Goal: Transaction & Acquisition: Purchase product/service

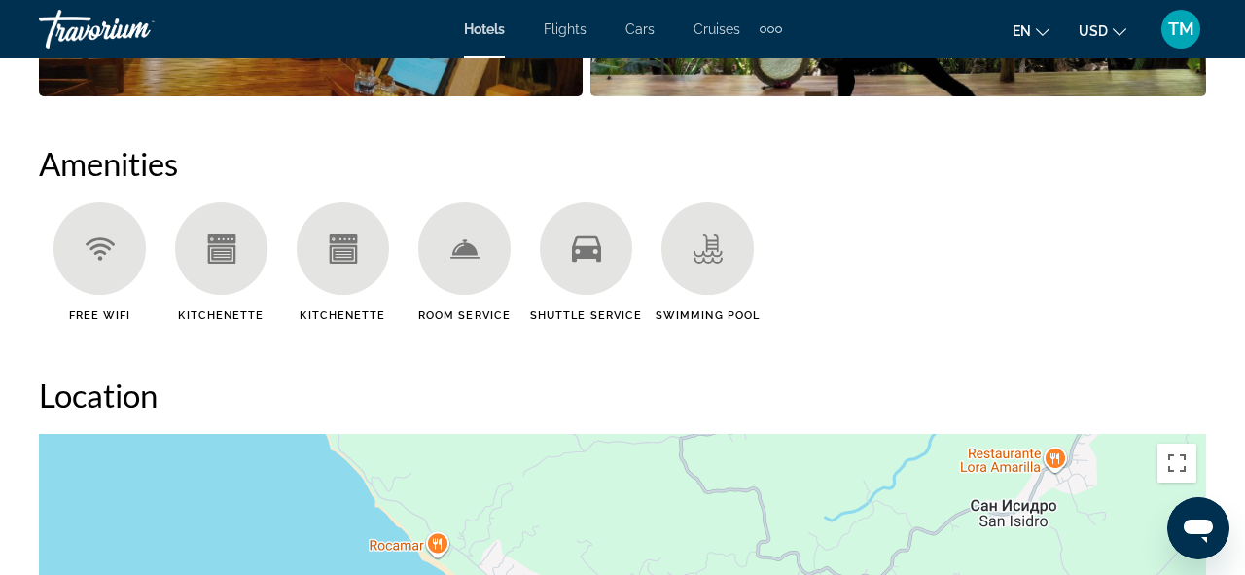
scroll to position [1863, 0]
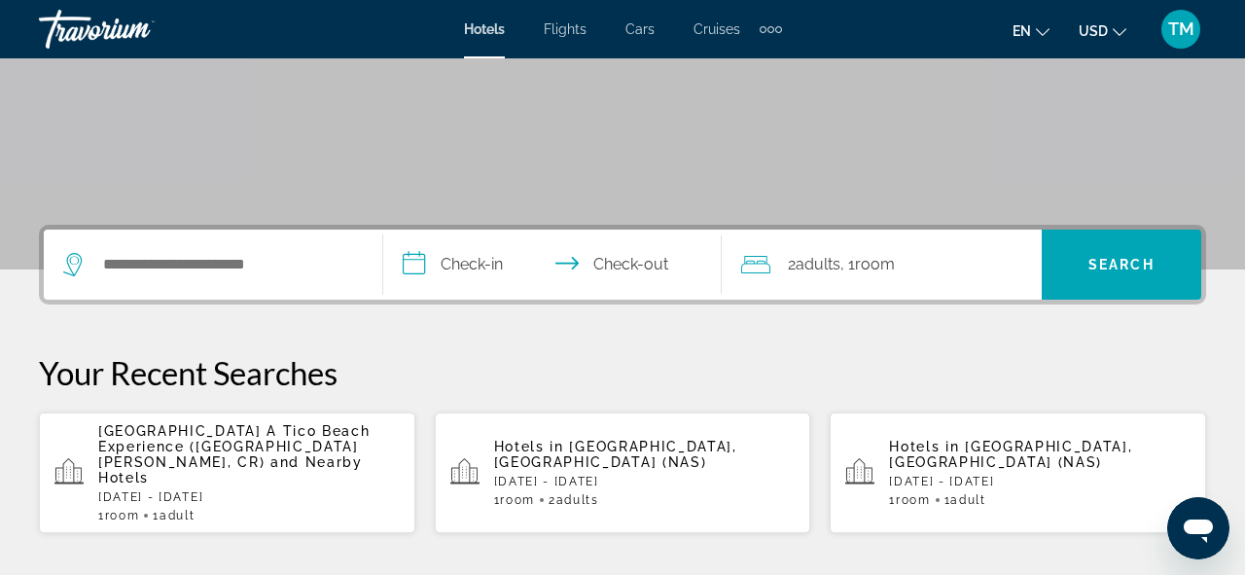
scroll to position [315, 0]
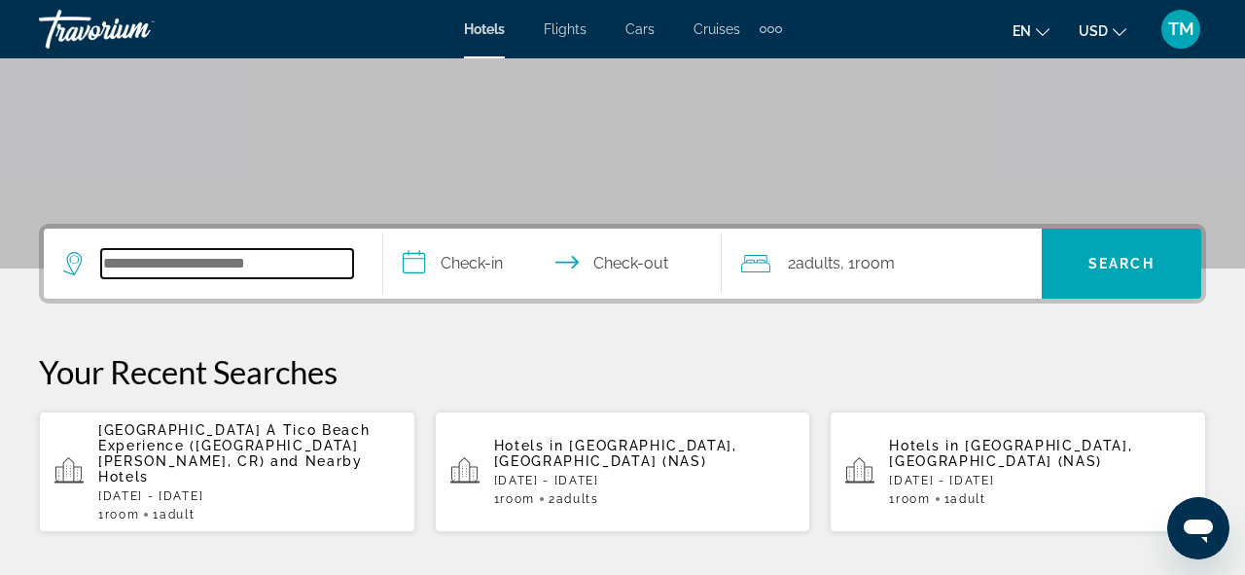
click at [279, 266] on input "Search hotel destination" at bounding box center [227, 263] width 252 height 29
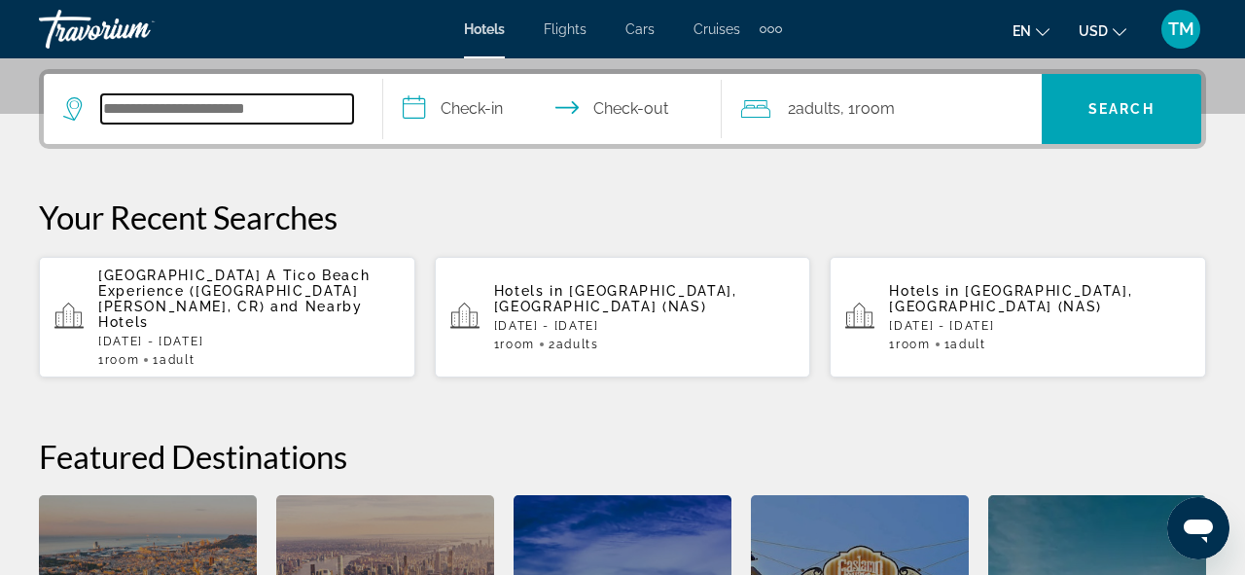
scroll to position [476, 0]
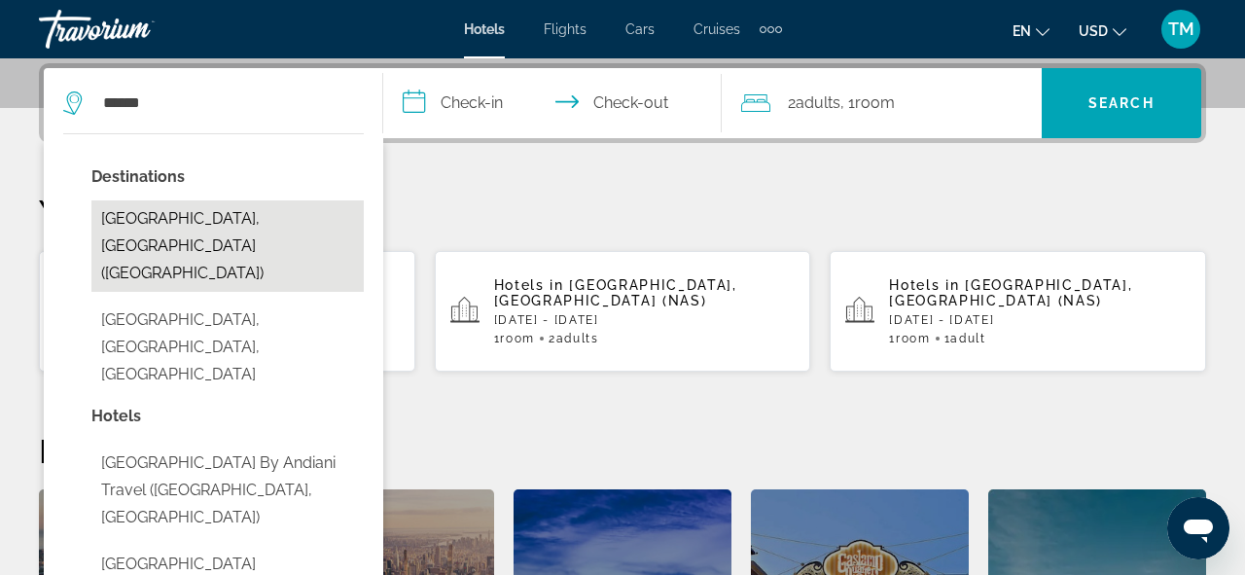
click at [237, 222] on button "Cancun, Mexico (CUN)" at bounding box center [227, 245] width 272 height 91
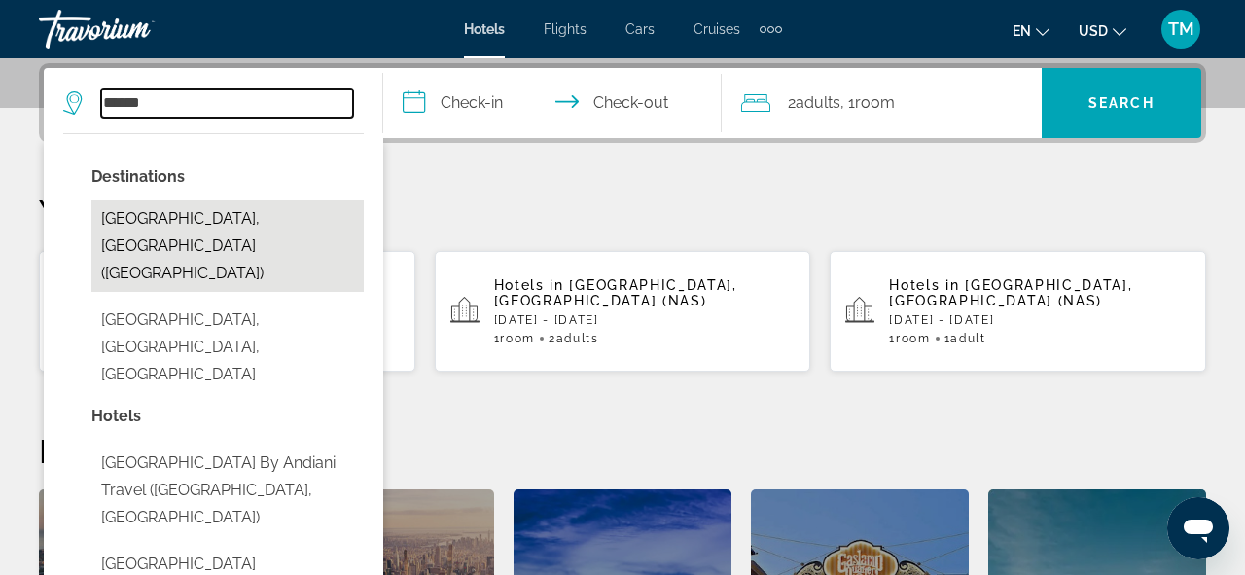
type input "**********"
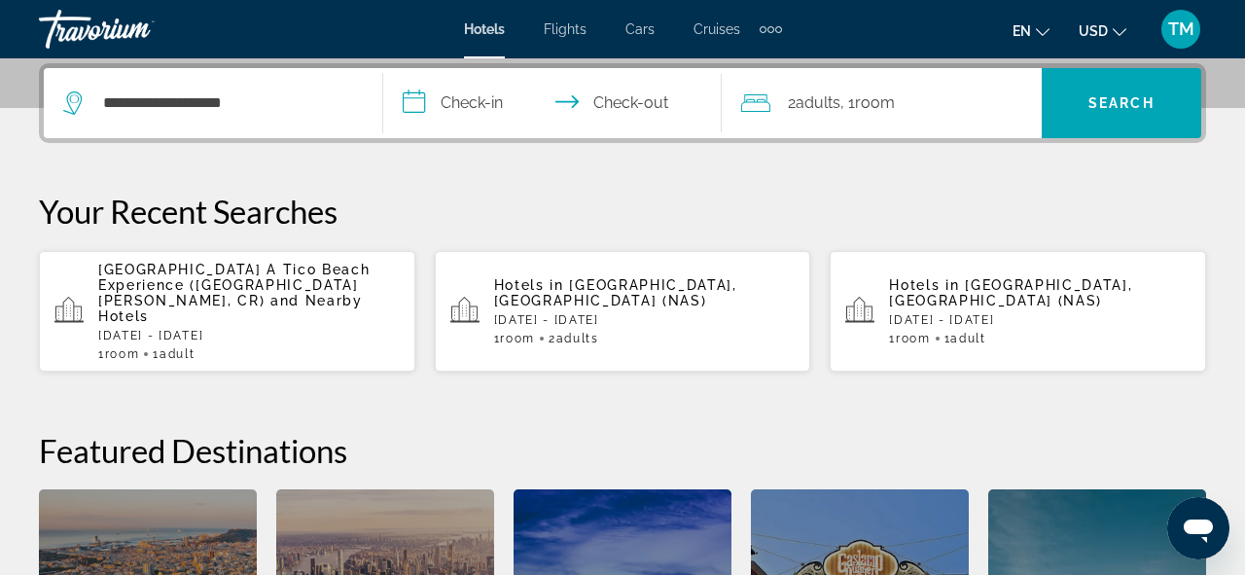
click at [448, 120] on input "**********" at bounding box center [556, 106] width 347 height 76
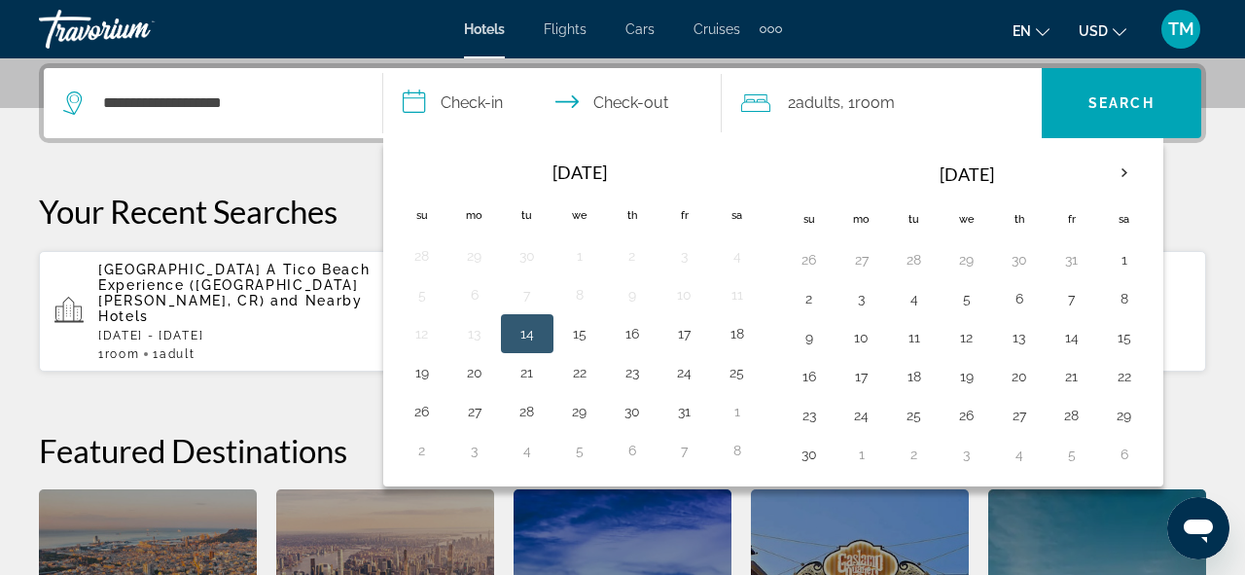
scroll to position [475, 0]
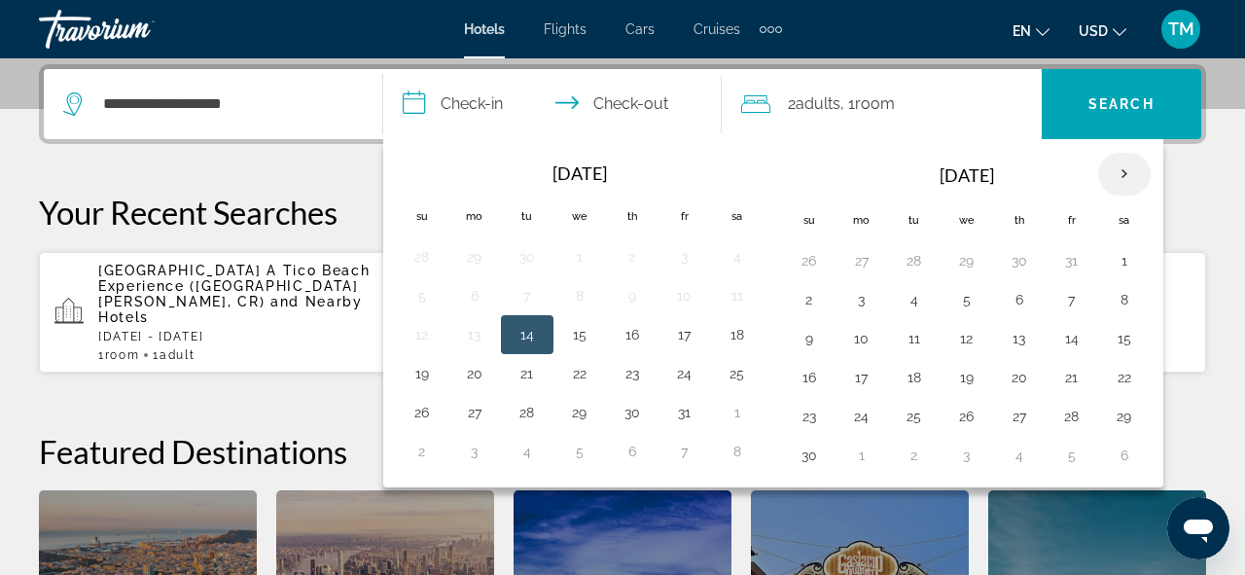
click at [1121, 172] on th "Next month" at bounding box center [1124, 174] width 53 height 43
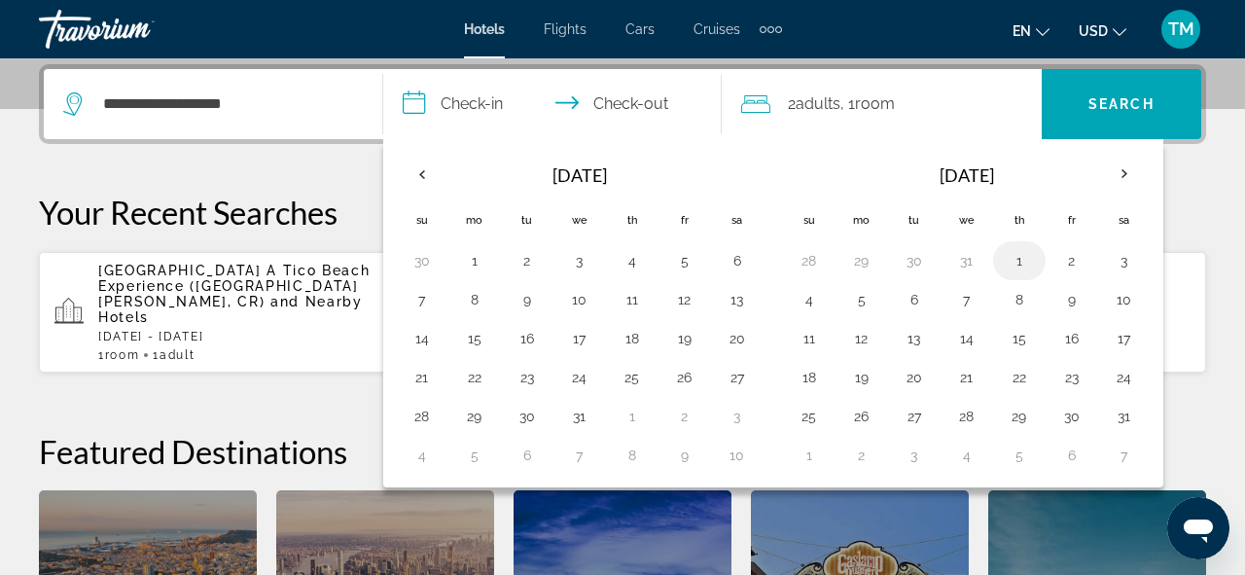
click at [1013, 261] on button "1" at bounding box center [1019, 260] width 31 height 27
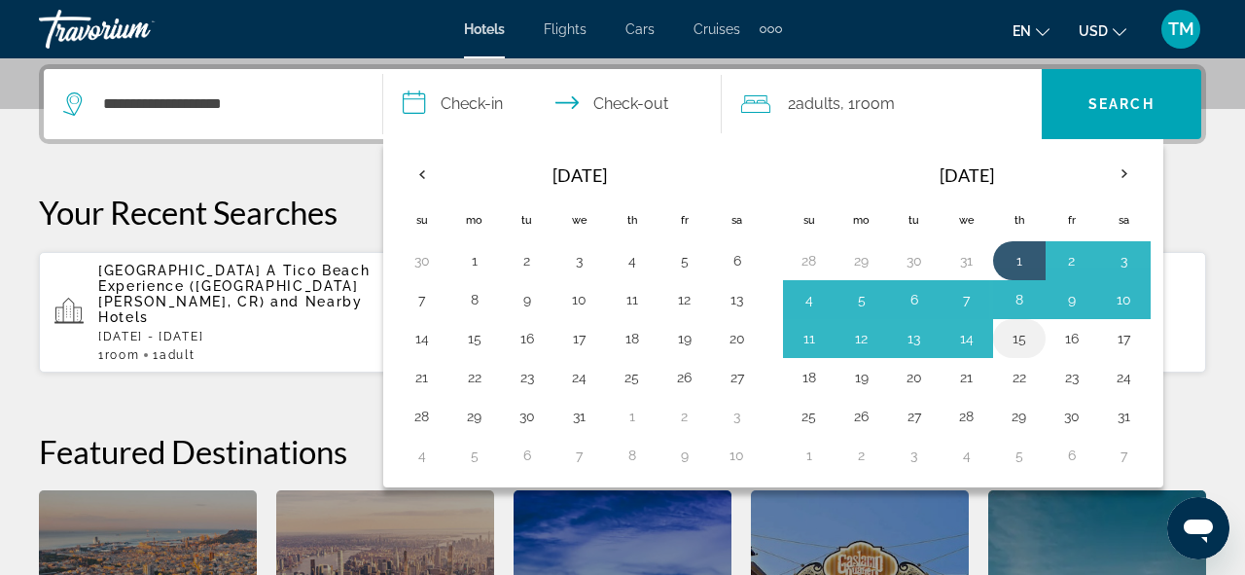
click at [1017, 341] on button "15" at bounding box center [1019, 338] width 31 height 27
type input "**********"
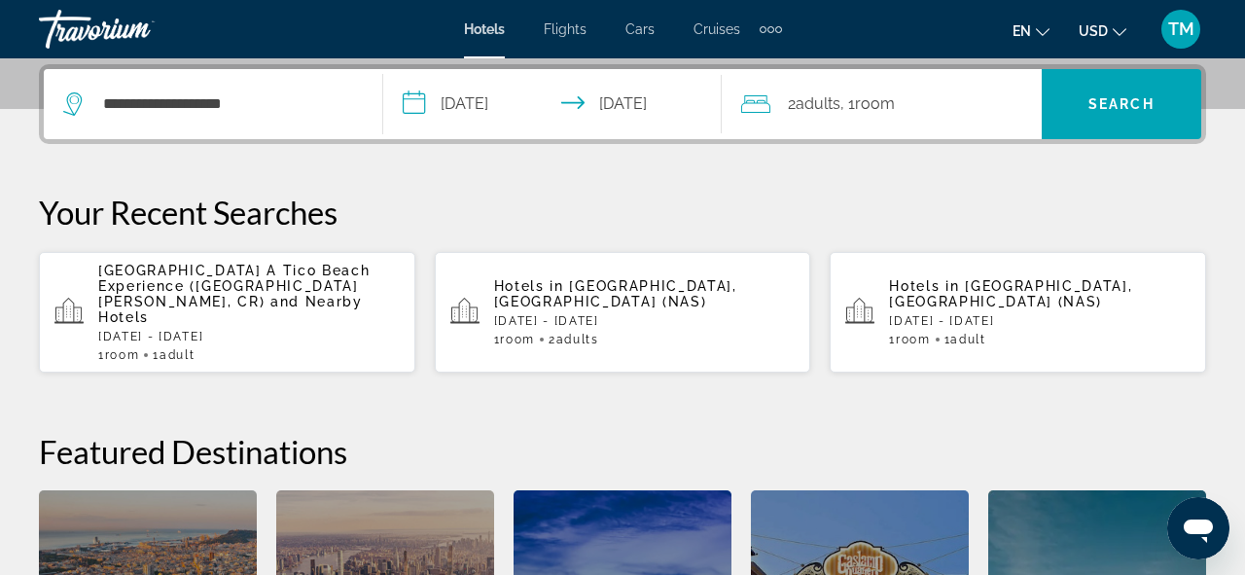
click at [859, 103] on span ", 1 Room rooms" at bounding box center [867, 103] width 54 height 27
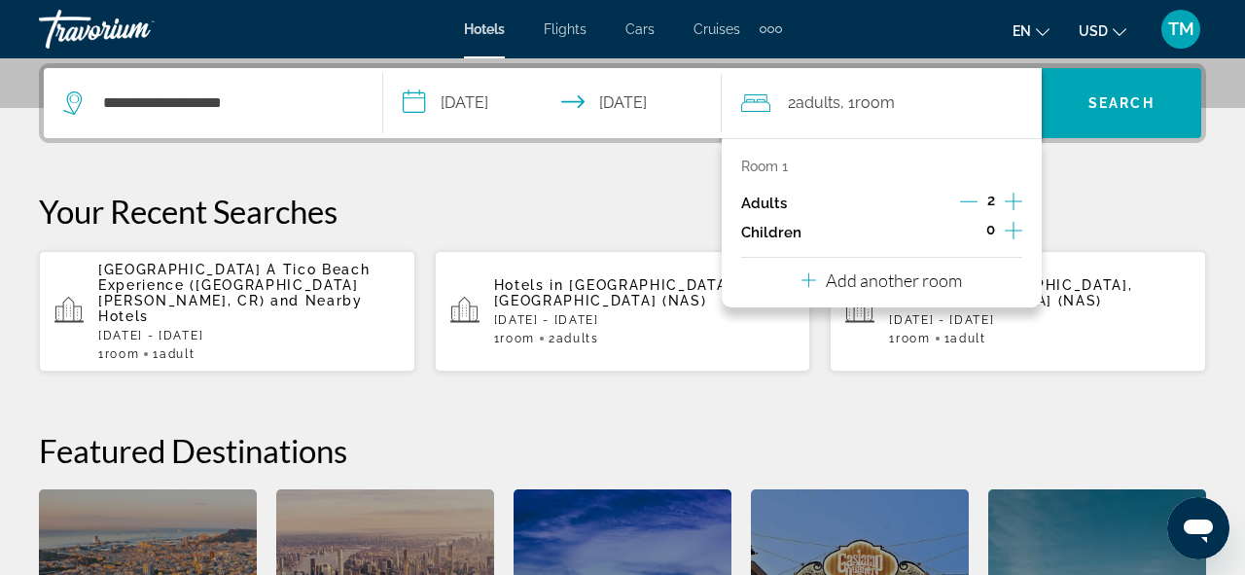
click at [776, 159] on p "Room 1" at bounding box center [764, 167] width 47 height 16
click at [775, 165] on p "Room 1" at bounding box center [764, 167] width 47 height 16
click at [886, 290] on p "Add another room" at bounding box center [894, 279] width 136 height 21
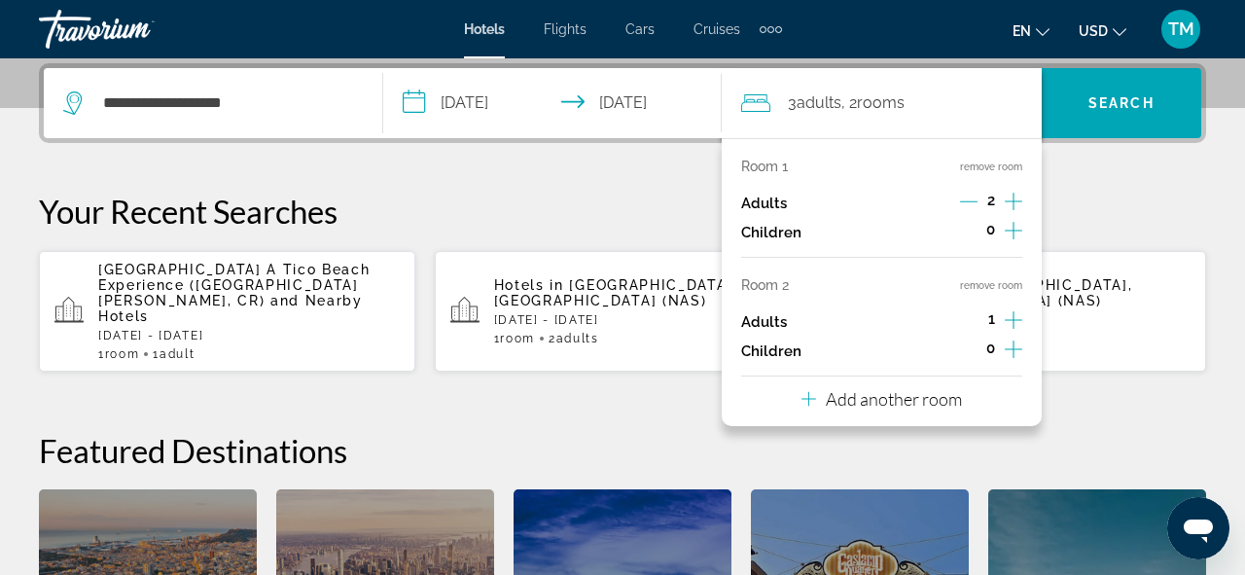
click at [1013, 344] on icon "Increment children" at bounding box center [1014, 348] width 18 height 23
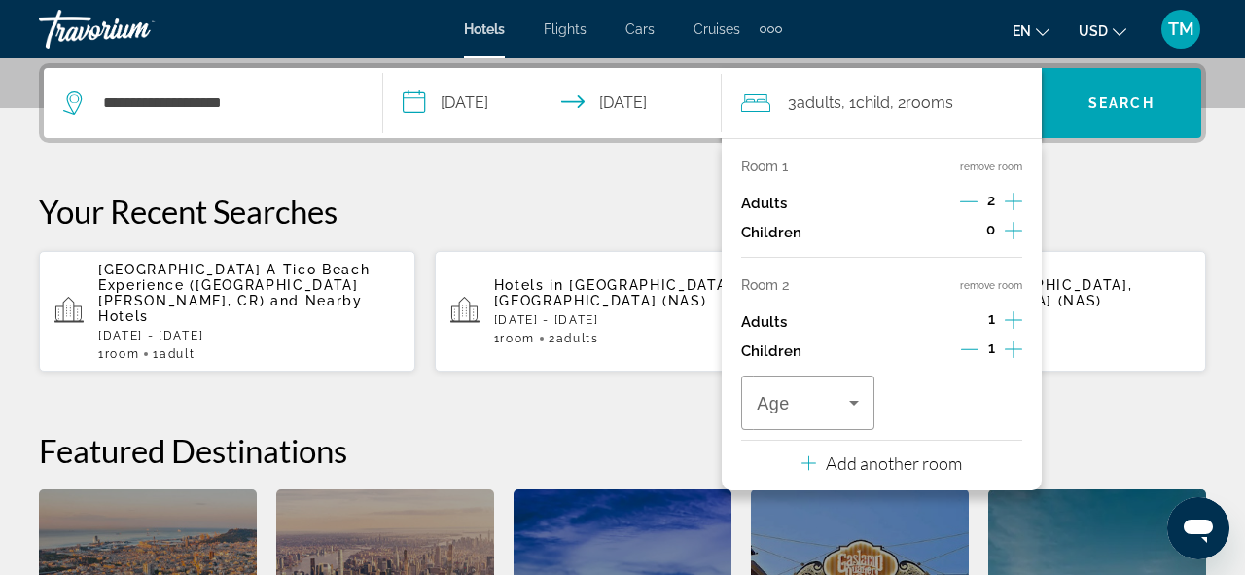
click at [1013, 344] on icon "Increment children" at bounding box center [1014, 348] width 18 height 23
click at [794, 398] on span "Travelers: 3 adults, 2 children" at bounding box center [803, 402] width 92 height 23
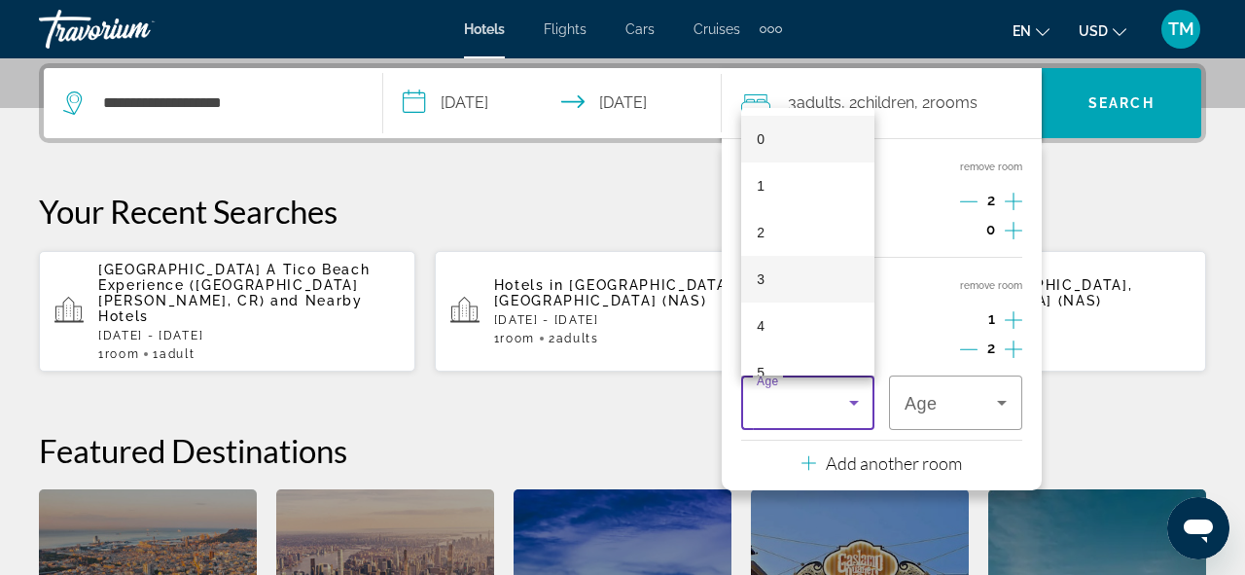
click at [774, 268] on mat-option "3" at bounding box center [807, 279] width 133 height 47
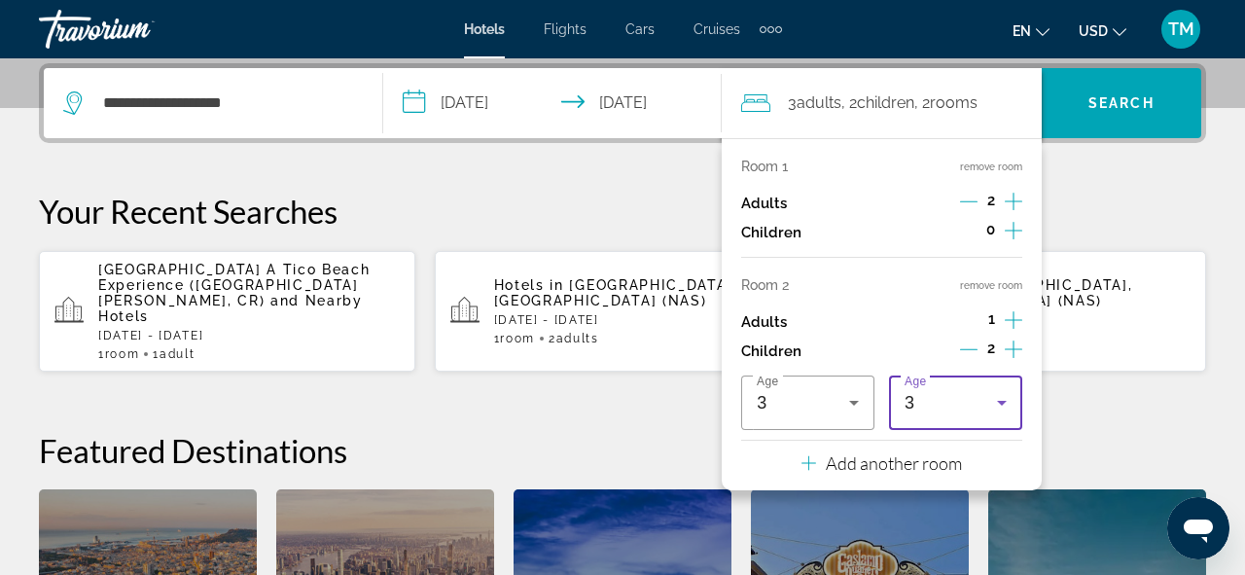
click at [936, 403] on div "3" at bounding box center [951, 402] width 92 height 23
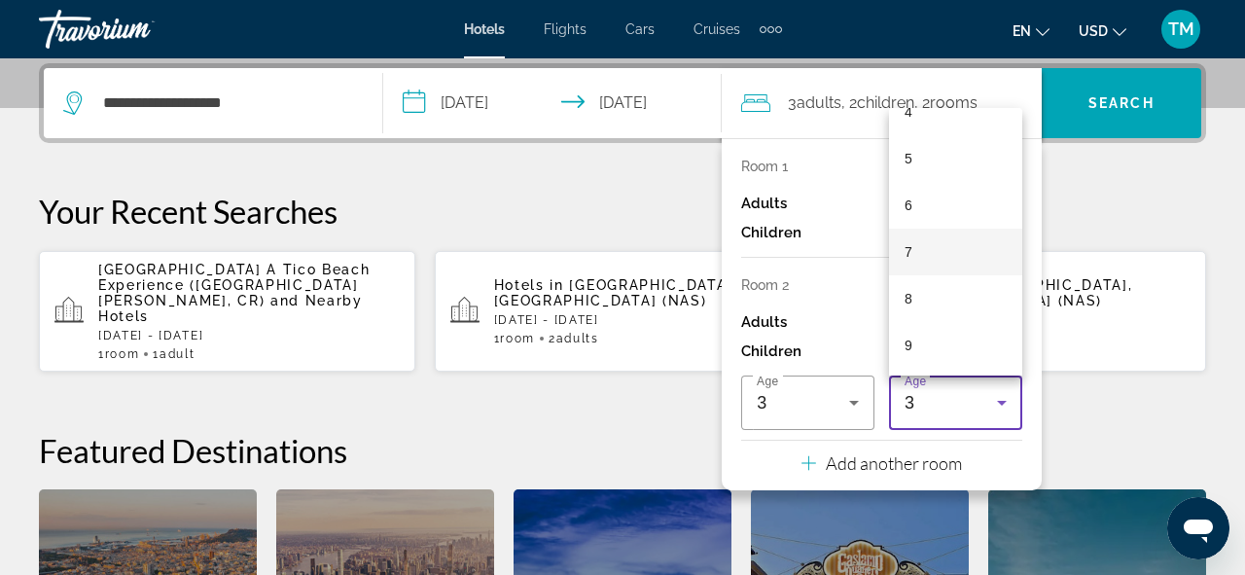
scroll to position [231, 0]
click at [951, 334] on mat-option "9" at bounding box center [955, 328] width 133 height 47
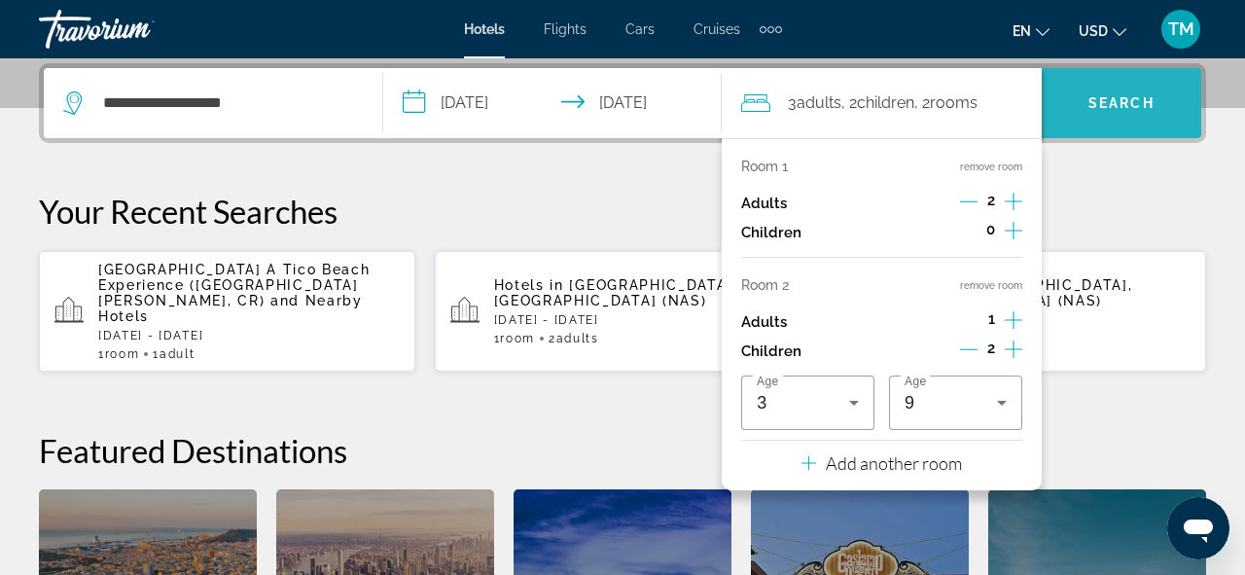
click at [1137, 118] on span "Search" at bounding box center [1122, 103] width 160 height 47
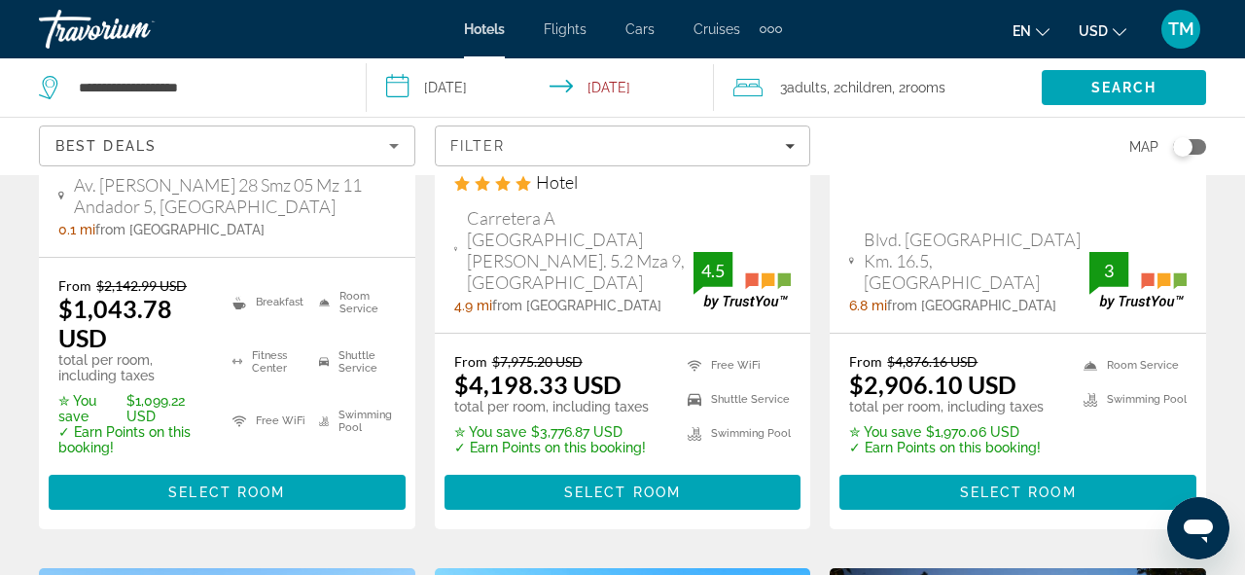
scroll to position [2158, 0]
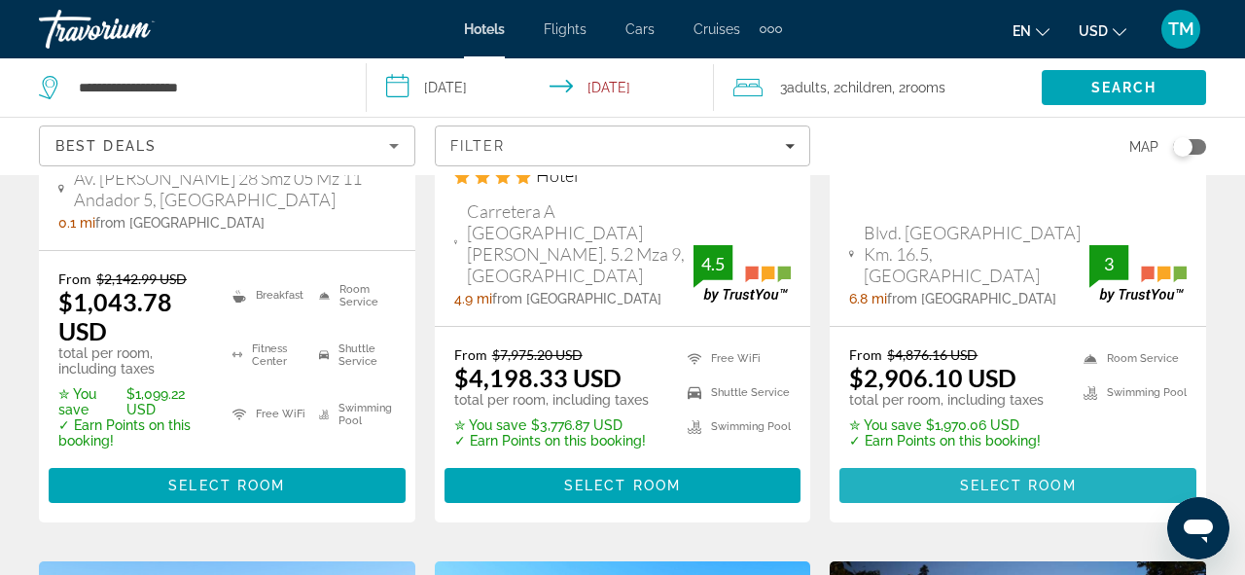
click at [981, 478] on span "Select Room" at bounding box center [1018, 486] width 117 height 16
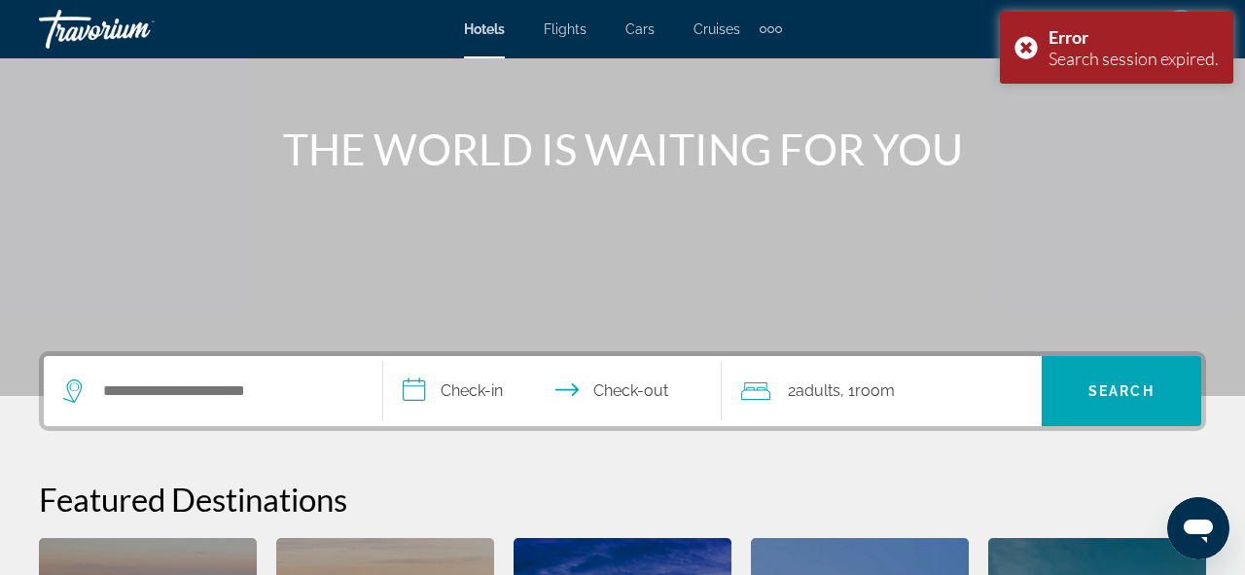
scroll to position [189, 0]
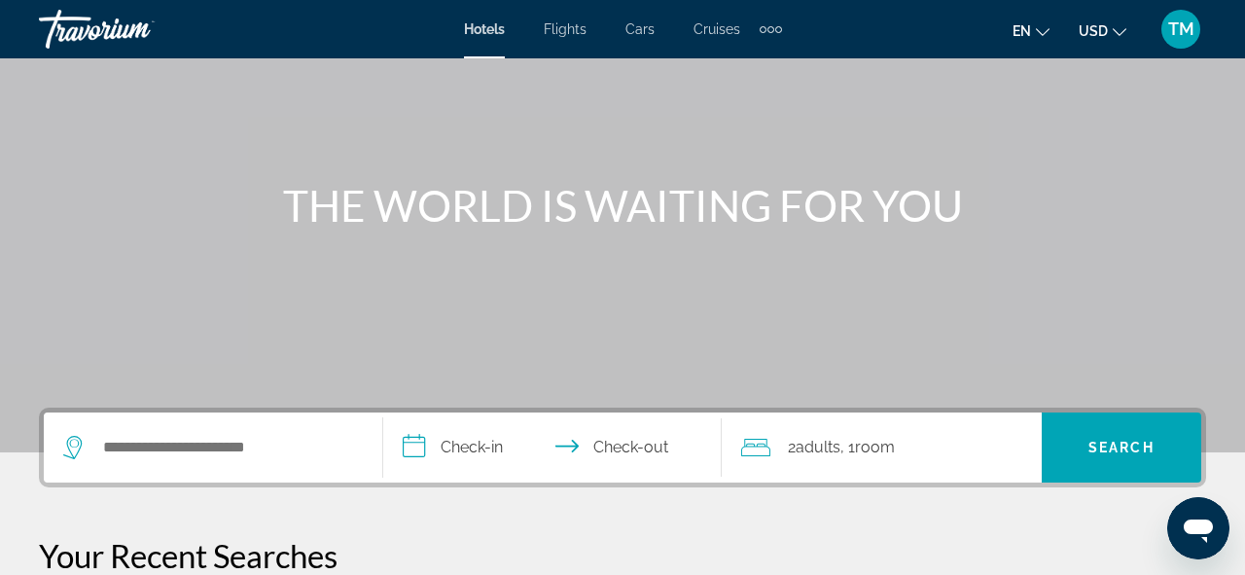
scroll to position [323, 0]
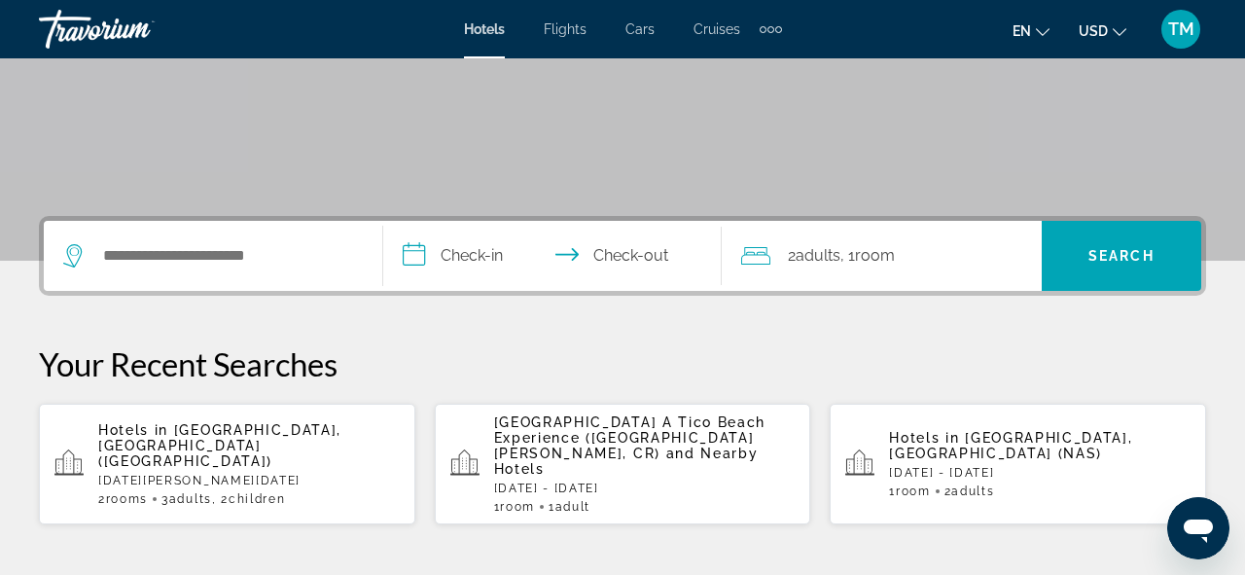
click at [241, 233] on div "Search widget" at bounding box center [213, 256] width 300 height 70
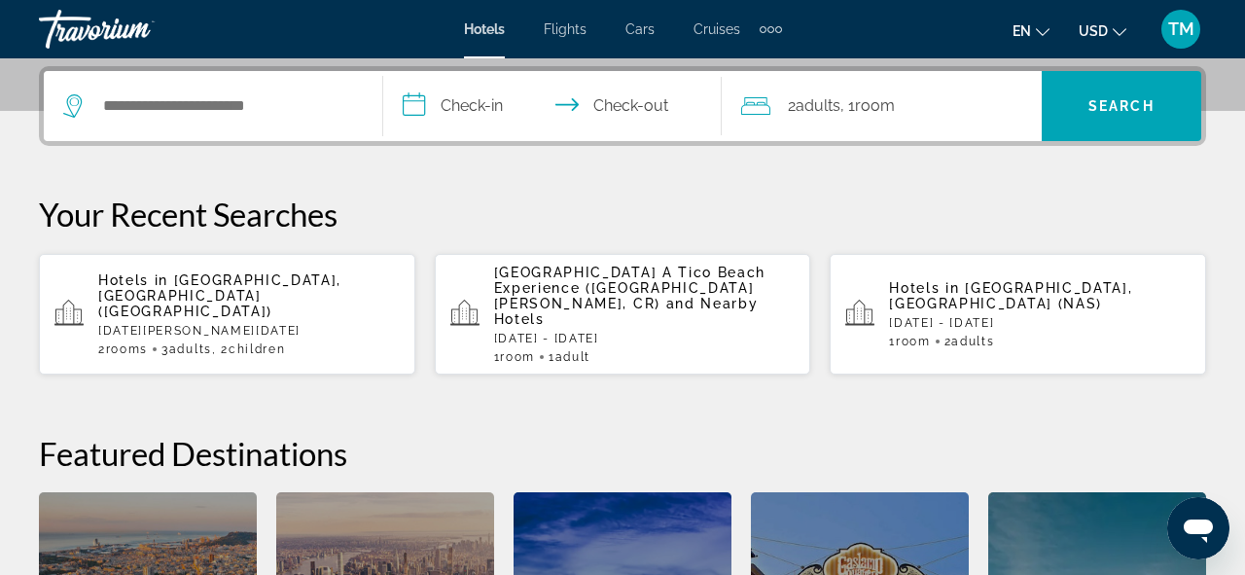
scroll to position [476, 0]
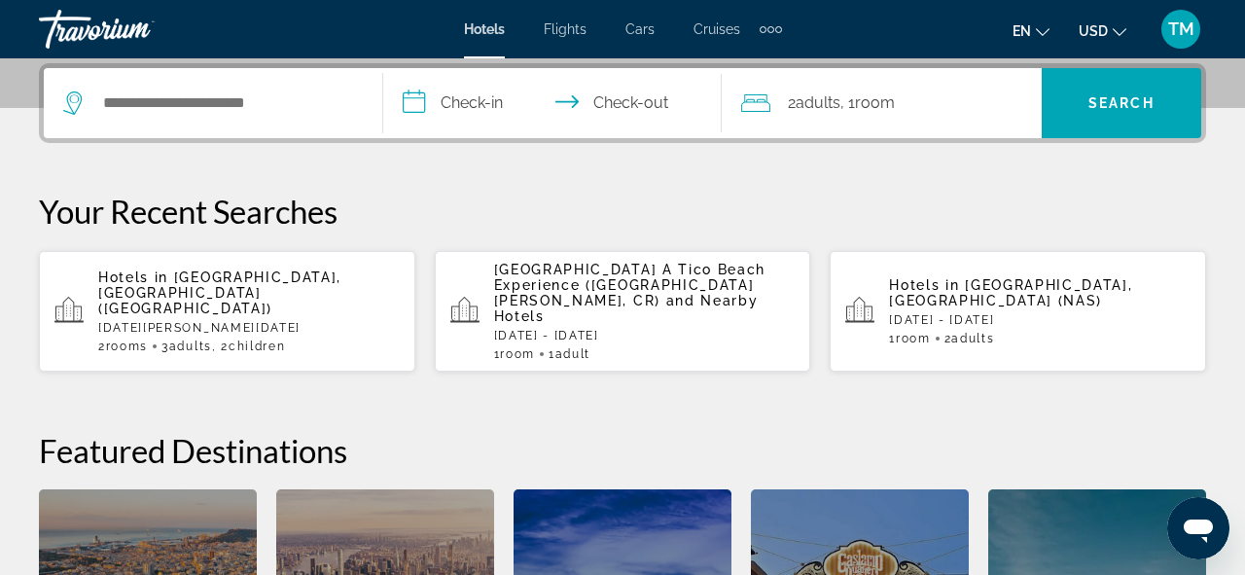
click at [215, 123] on div "Search widget" at bounding box center [213, 103] width 300 height 70
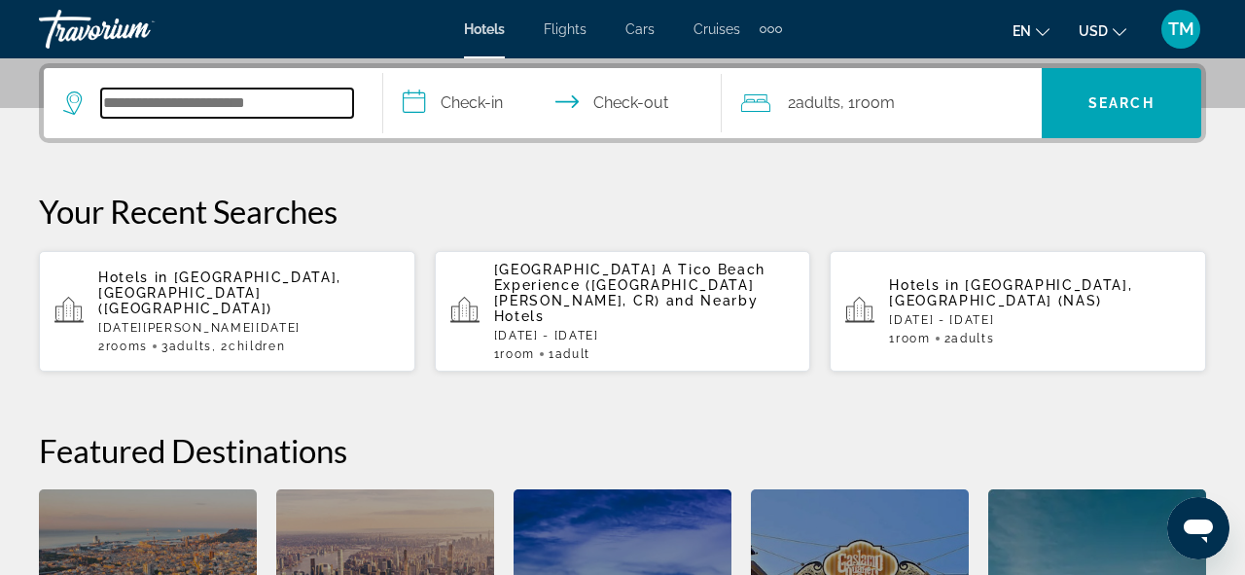
click at [211, 103] on input "Search hotel destination" at bounding box center [227, 103] width 252 height 29
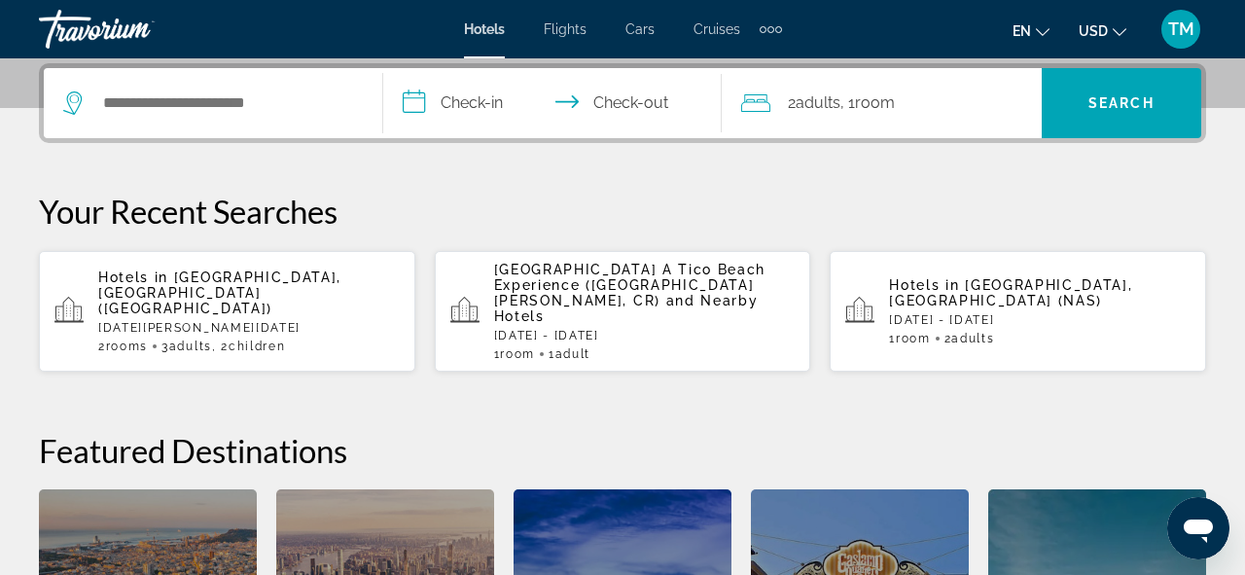
click at [190, 273] on app-hotels-recent-search "Hotels in [GEOGRAPHIC_DATA], [GEOGRAPHIC_DATA] ([GEOGRAPHIC_DATA]) [DATE] - [DA…" at bounding box center [227, 311] width 376 height 121
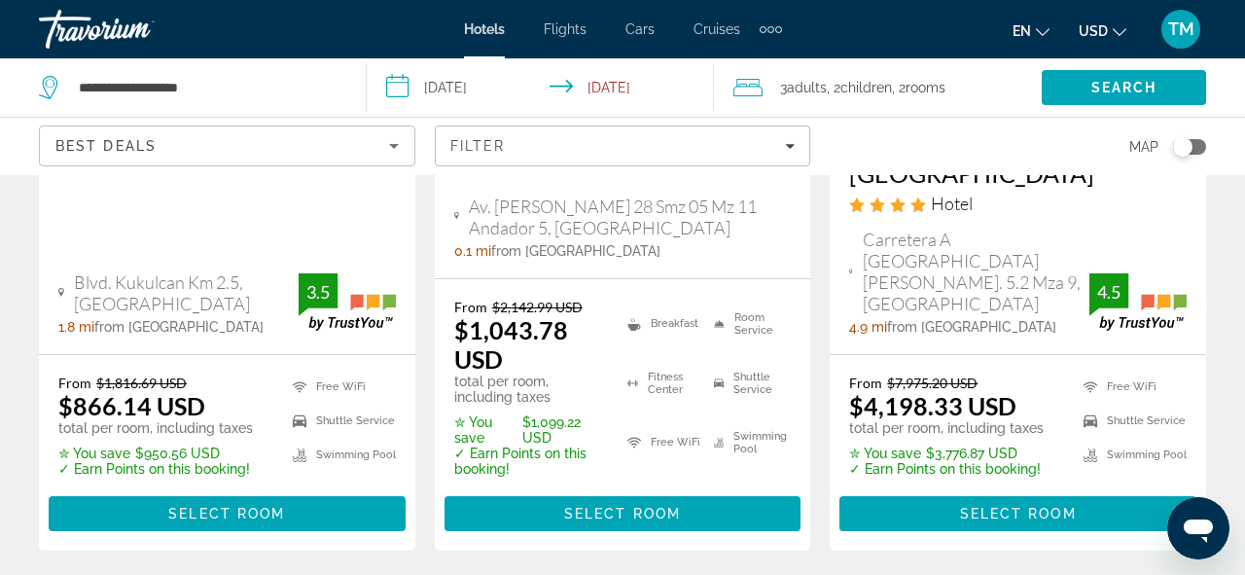
scroll to position [2210, 0]
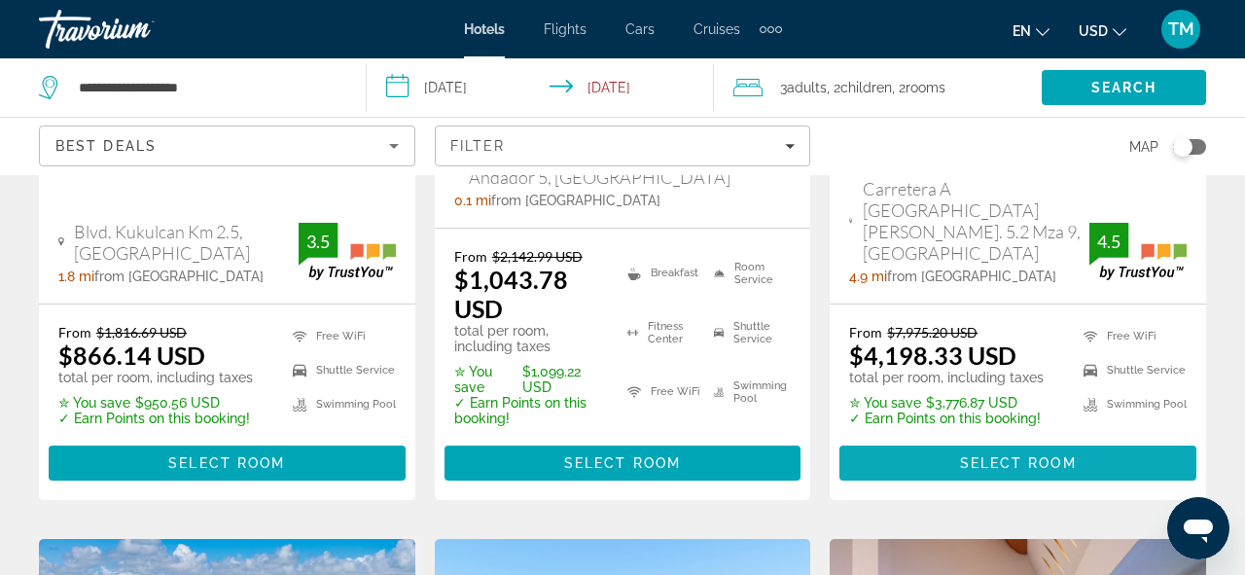
click at [977, 455] on span "Select Room" at bounding box center [1018, 463] width 117 height 16
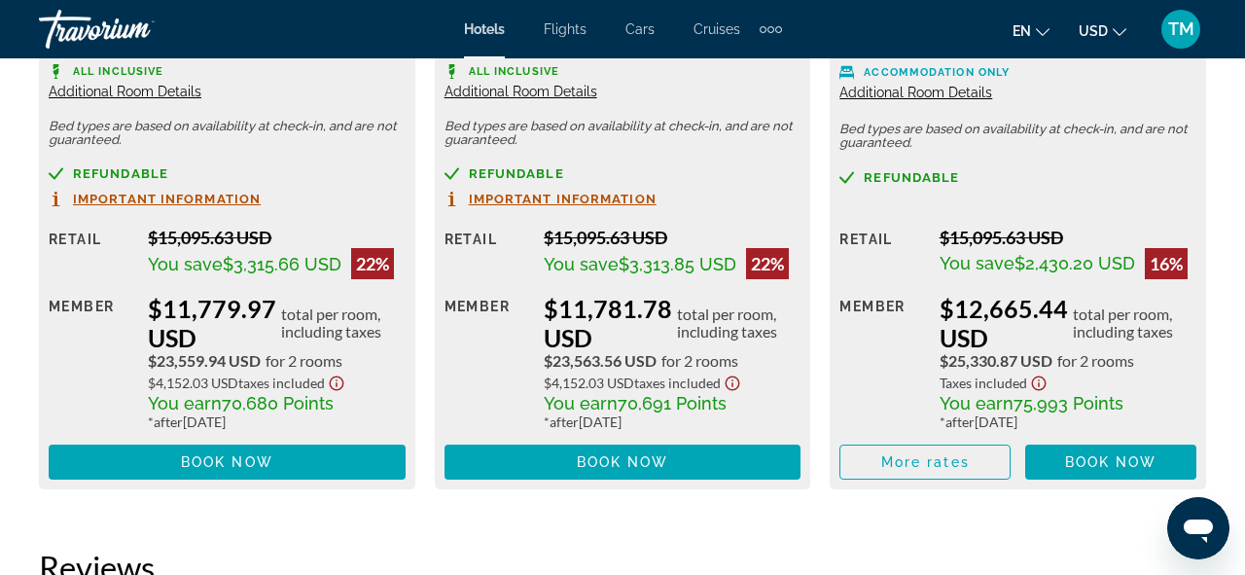
scroll to position [4276, 0]
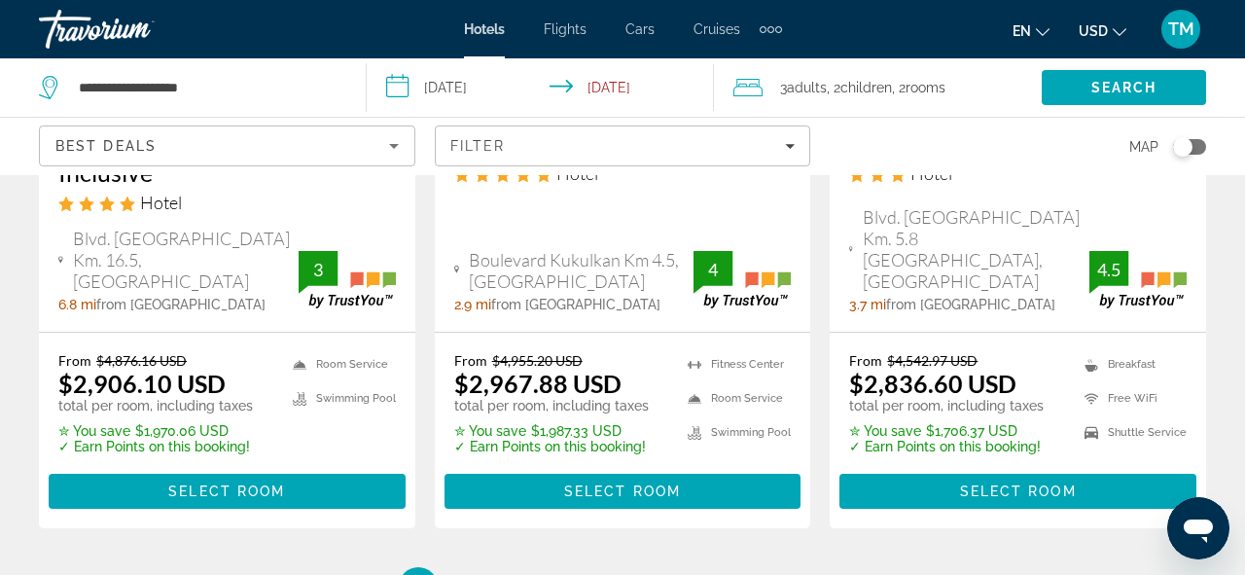
scroll to position [2958, 0]
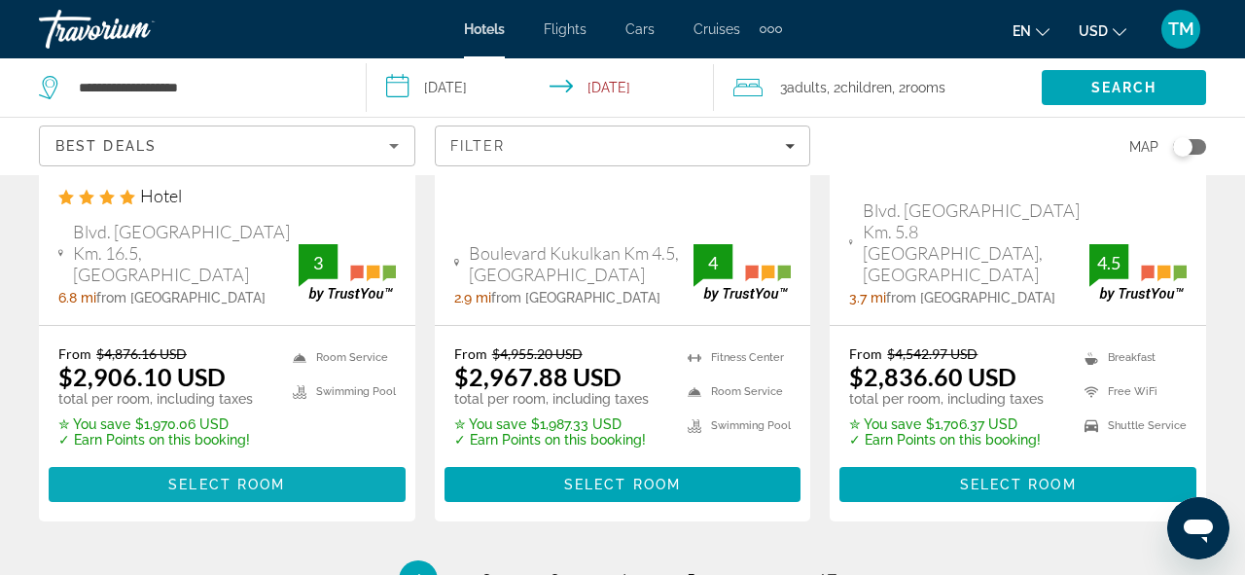
click at [239, 477] on span "Select Room" at bounding box center [226, 485] width 117 height 16
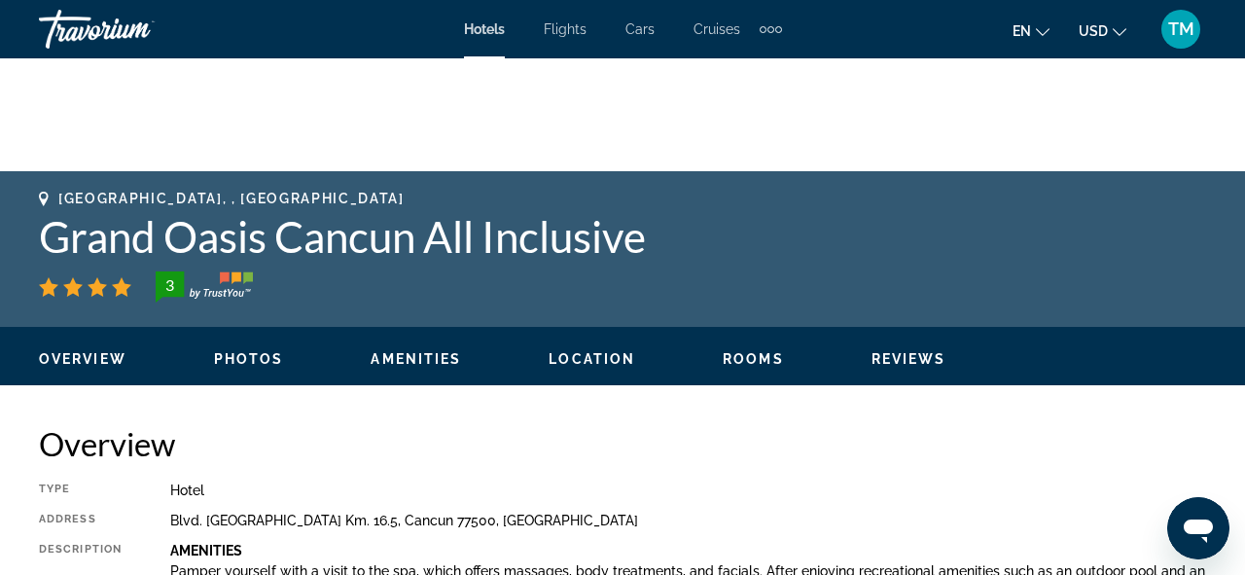
scroll to position [664, 0]
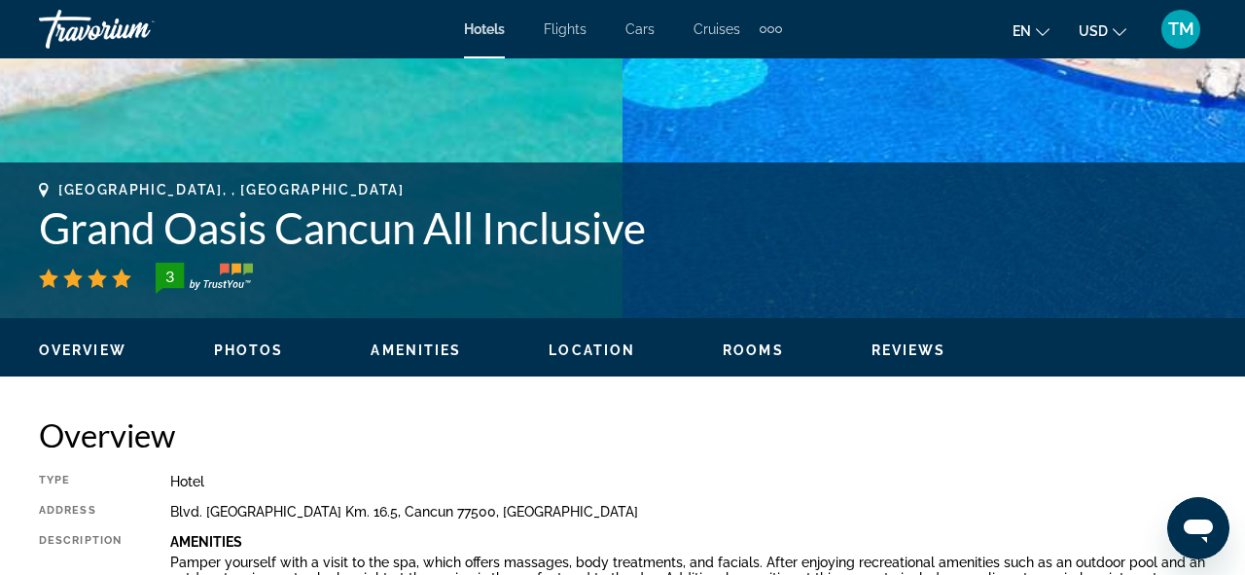
drag, startPoint x: 124, startPoint y: 385, endPoint x: 1244, endPoint y: 635, distance: 1148.0
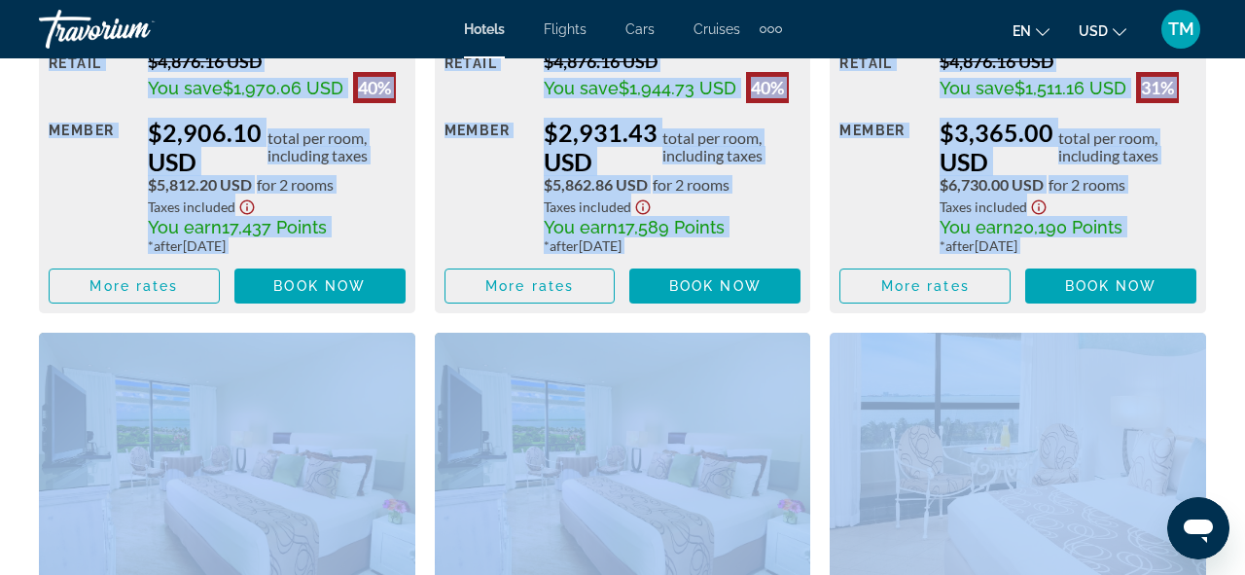
scroll to position [3641, 0]
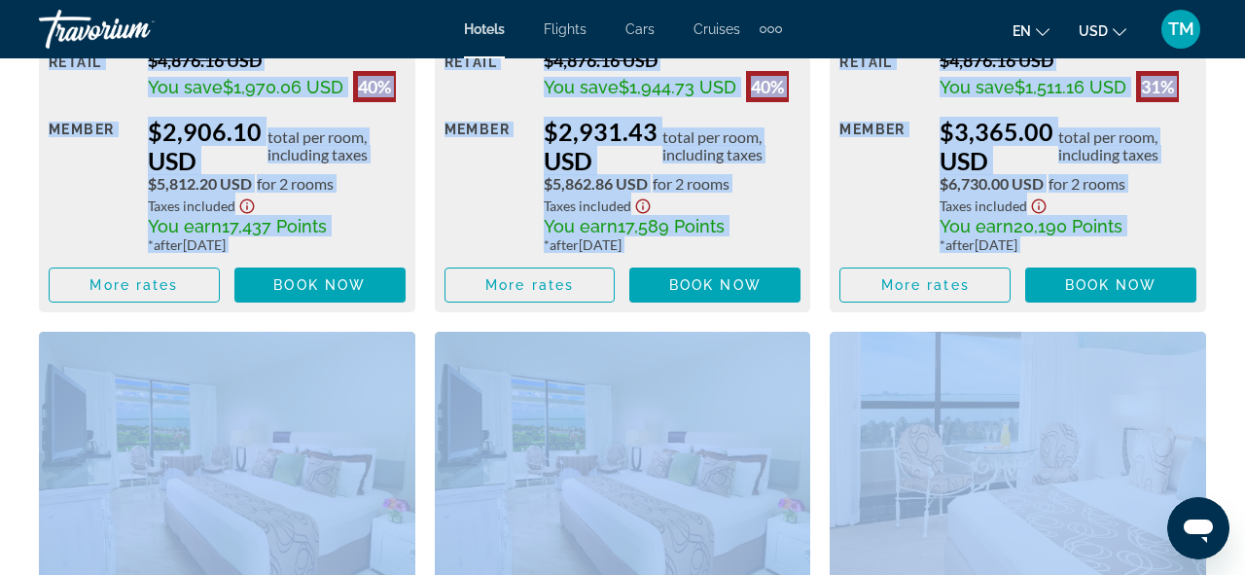
click at [5, 205] on div "Overview Type Hotel Address Blvd. Kukulcan Km. 16.5, Cancun 77500, Mexico Descr…" at bounding box center [622, 267] width 1245 height 5659
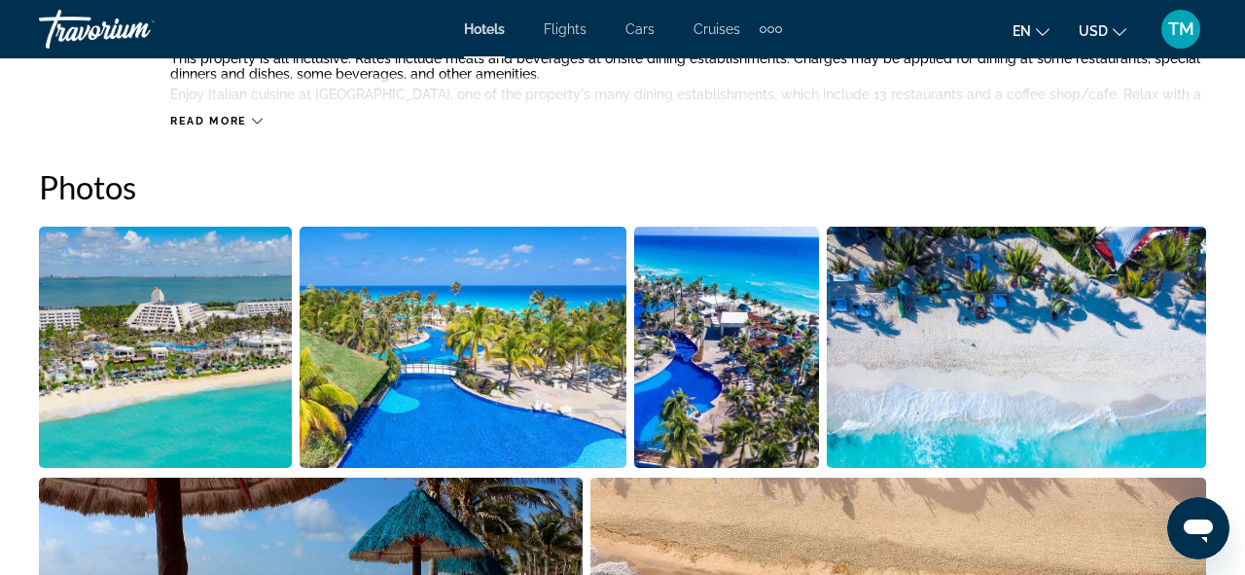
scroll to position [1242, 0]
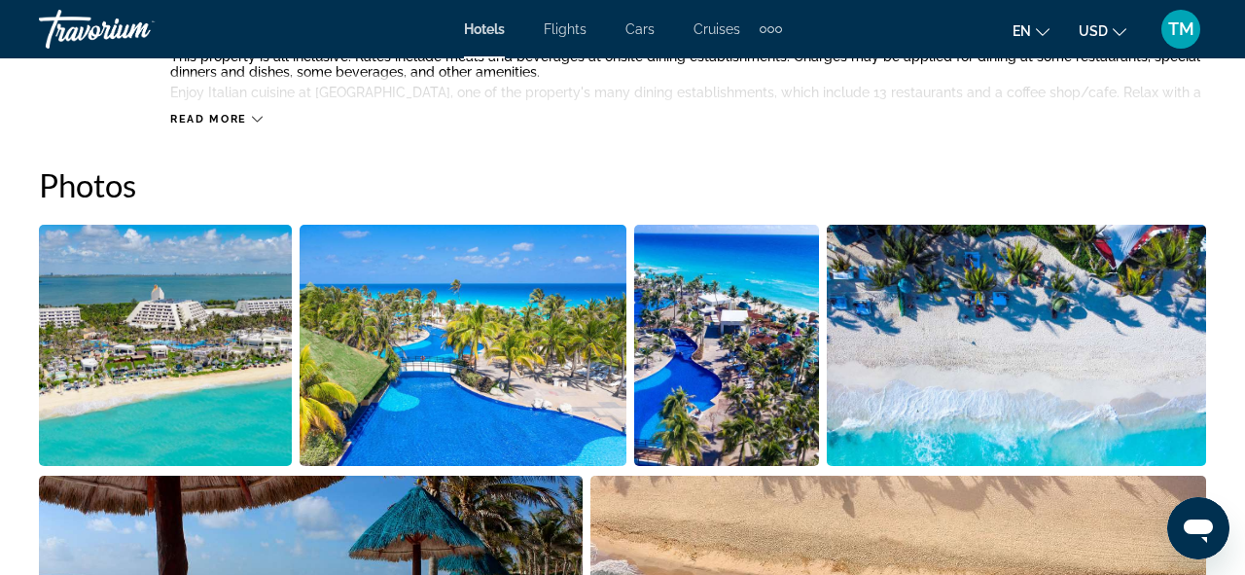
click at [202, 294] on img "Open full-screen image slider" at bounding box center [165, 345] width 253 height 241
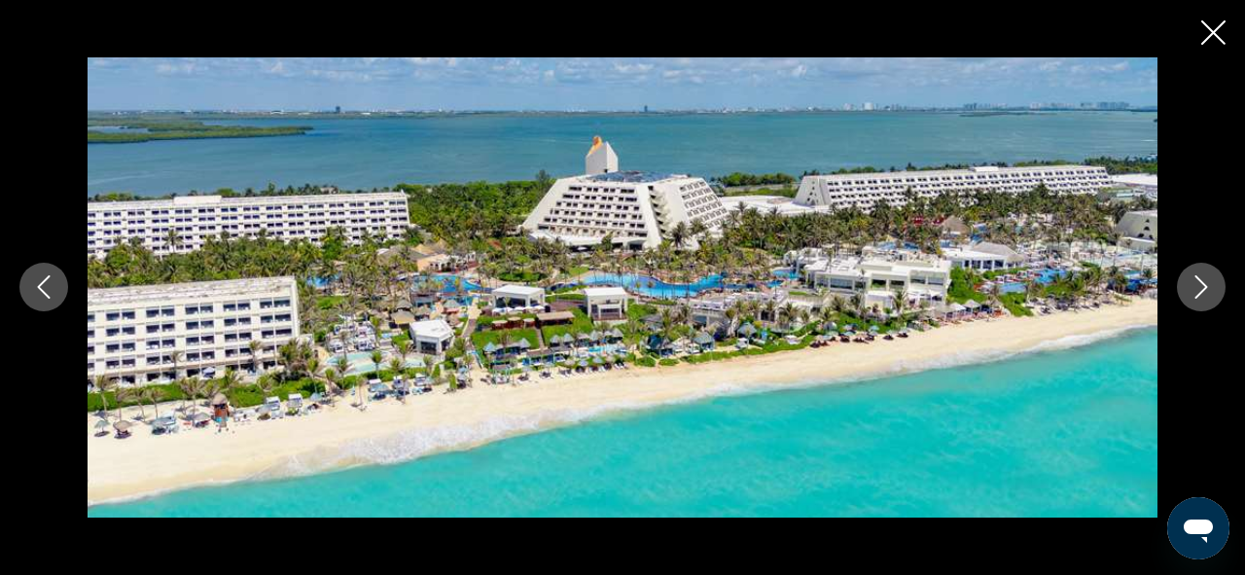
click at [1211, 293] on icon "Next image" at bounding box center [1201, 286] width 23 height 23
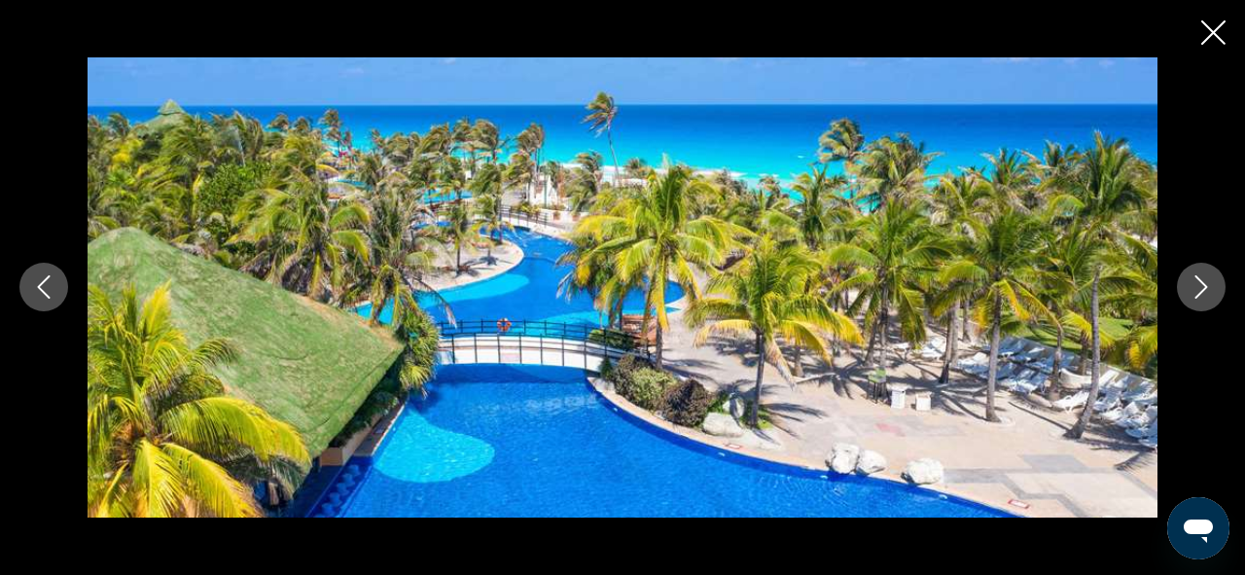
click at [1190, 293] on icon "Next image" at bounding box center [1201, 286] width 23 height 23
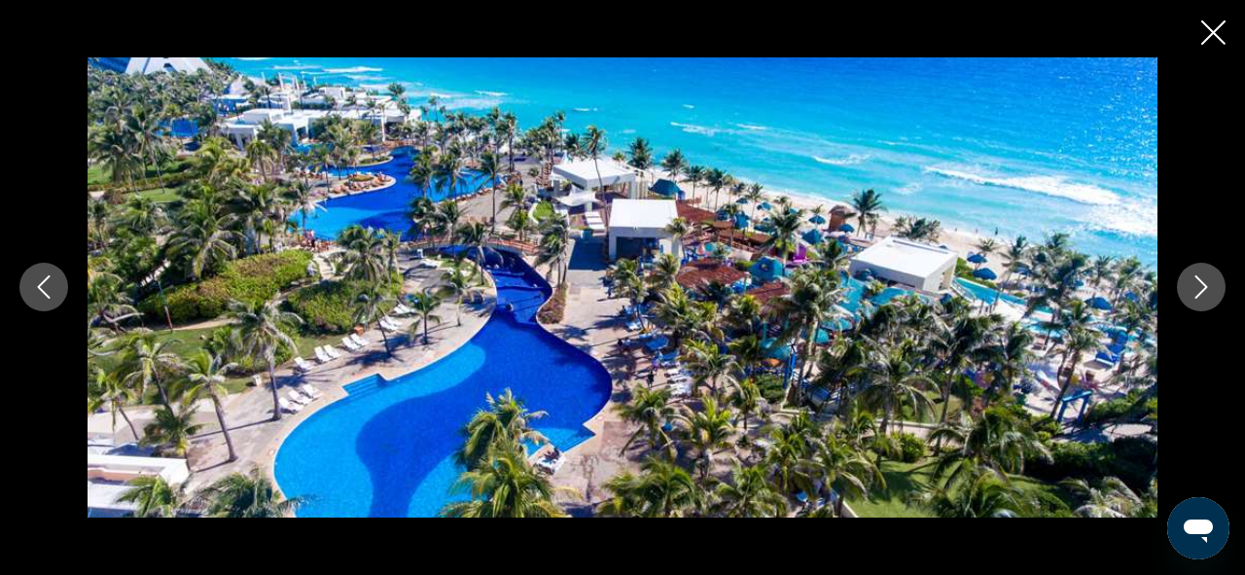
click at [1204, 25] on icon "Close slideshow" at bounding box center [1213, 32] width 24 height 24
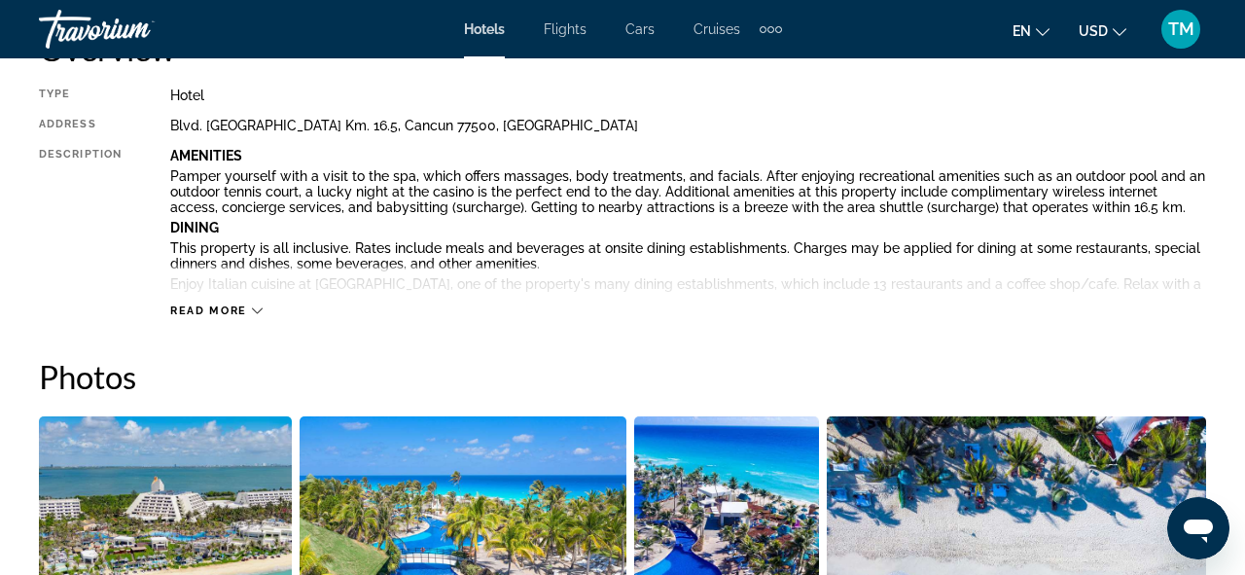
scroll to position [1047, 0]
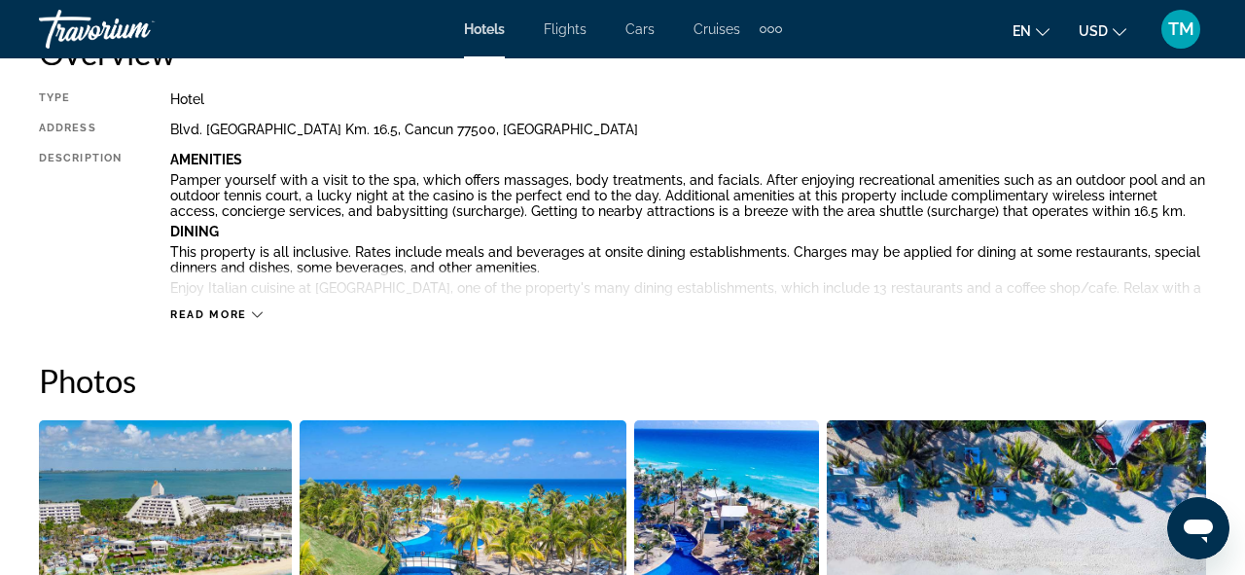
click at [199, 319] on span "Read more" at bounding box center [208, 314] width 77 height 13
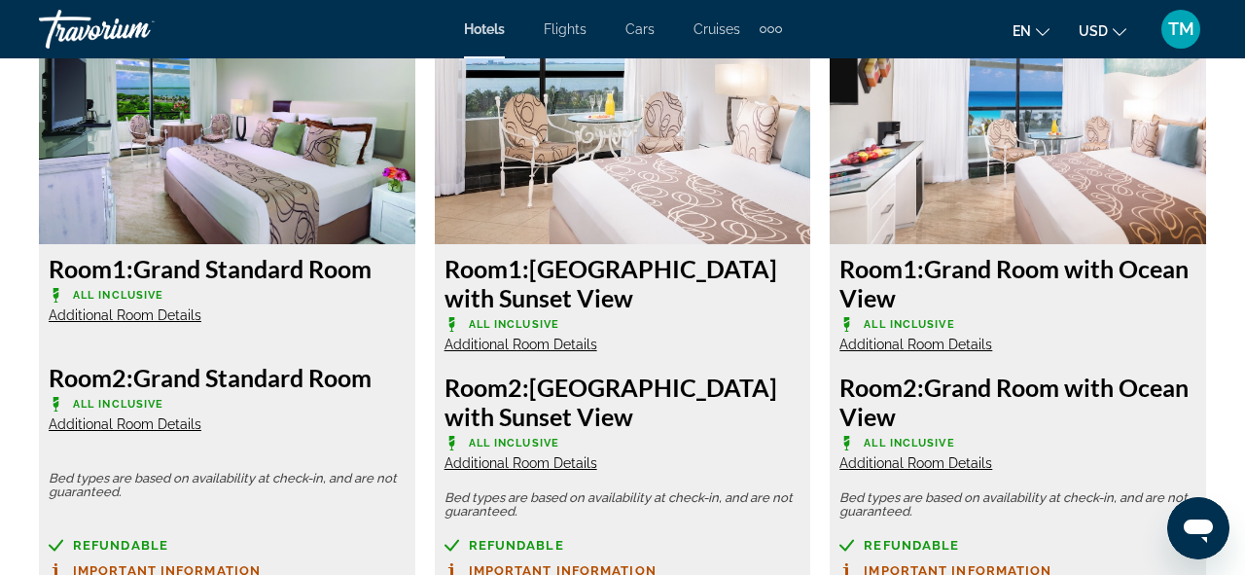
scroll to position [4528, 0]
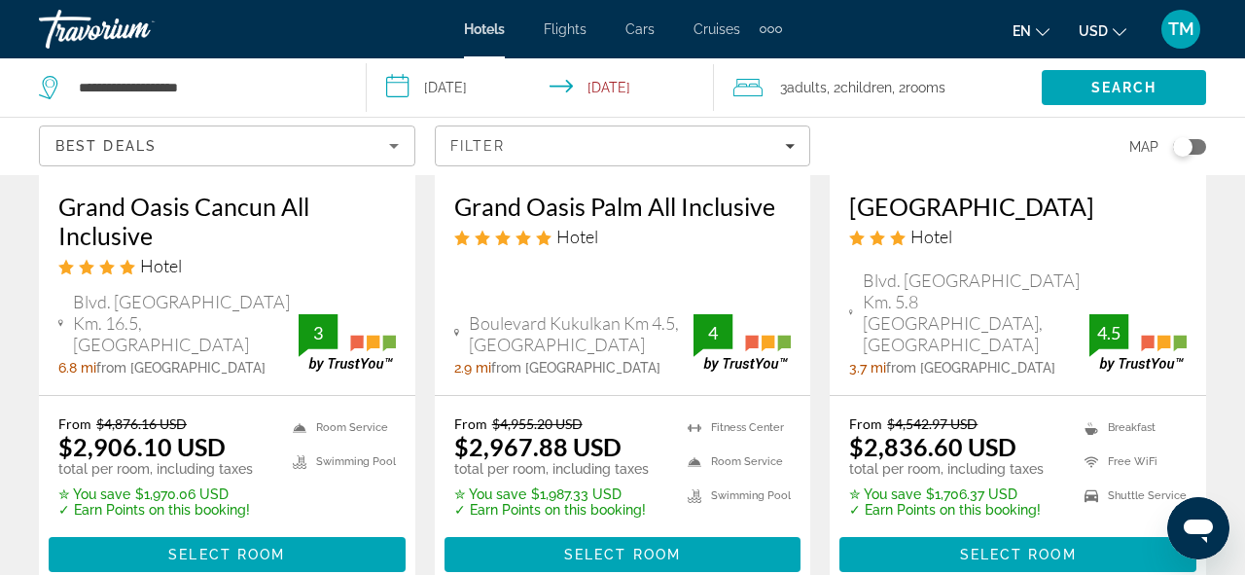
scroll to position [2887, 0]
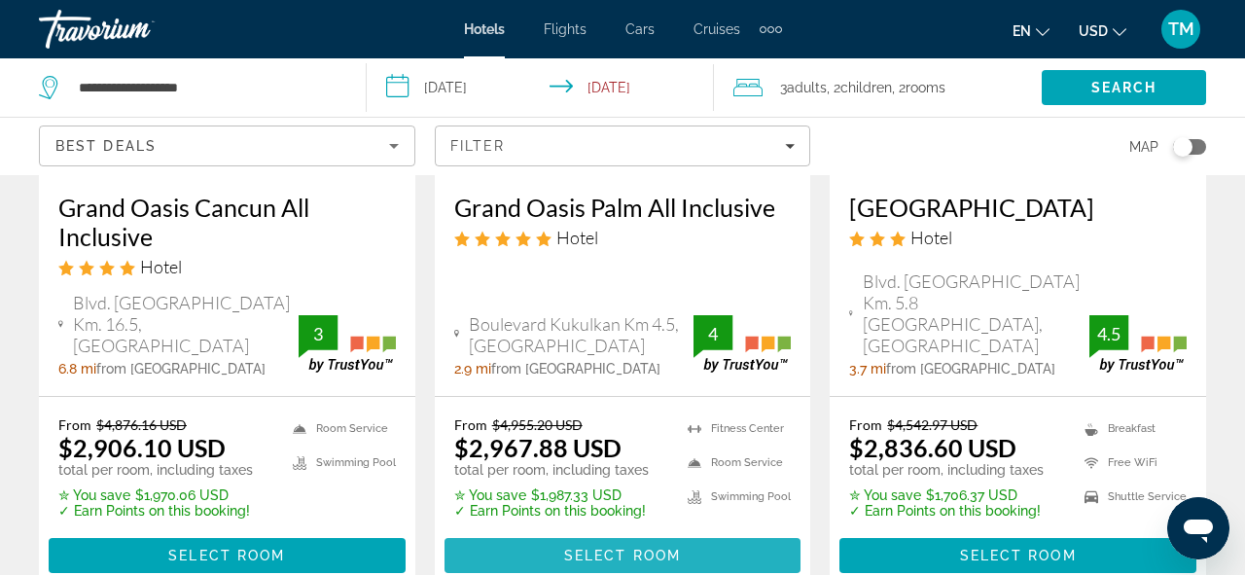
click at [629, 548] on span "Select Room" at bounding box center [622, 556] width 117 height 16
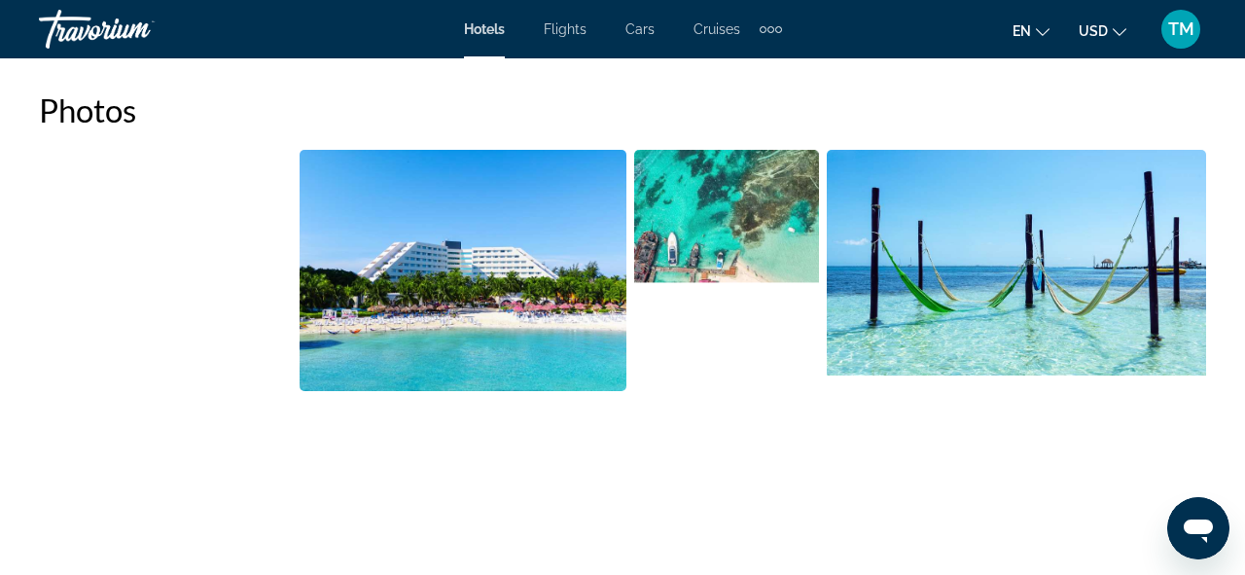
scroll to position [1314, 0]
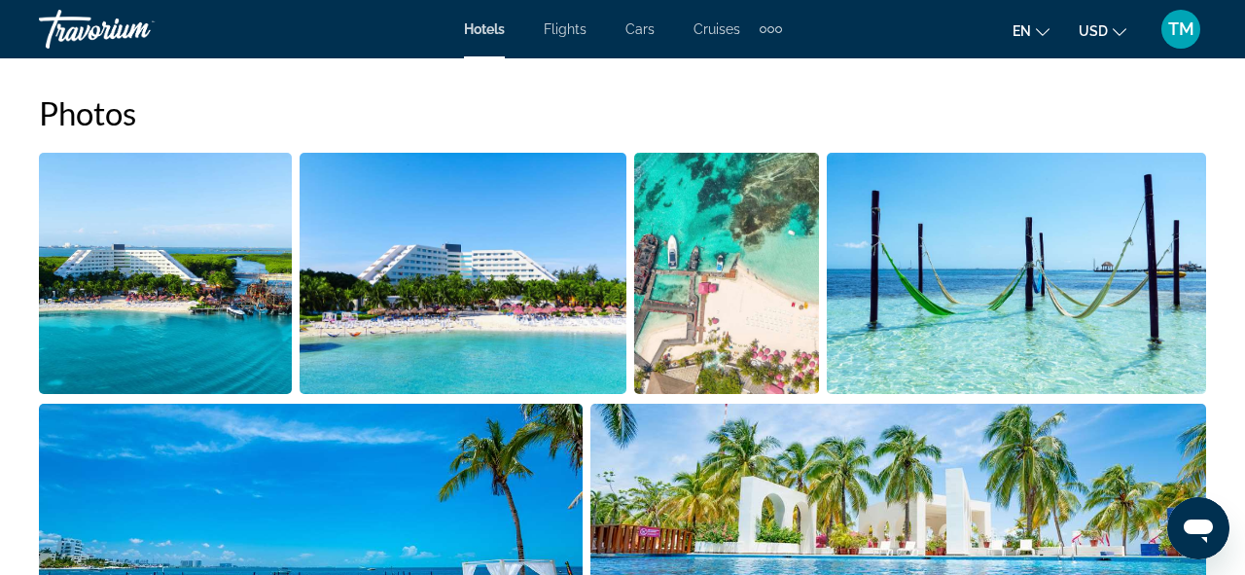
click at [257, 348] on img "Open full-screen image slider" at bounding box center [165, 273] width 253 height 241
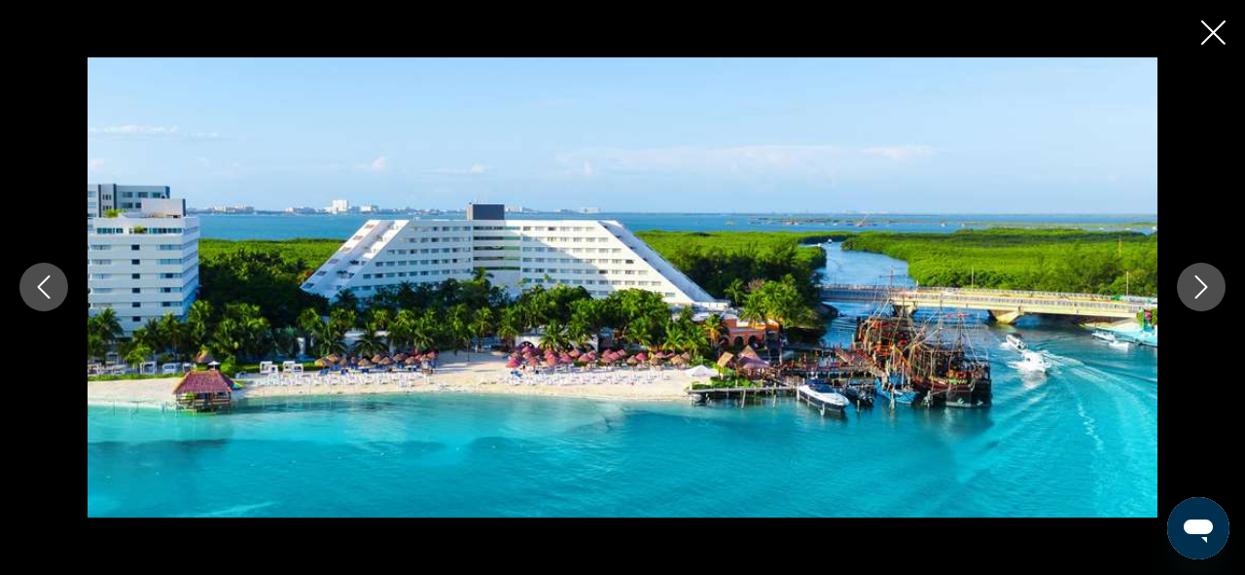
click at [1186, 287] on button "Next image" at bounding box center [1201, 287] width 49 height 49
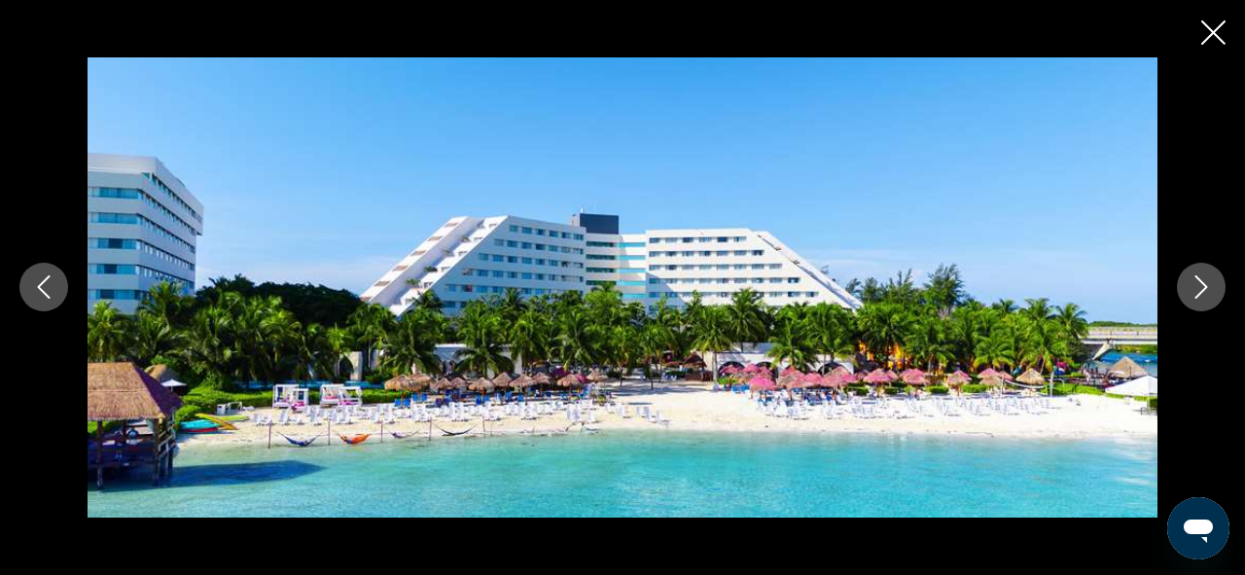
click at [1186, 287] on button "Next image" at bounding box center [1201, 287] width 49 height 49
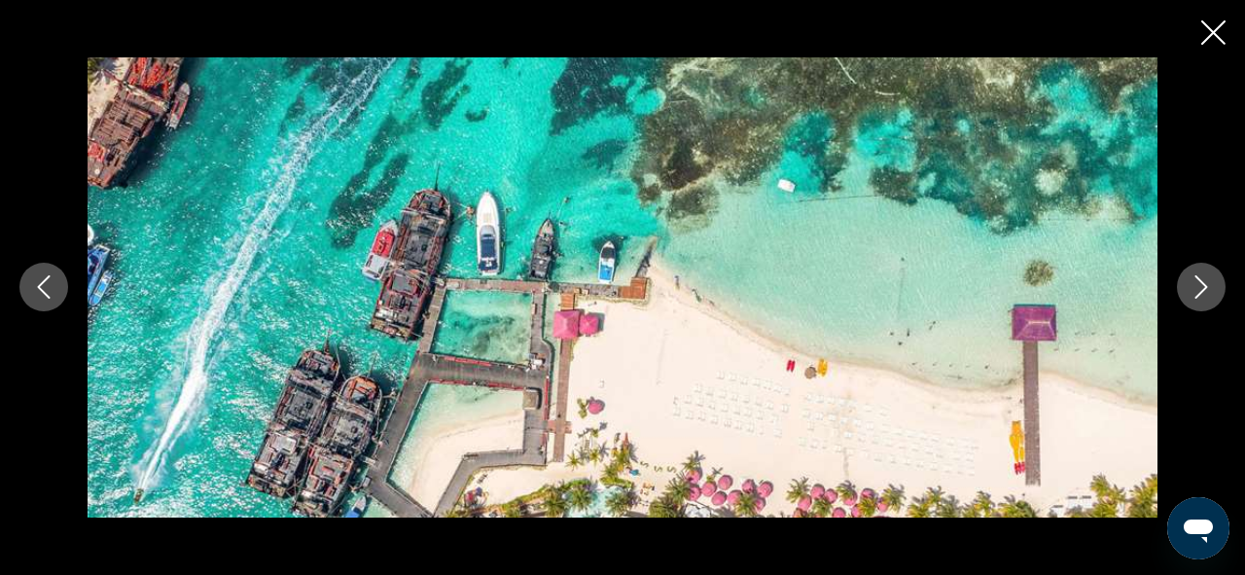
click at [1186, 287] on button "Next image" at bounding box center [1201, 287] width 49 height 49
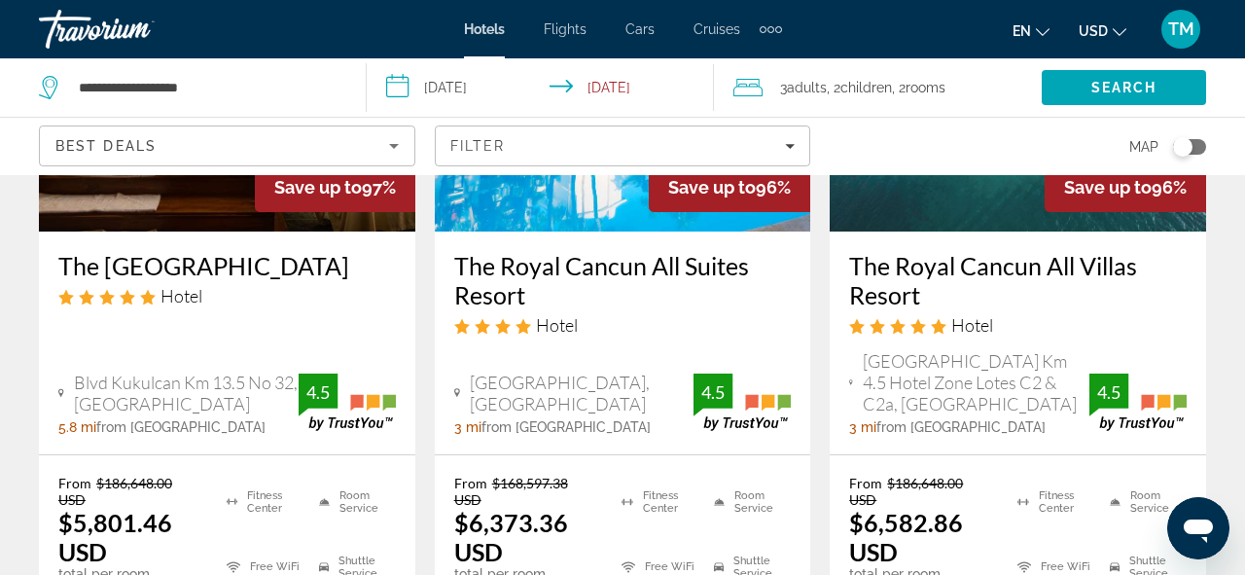
scroll to position [444, 0]
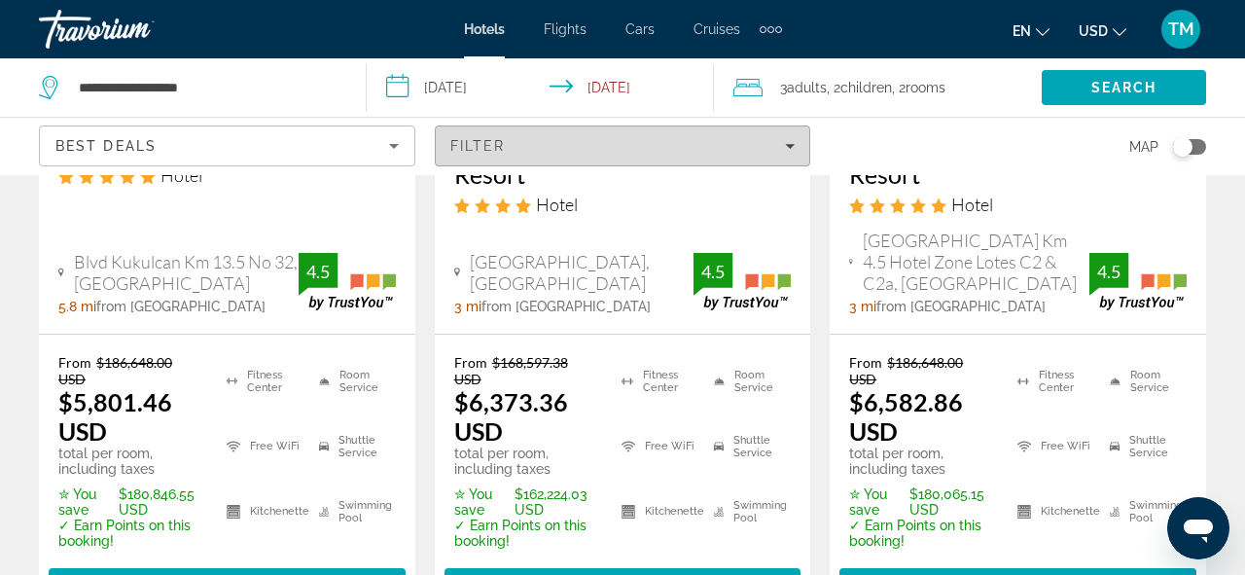
click at [494, 141] on span "Filter" at bounding box center [477, 146] width 55 height 16
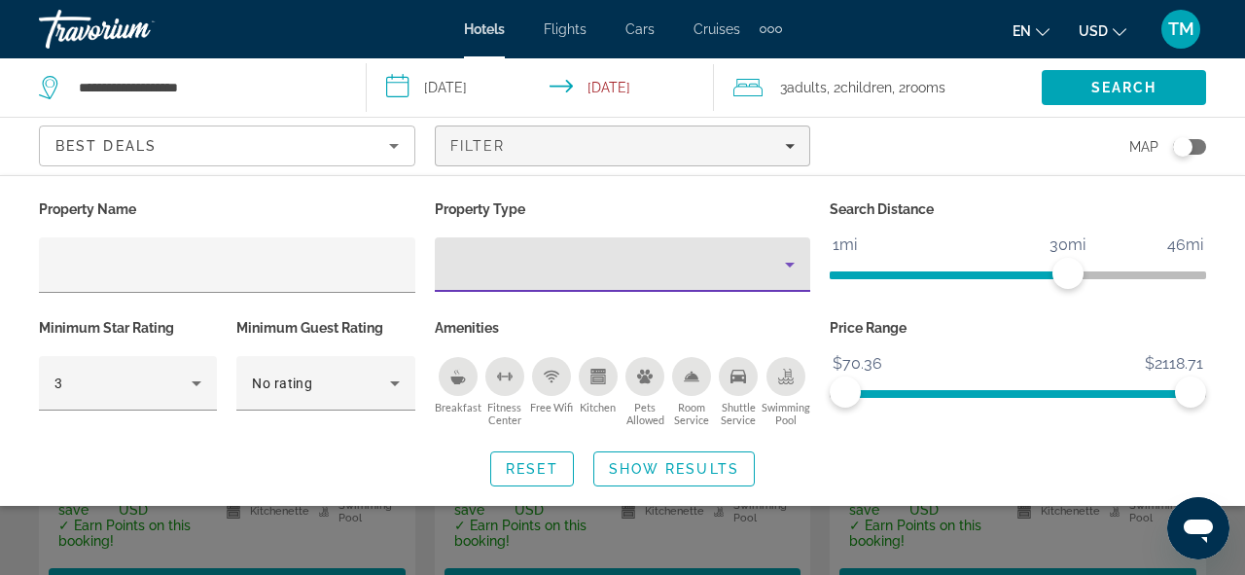
click at [586, 255] on div "Property type" at bounding box center [618, 264] width 336 height 23
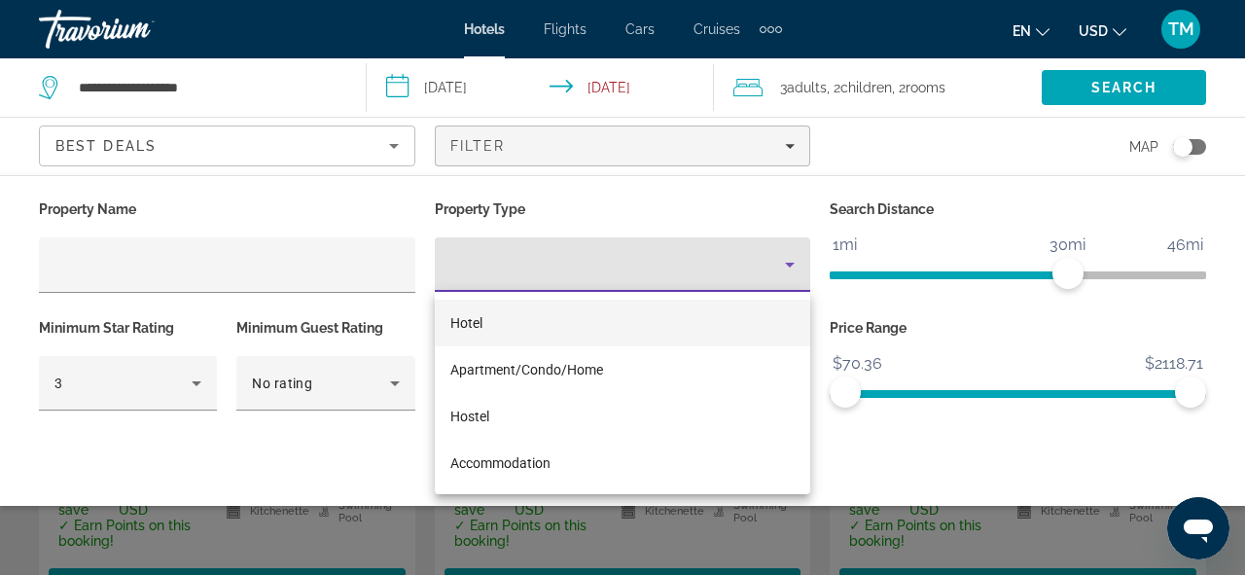
click at [586, 255] on div at bounding box center [622, 287] width 1245 height 575
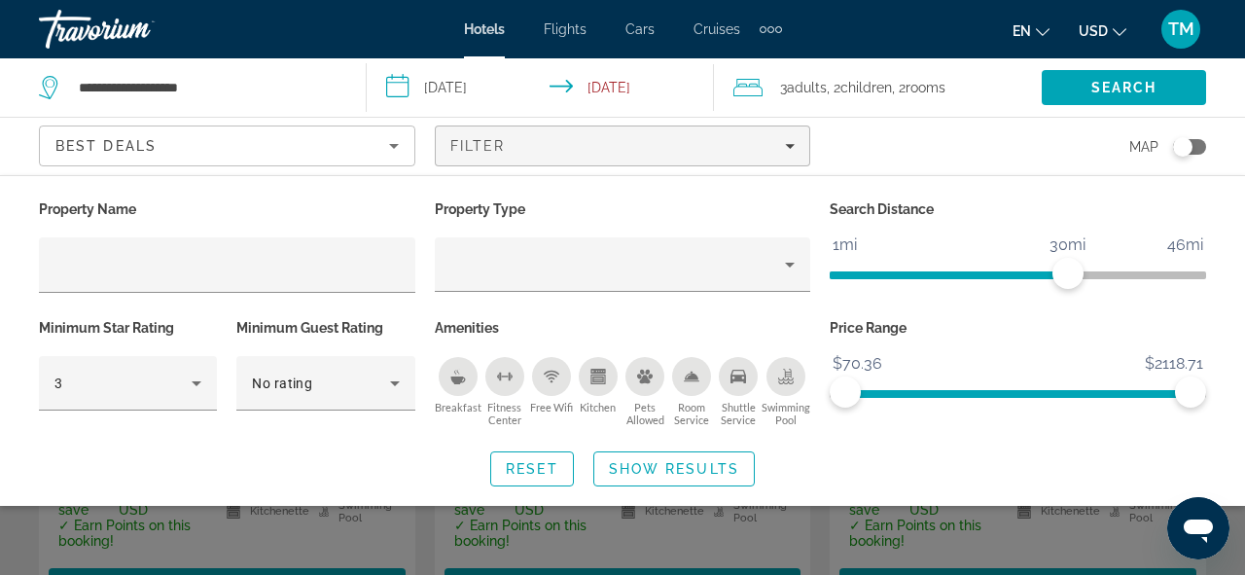
click at [1065, 532] on div "Search widget" at bounding box center [622, 433] width 1245 height 283
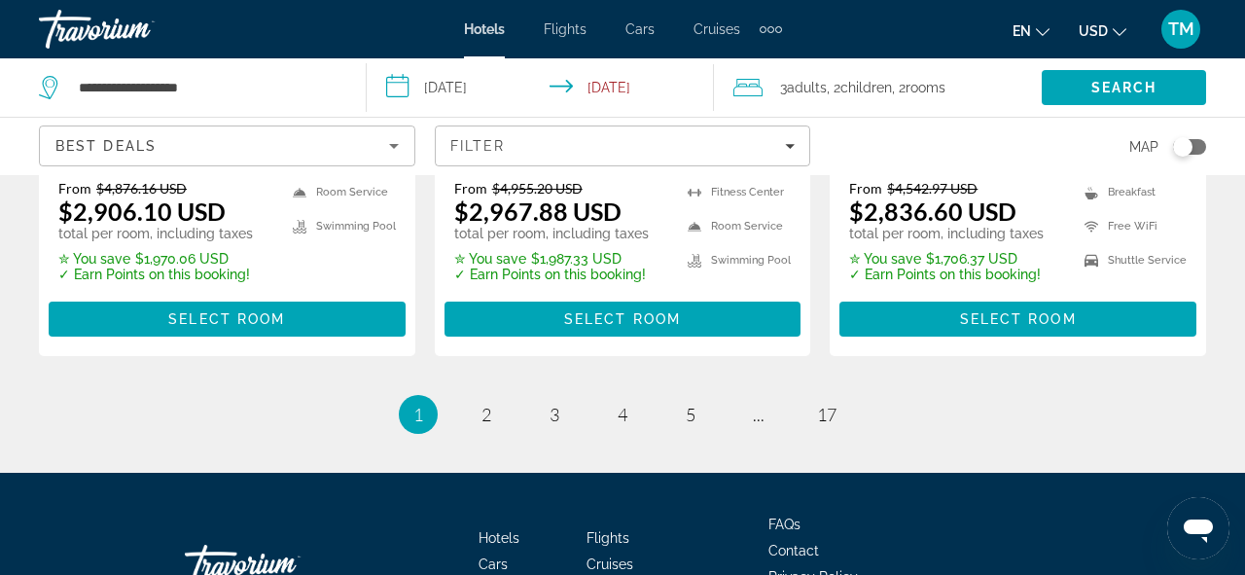
scroll to position [3178, 0]
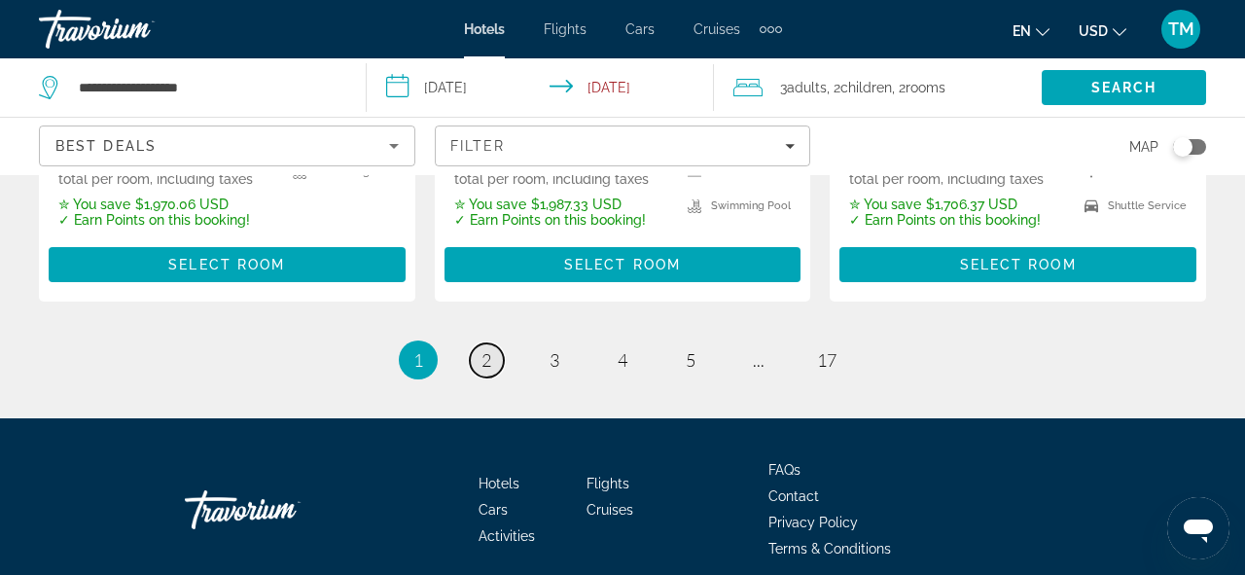
click at [484, 349] on span "2" at bounding box center [486, 359] width 10 height 21
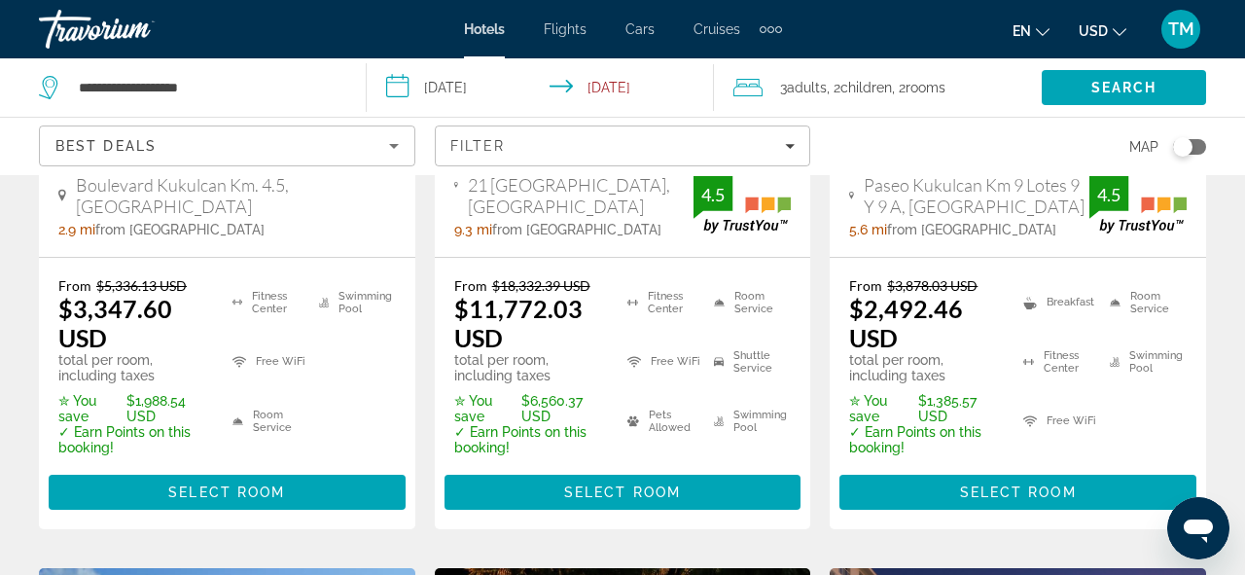
scroll to position [506, 0]
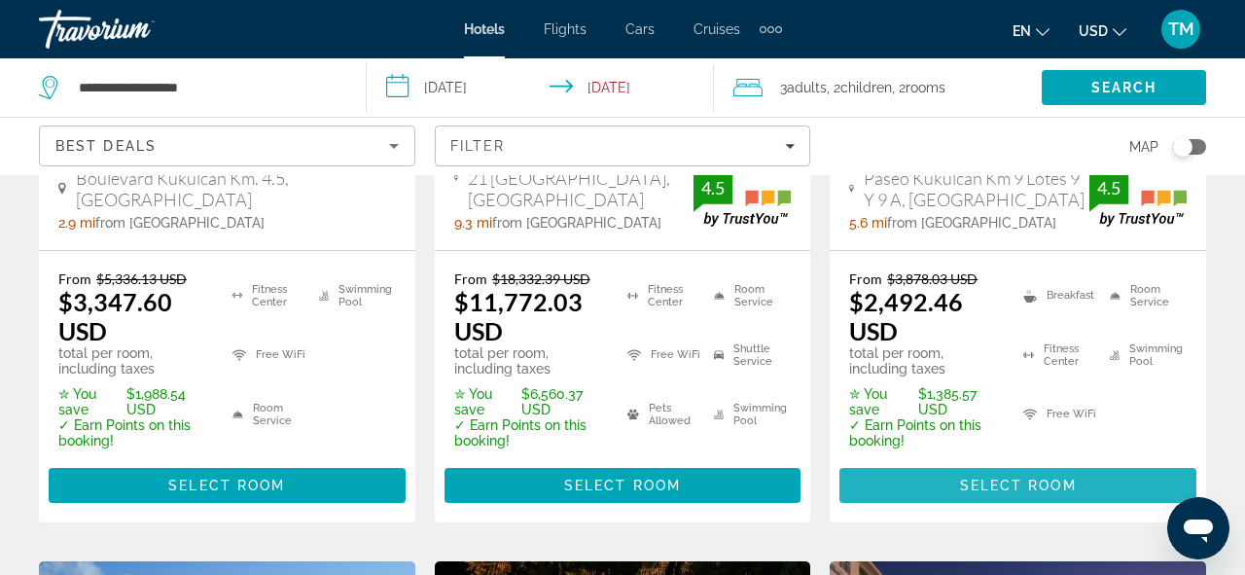
click at [975, 478] on span "Select Room" at bounding box center [1018, 486] width 117 height 16
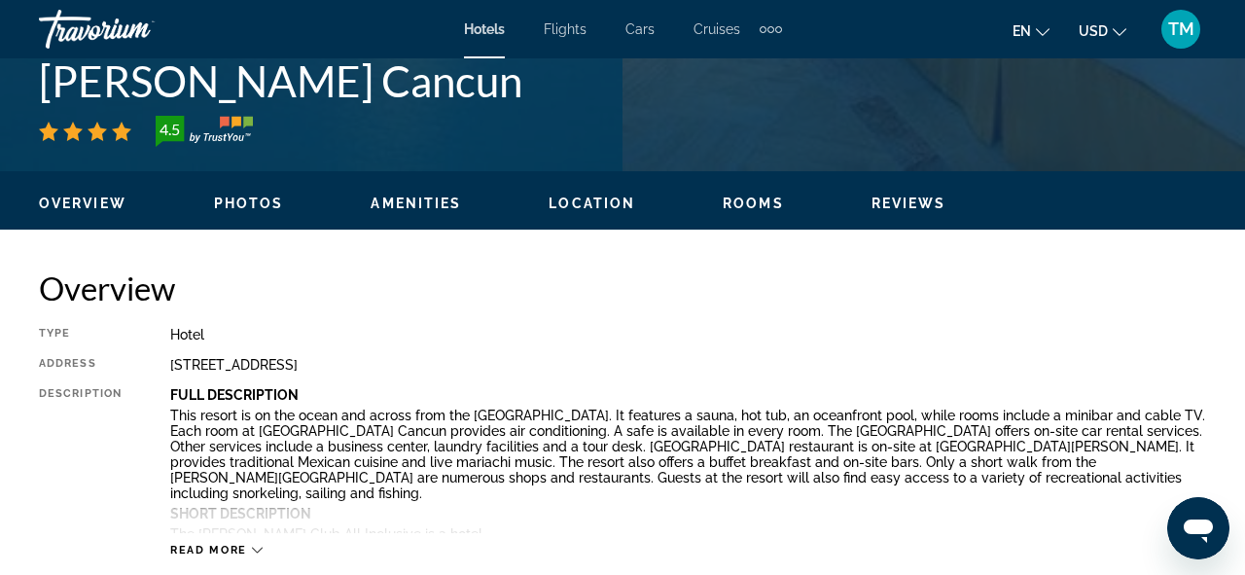
scroll to position [793, 0]
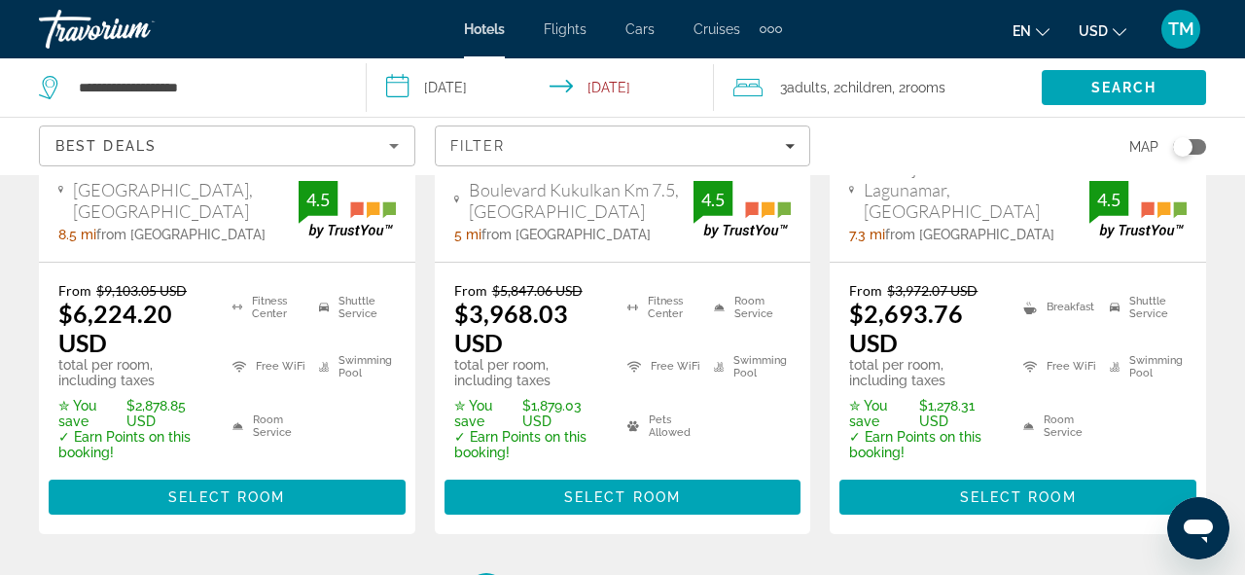
scroll to position [2979, 0]
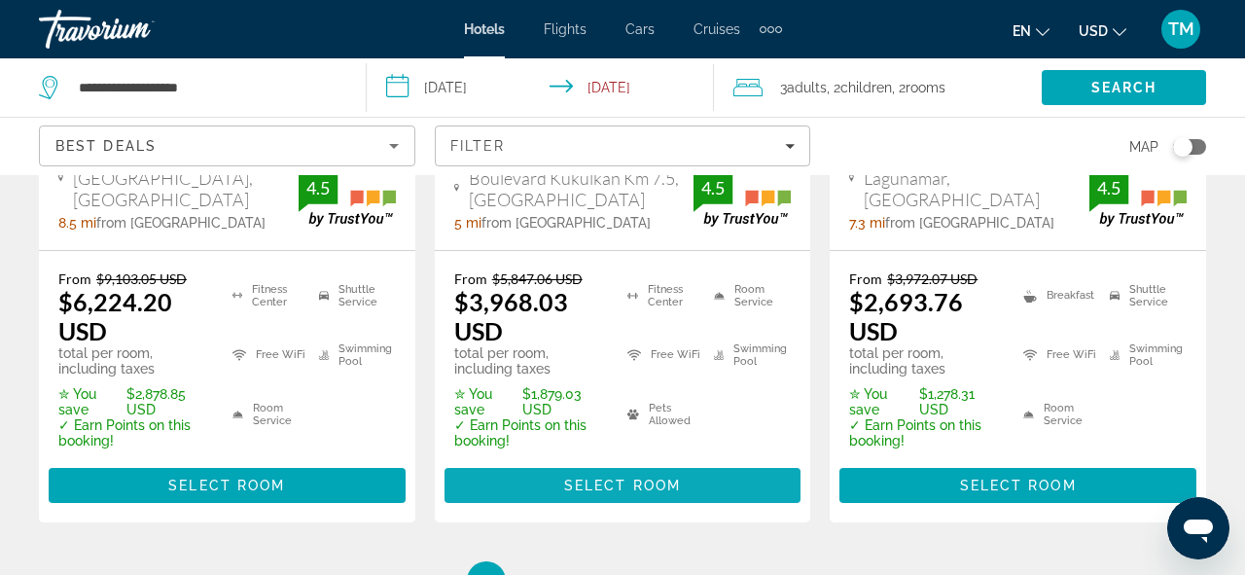
click at [651, 478] on span "Select Room" at bounding box center [622, 486] width 117 height 16
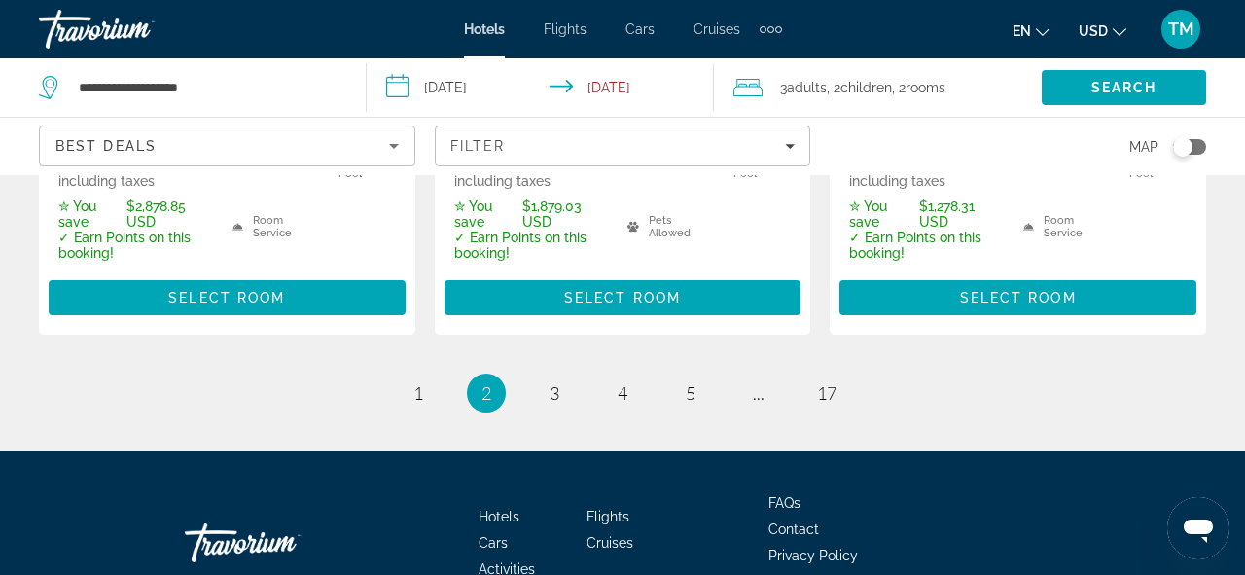
scroll to position [3162, 0]
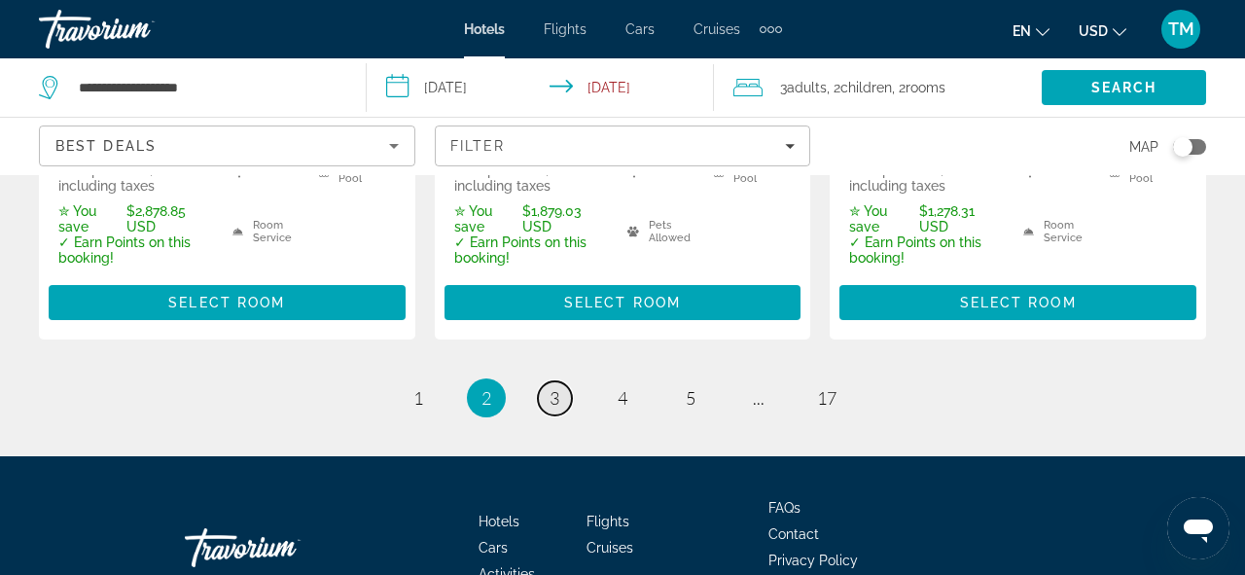
click at [551, 387] on span "3" at bounding box center [555, 397] width 10 height 21
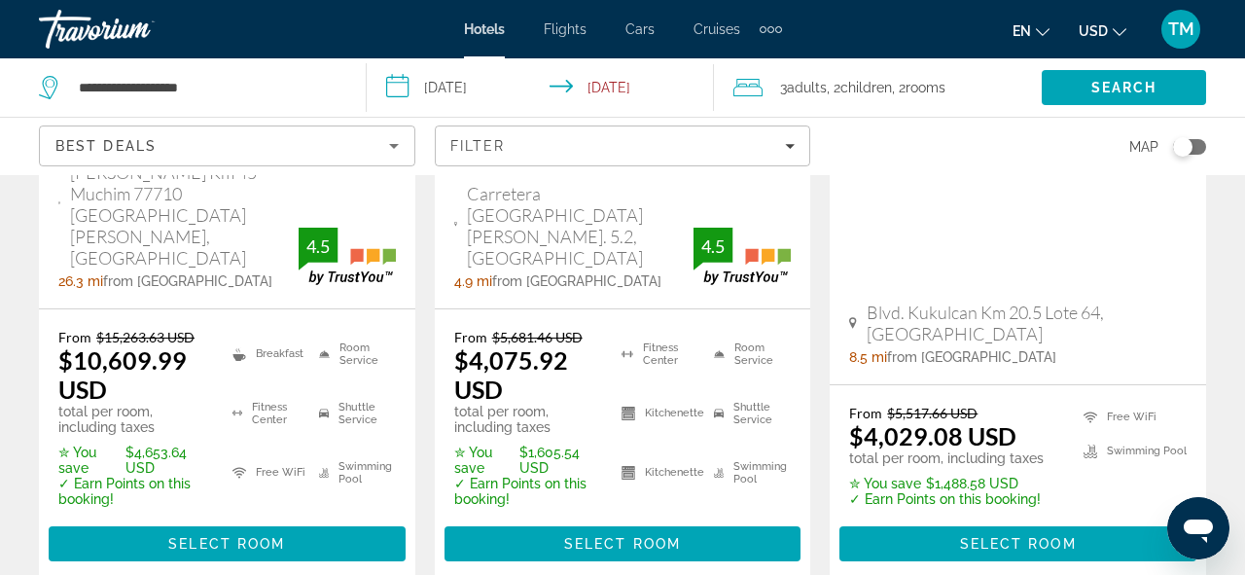
scroll to position [1388, 0]
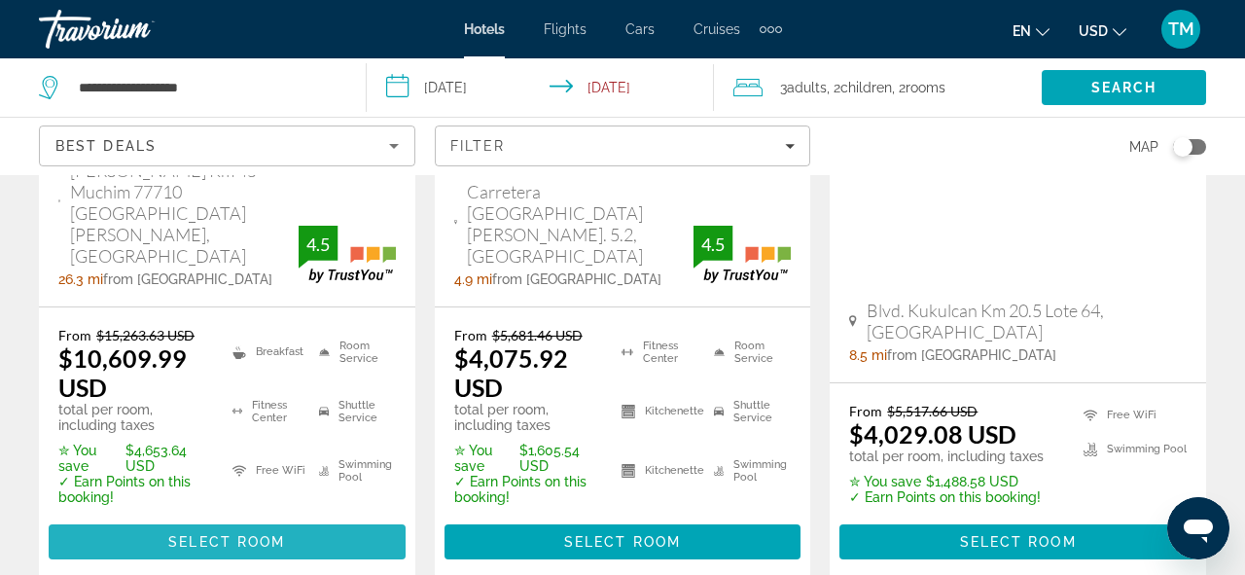
click at [193, 534] on span "Select Room" at bounding box center [226, 542] width 117 height 16
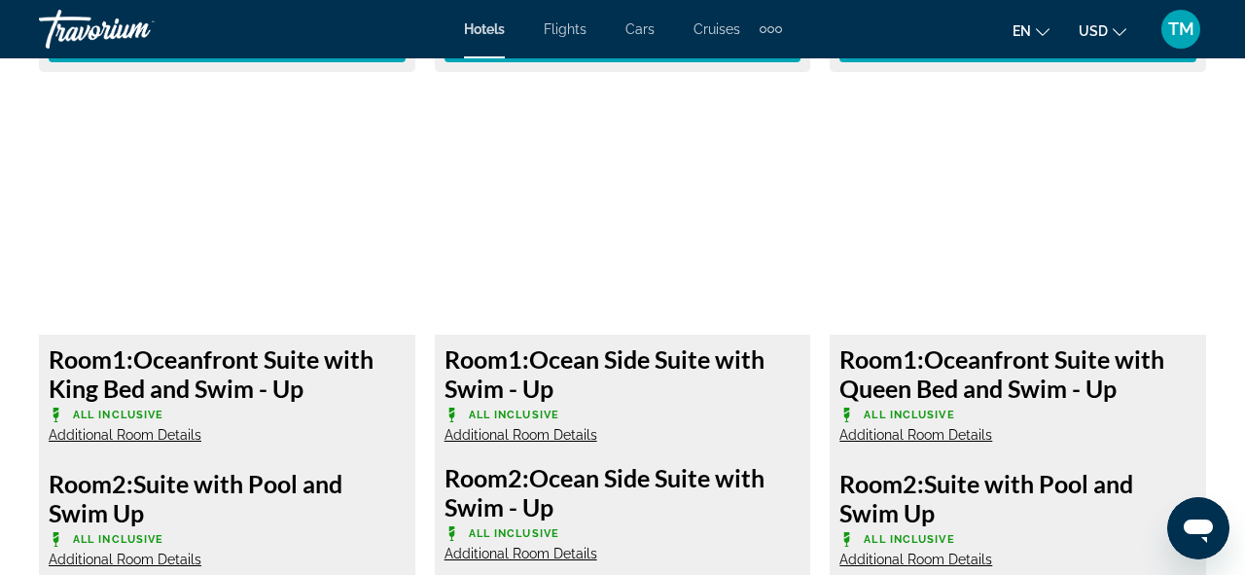
scroll to position [4725, 0]
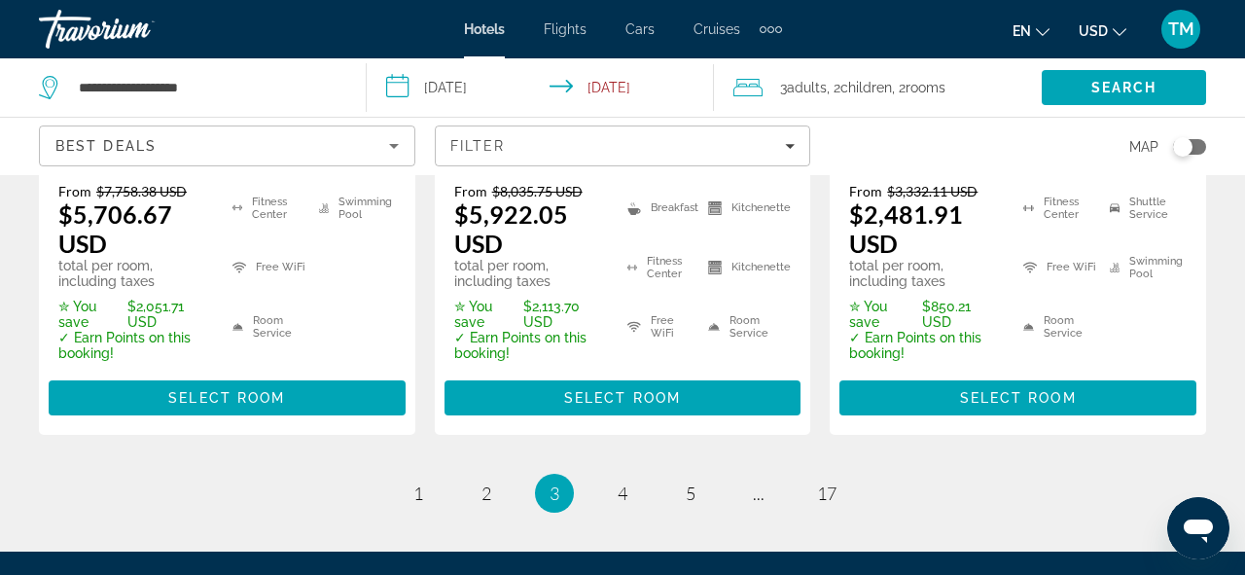
scroll to position [3271, 0]
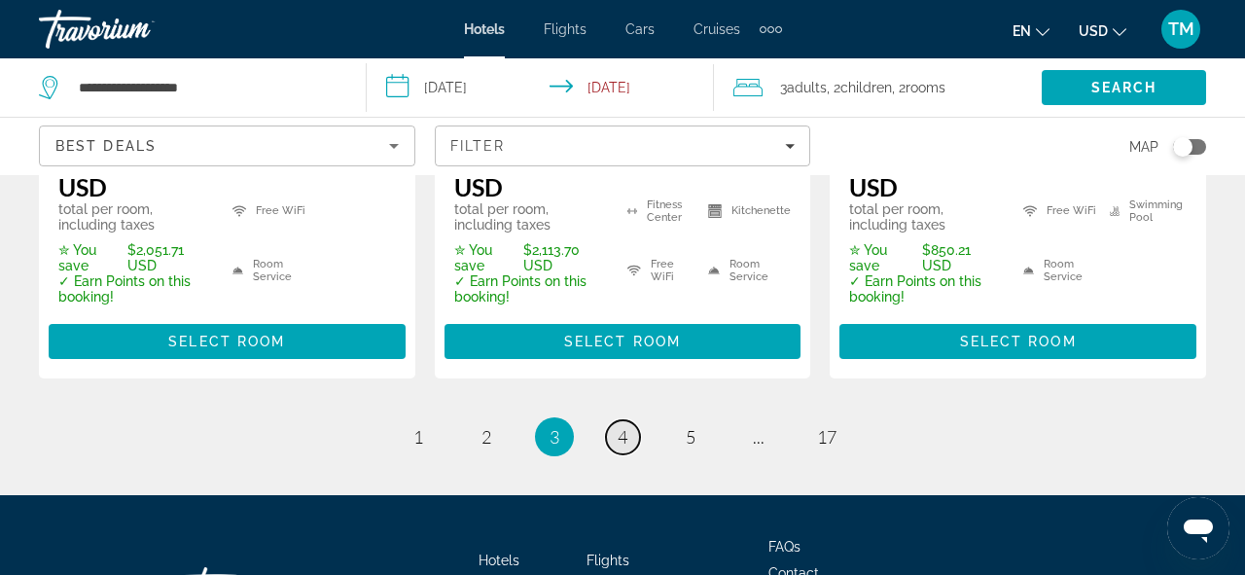
click at [632, 420] on link "page 4" at bounding box center [623, 437] width 34 height 34
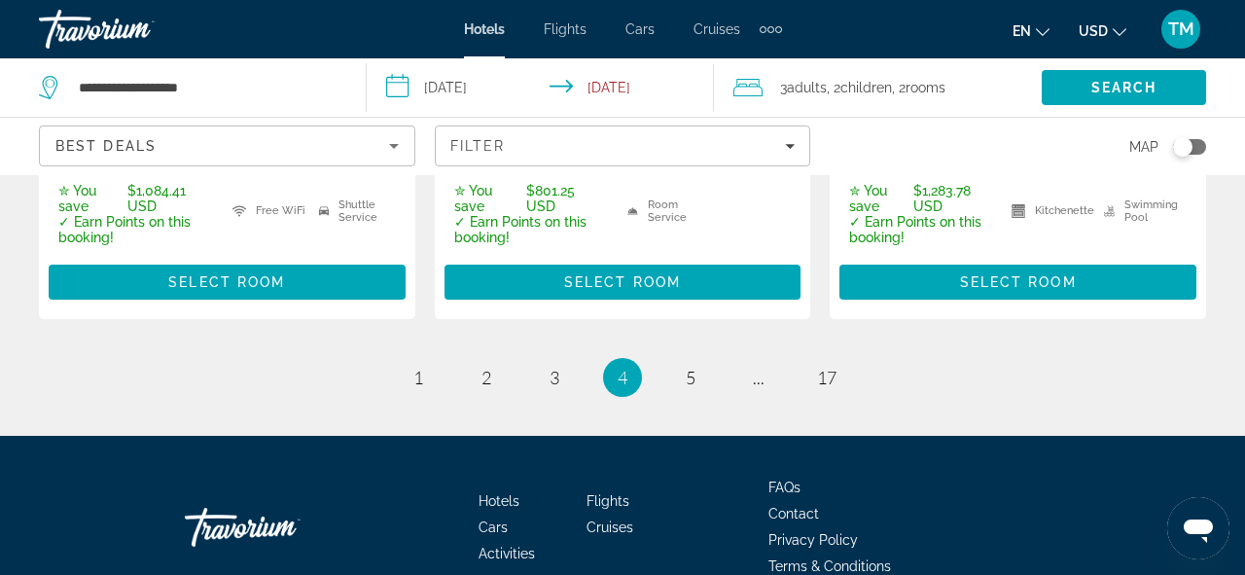
scroll to position [3301, 0]
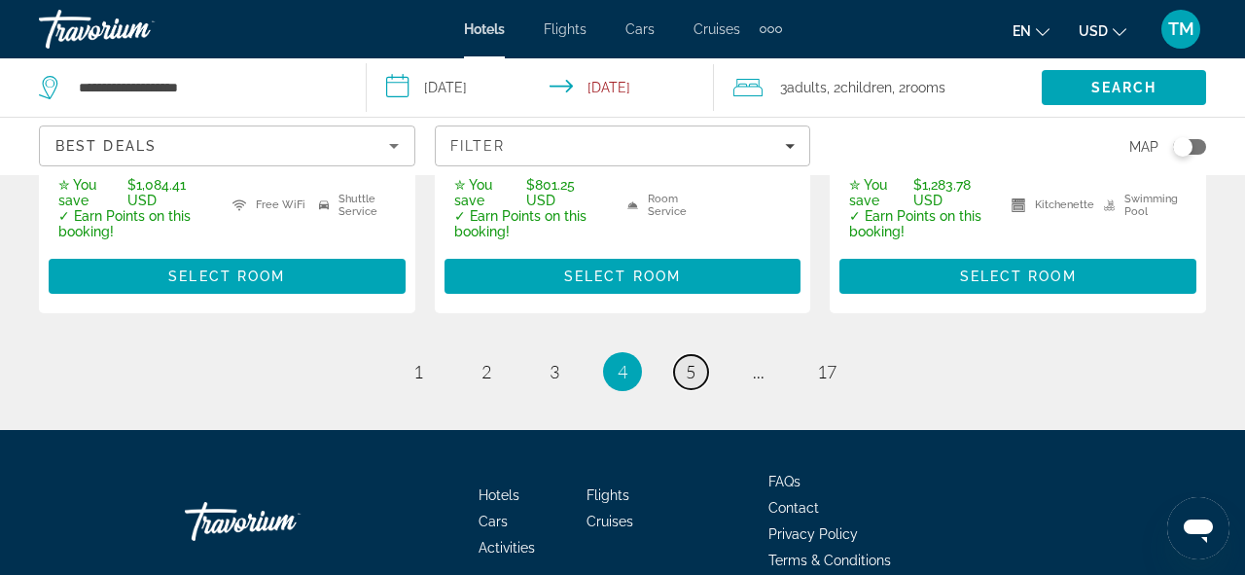
click at [693, 361] on span "5" at bounding box center [691, 371] width 10 height 21
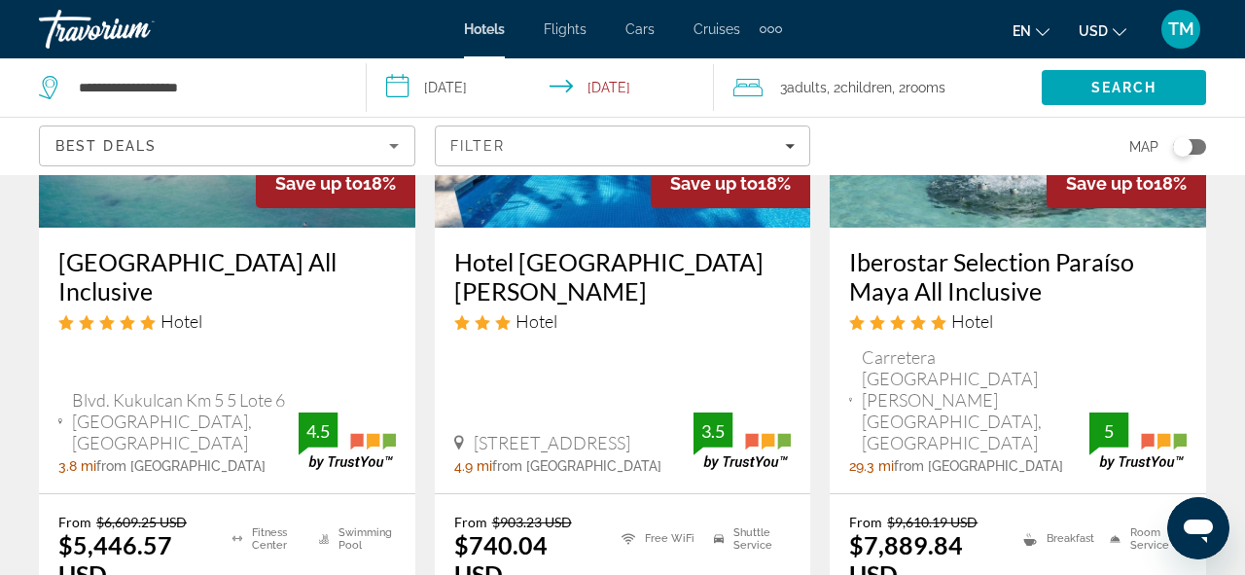
scroll to position [2812, 0]
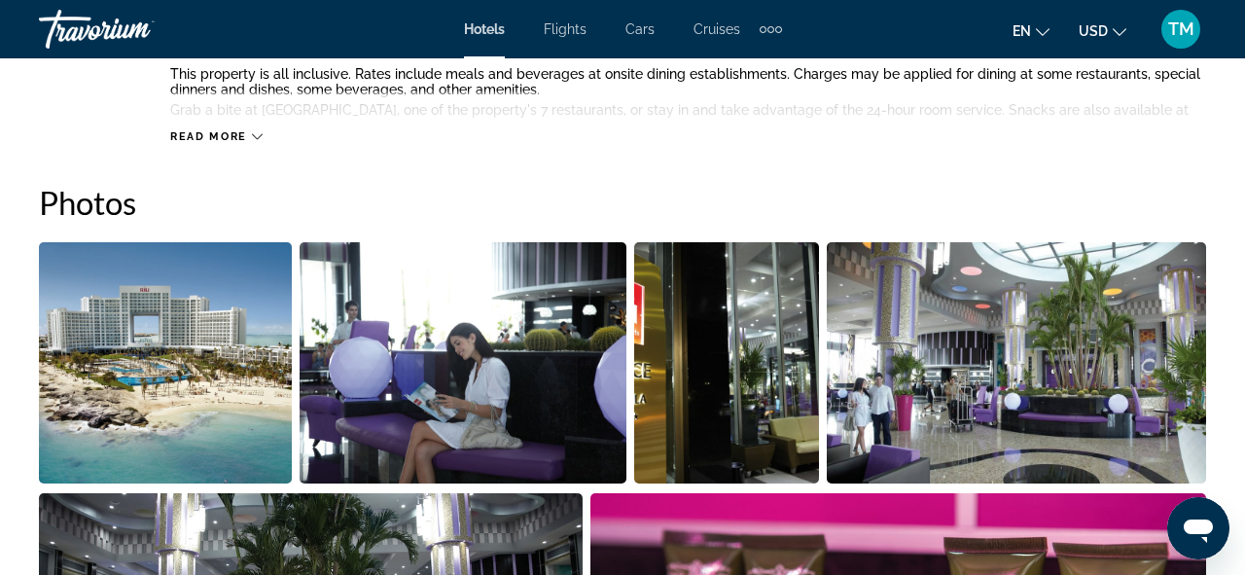
scroll to position [1210, 0]
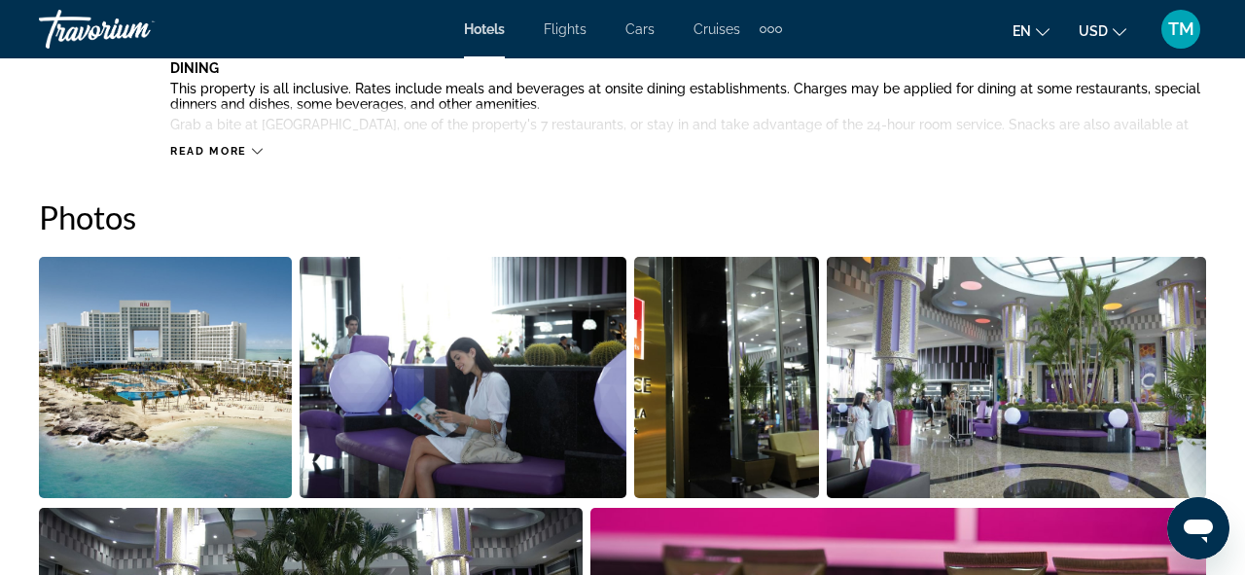
click at [131, 358] on img "Open full-screen image slider" at bounding box center [165, 377] width 253 height 241
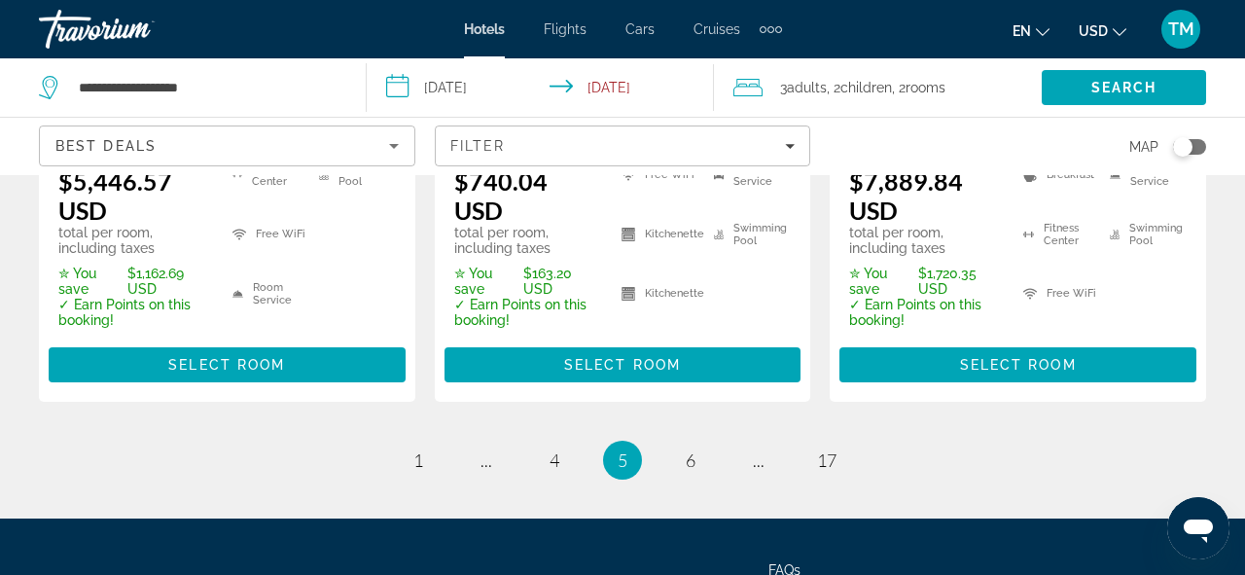
scroll to position [3134, 0]
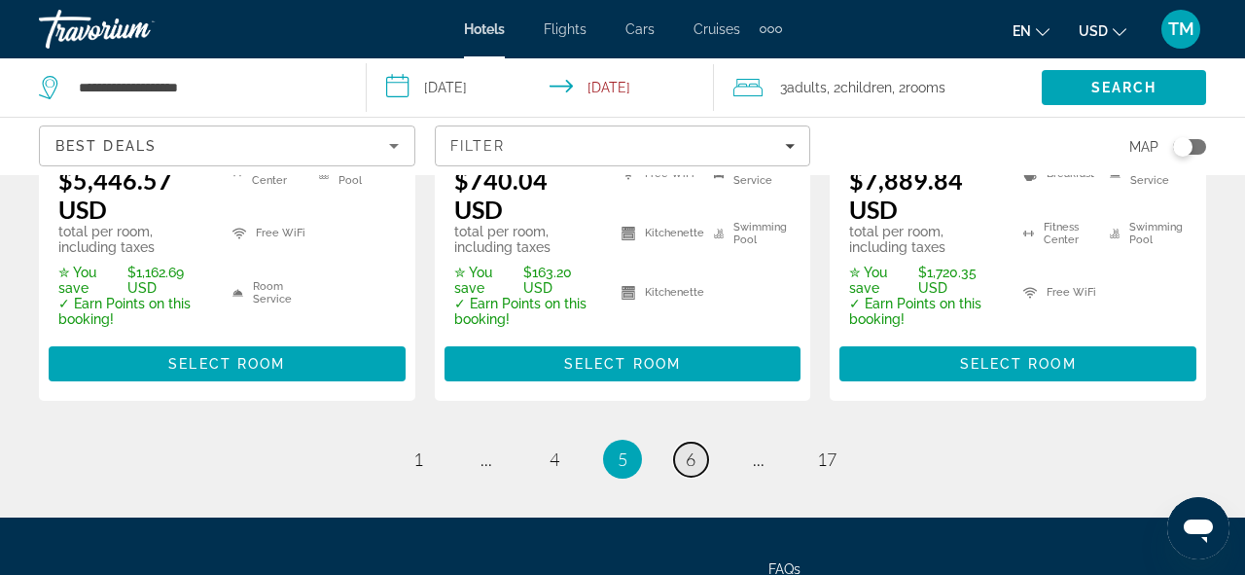
click at [698, 443] on link "page 6" at bounding box center [691, 460] width 34 height 34
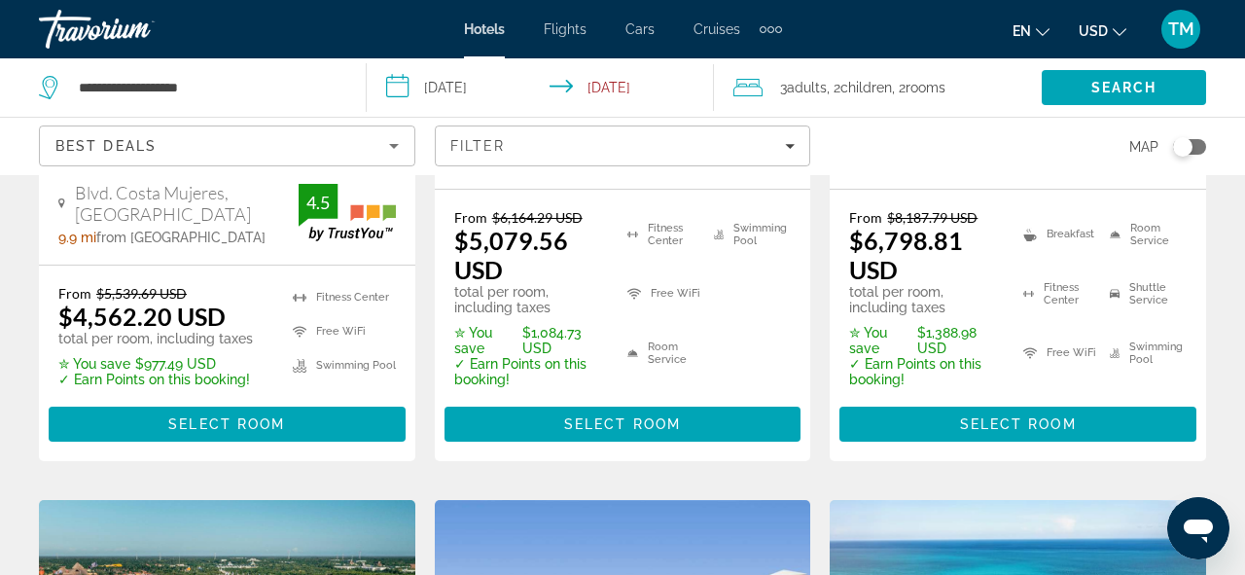
scroll to position [609, 0]
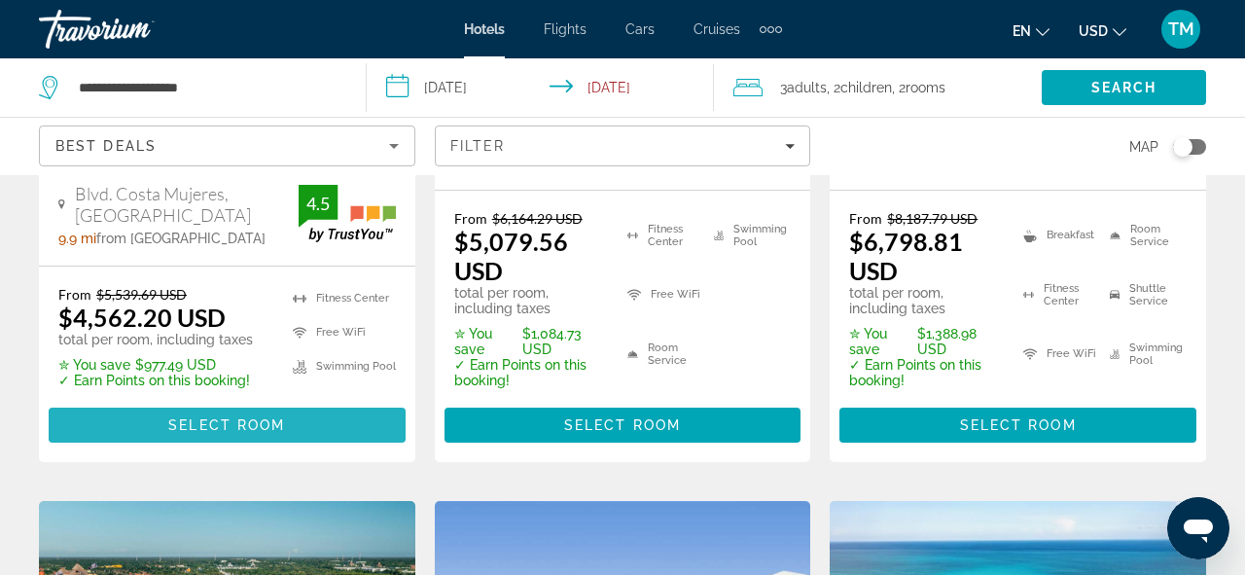
click at [196, 402] on span "Main content" at bounding box center [227, 425] width 357 height 47
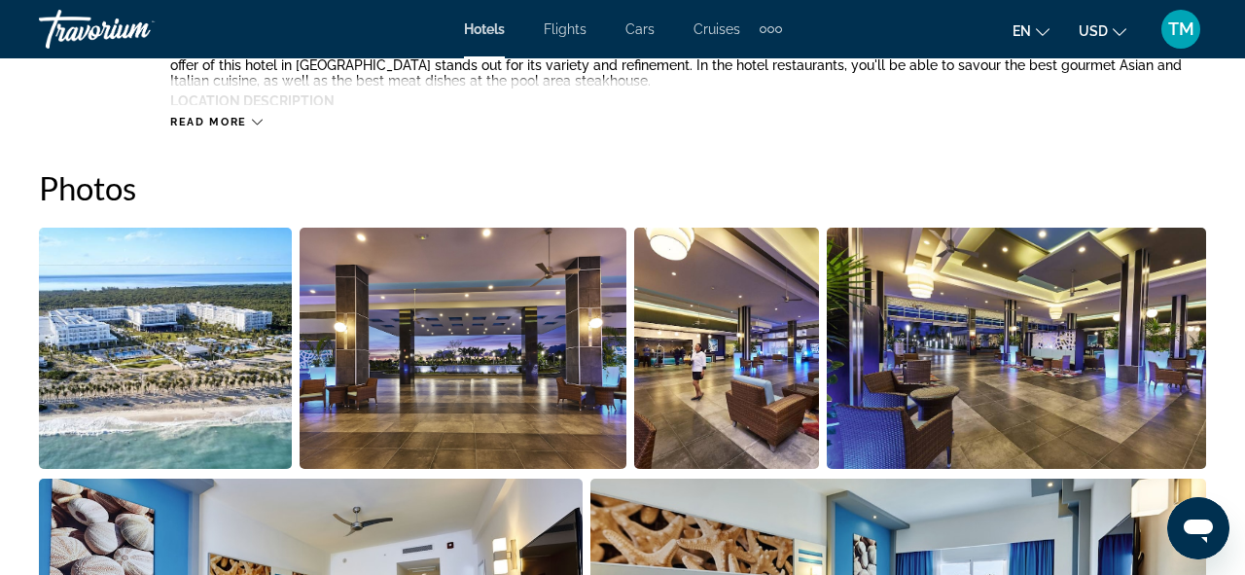
scroll to position [1213, 0]
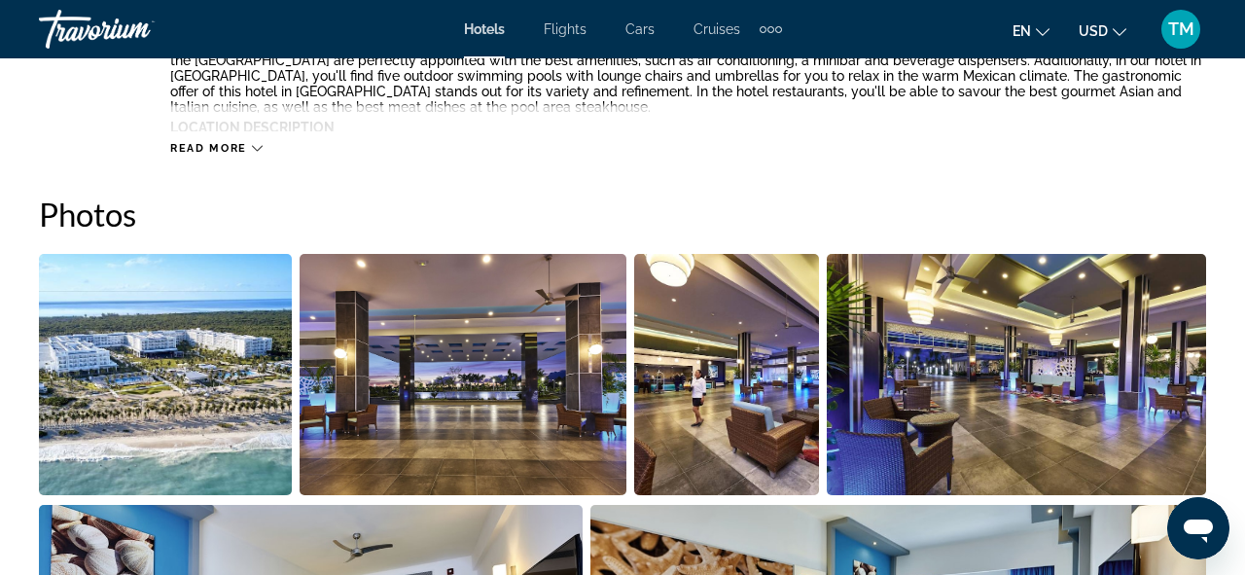
click at [232, 427] on img "Open full-screen image slider" at bounding box center [165, 374] width 253 height 241
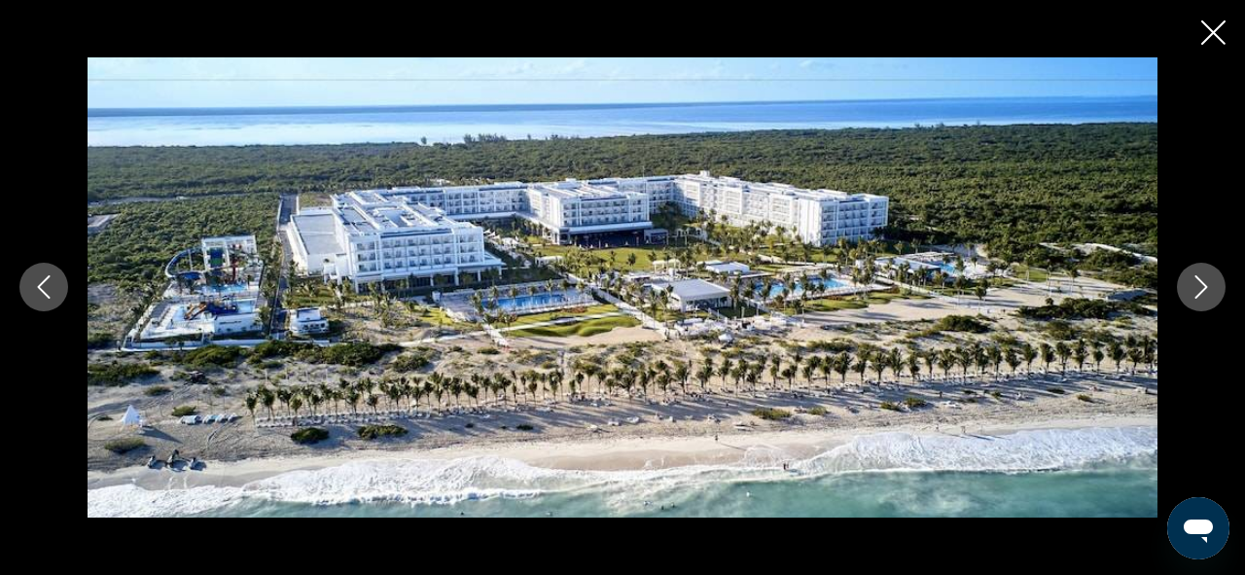
click at [1212, 32] on icon "Close slideshow" at bounding box center [1213, 32] width 24 height 24
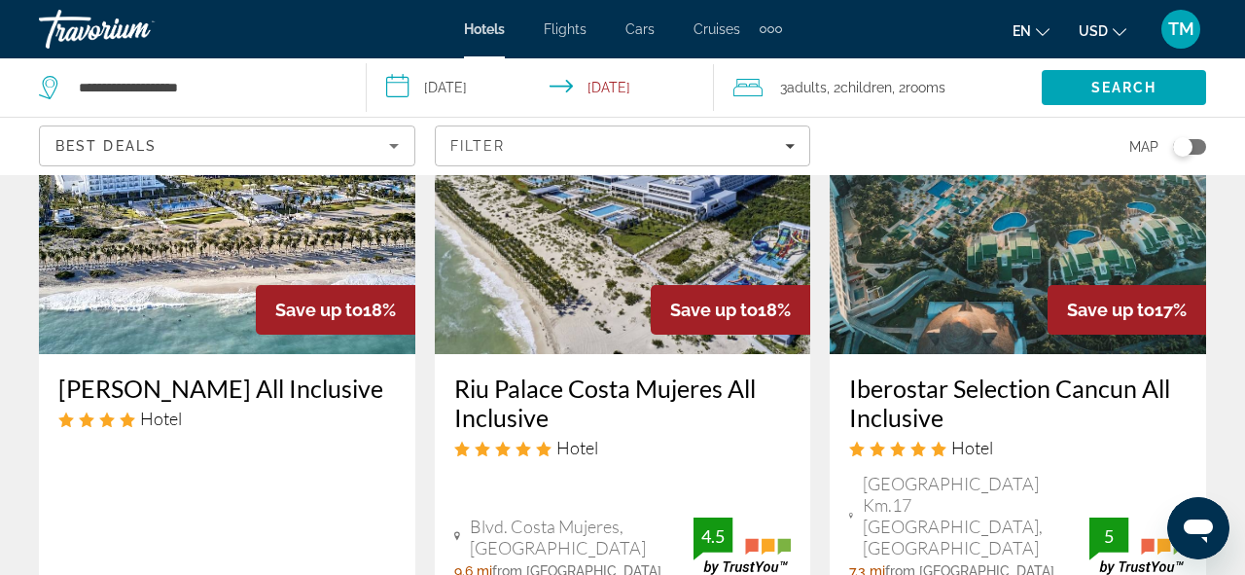
scroll to position [194, 0]
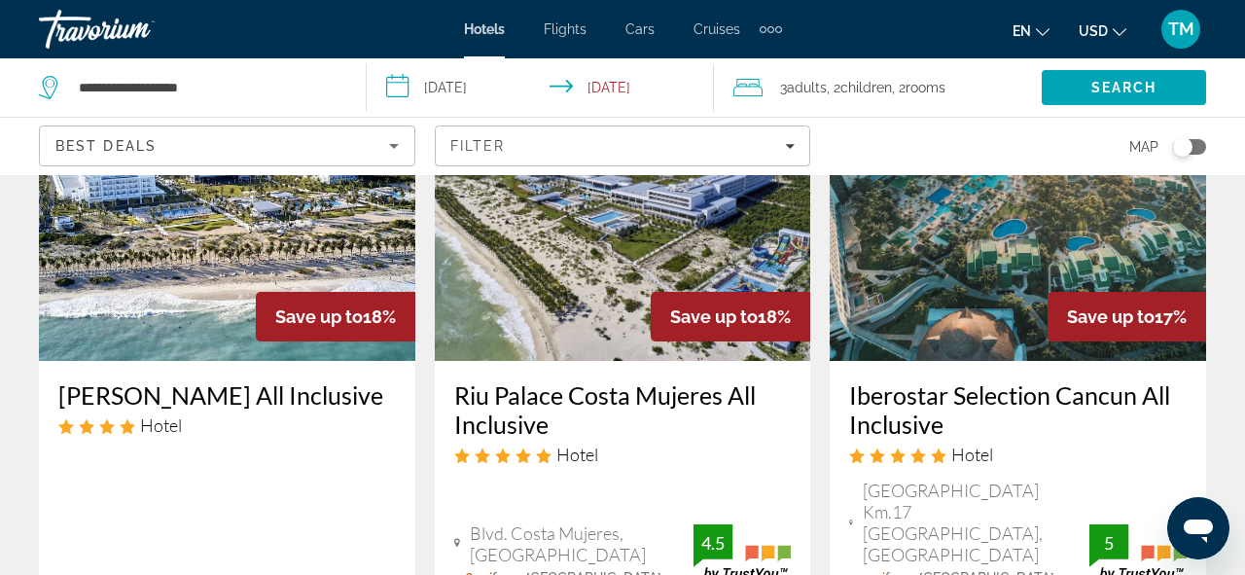
click at [979, 256] on img "Main content" at bounding box center [1018, 205] width 376 height 311
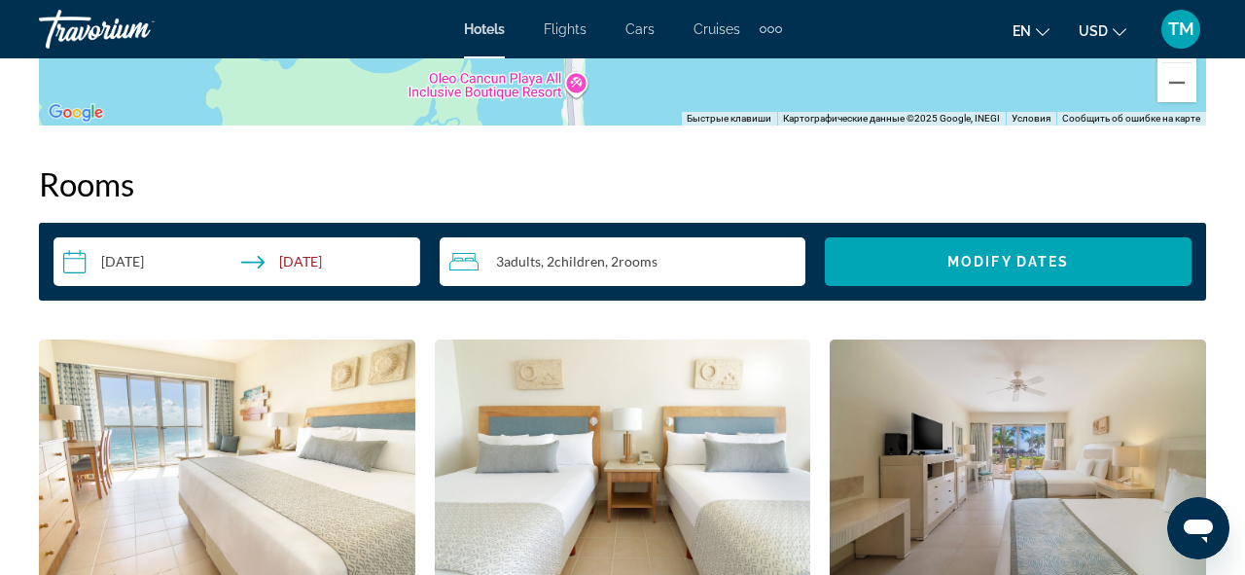
scroll to position [2660, 0]
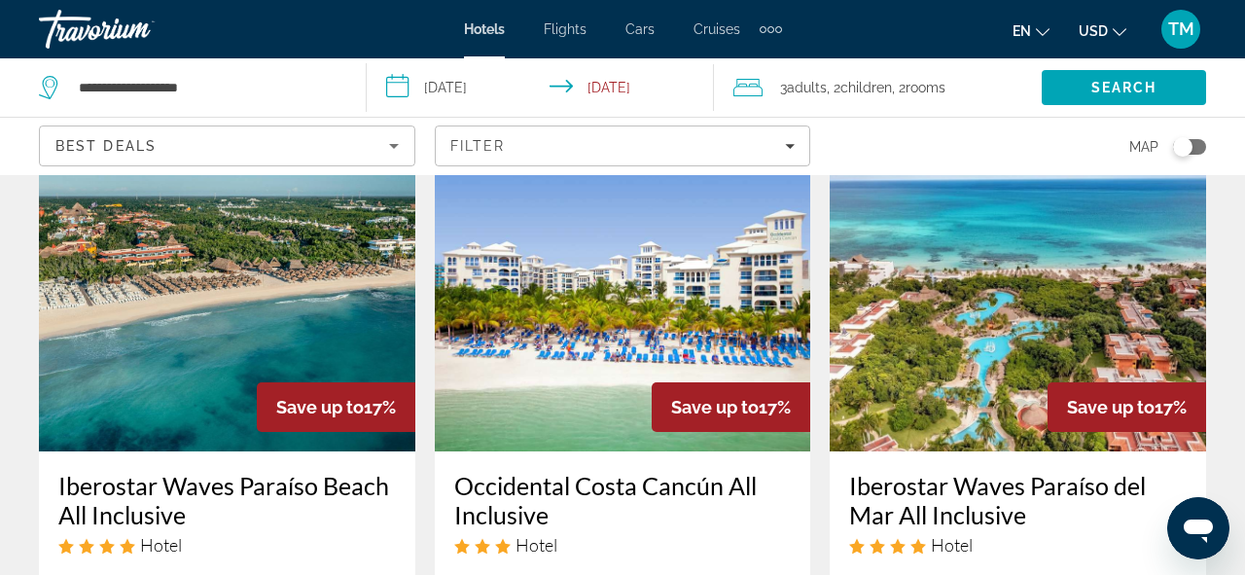
scroll to position [909, 0]
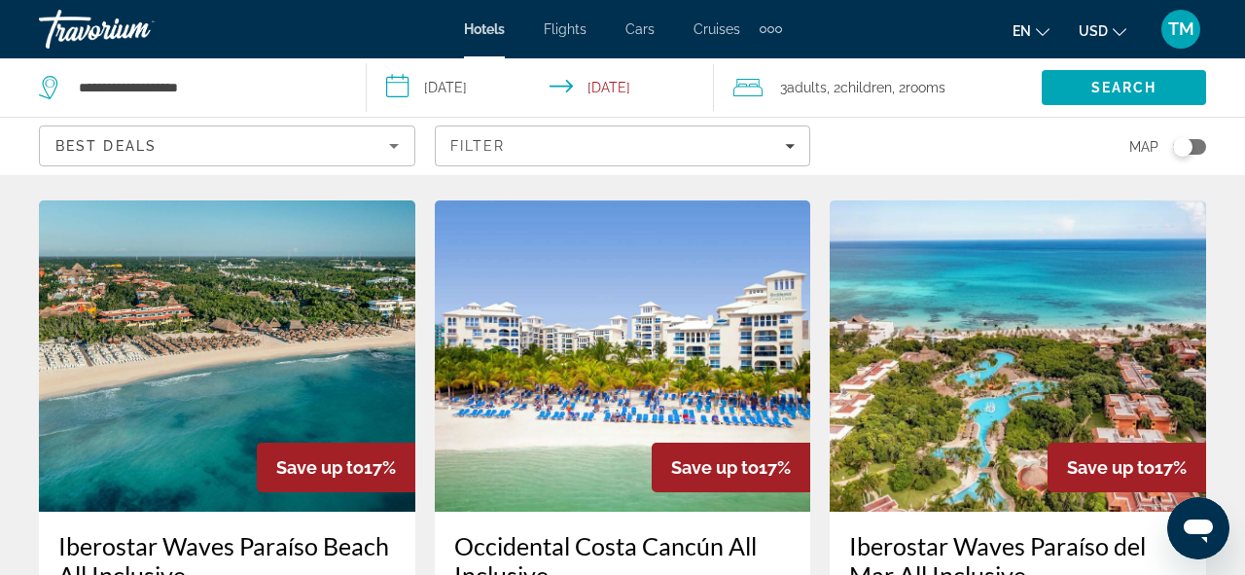
click at [570, 531] on h3 "Occidental Costa Cancún All Inclusive" at bounding box center [622, 560] width 337 height 58
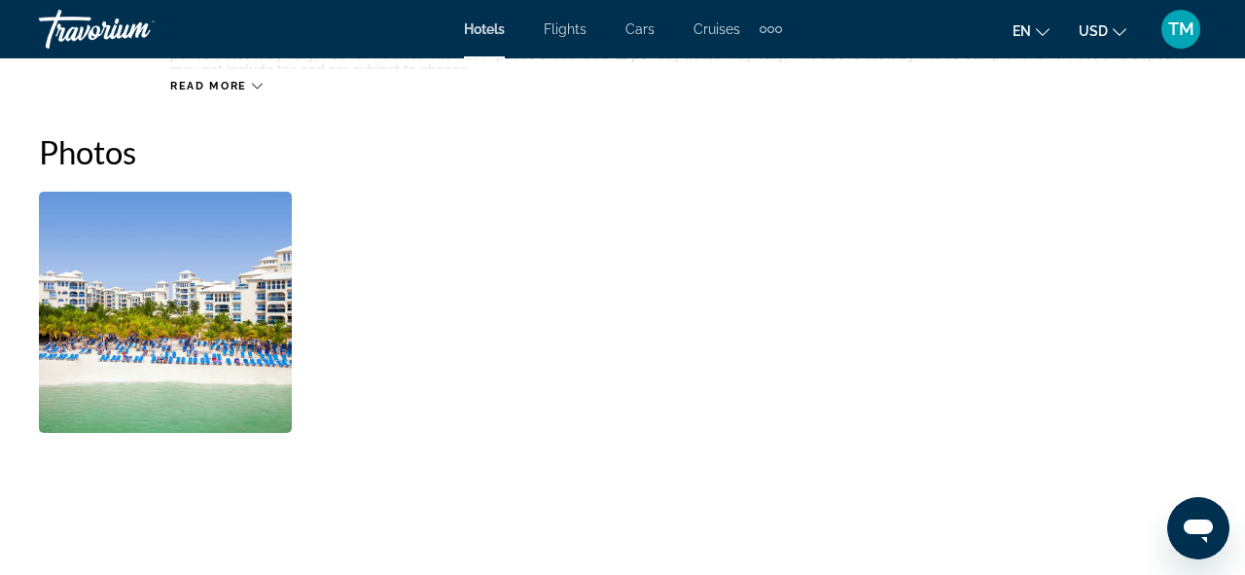
scroll to position [1440, 0]
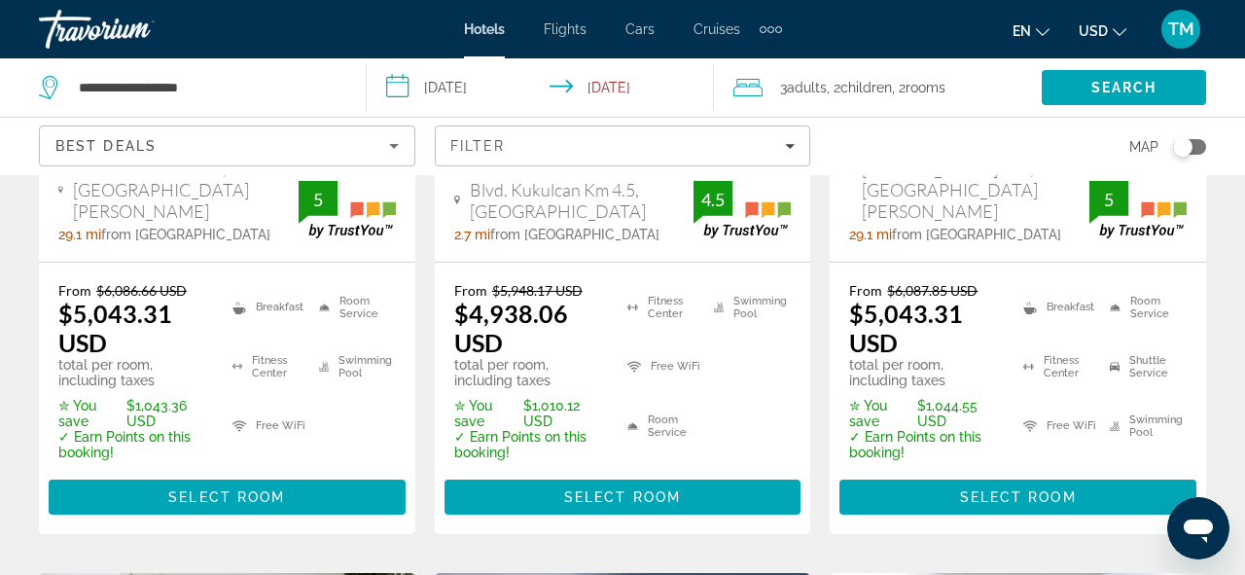
scroll to position [1426, 0]
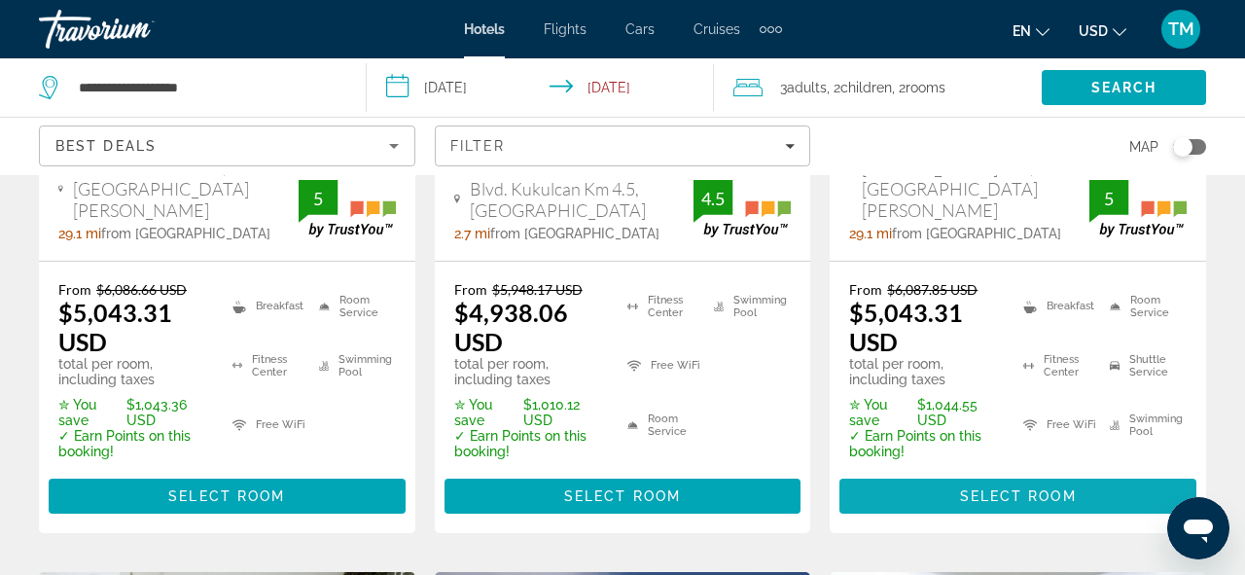
click at [959, 473] on span "Main content" at bounding box center [1017, 496] width 357 height 47
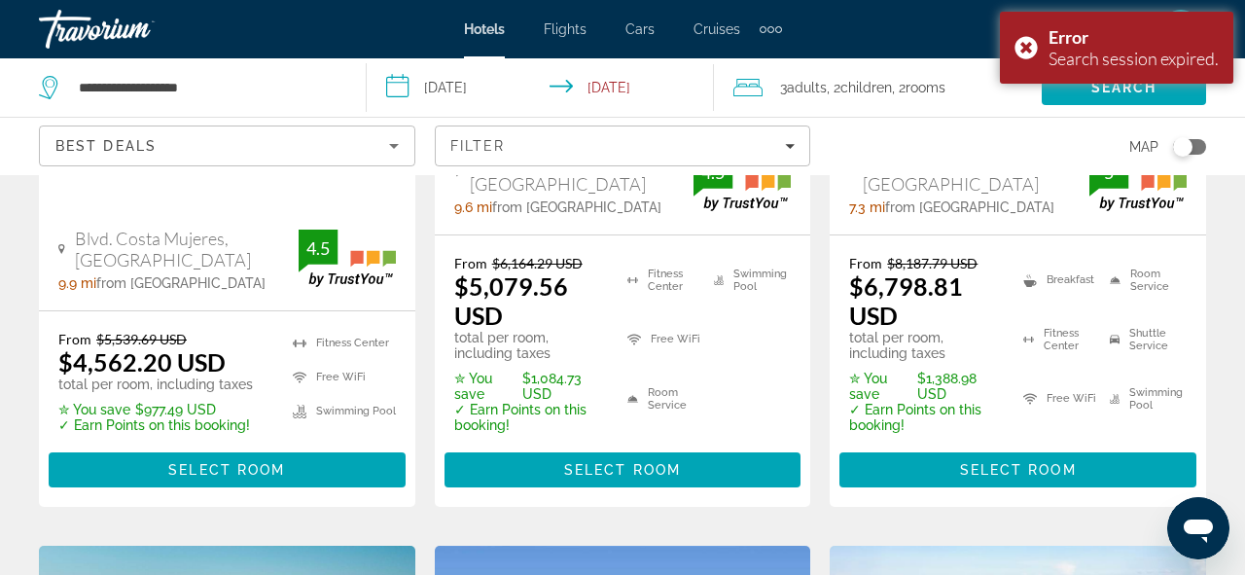
scroll to position [604, 0]
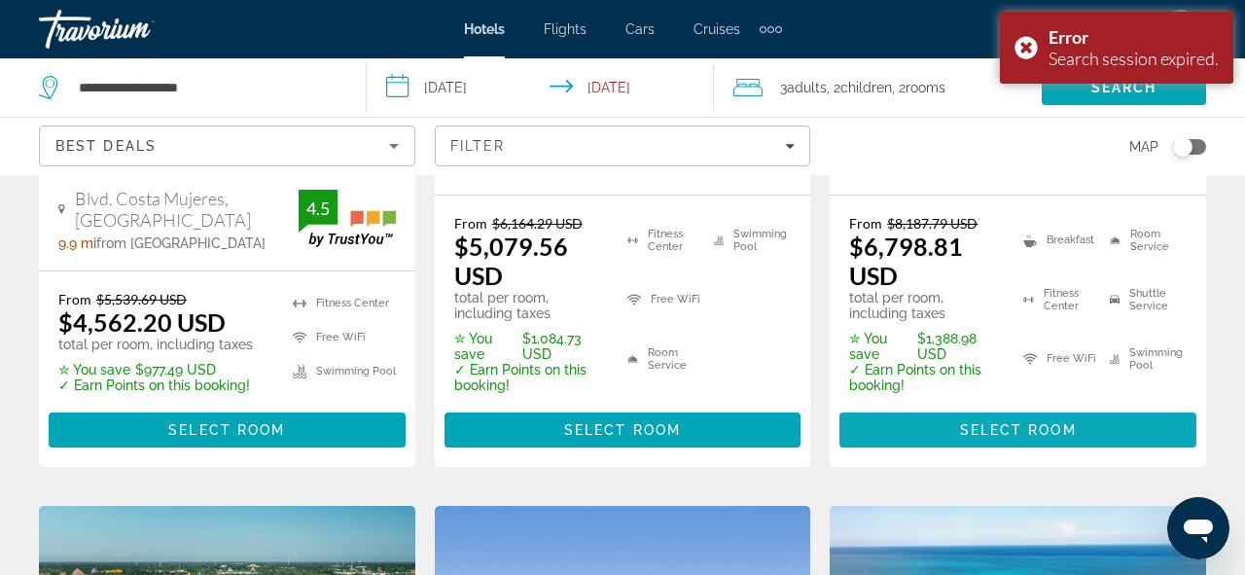
click at [1041, 407] on span "Main content" at bounding box center [1017, 430] width 357 height 47
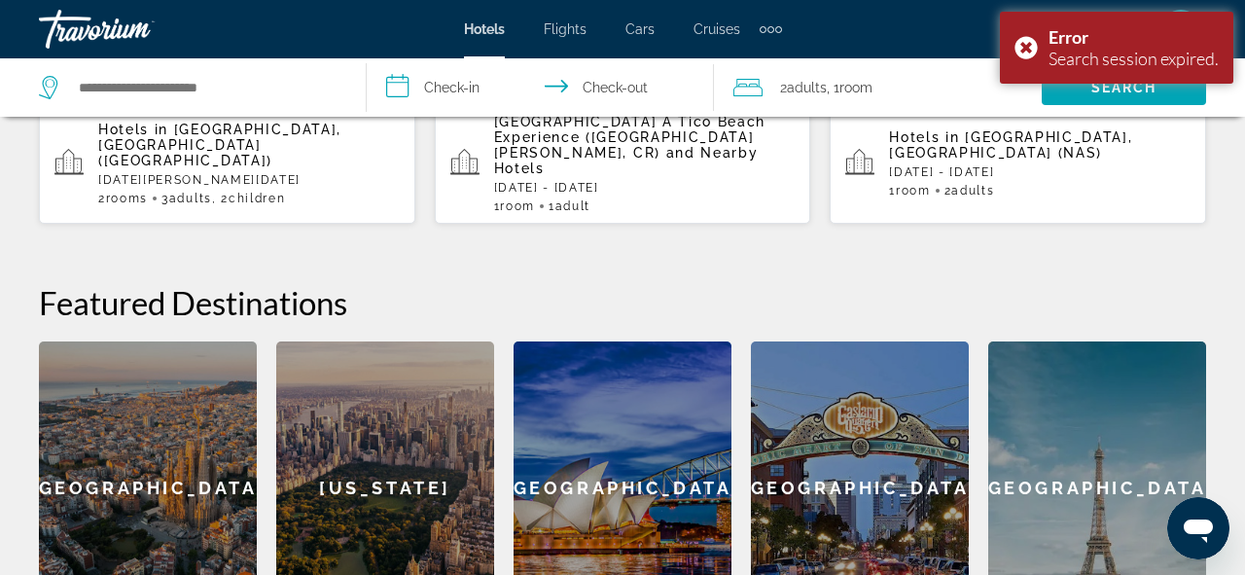
scroll to position [693, 0]
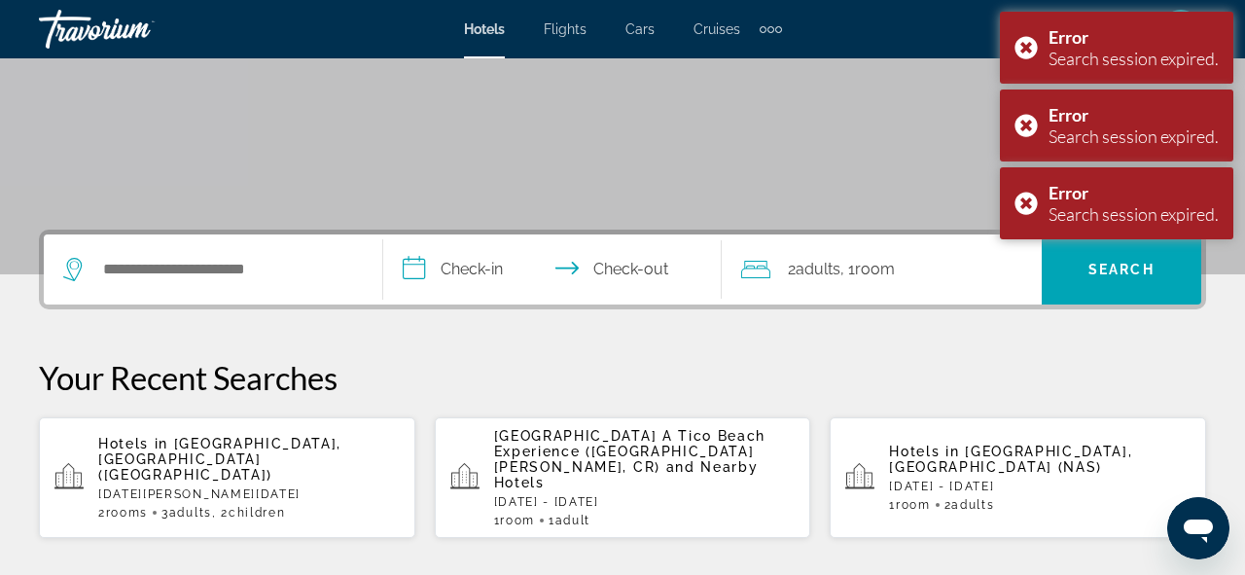
scroll to position [308, 0]
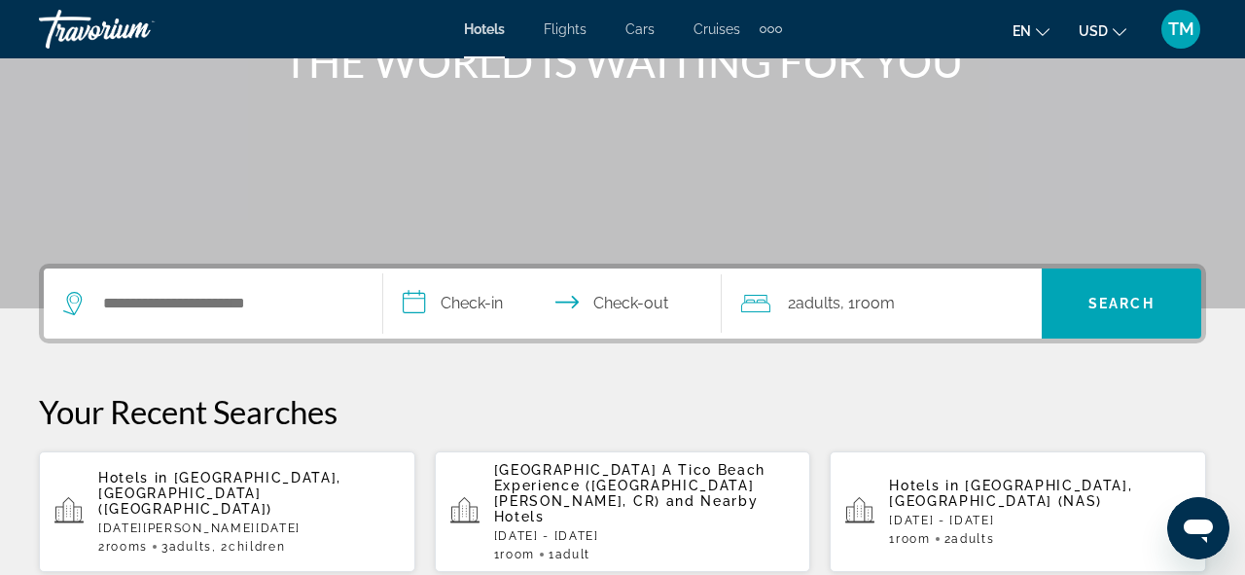
scroll to position [277, 0]
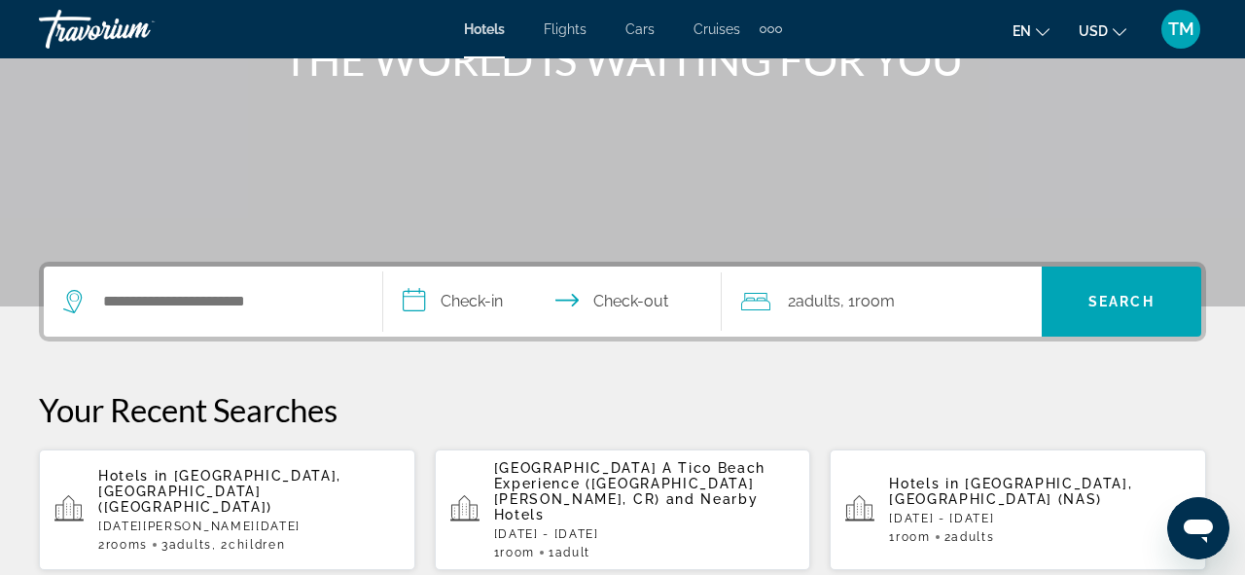
click at [205, 486] on span "Cancun, Mexico (CUN)" at bounding box center [219, 491] width 243 height 47
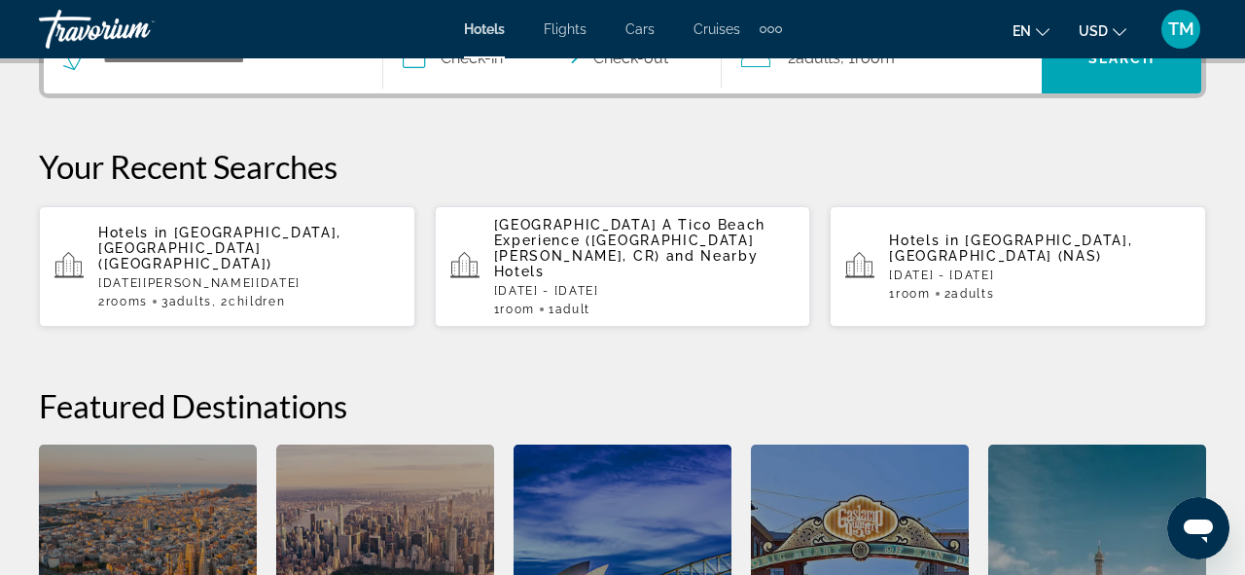
scroll to position [508, 0]
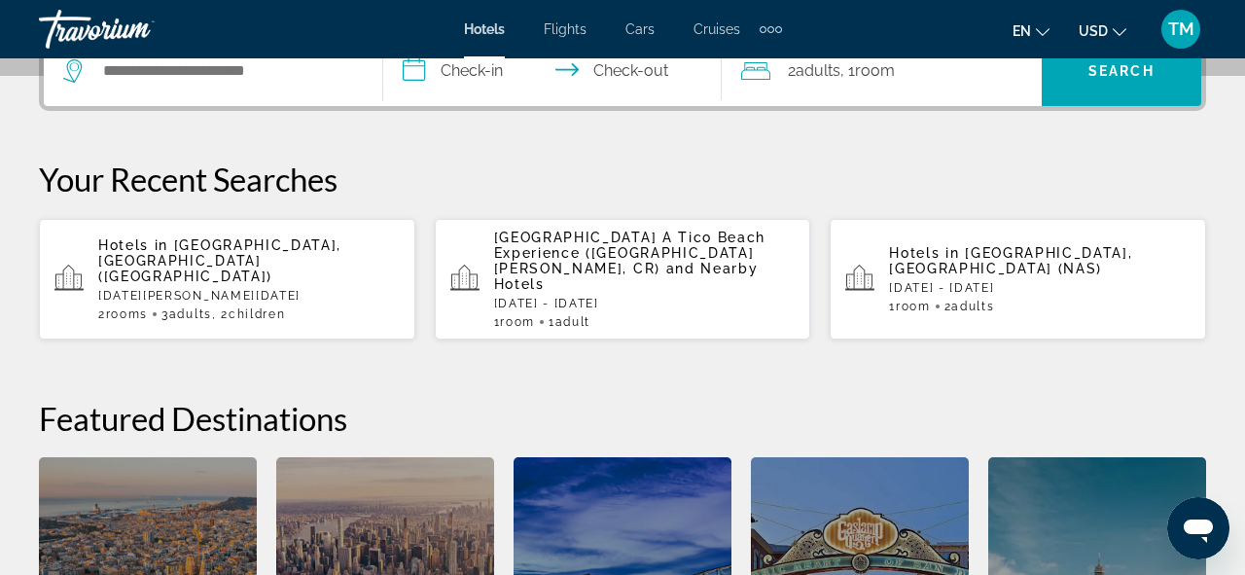
click at [227, 263] on div "Hotels in [GEOGRAPHIC_DATA], [GEOGRAPHIC_DATA] ([GEOGRAPHIC_DATA]) [DATE] - [DA…" at bounding box center [249, 279] width 302 height 84
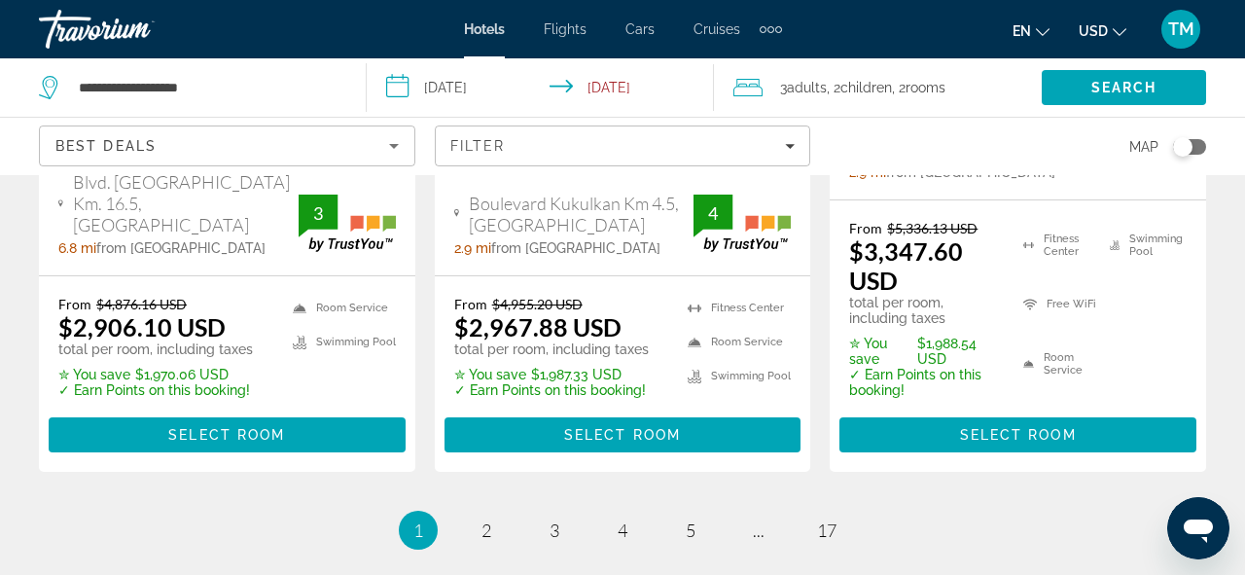
scroll to position [3221, 0]
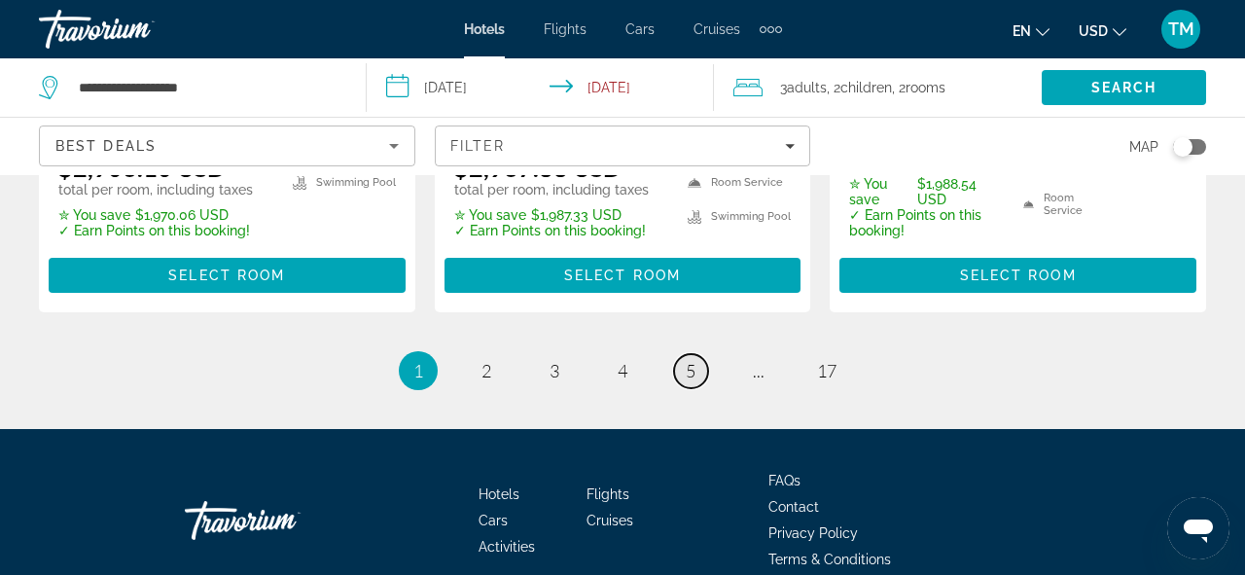
click at [694, 360] on span "5" at bounding box center [691, 370] width 10 height 21
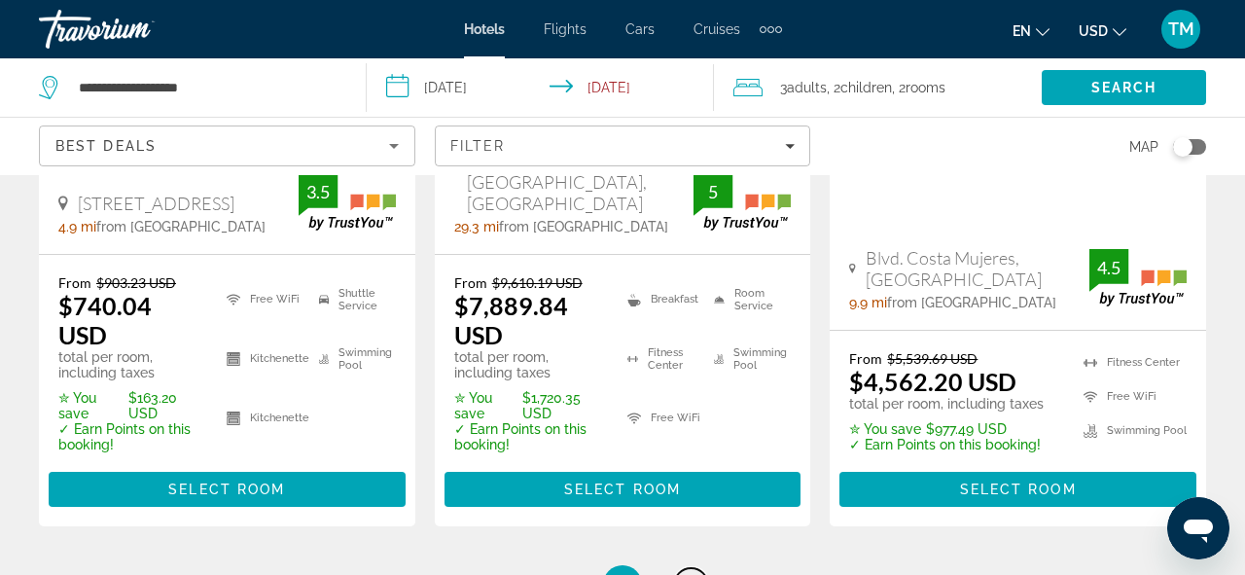
scroll to position [3217, 0]
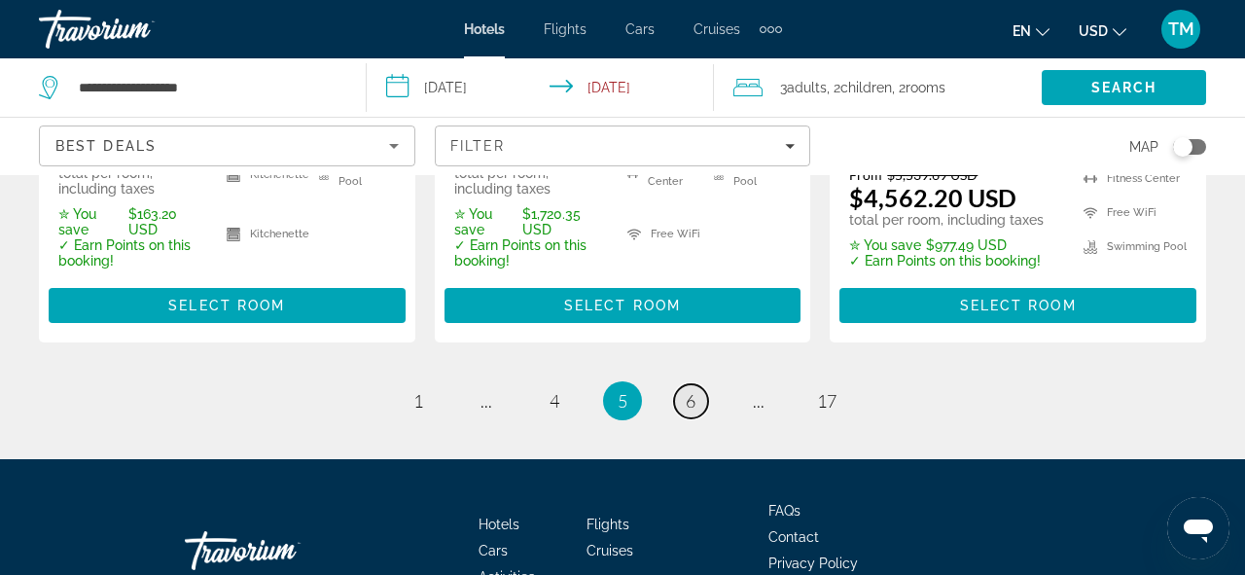
click at [686, 390] on span "6" at bounding box center [691, 400] width 10 height 21
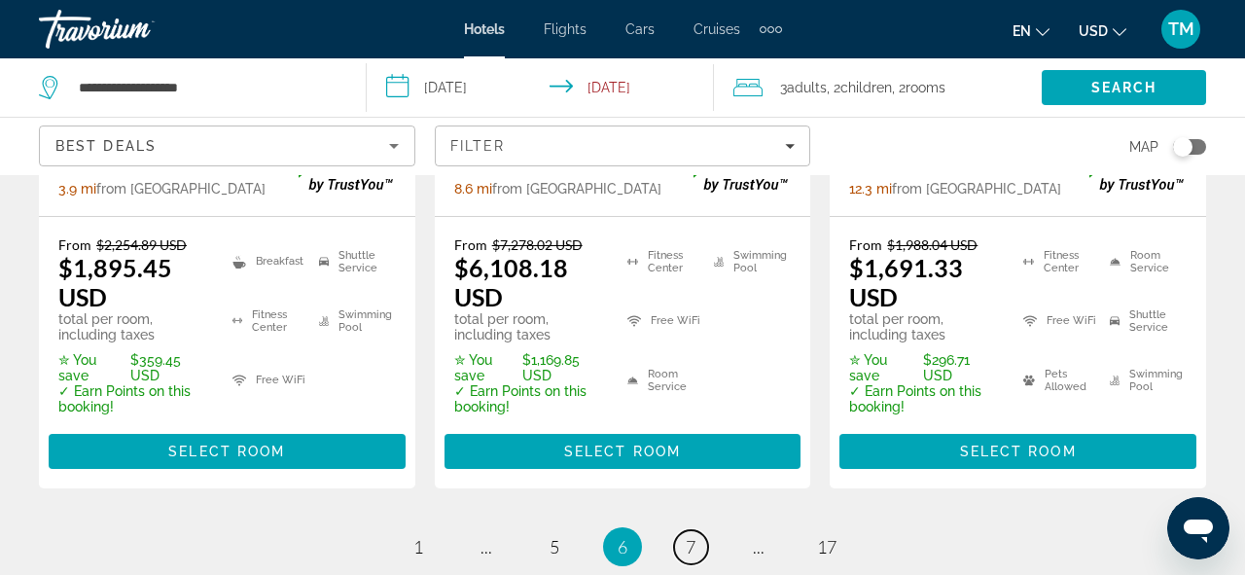
scroll to position [3322, 0]
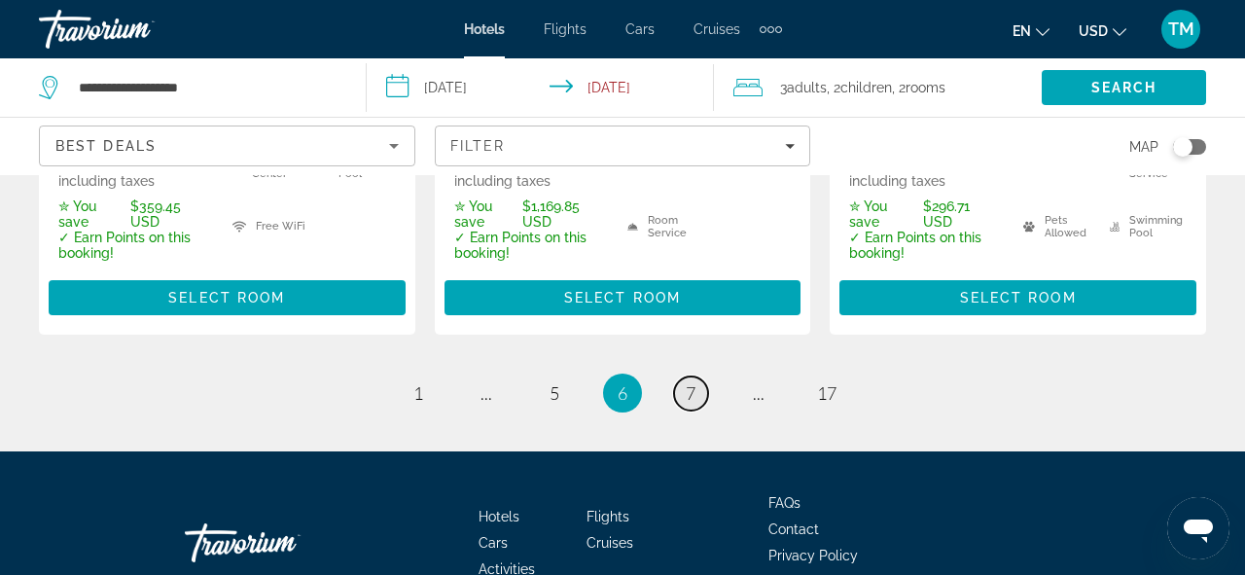
click at [684, 376] on link "page 7" at bounding box center [691, 393] width 34 height 34
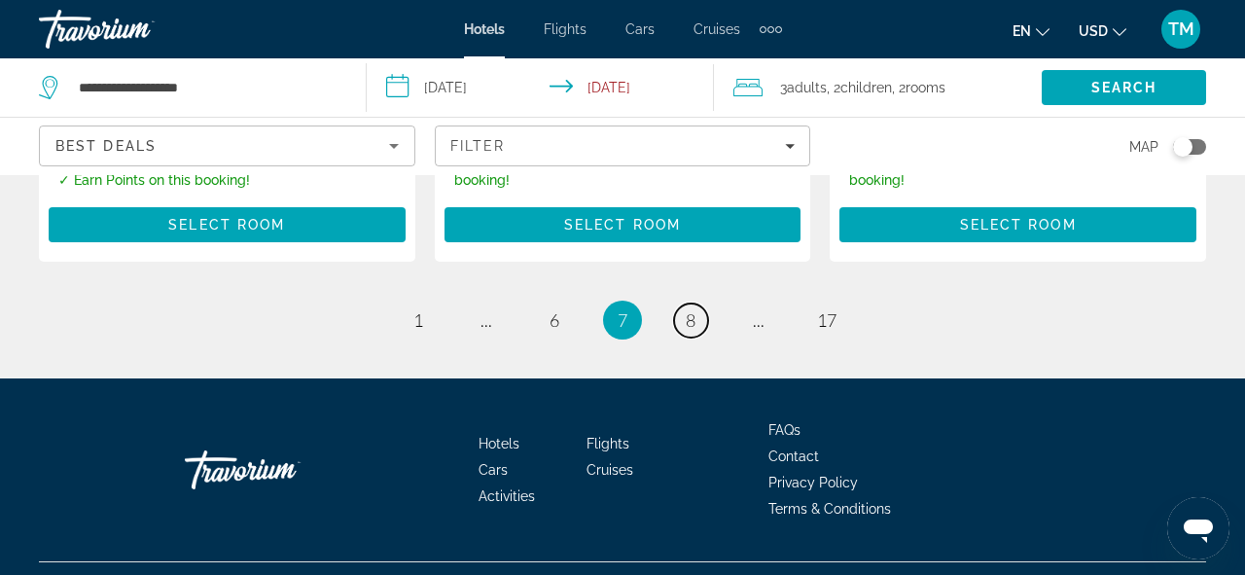
scroll to position [3293, 0]
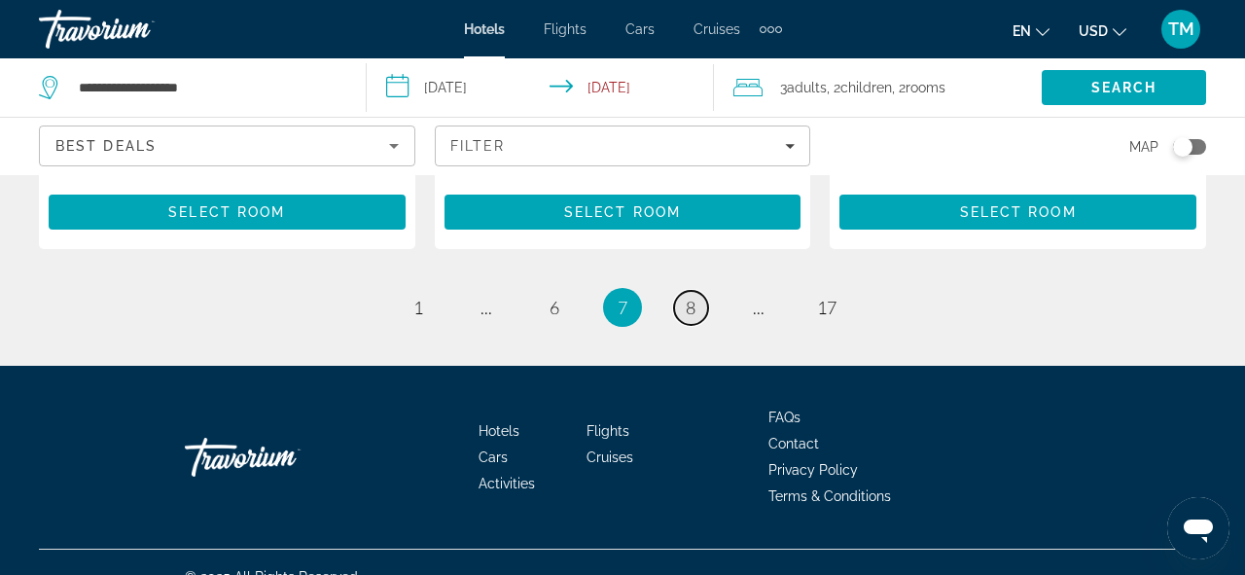
click at [698, 291] on link "page 8" at bounding box center [691, 308] width 34 height 34
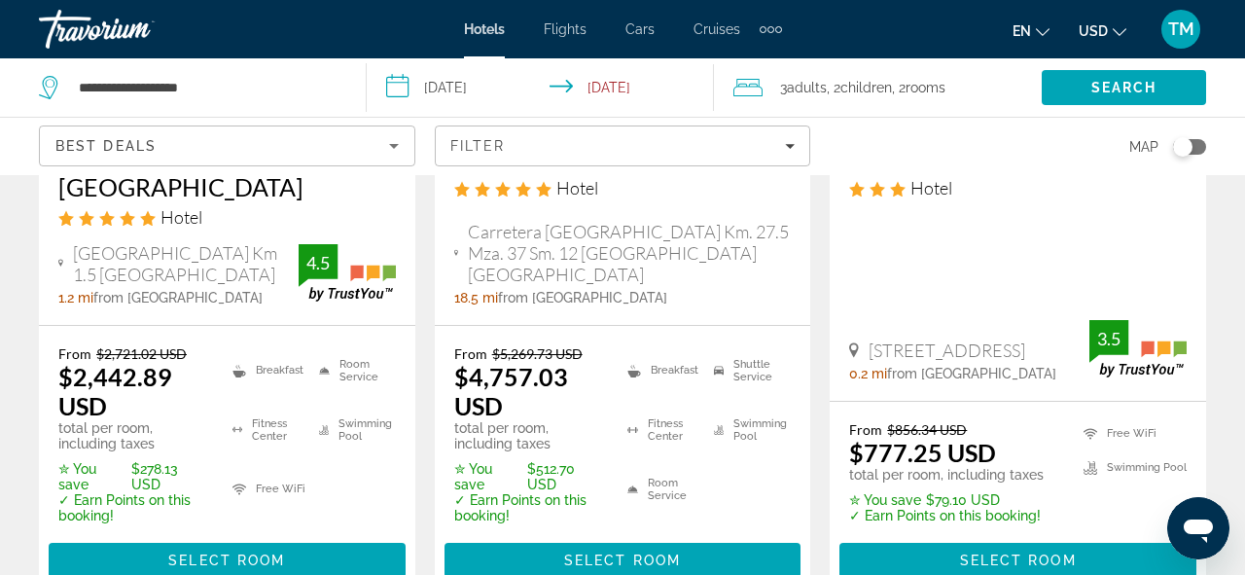
scroll to position [1322, 0]
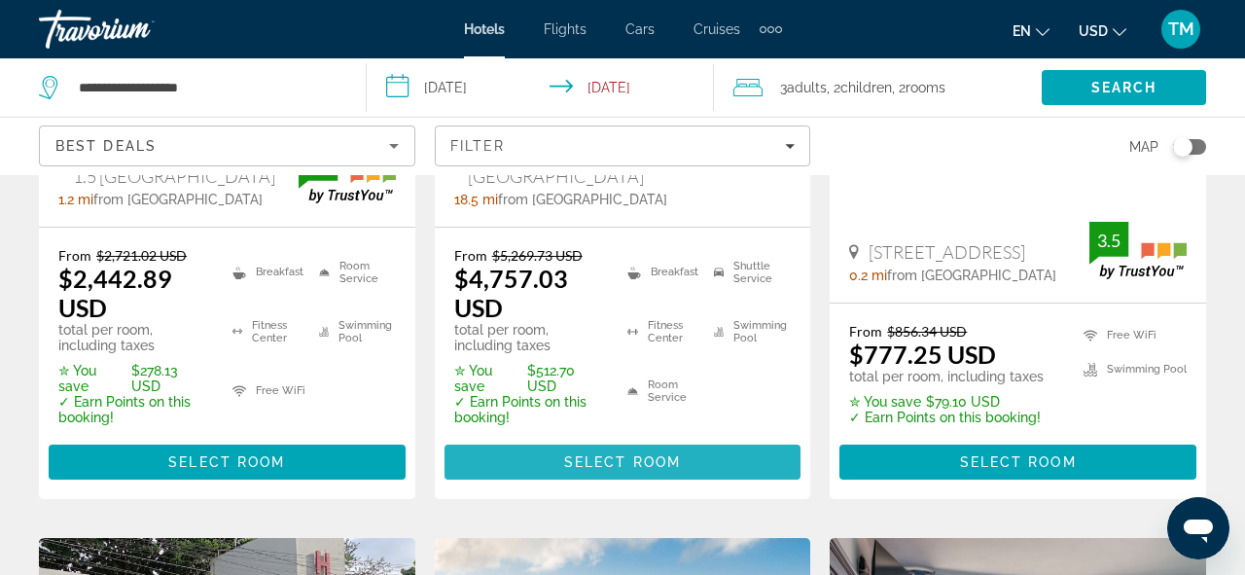
click at [545, 473] on span "Main content" at bounding box center [622, 462] width 357 height 47
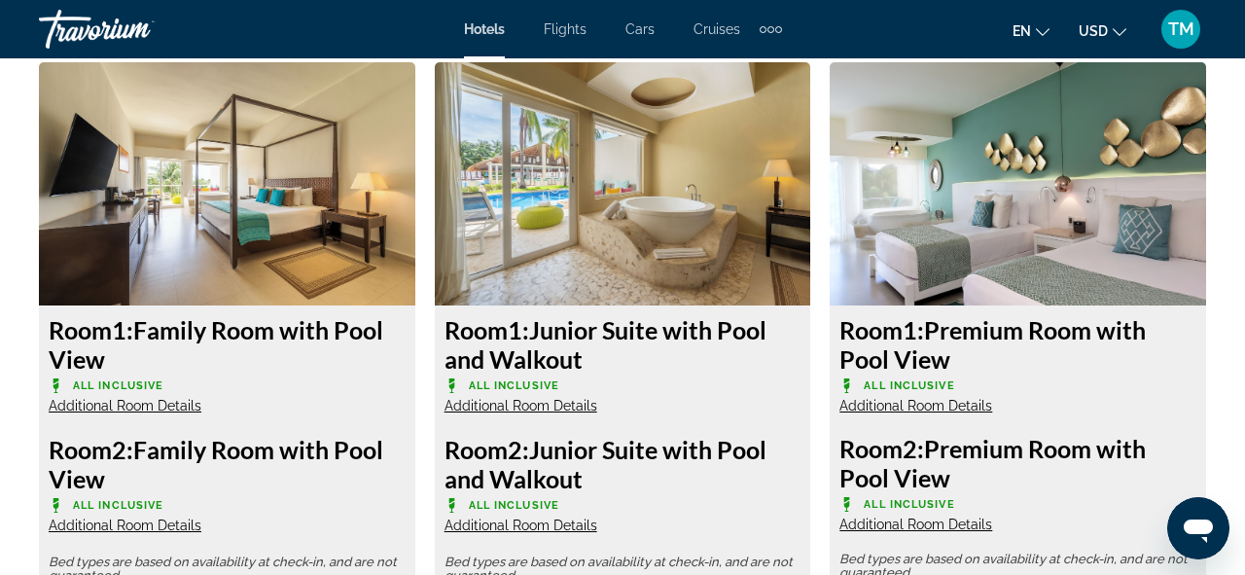
scroll to position [2965, 0]
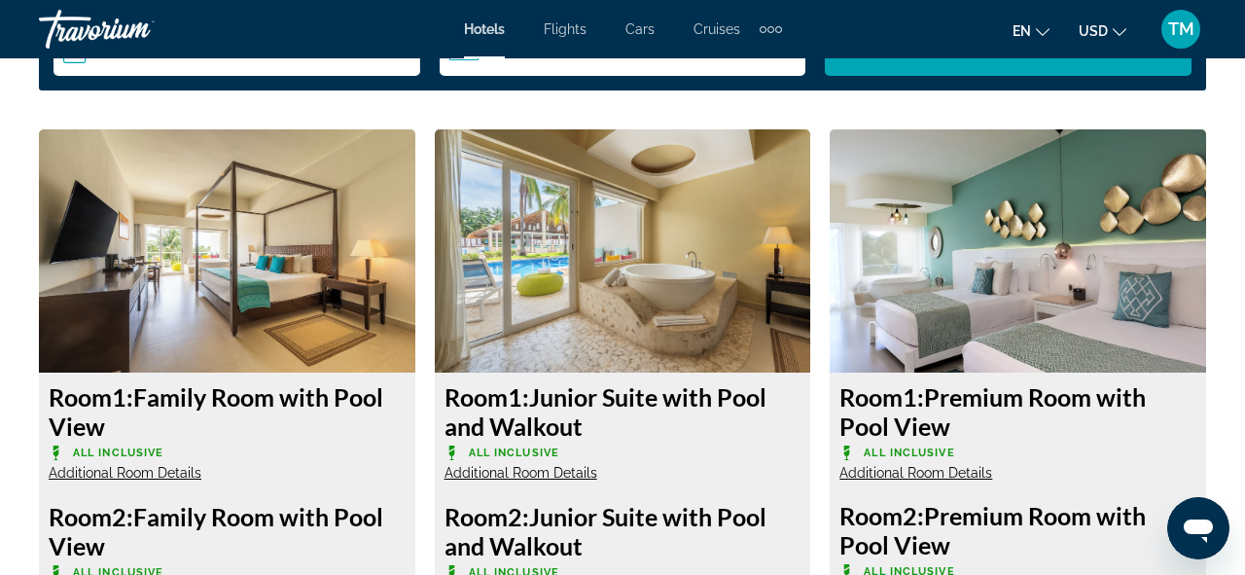
click at [516, 478] on span "Additional Room Details" at bounding box center [520, 473] width 153 height 16
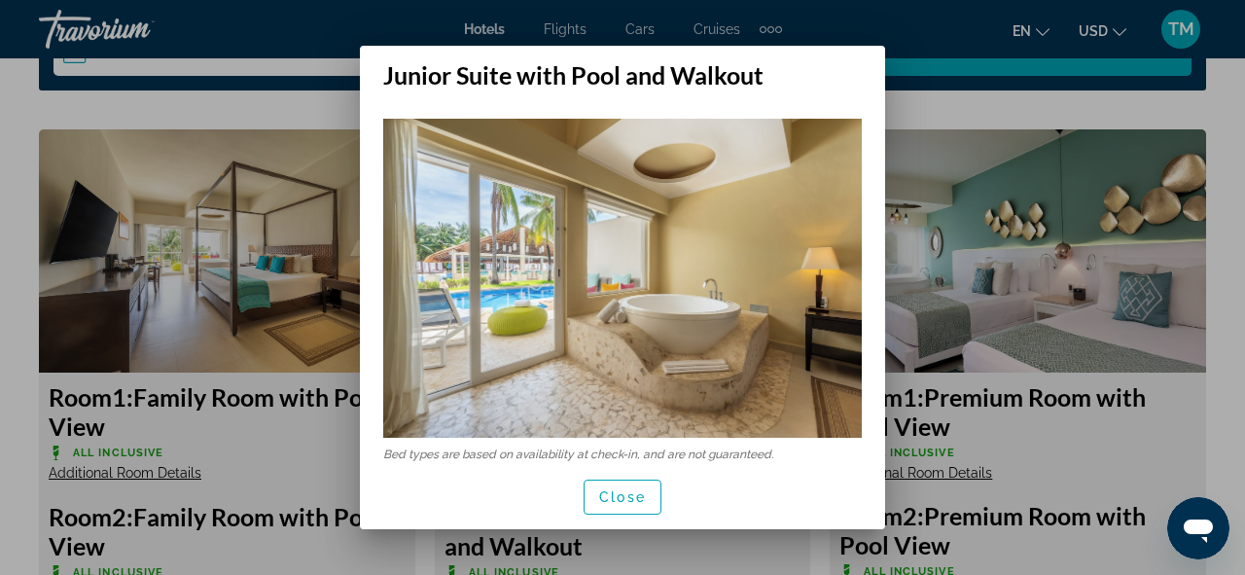
scroll to position [0, 0]
click at [602, 496] on span "Close" at bounding box center [622, 497] width 47 height 16
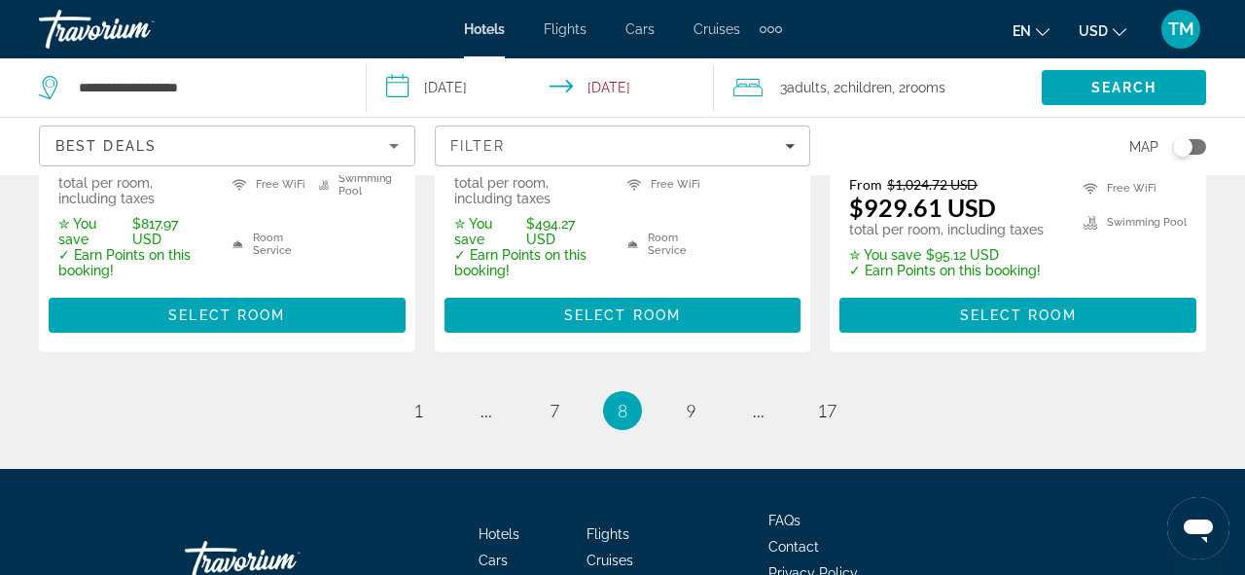
scroll to position [3151, 0]
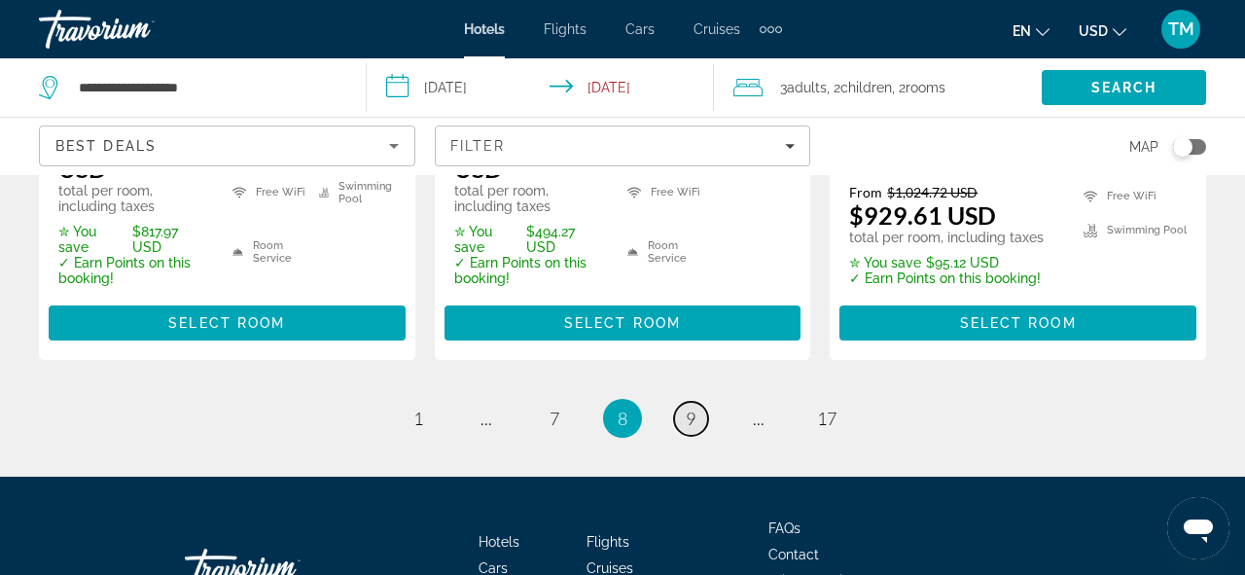
click at [693, 408] on span "9" at bounding box center [691, 418] width 10 height 21
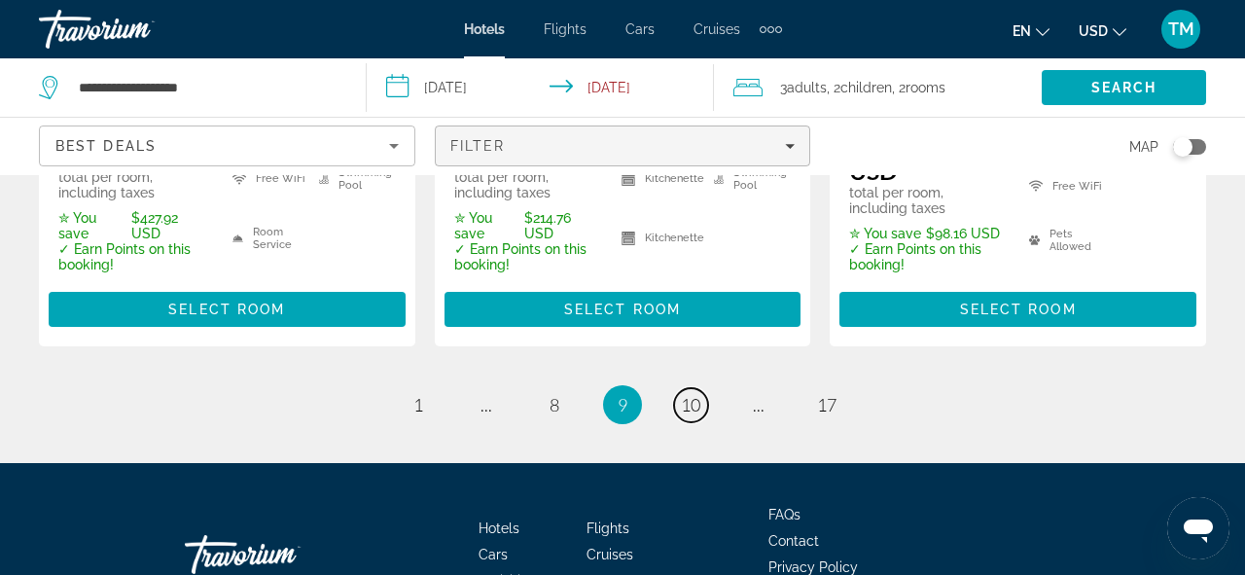
scroll to position [3159, 0]
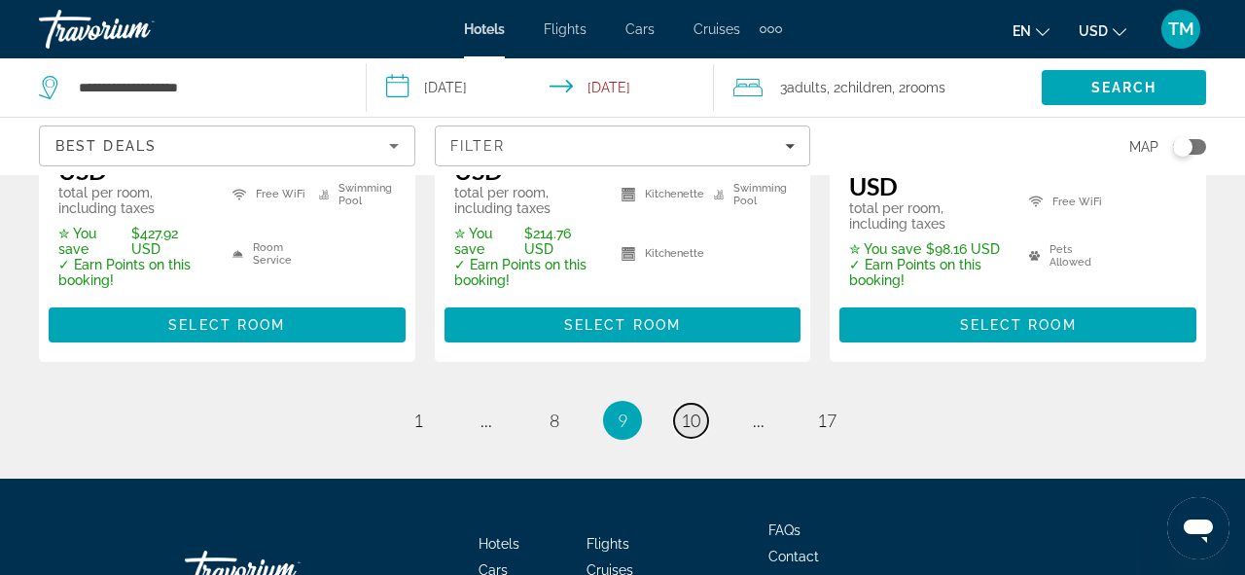
click at [677, 404] on link "page 10" at bounding box center [691, 421] width 34 height 34
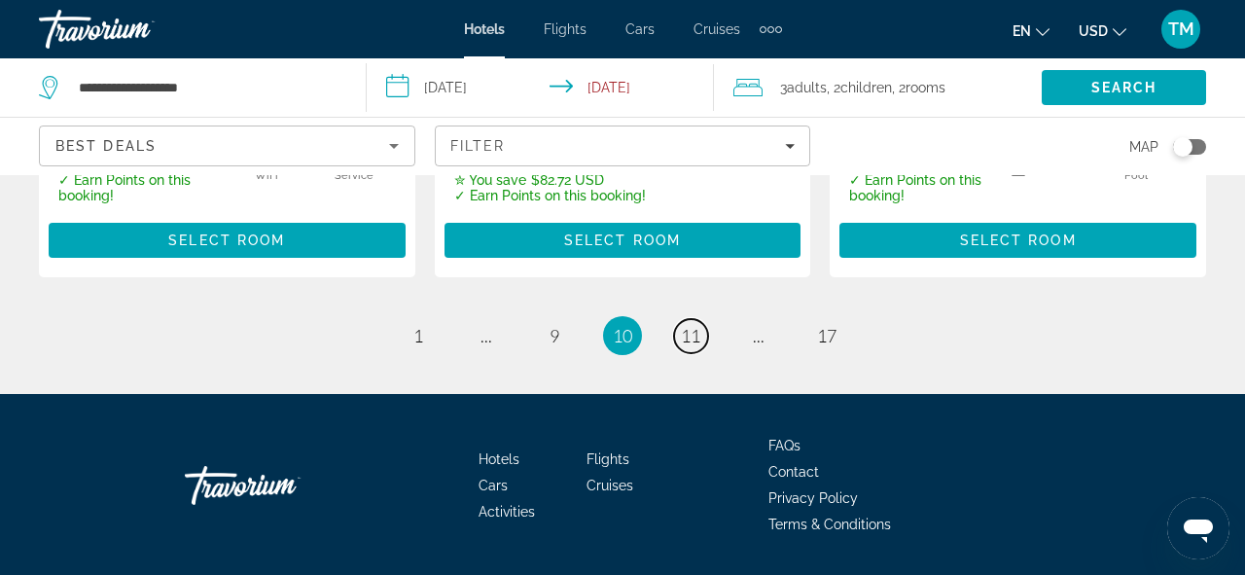
scroll to position [3189, 0]
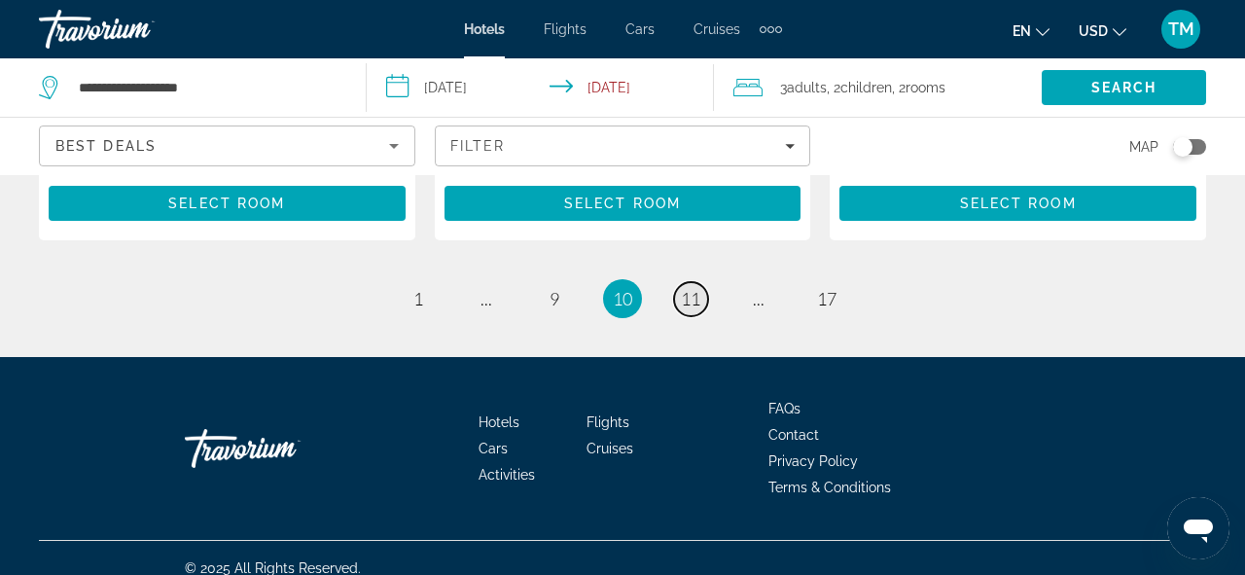
click at [690, 309] on span "11" at bounding box center [690, 298] width 19 height 21
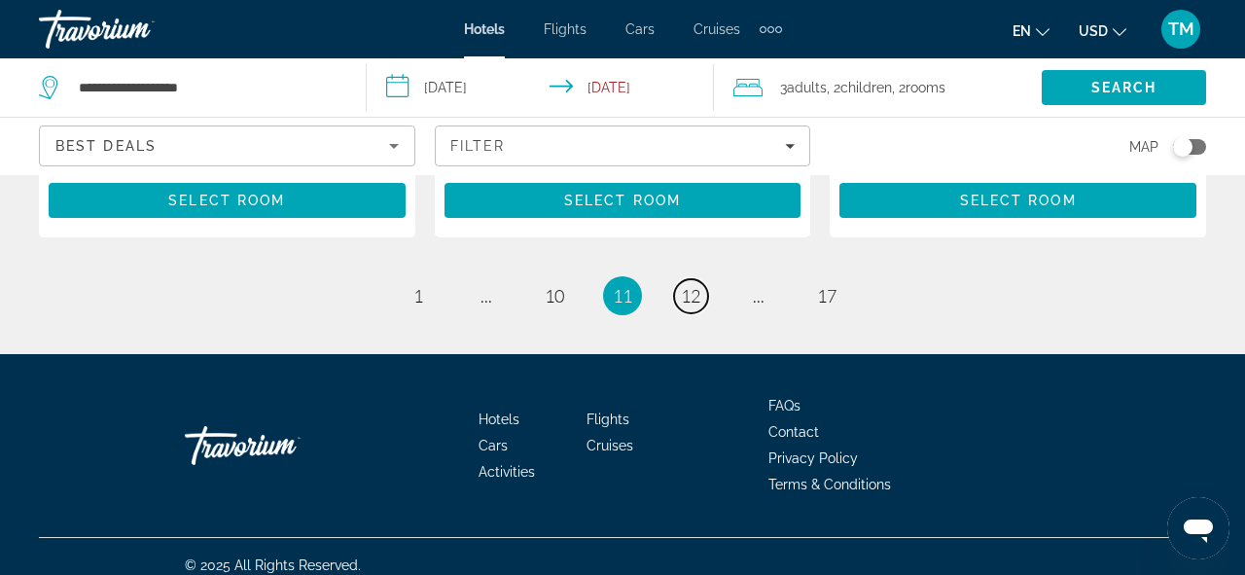
scroll to position [3141, 0]
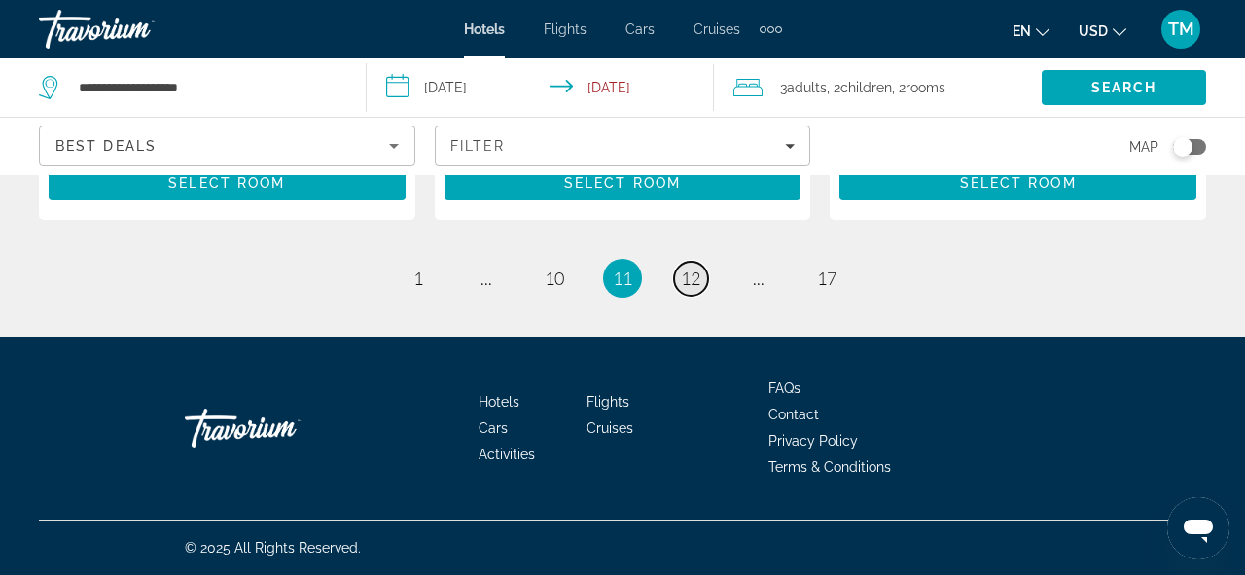
click at [694, 275] on span "12" at bounding box center [690, 277] width 19 height 21
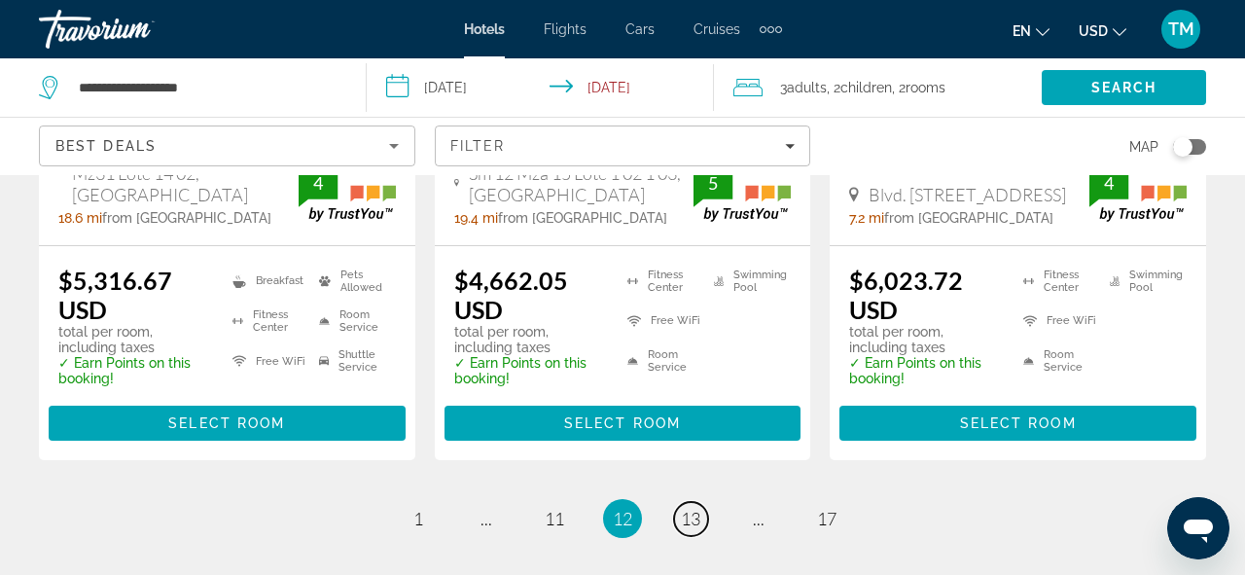
scroll to position [2986, 0]
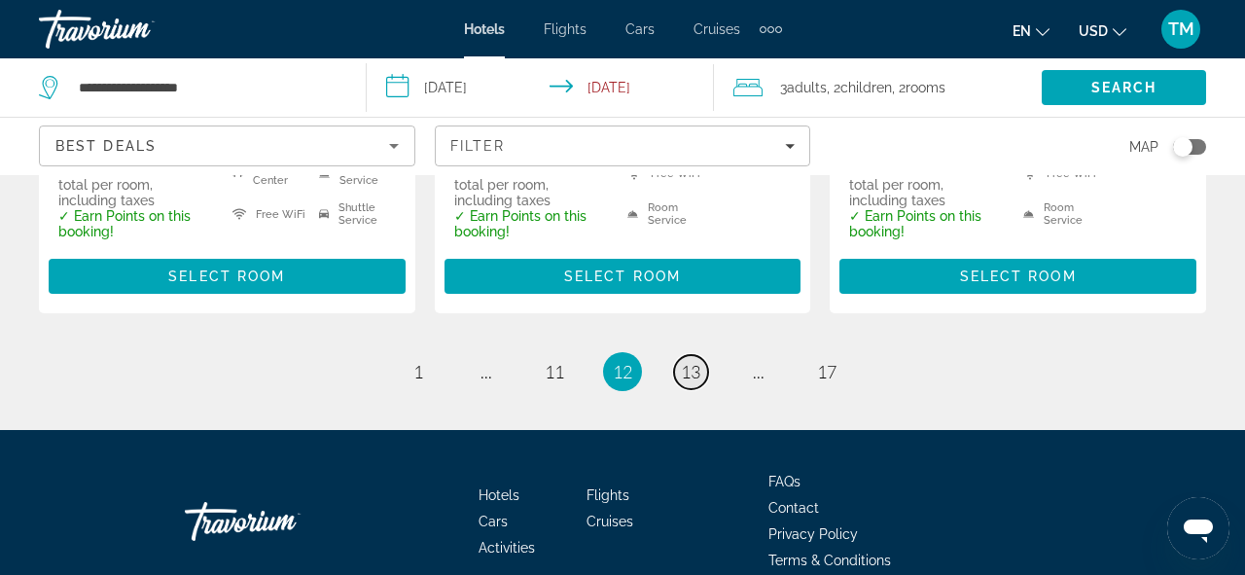
click at [684, 361] on span "13" at bounding box center [690, 371] width 19 height 21
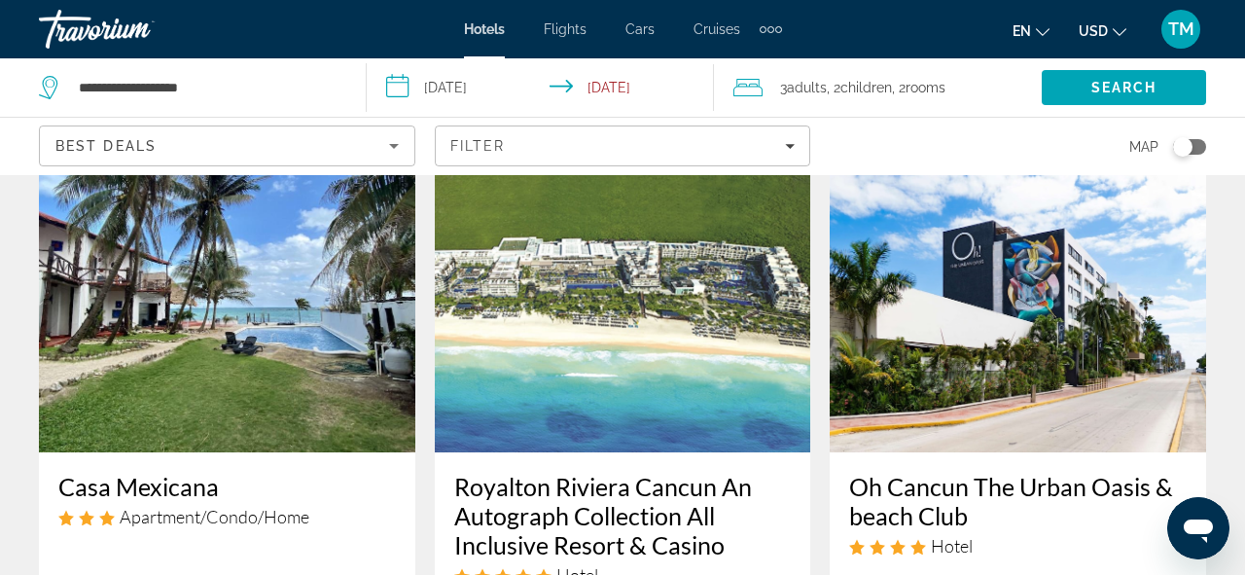
scroll to position [2425, 0]
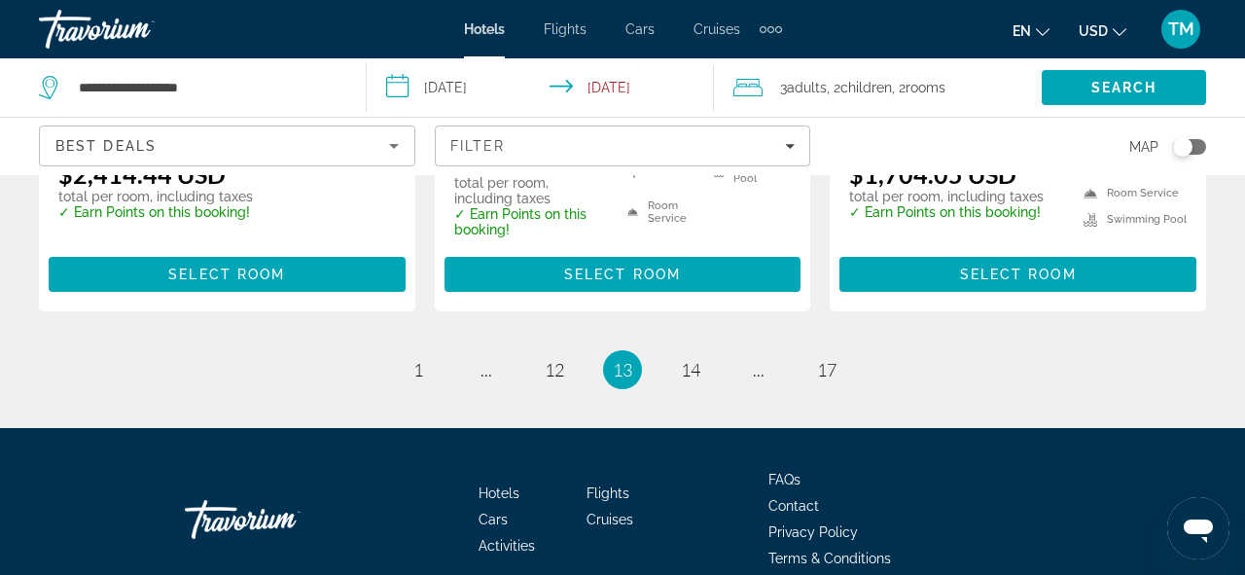
click at [705, 350] on li "page 14" at bounding box center [690, 369] width 39 height 39
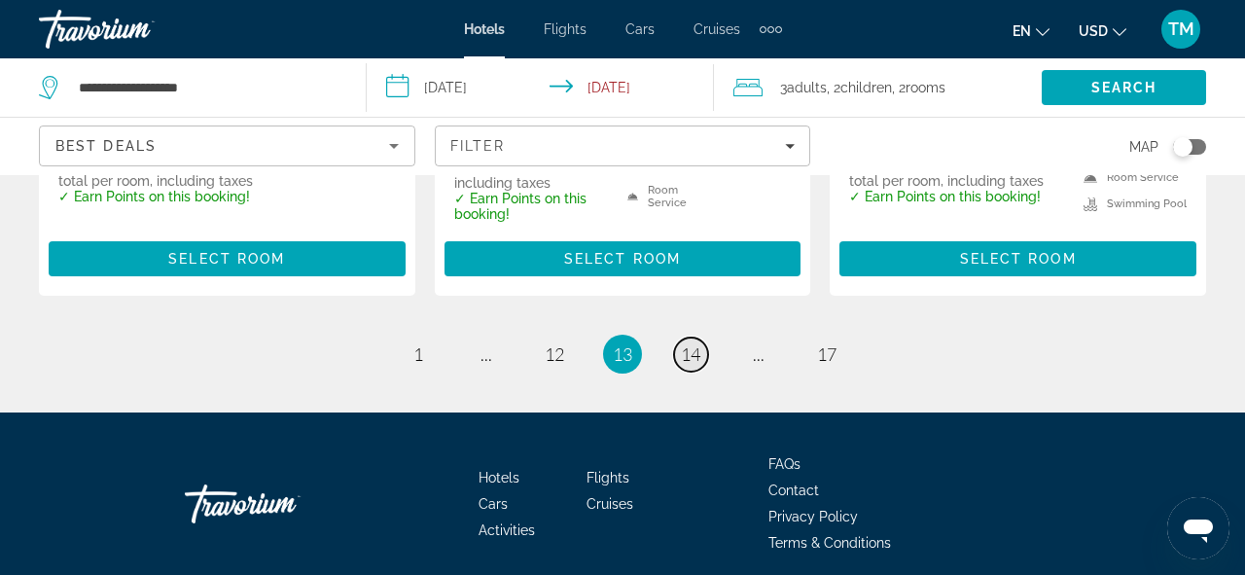
click at [698, 343] on span "14" at bounding box center [690, 353] width 19 height 21
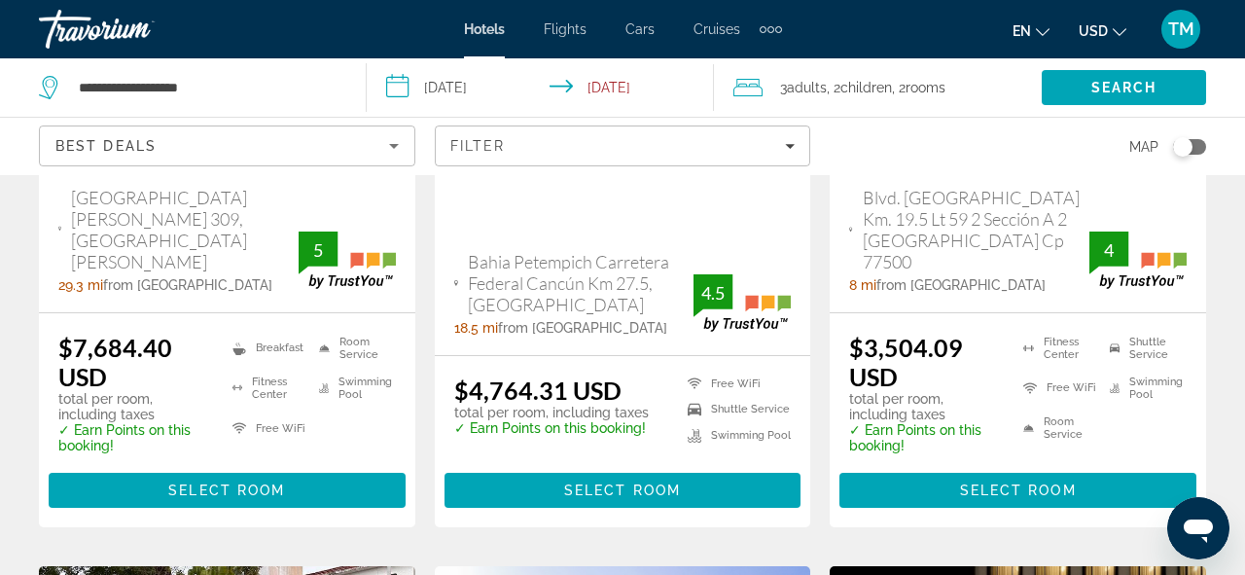
scroll to position [2025, 0]
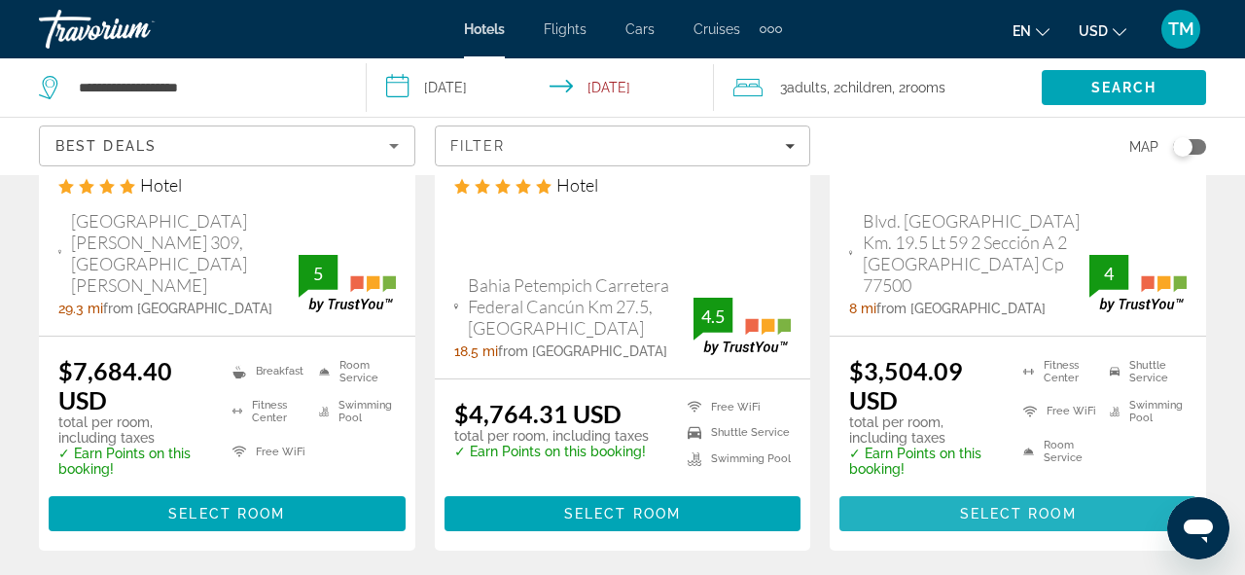
click at [953, 490] on span "Main content" at bounding box center [1017, 513] width 357 height 47
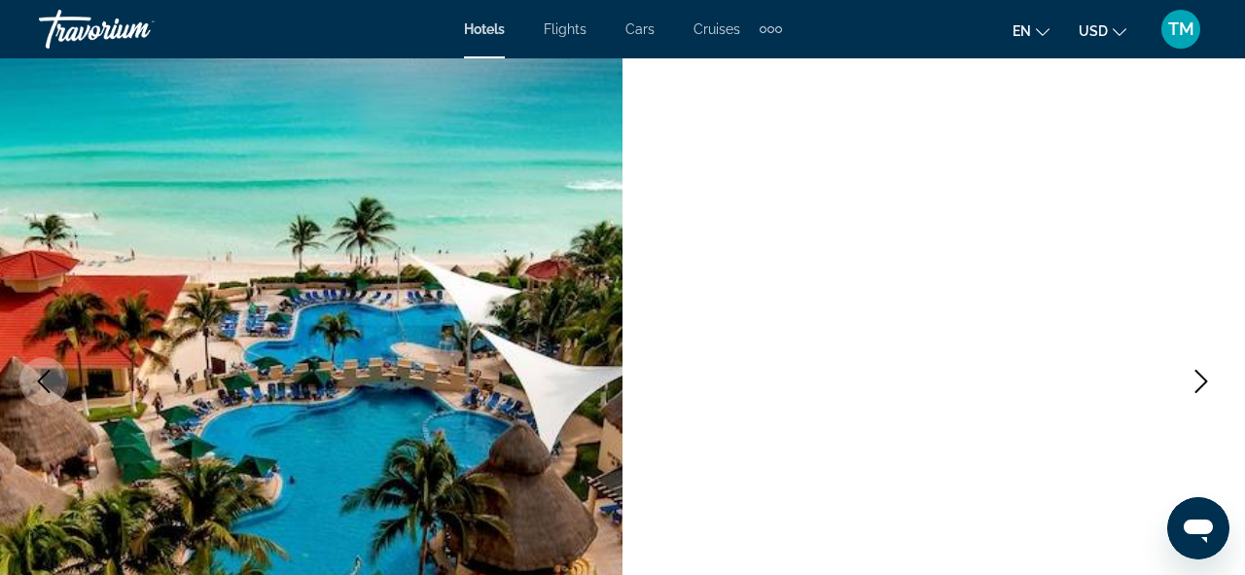
scroll to position [142, 0]
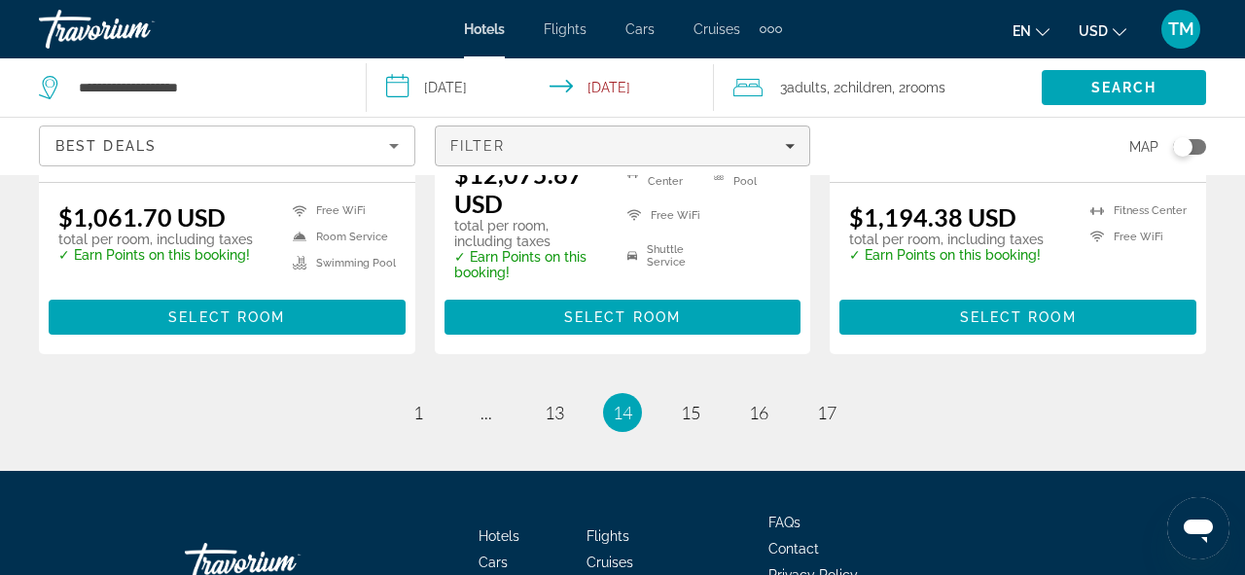
scroll to position [2986, 0]
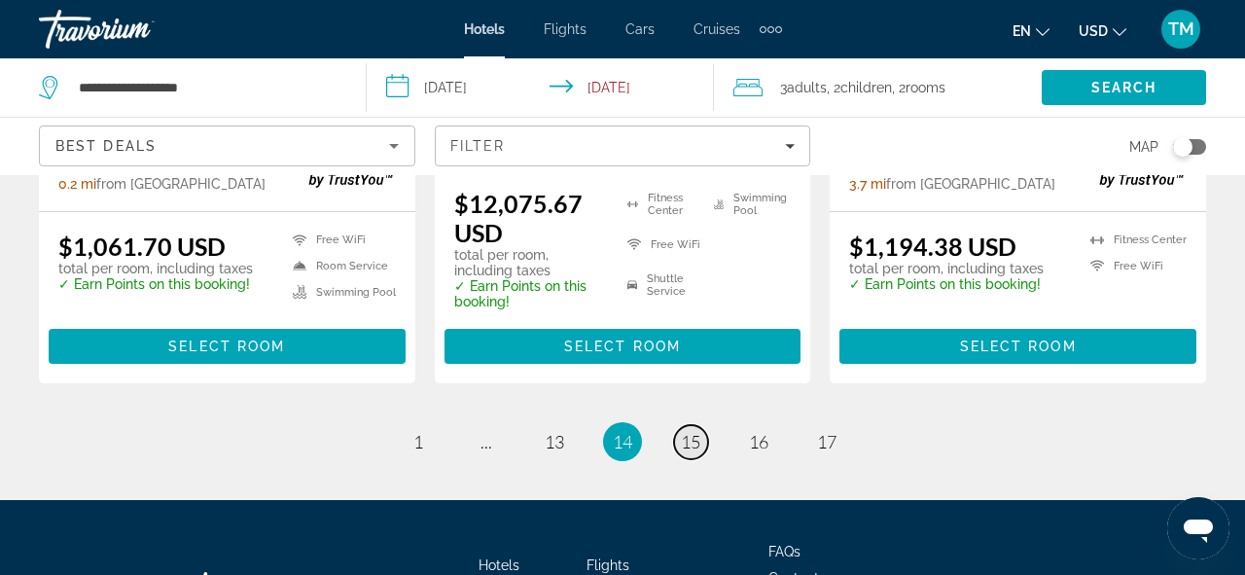
click at [684, 431] on span "15" at bounding box center [690, 441] width 19 height 21
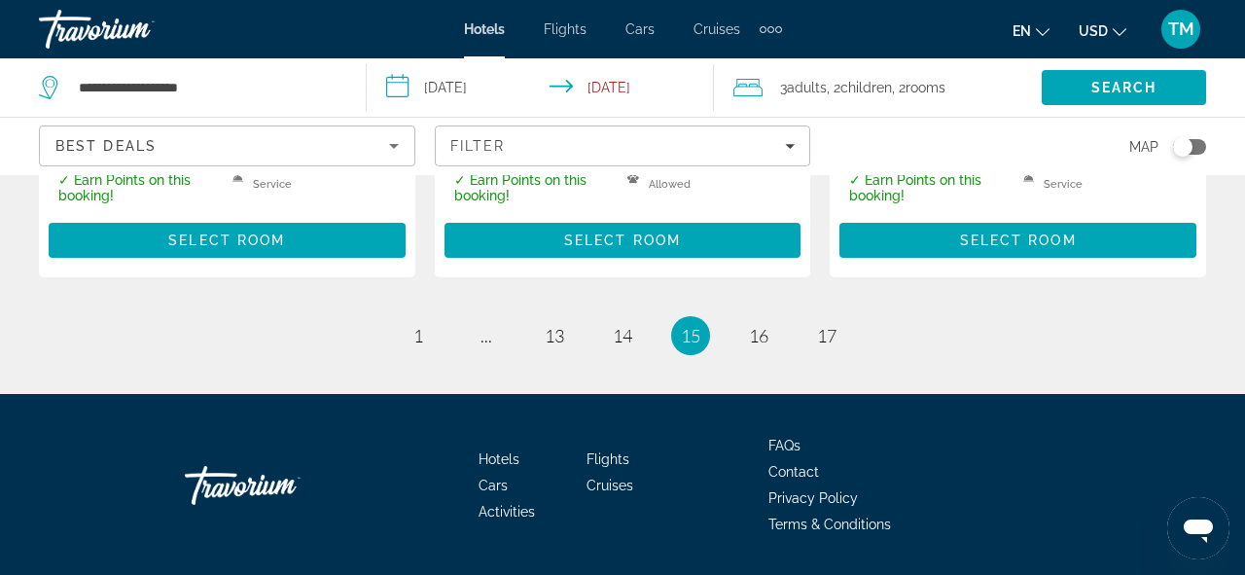
scroll to position [3186, 0]
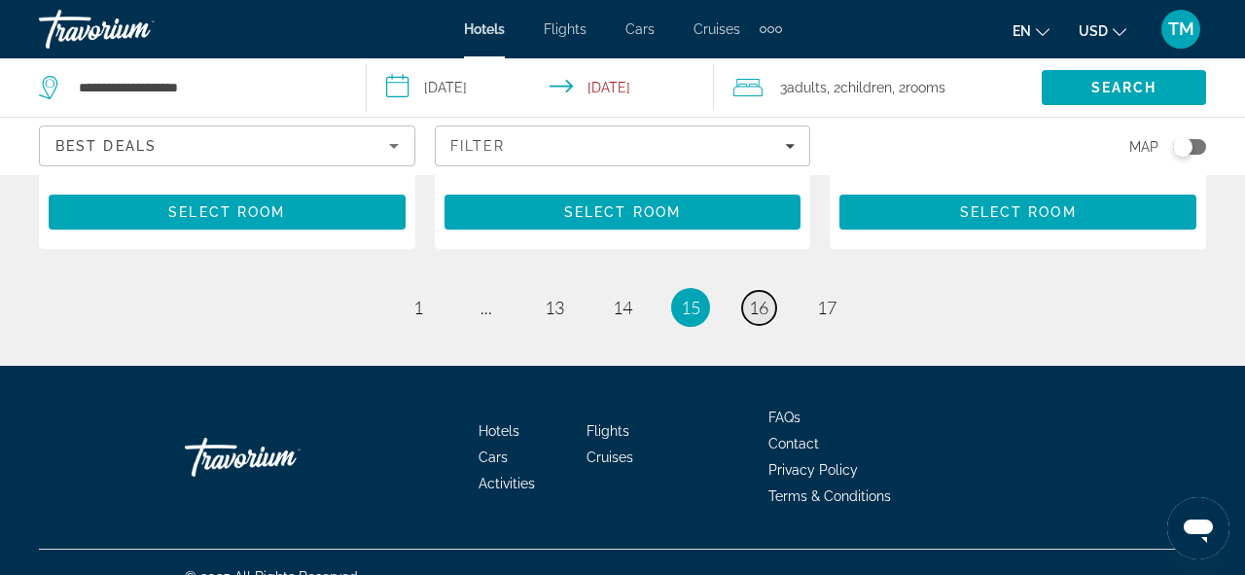
click at [764, 297] on span "16" at bounding box center [758, 307] width 19 height 21
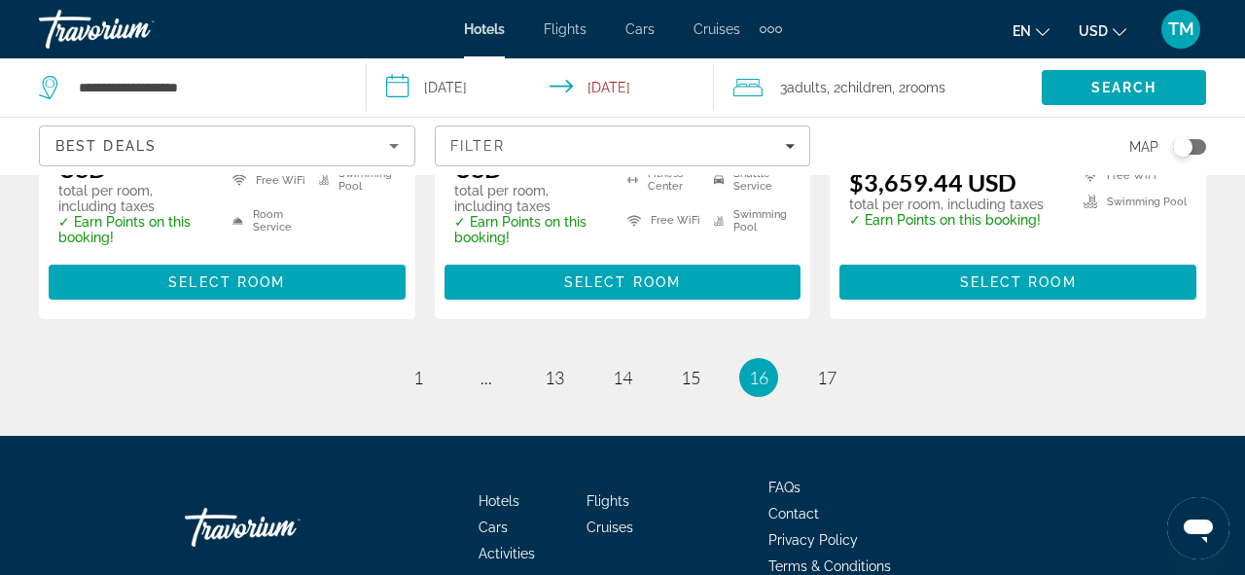
scroll to position [3021, 0]
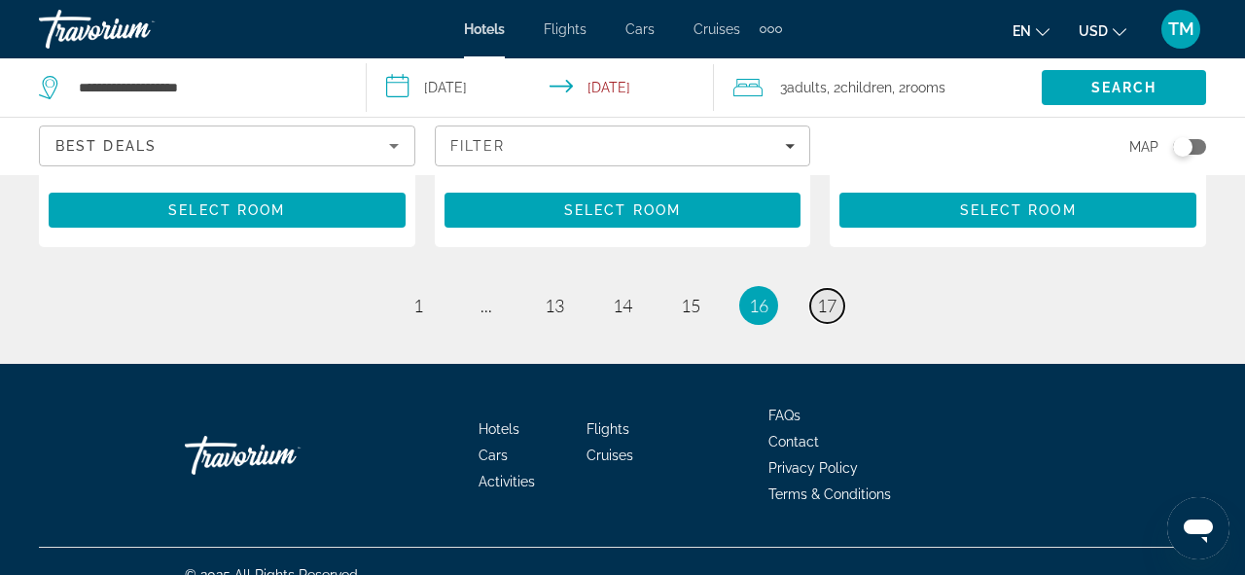
click at [811, 305] on link "page 17" at bounding box center [827, 306] width 34 height 34
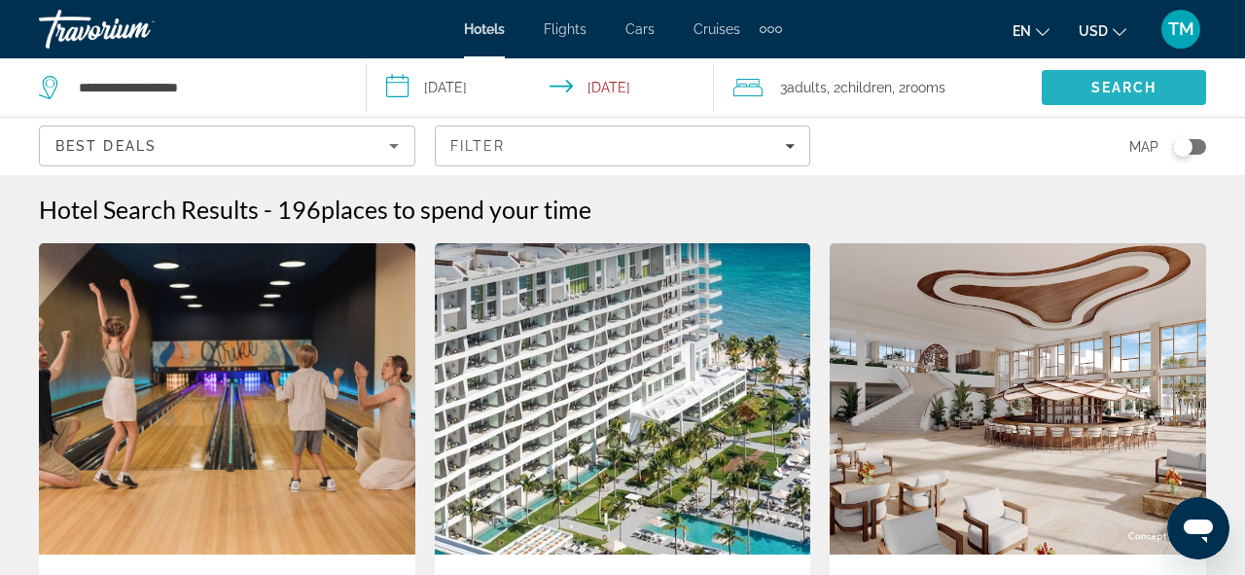
click at [1140, 92] on span "Search" at bounding box center [1124, 88] width 66 height 16
click at [1115, 90] on span "Search" at bounding box center [1124, 88] width 66 height 16
click at [1082, 90] on span "Search" at bounding box center [1124, 87] width 164 height 47
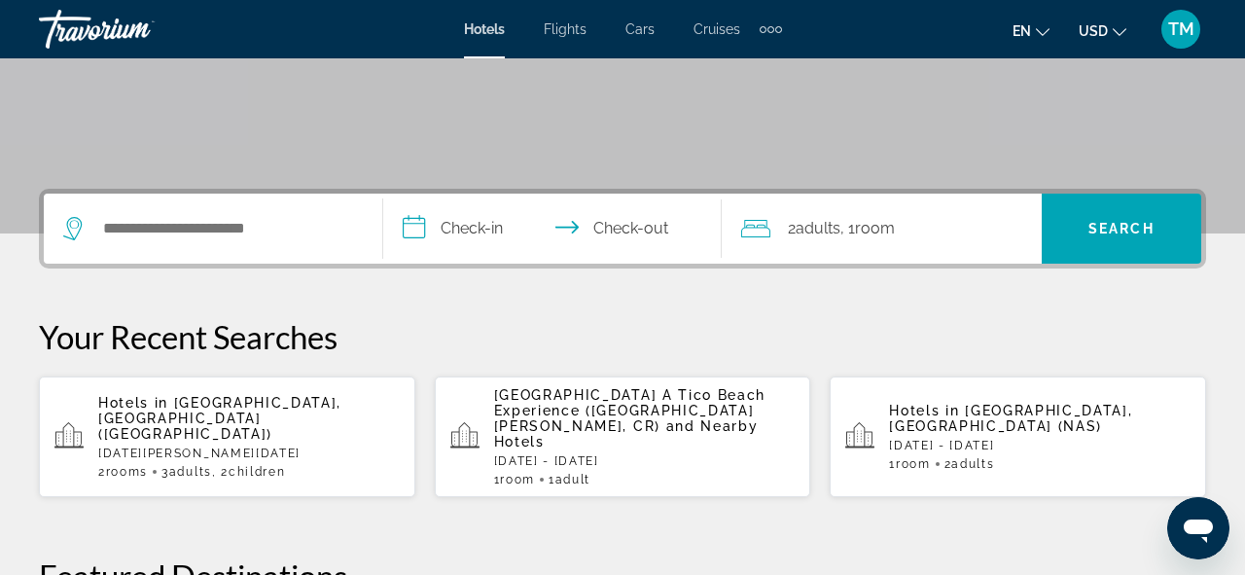
scroll to position [356, 0]
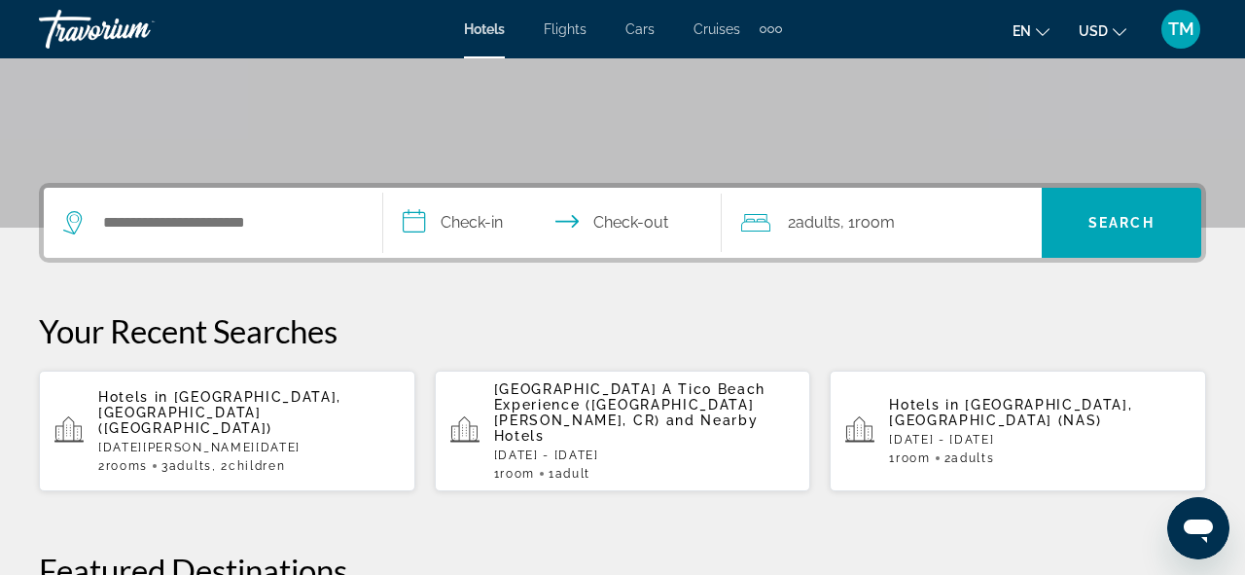
click at [212, 441] on p "[DATE][PERSON_NAME][DATE]" at bounding box center [249, 448] width 302 height 14
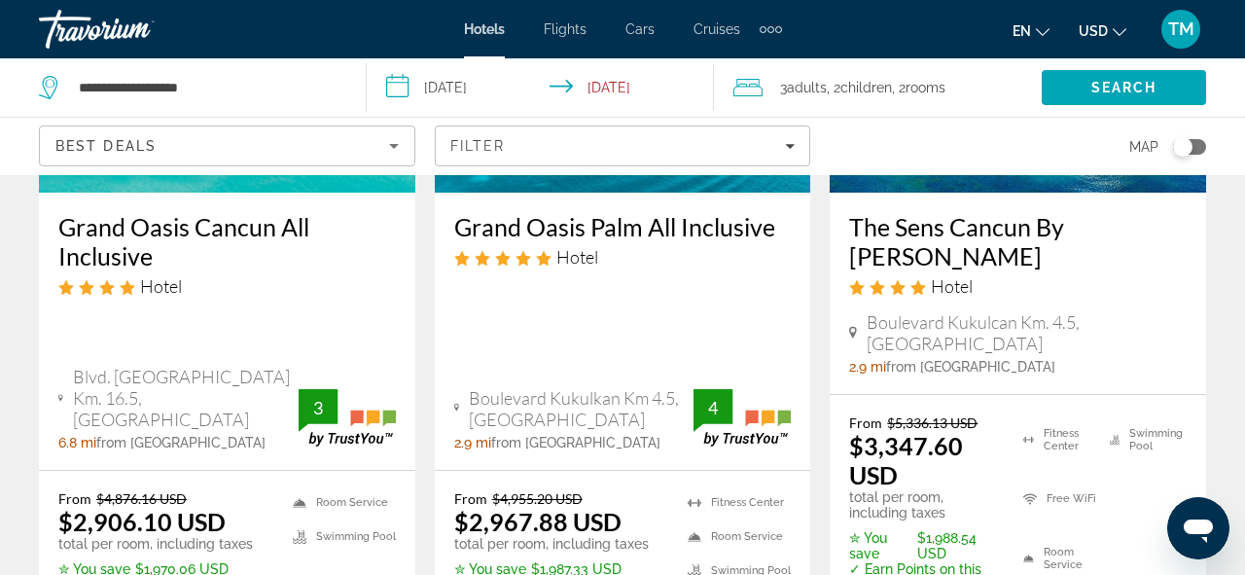
scroll to position [2866, 0]
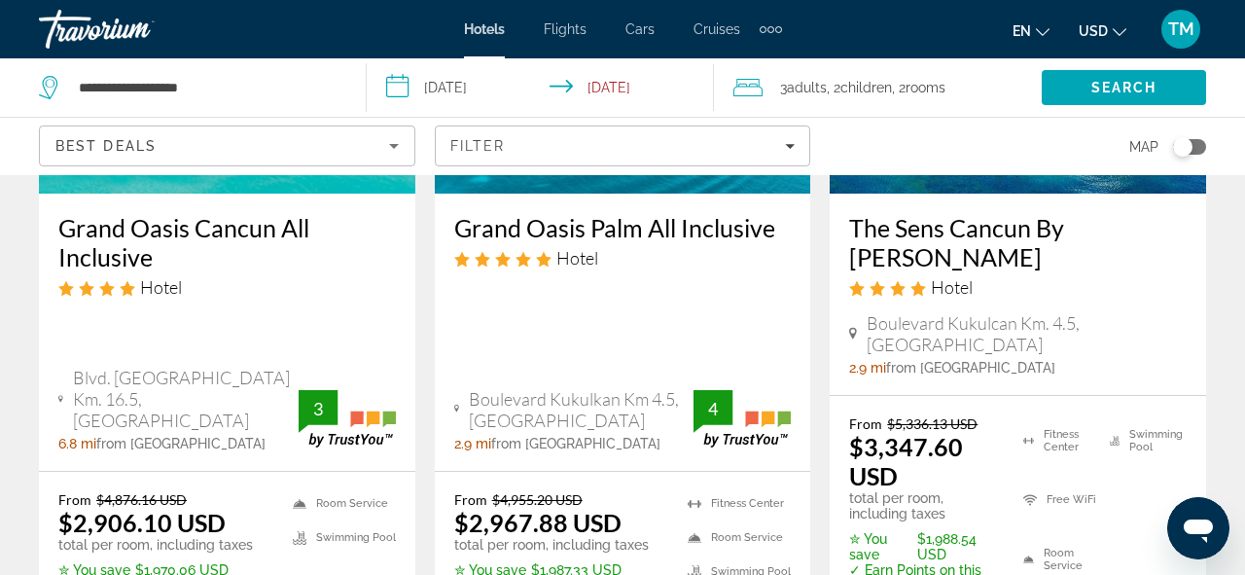
click at [124, 221] on h3 "Grand Oasis Cancun All Inclusive" at bounding box center [226, 242] width 337 height 58
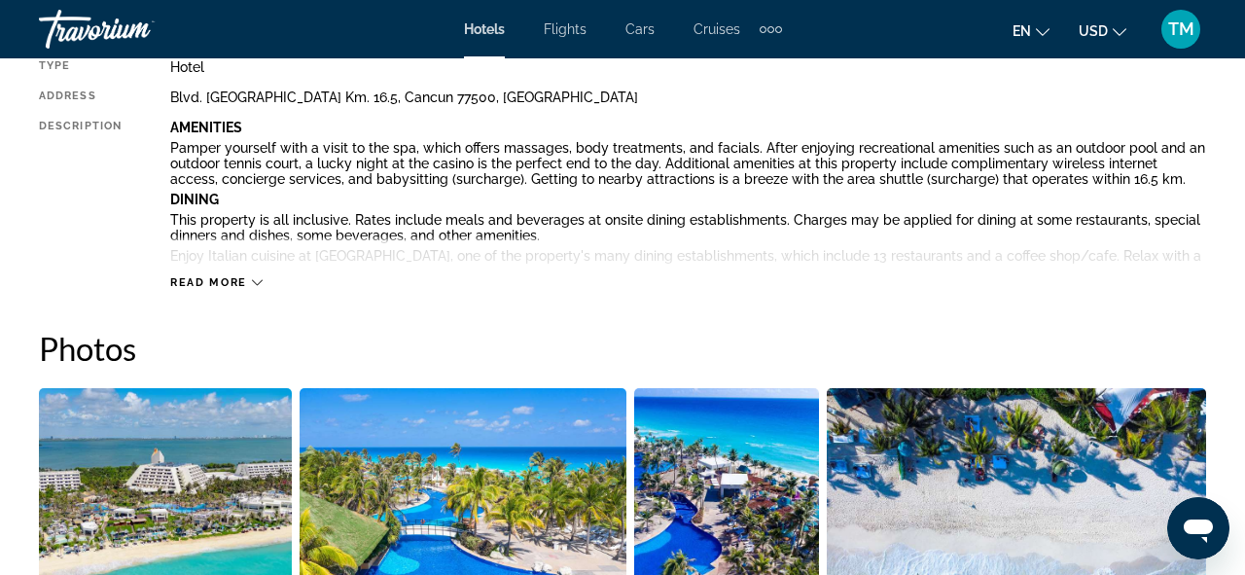
scroll to position [1036, 0]
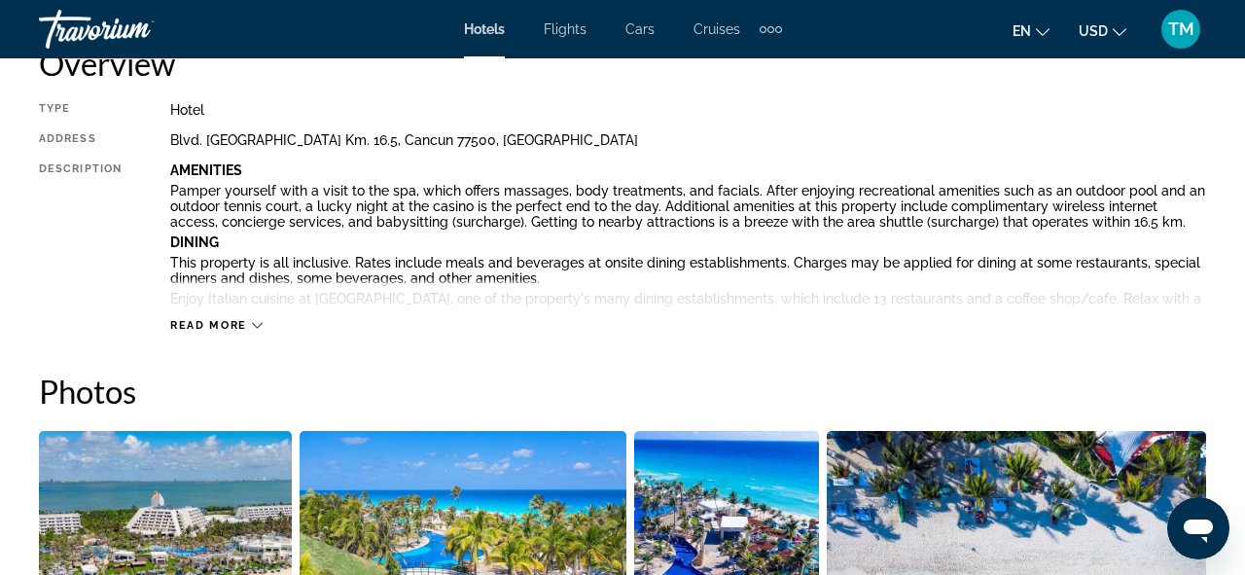
click at [198, 299] on div "Read more" at bounding box center [688, 305] width 1036 height 53
click at [203, 321] on span "Read more" at bounding box center [208, 325] width 77 height 13
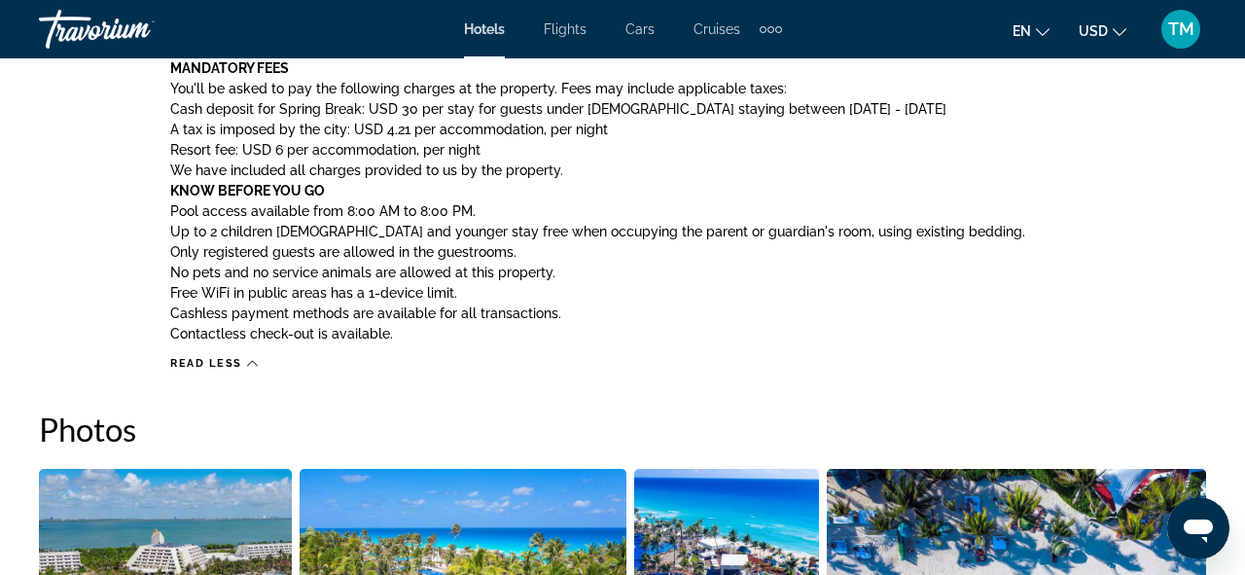
scroll to position [2324, 0]
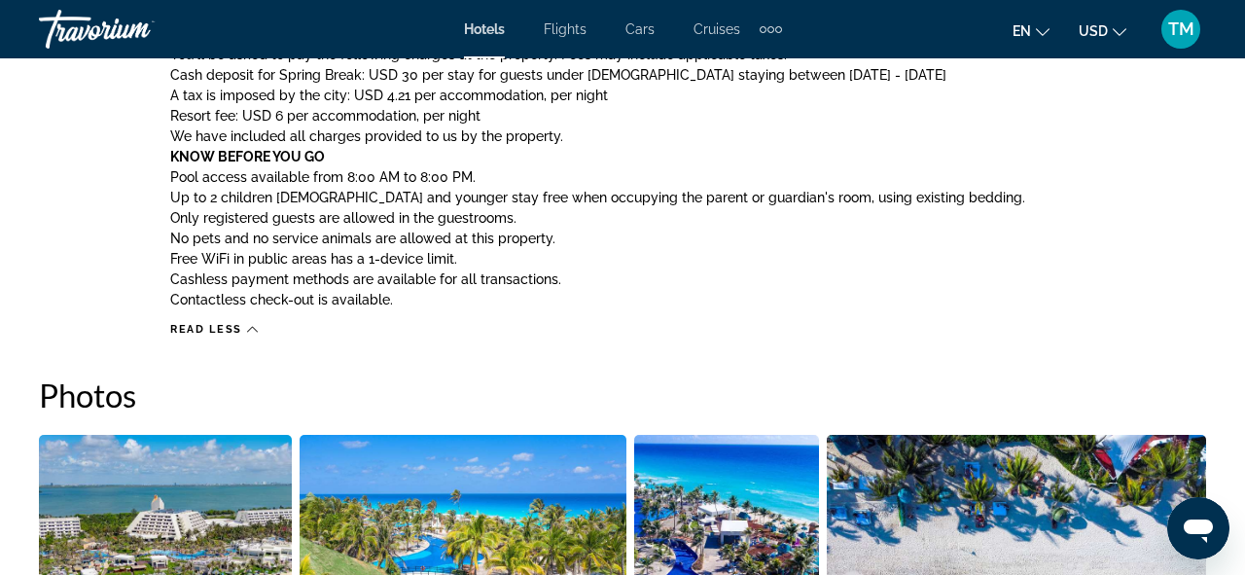
click at [216, 452] on img "Open full-screen image slider" at bounding box center [165, 555] width 253 height 241
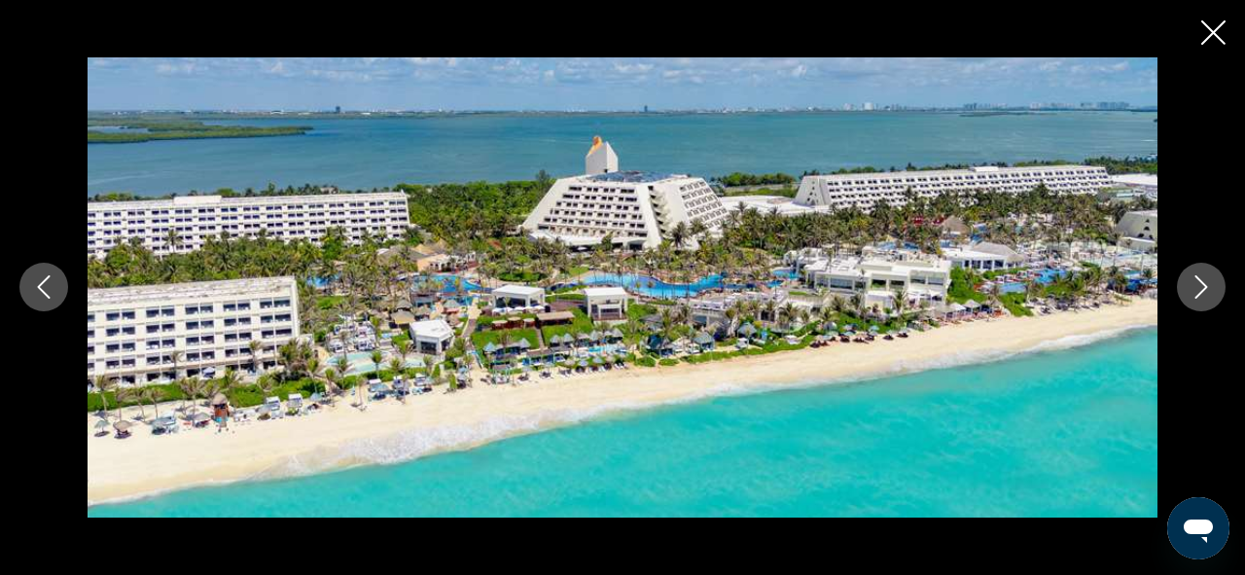
click at [1202, 299] on button "Next image" at bounding box center [1201, 287] width 49 height 49
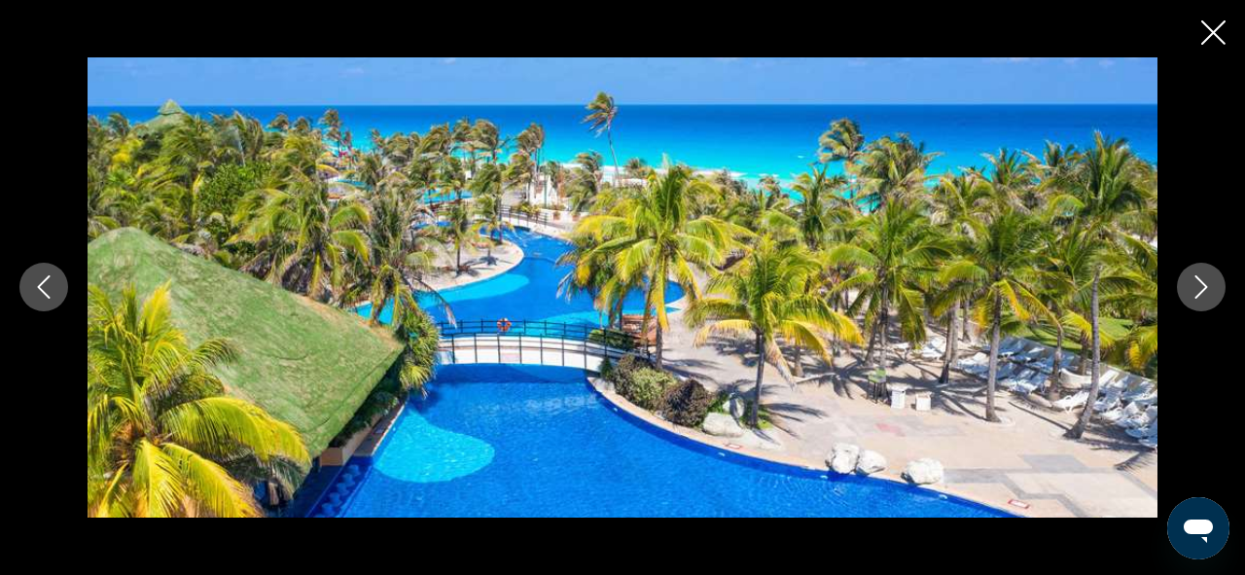
click at [1202, 299] on button "Next image" at bounding box center [1201, 287] width 49 height 49
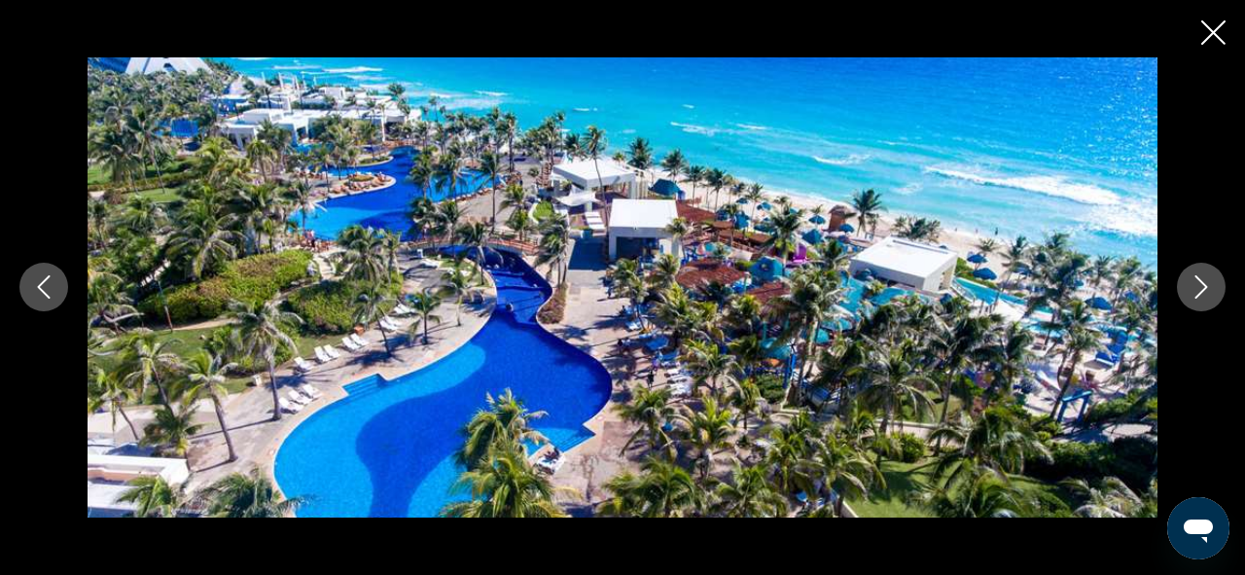
click at [1200, 299] on icon "Next image" at bounding box center [1201, 286] width 23 height 23
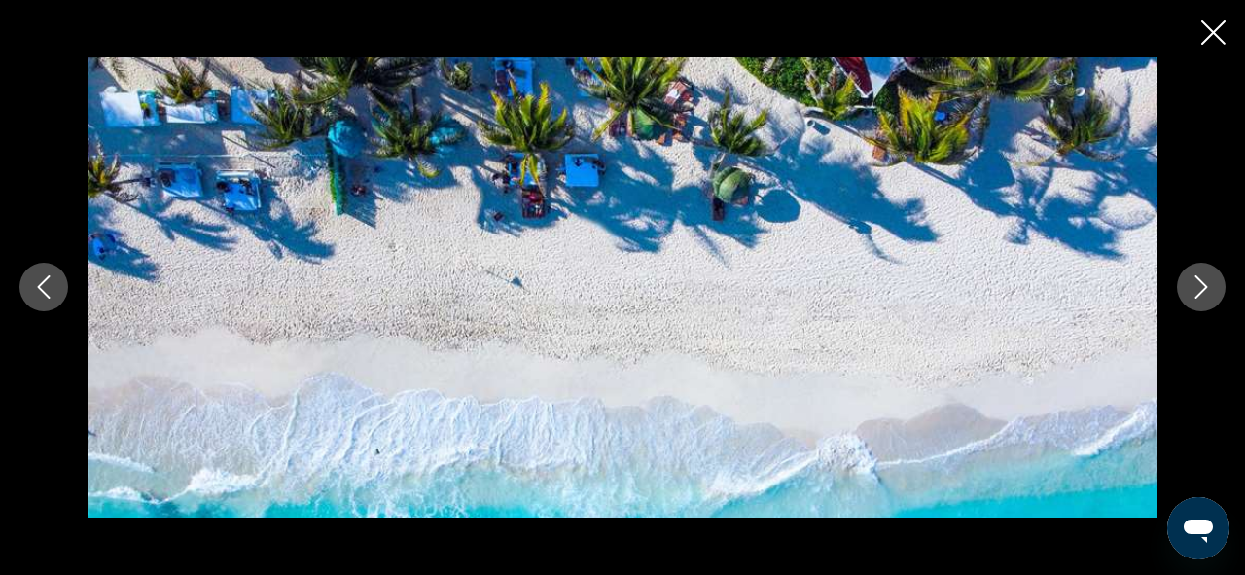
click at [1200, 299] on icon "Next image" at bounding box center [1201, 286] width 23 height 23
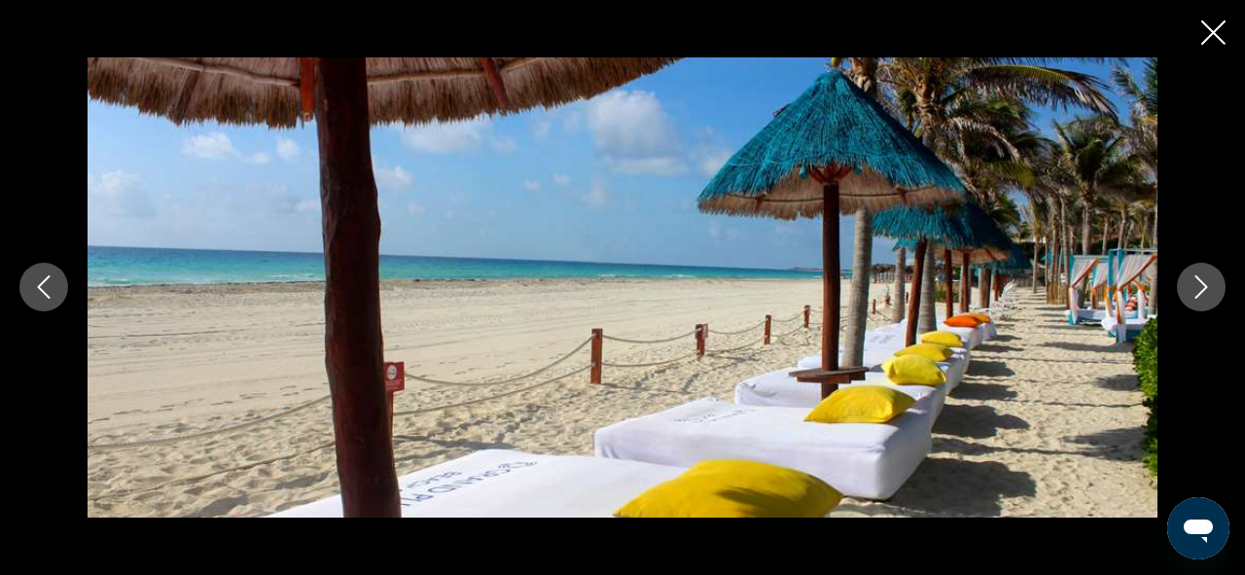
click at [1200, 299] on icon "Next image" at bounding box center [1201, 286] width 23 height 23
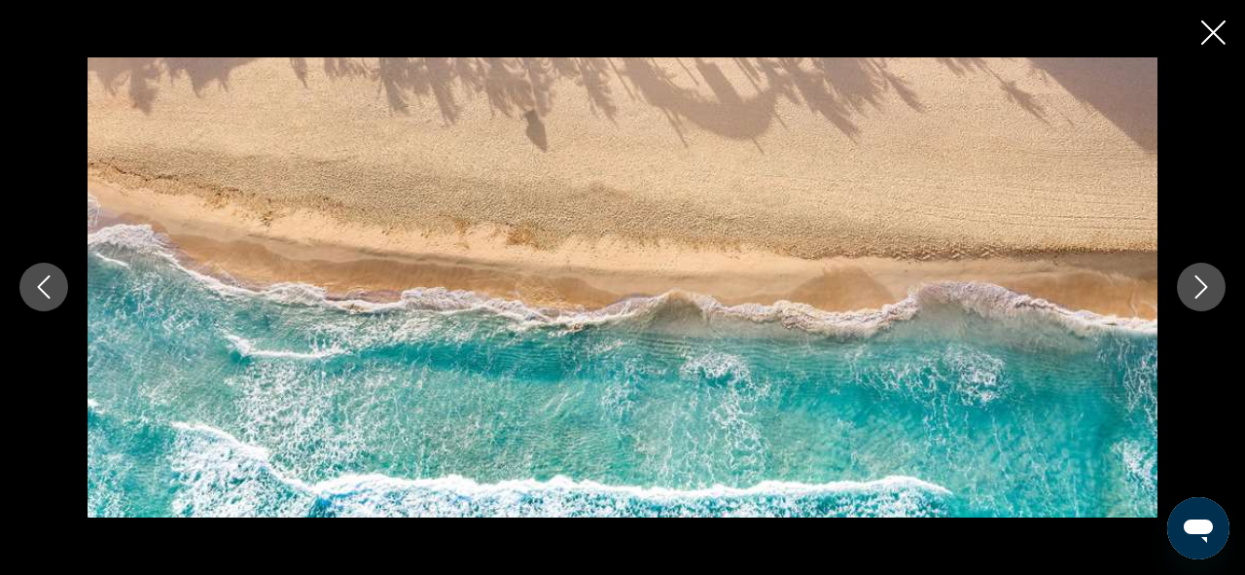
click at [1200, 299] on icon "Next image" at bounding box center [1201, 286] width 23 height 23
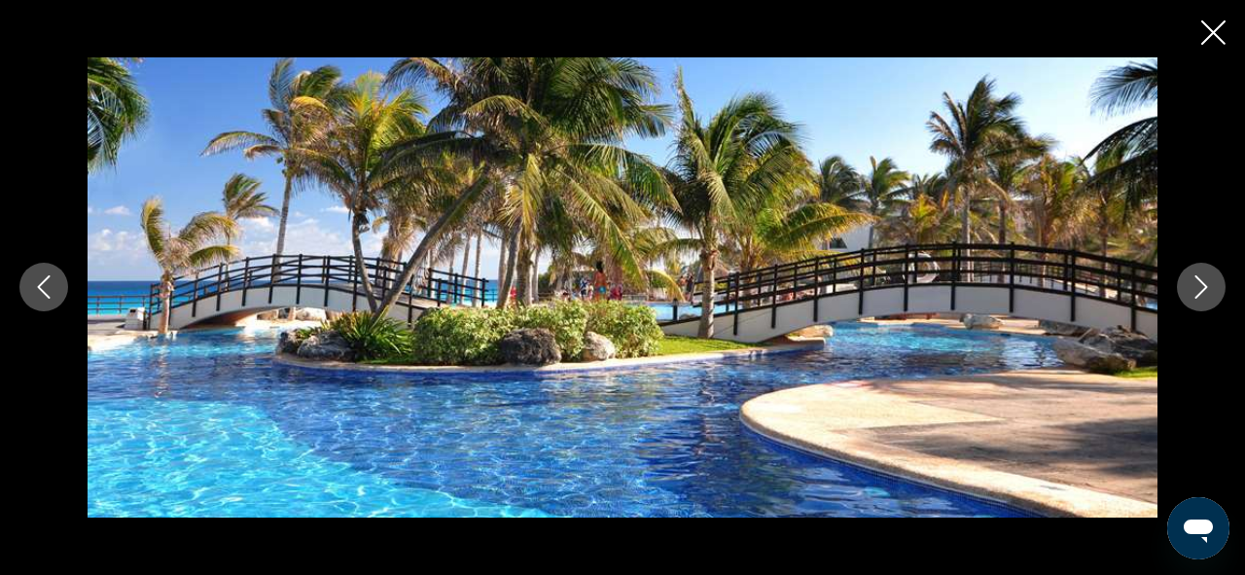
click at [1200, 299] on icon "Next image" at bounding box center [1201, 286] width 23 height 23
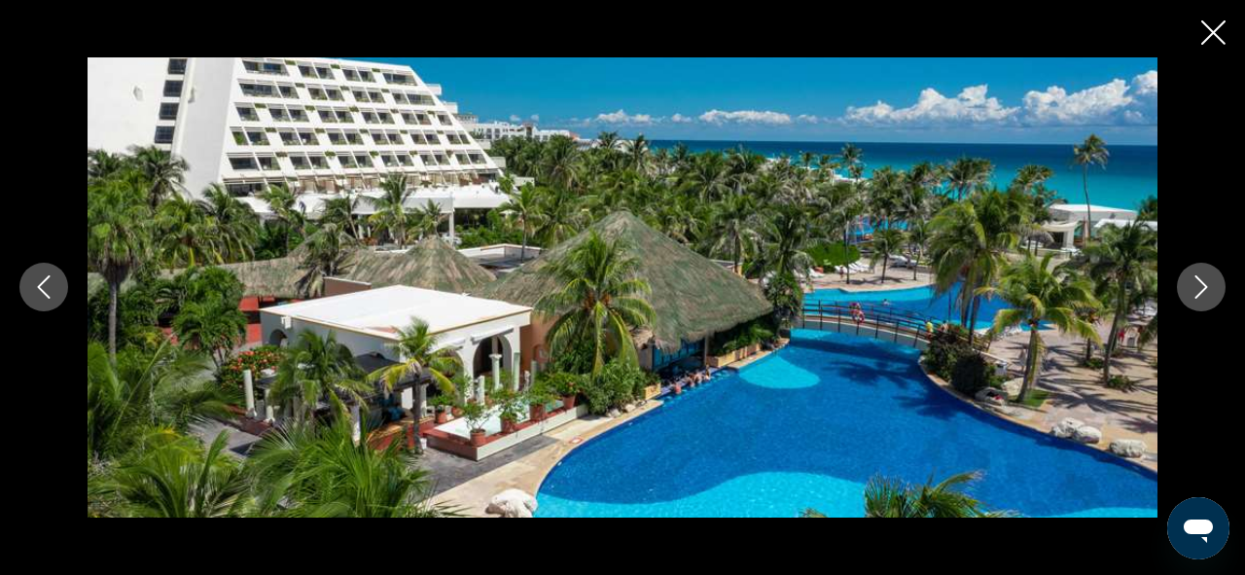
click at [1200, 299] on icon "Next image" at bounding box center [1201, 286] width 23 height 23
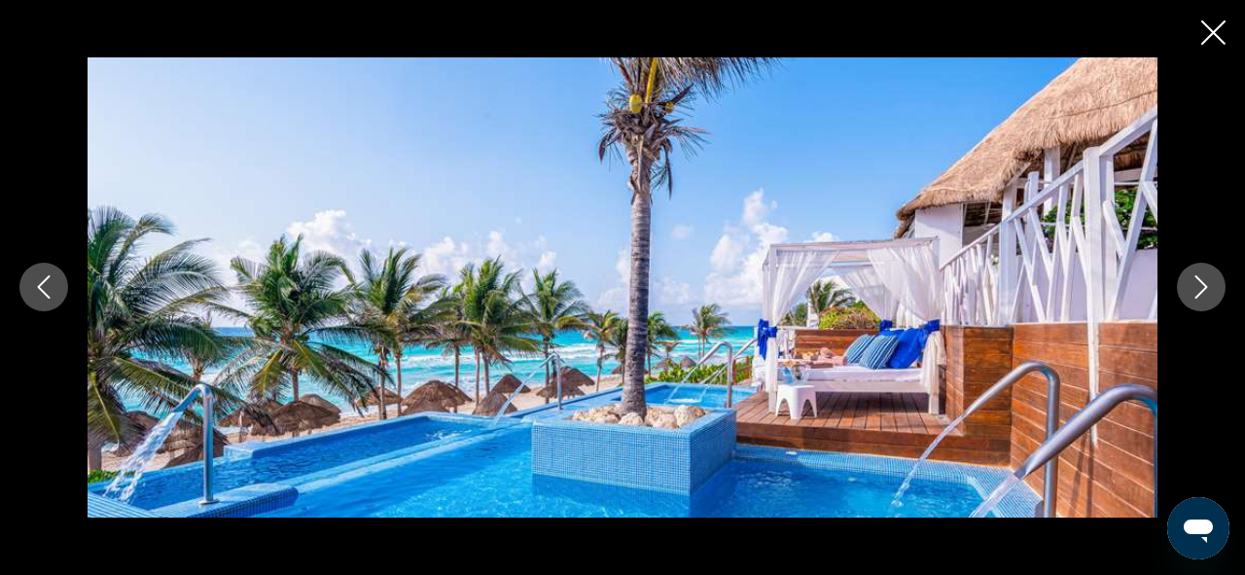
click at [1200, 299] on icon "Next image" at bounding box center [1201, 286] width 23 height 23
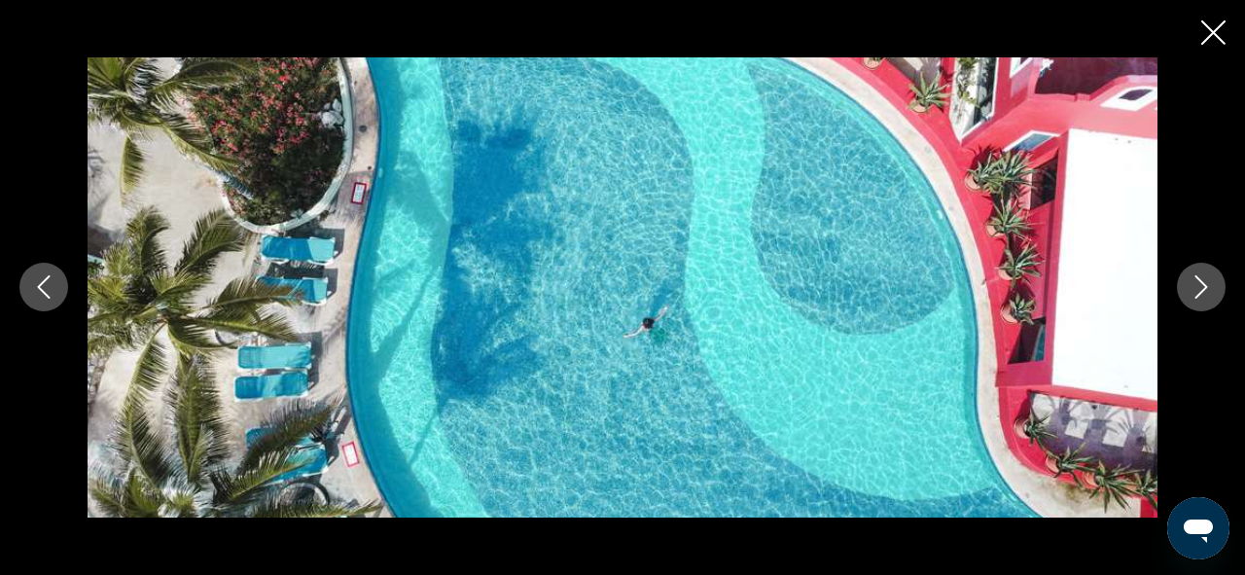
click at [1200, 299] on icon "Next image" at bounding box center [1201, 286] width 23 height 23
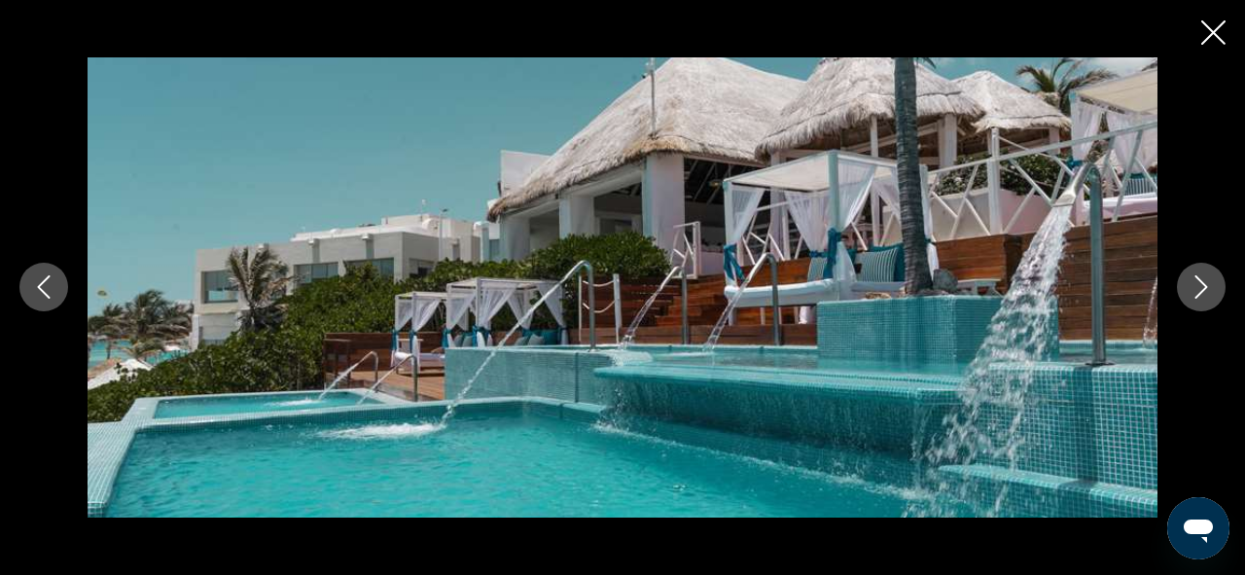
click at [1200, 299] on icon "Next image" at bounding box center [1201, 286] width 23 height 23
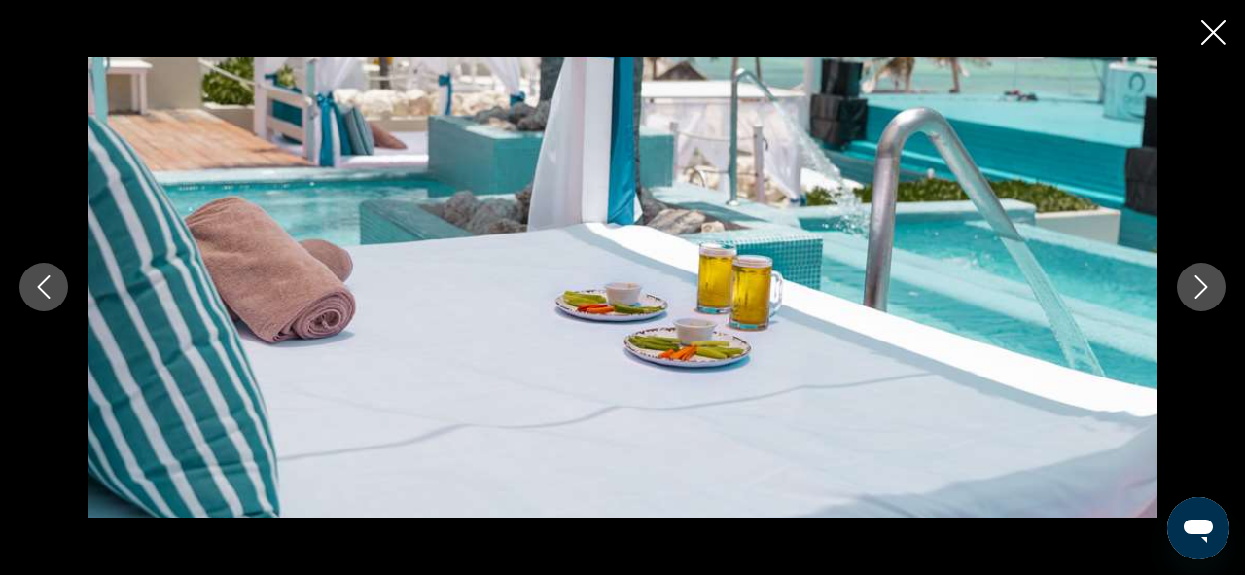
click at [1200, 299] on icon "Next image" at bounding box center [1201, 286] width 23 height 23
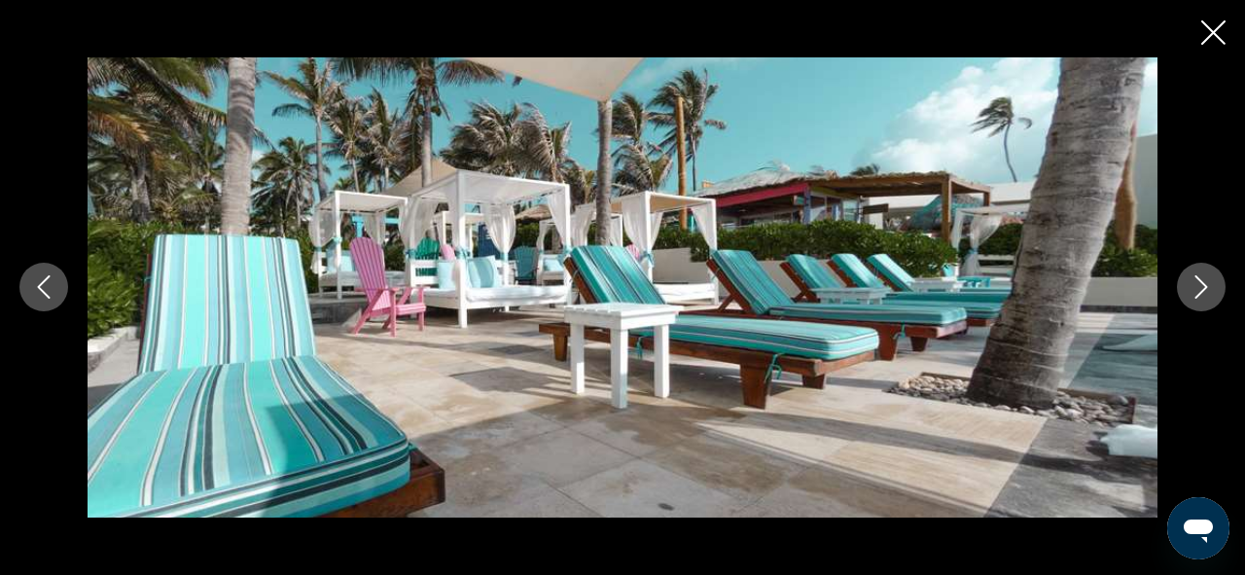
click at [1200, 299] on icon "Next image" at bounding box center [1201, 286] width 23 height 23
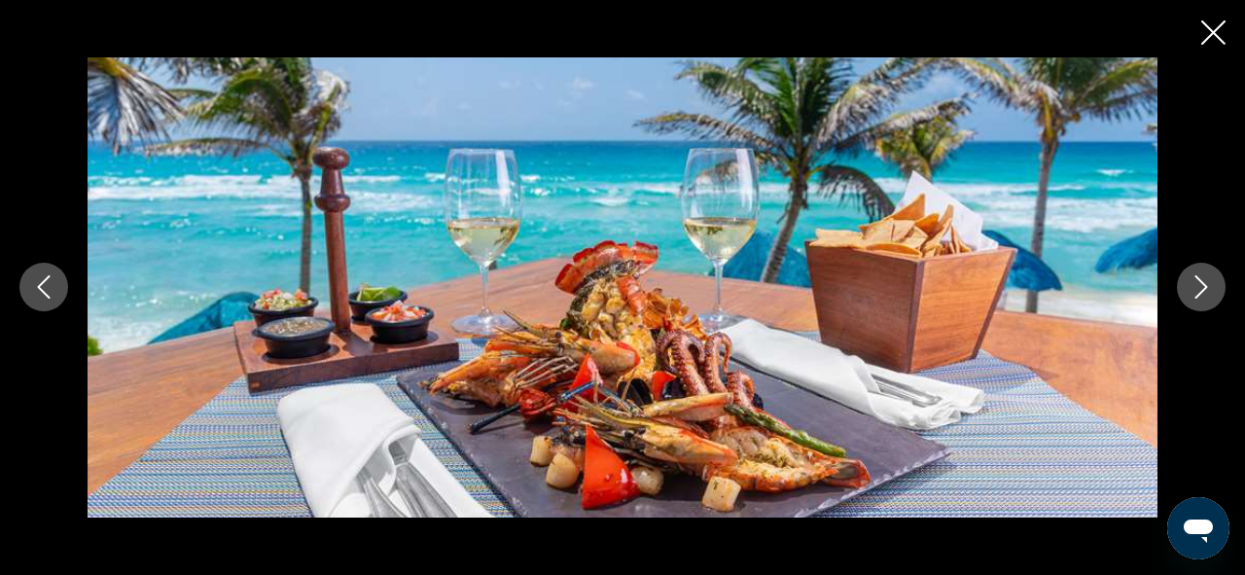
click at [1200, 299] on icon "Next image" at bounding box center [1201, 286] width 23 height 23
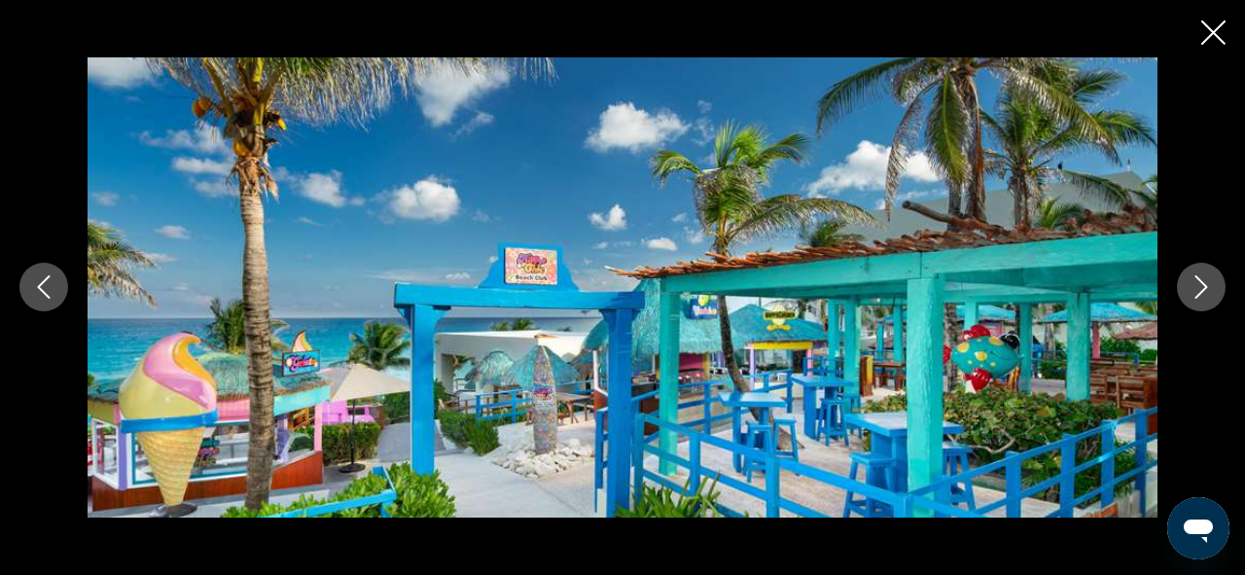
click at [1200, 299] on icon "Next image" at bounding box center [1201, 286] width 23 height 23
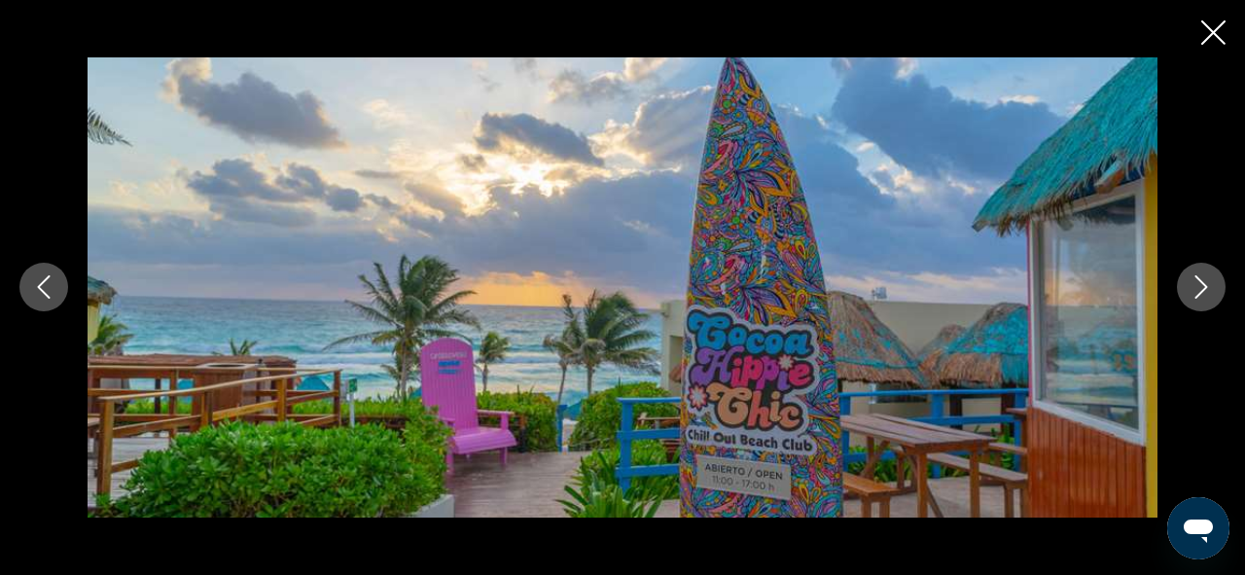
click at [1200, 299] on icon "Next image" at bounding box center [1201, 286] width 23 height 23
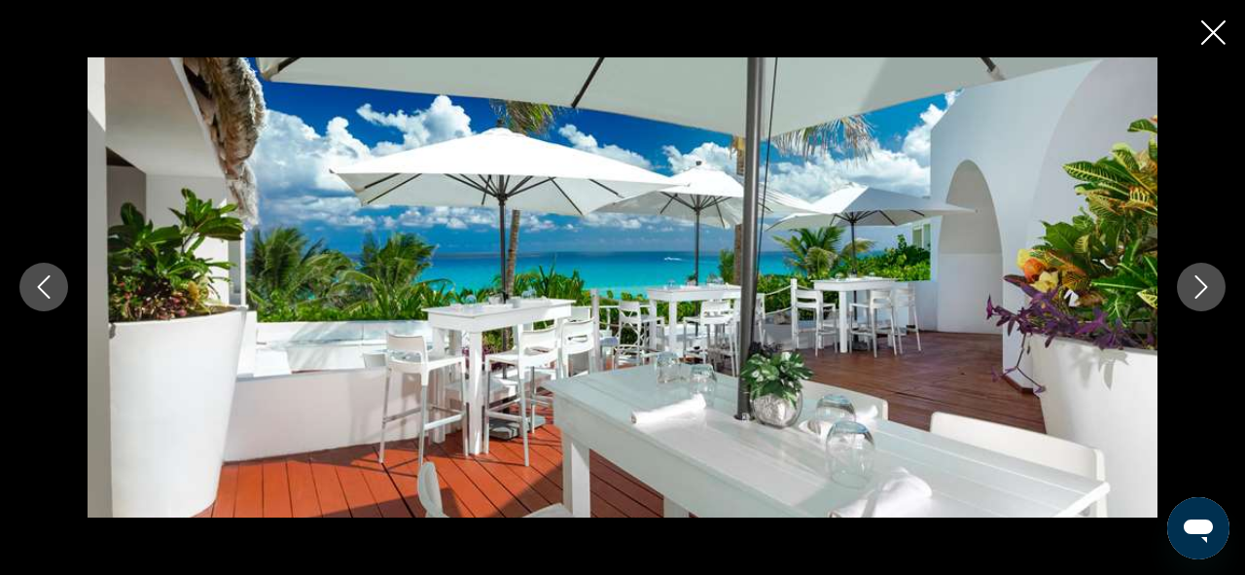
click at [1200, 299] on icon "Next image" at bounding box center [1201, 286] width 23 height 23
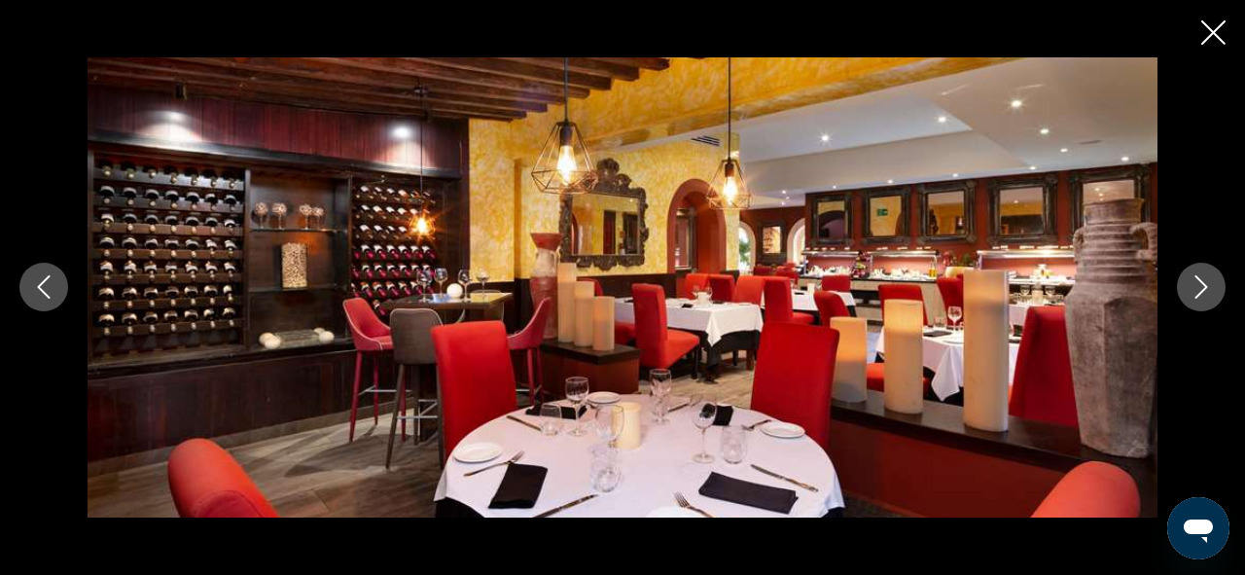
click at [1200, 295] on icon "Next image" at bounding box center [1201, 287] width 13 height 23
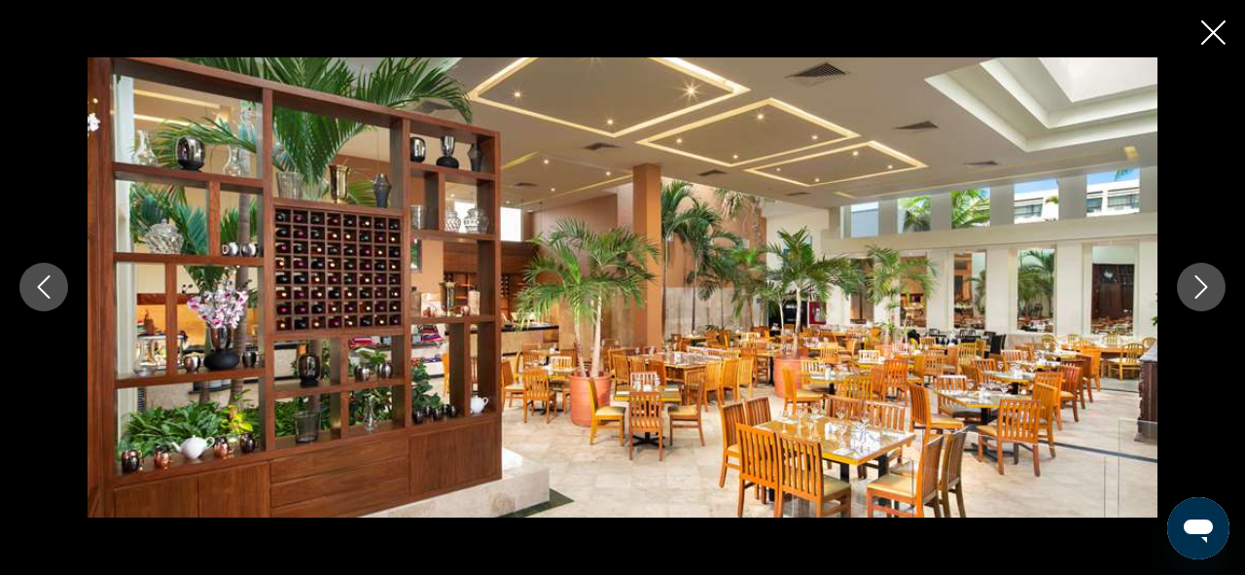
click at [1200, 295] on icon "Next image" at bounding box center [1201, 287] width 13 height 23
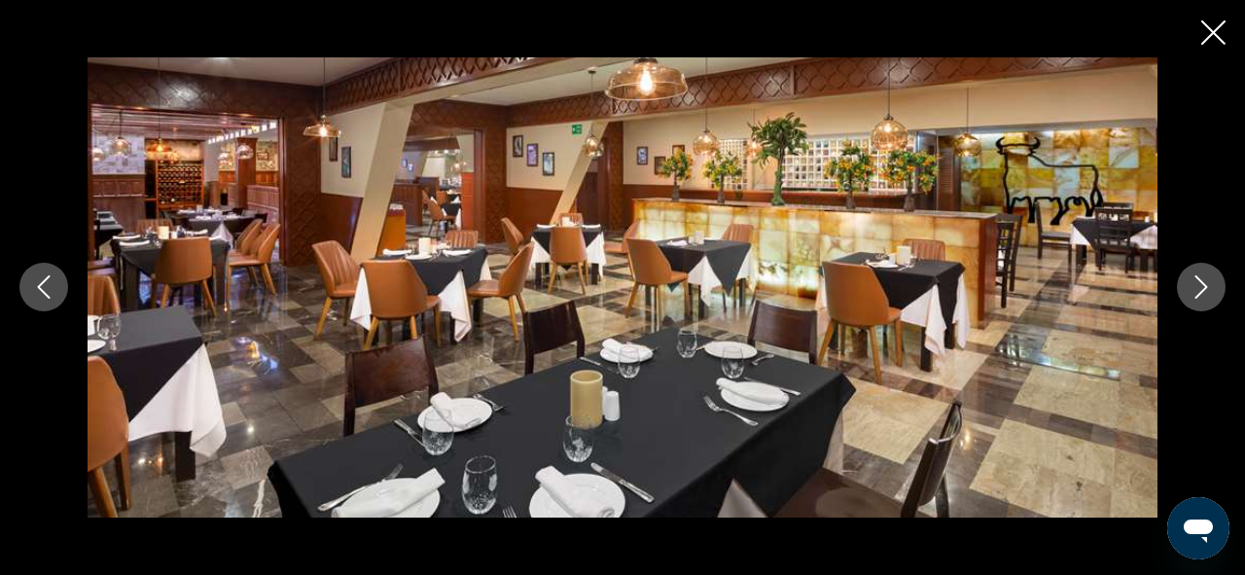
click at [1200, 295] on icon "Next image" at bounding box center [1201, 287] width 13 height 23
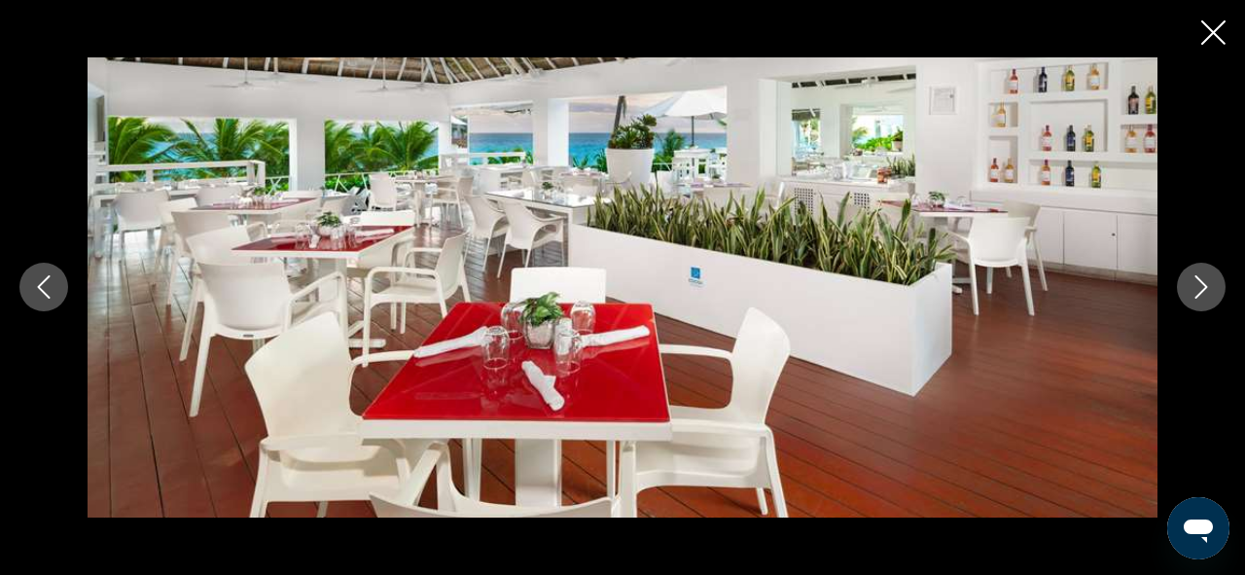
click at [1200, 295] on icon "Next image" at bounding box center [1201, 287] width 13 height 23
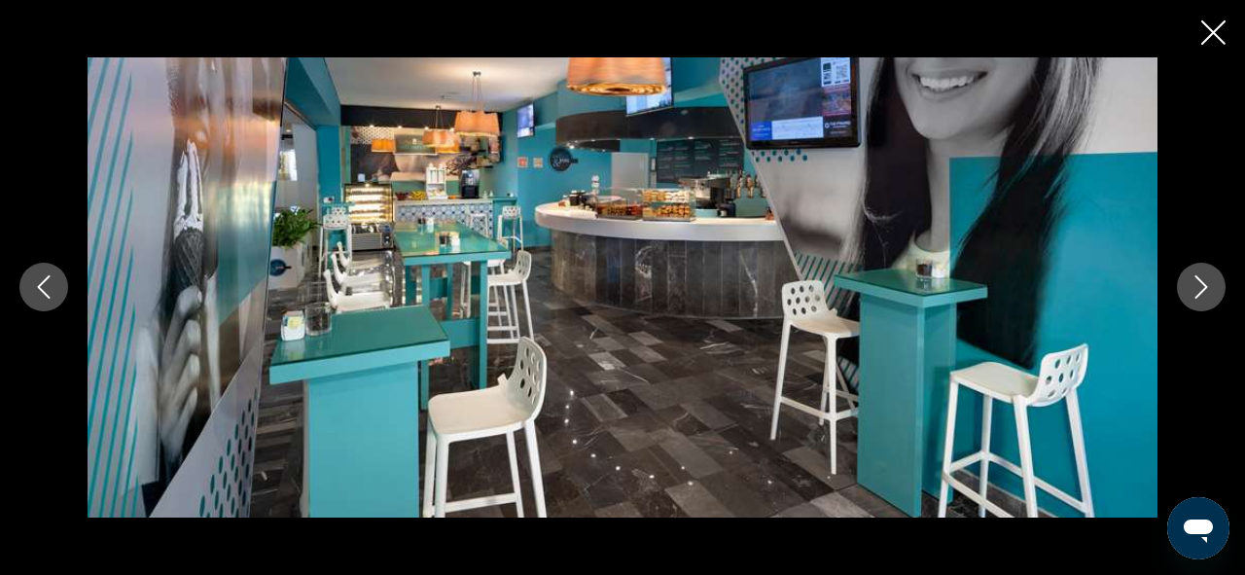
click at [1200, 295] on icon "Next image" at bounding box center [1201, 287] width 13 height 23
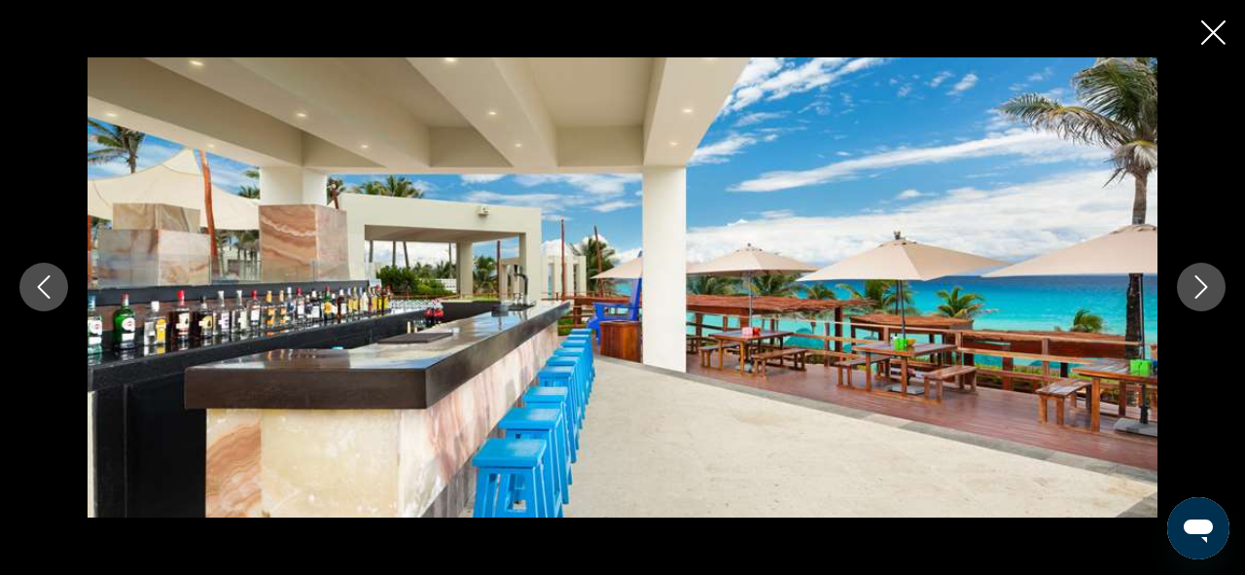
click at [1200, 295] on icon "Next image" at bounding box center [1201, 287] width 13 height 23
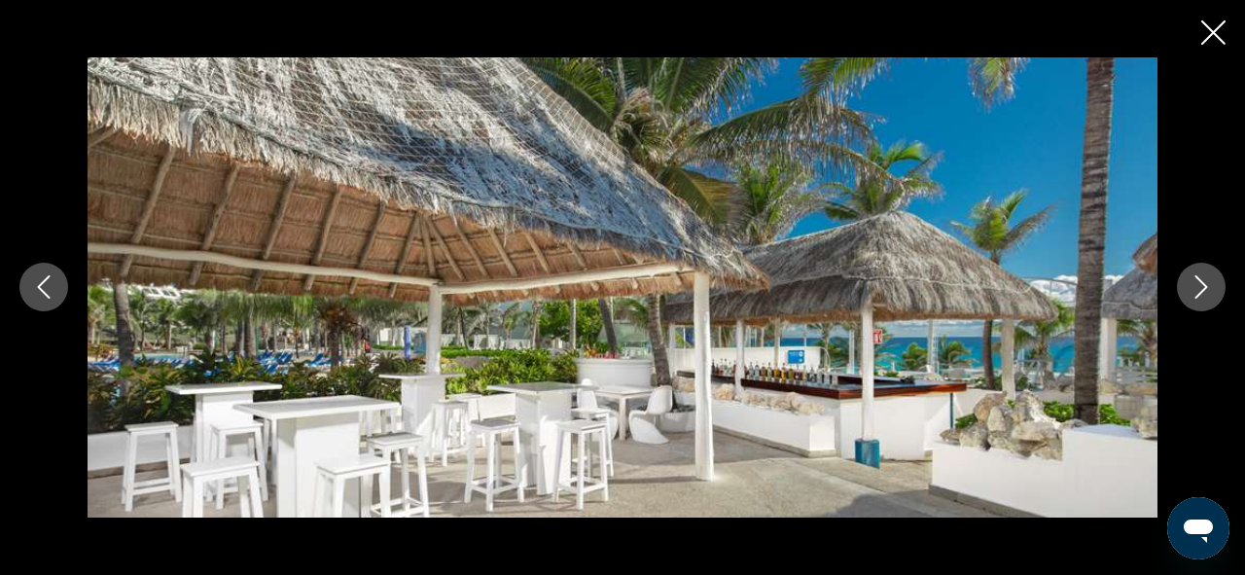
click at [1200, 295] on icon "Next image" at bounding box center [1201, 287] width 13 height 23
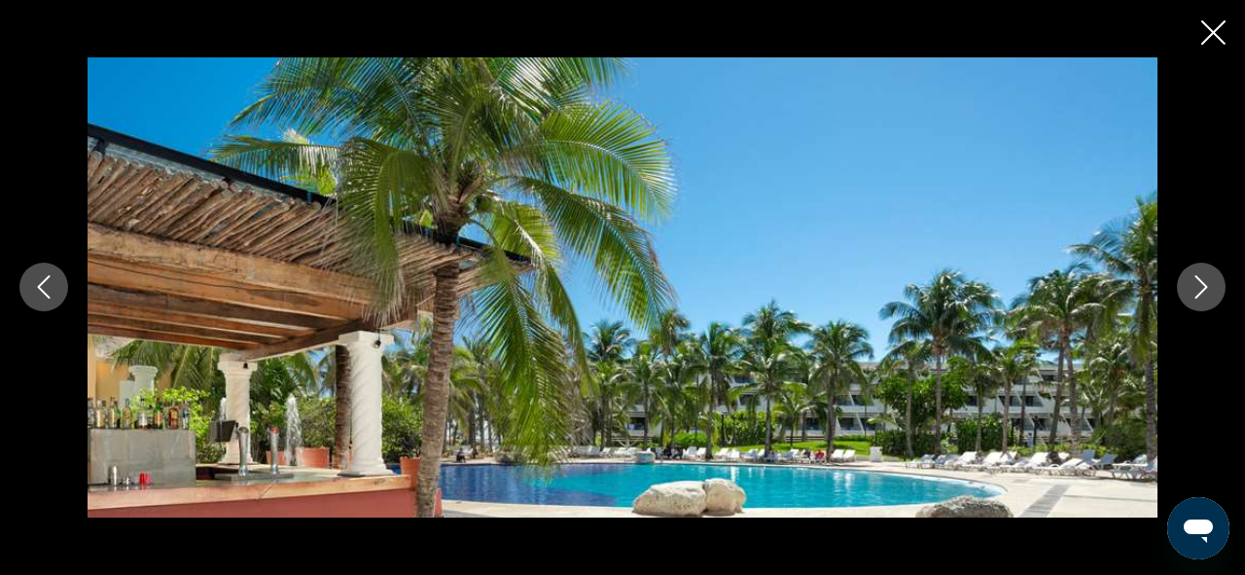
click at [1198, 292] on icon "Next image" at bounding box center [1201, 286] width 23 height 23
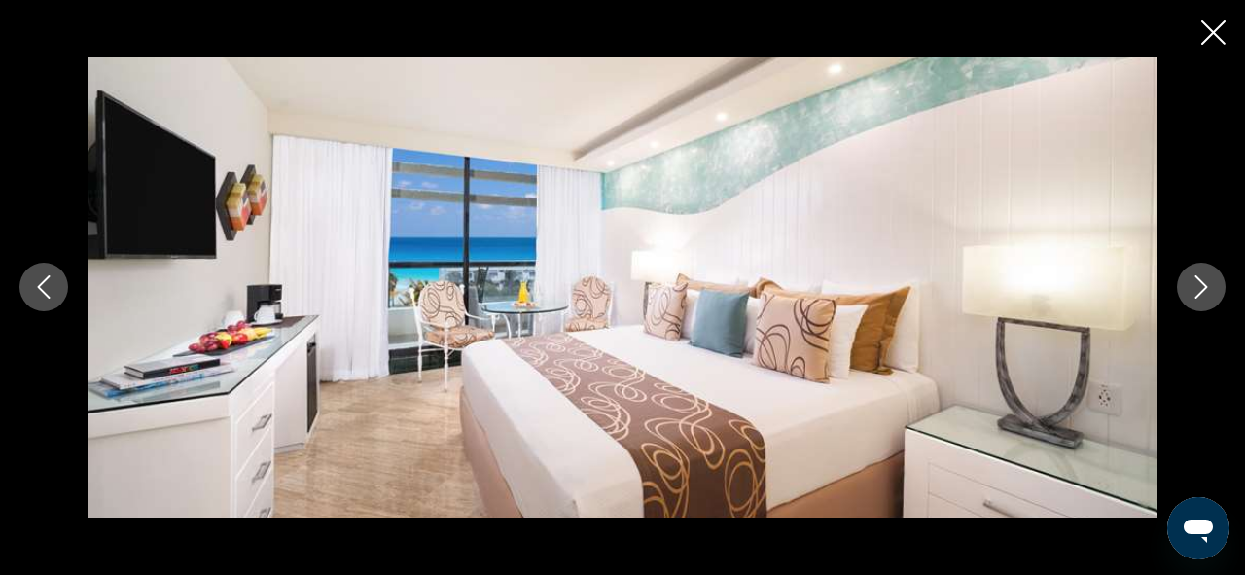
click at [1198, 291] on icon "Next image" at bounding box center [1201, 286] width 23 height 23
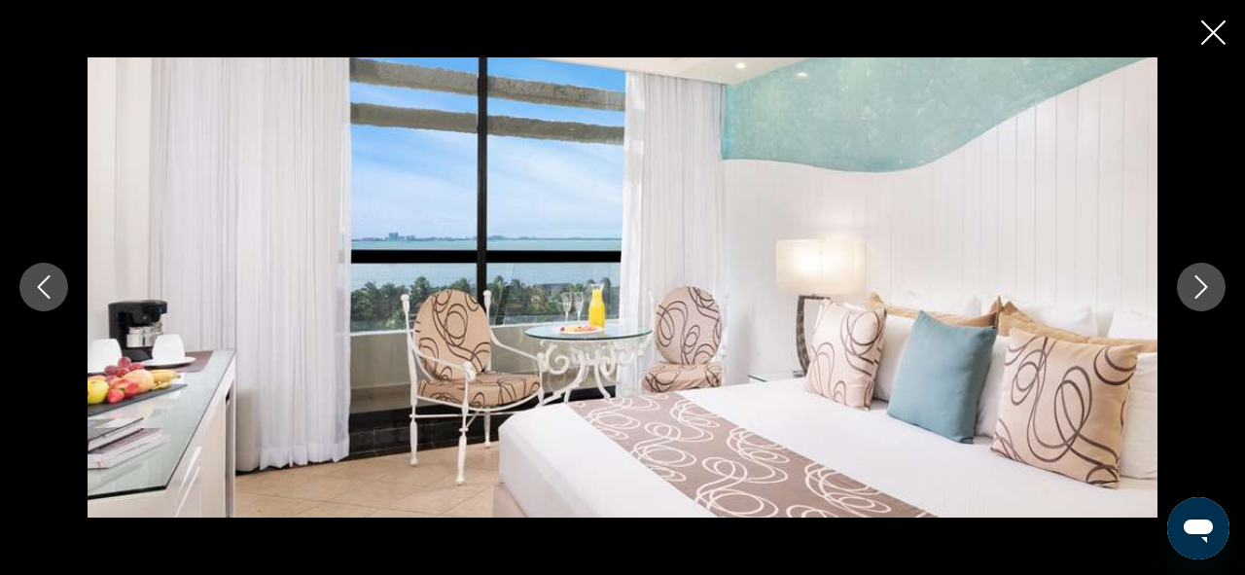
click at [1198, 291] on icon "Next image" at bounding box center [1201, 286] width 23 height 23
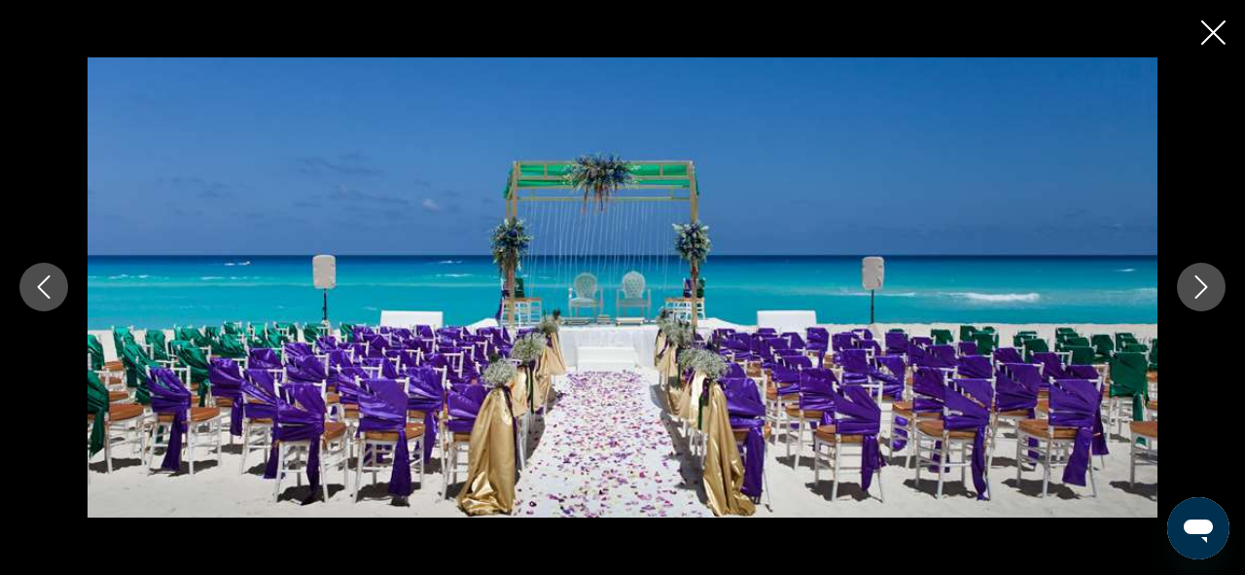
click at [1198, 291] on icon "Next image" at bounding box center [1201, 286] width 23 height 23
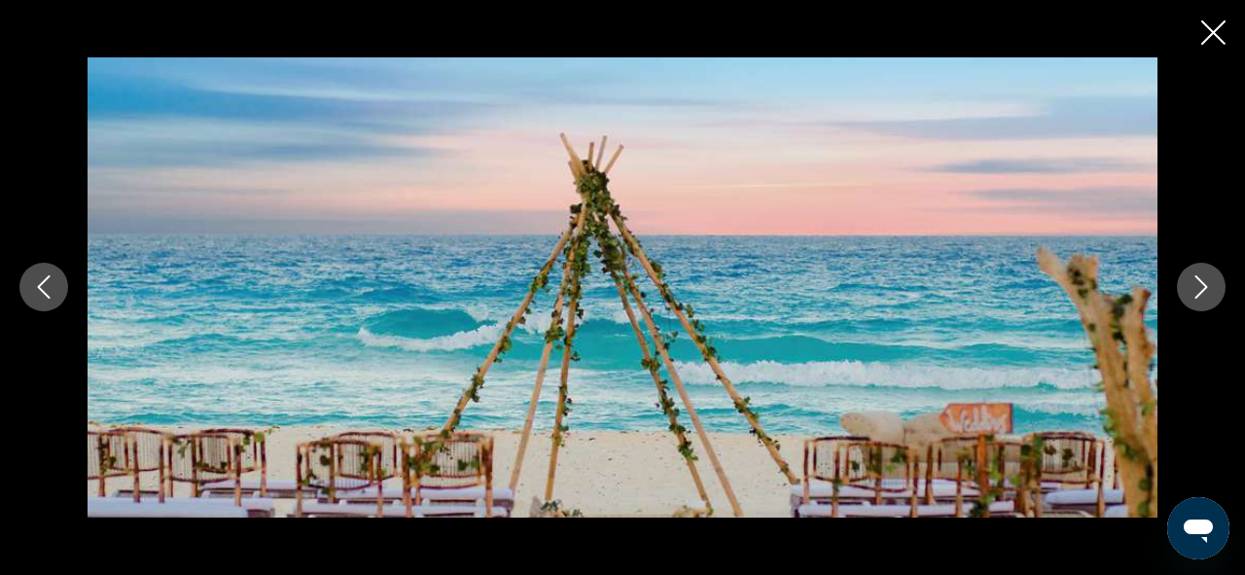
click at [1198, 291] on icon "Next image" at bounding box center [1201, 286] width 23 height 23
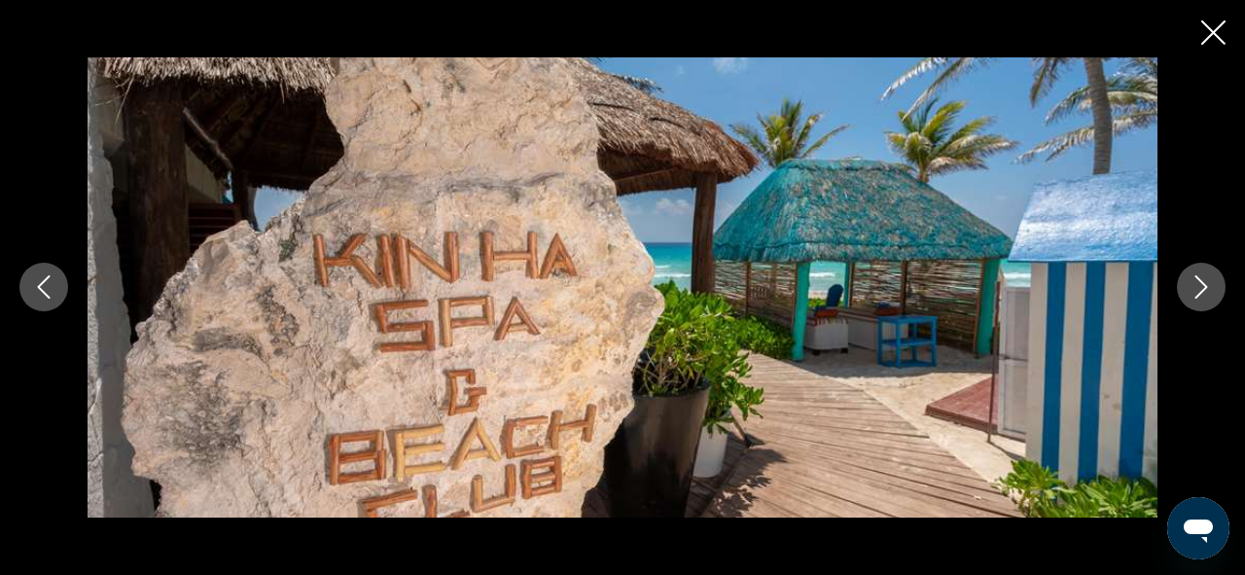
click at [1198, 291] on icon "Next image" at bounding box center [1201, 286] width 23 height 23
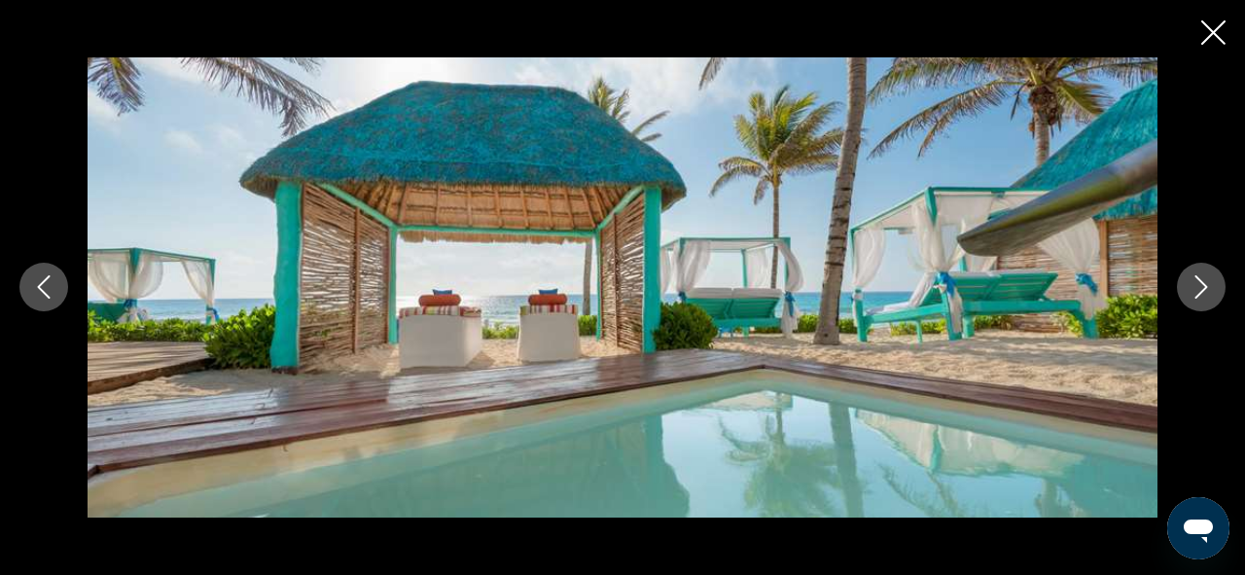
click at [1198, 291] on icon "Next image" at bounding box center [1201, 286] width 23 height 23
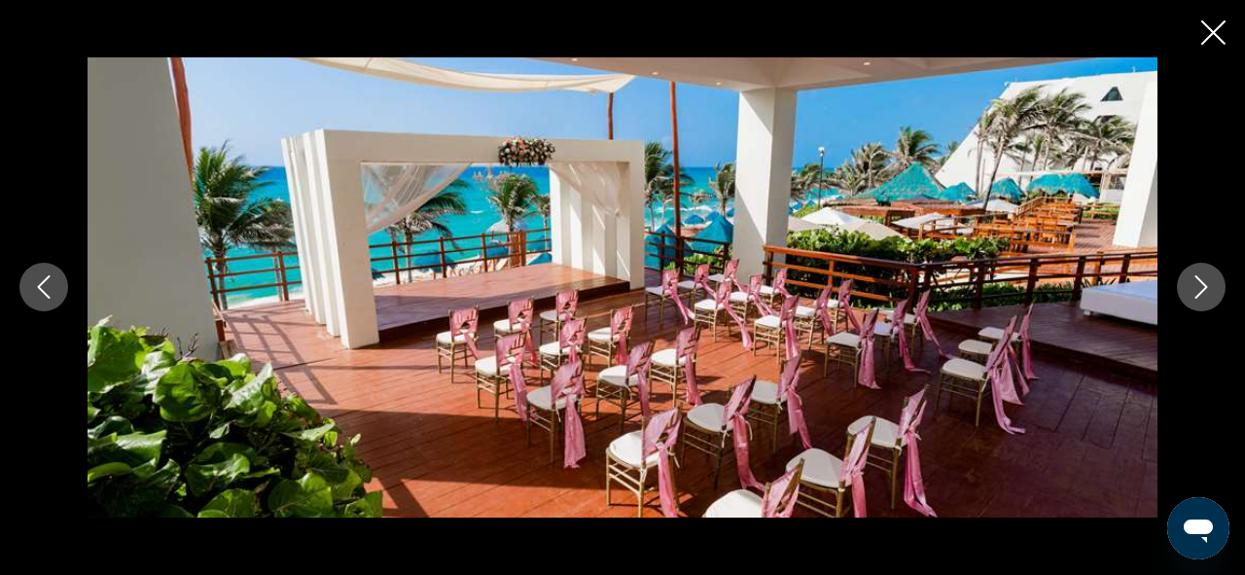
click at [1198, 291] on icon "Next image" at bounding box center [1201, 286] width 23 height 23
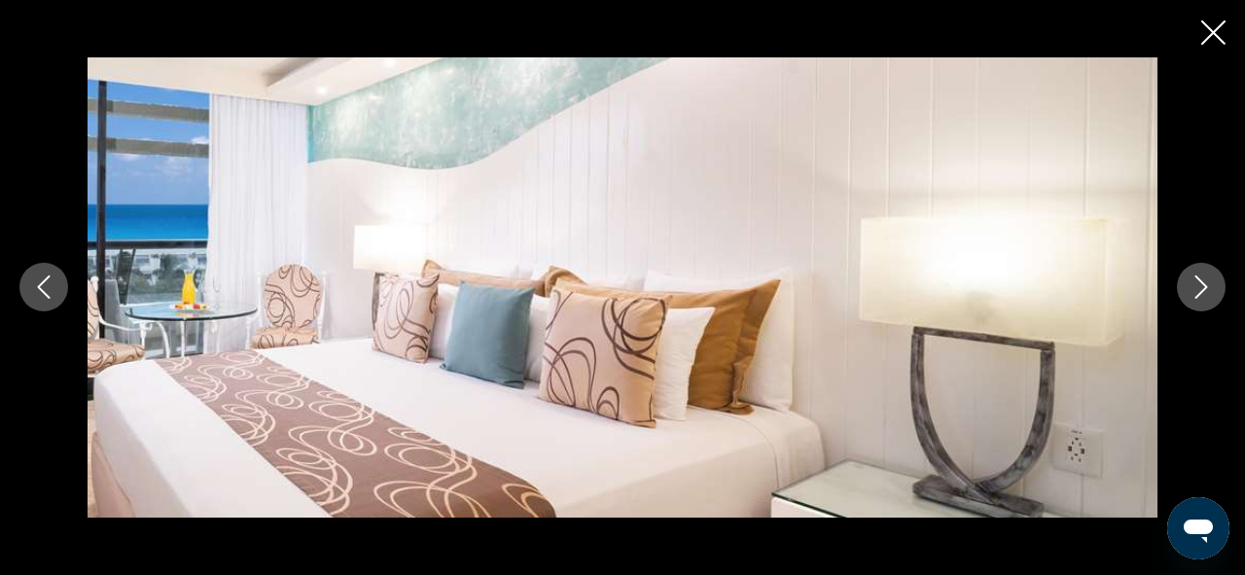
click at [1198, 291] on icon "Next image" at bounding box center [1201, 286] width 23 height 23
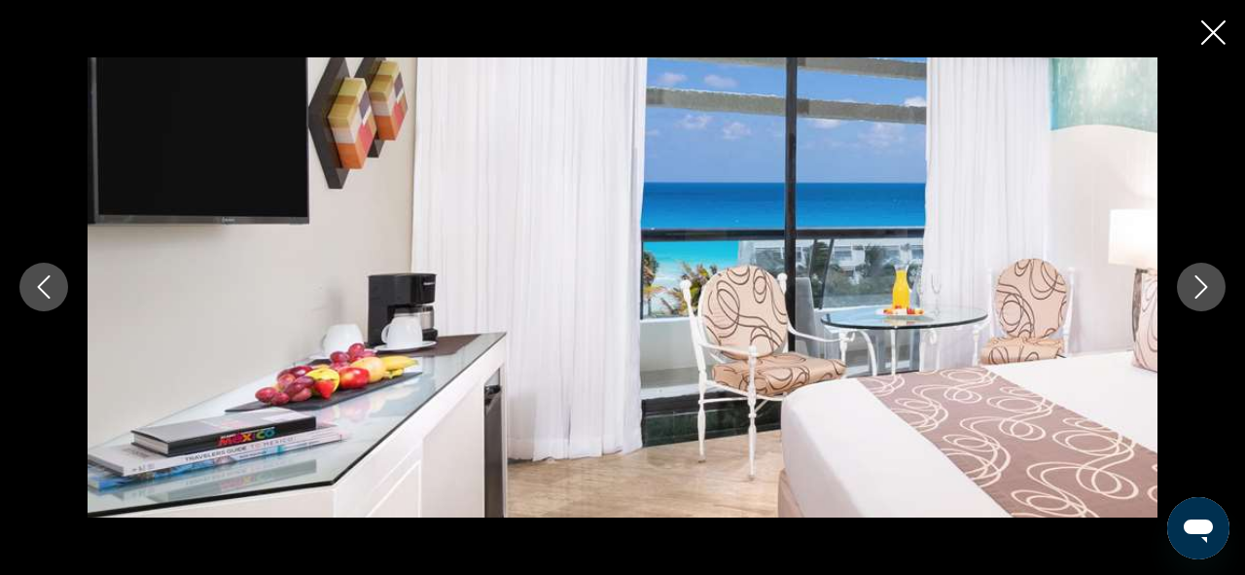
click at [1198, 291] on icon "Next image" at bounding box center [1201, 286] width 23 height 23
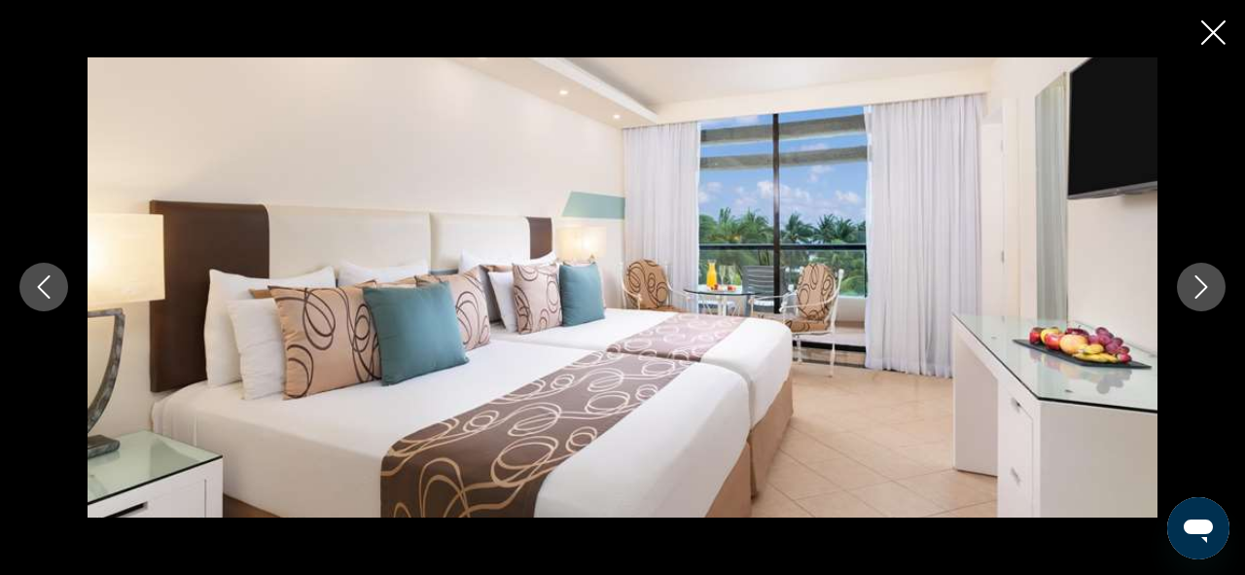
click at [1198, 291] on icon "Next image" at bounding box center [1201, 286] width 23 height 23
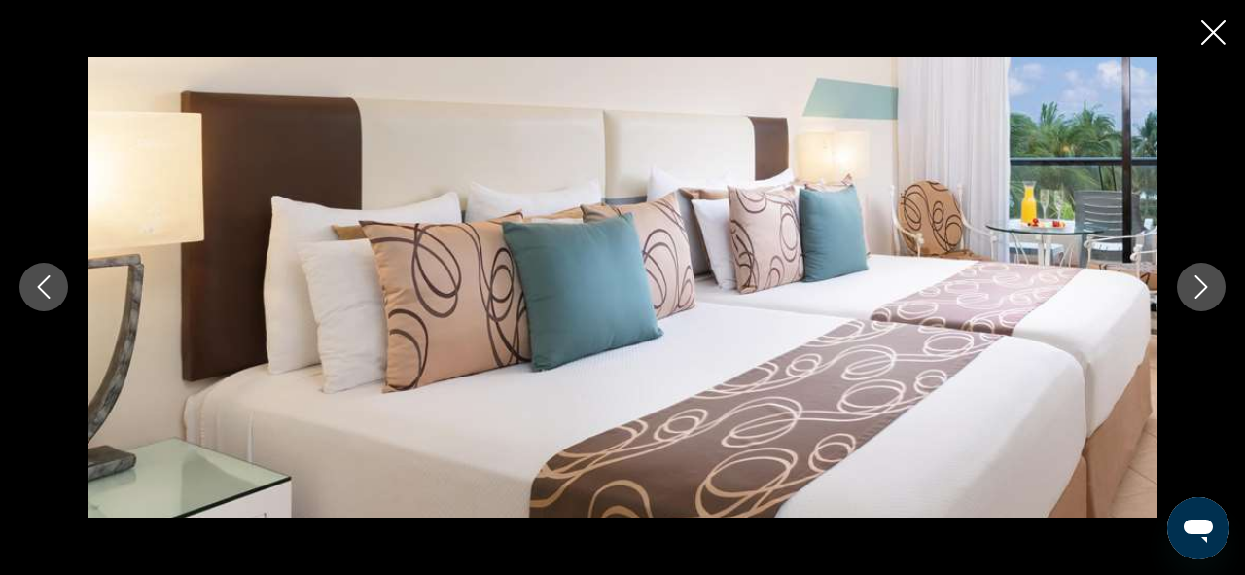
click at [1198, 291] on icon "Next image" at bounding box center [1201, 286] width 23 height 23
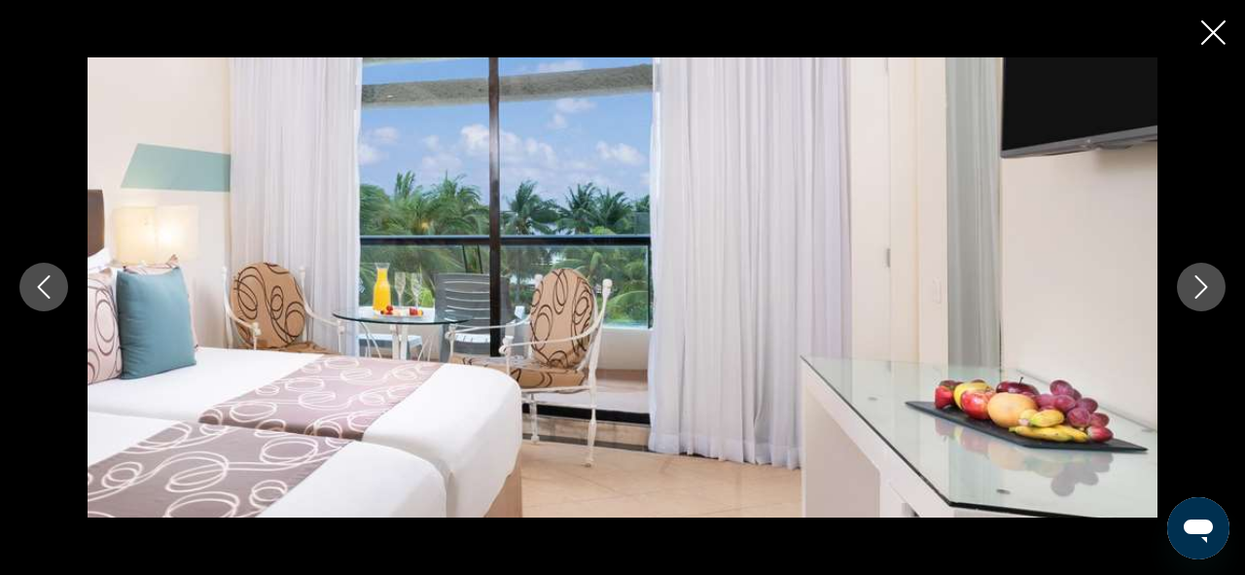
click at [1198, 291] on icon "Next image" at bounding box center [1201, 286] width 23 height 23
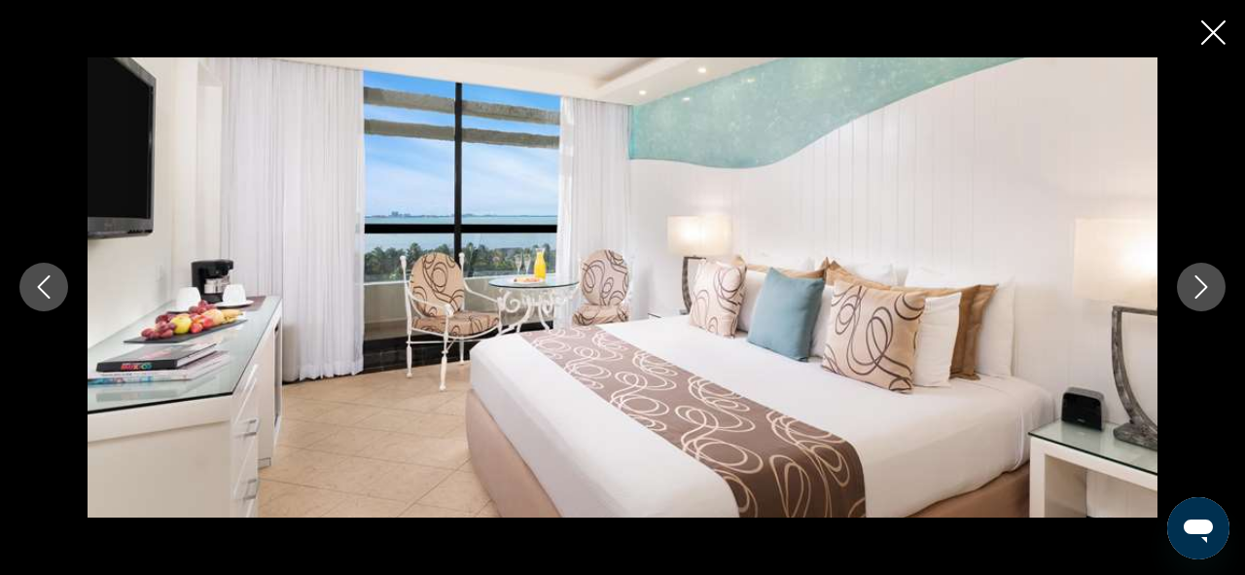
click at [1198, 291] on icon "Next image" at bounding box center [1201, 286] width 23 height 23
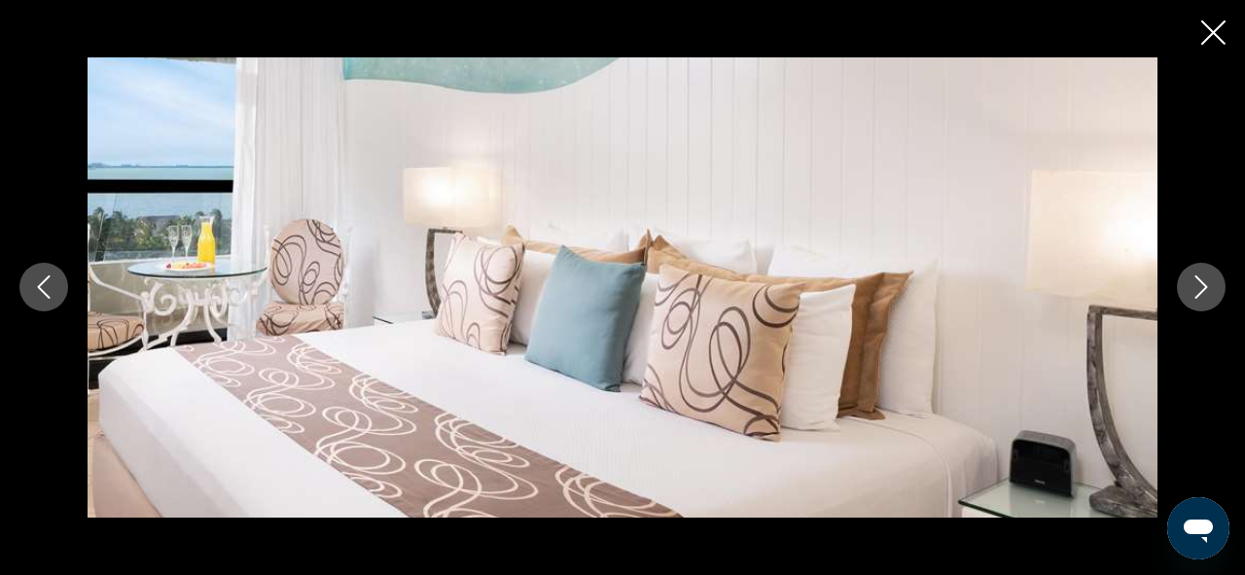
click at [1198, 291] on icon "Next image" at bounding box center [1201, 286] width 23 height 23
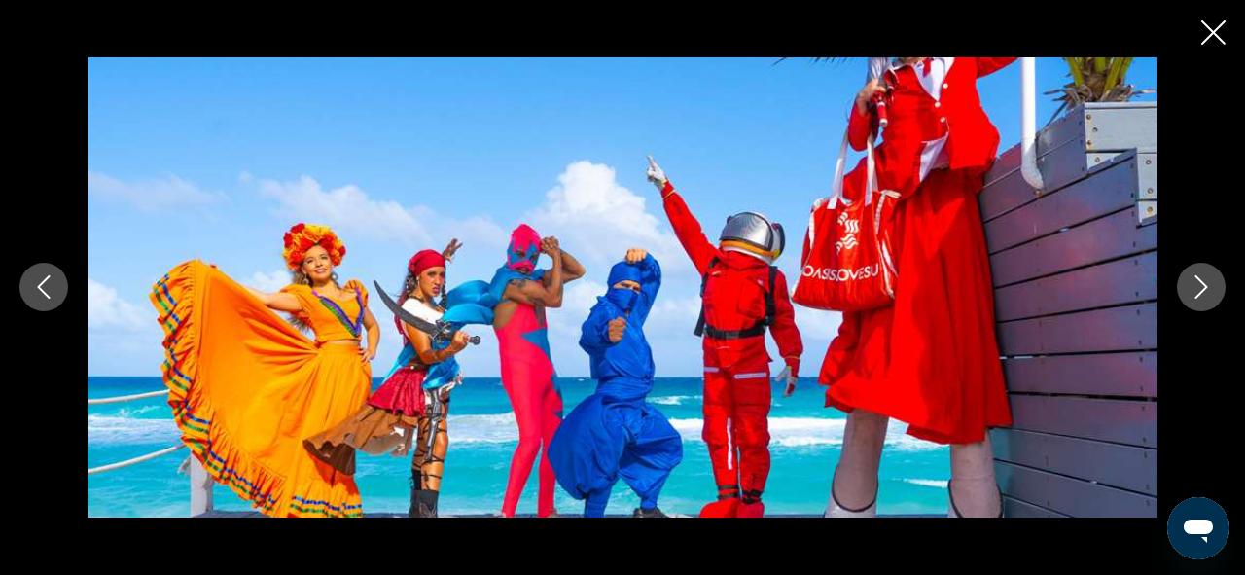
click at [1198, 291] on icon "Next image" at bounding box center [1201, 286] width 23 height 23
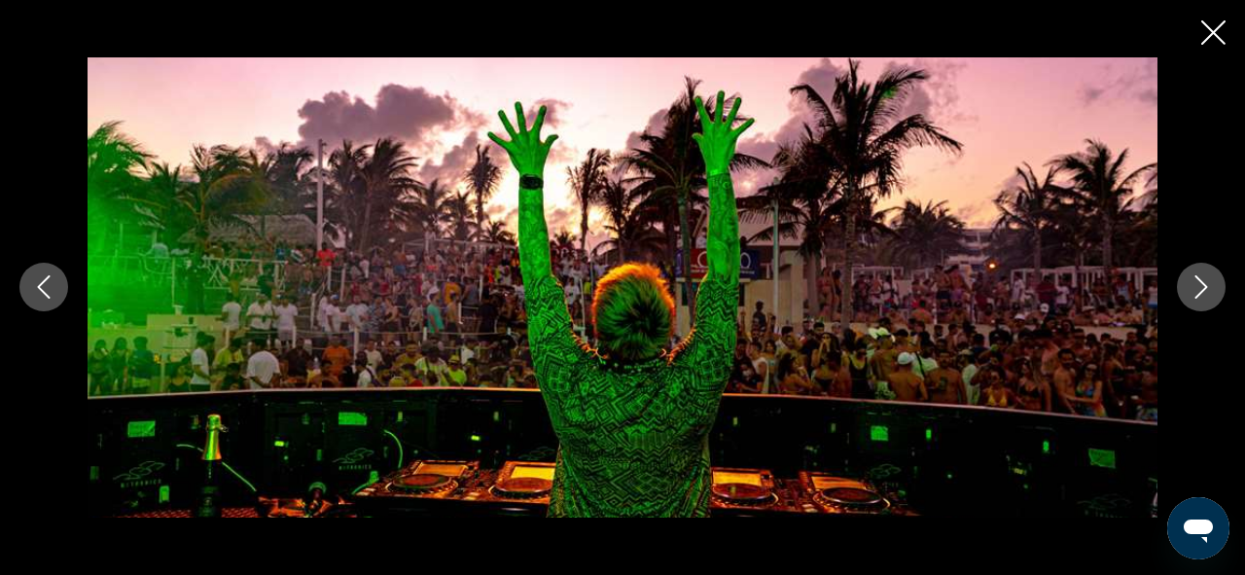
click at [1198, 291] on icon "Next image" at bounding box center [1201, 286] width 23 height 23
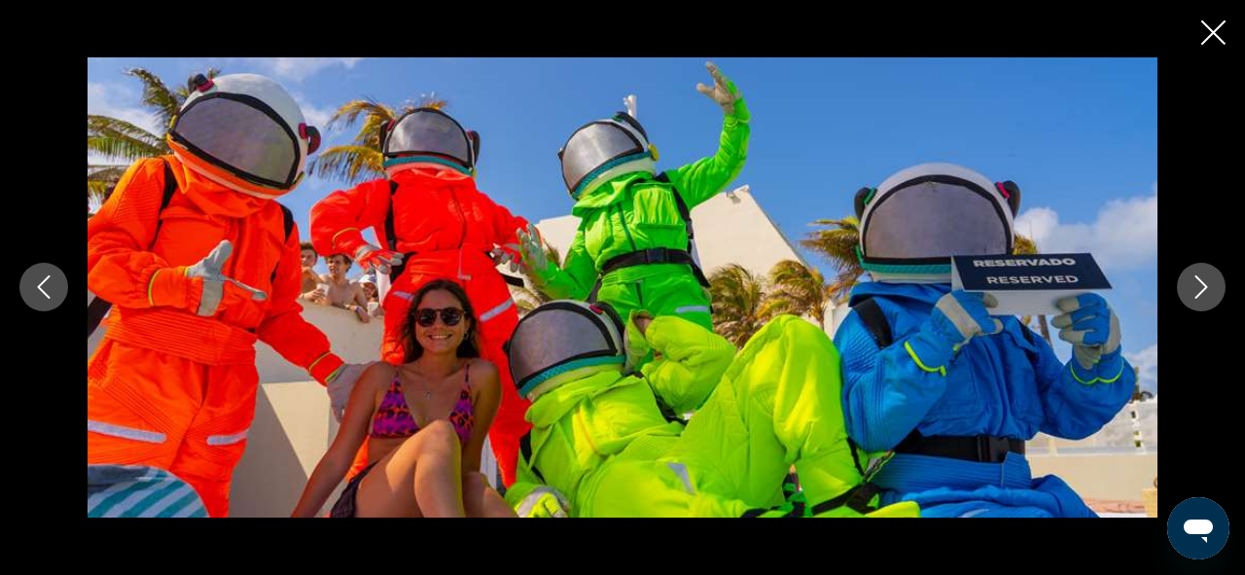
click at [1195, 287] on icon "Next image" at bounding box center [1201, 286] width 23 height 23
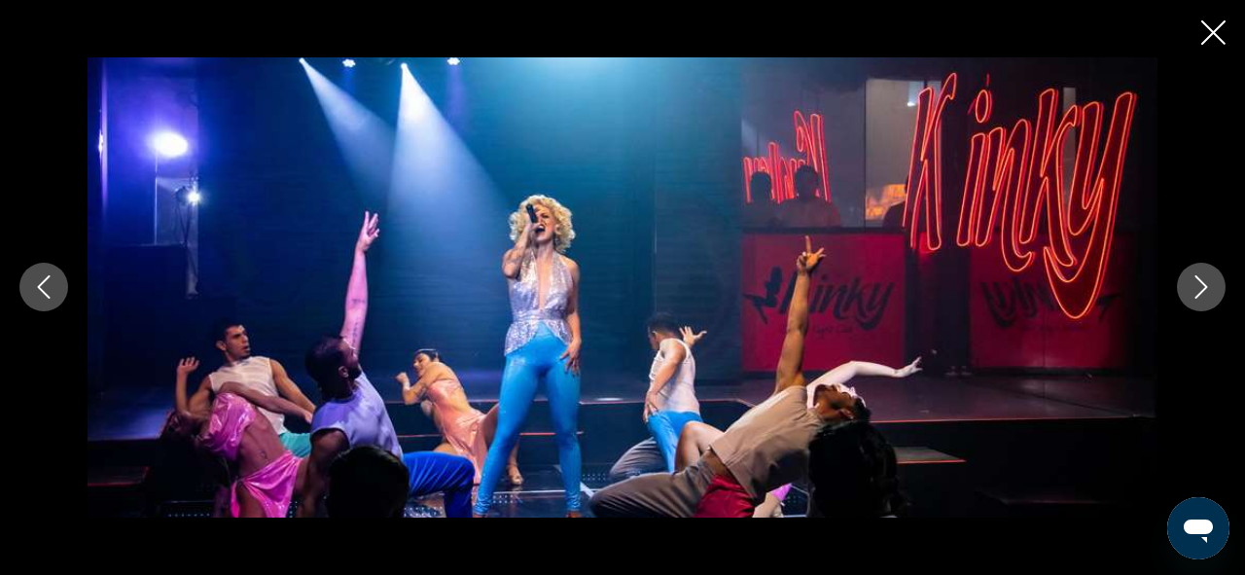
click at [1195, 287] on icon "Next image" at bounding box center [1201, 286] width 23 height 23
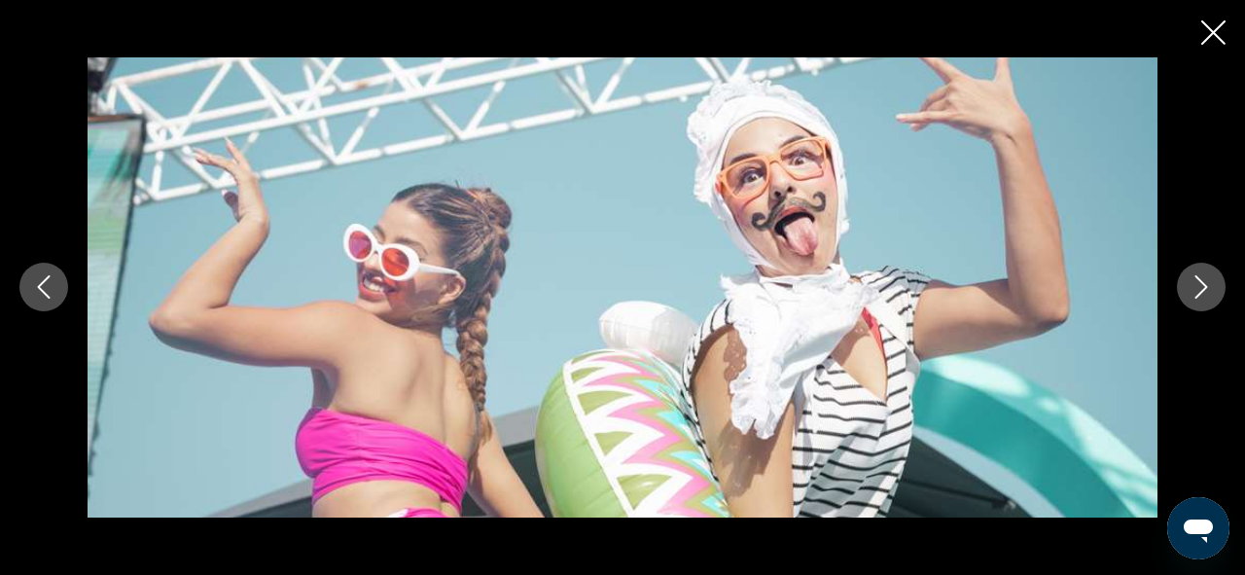
click at [1195, 287] on icon "Next image" at bounding box center [1201, 286] width 23 height 23
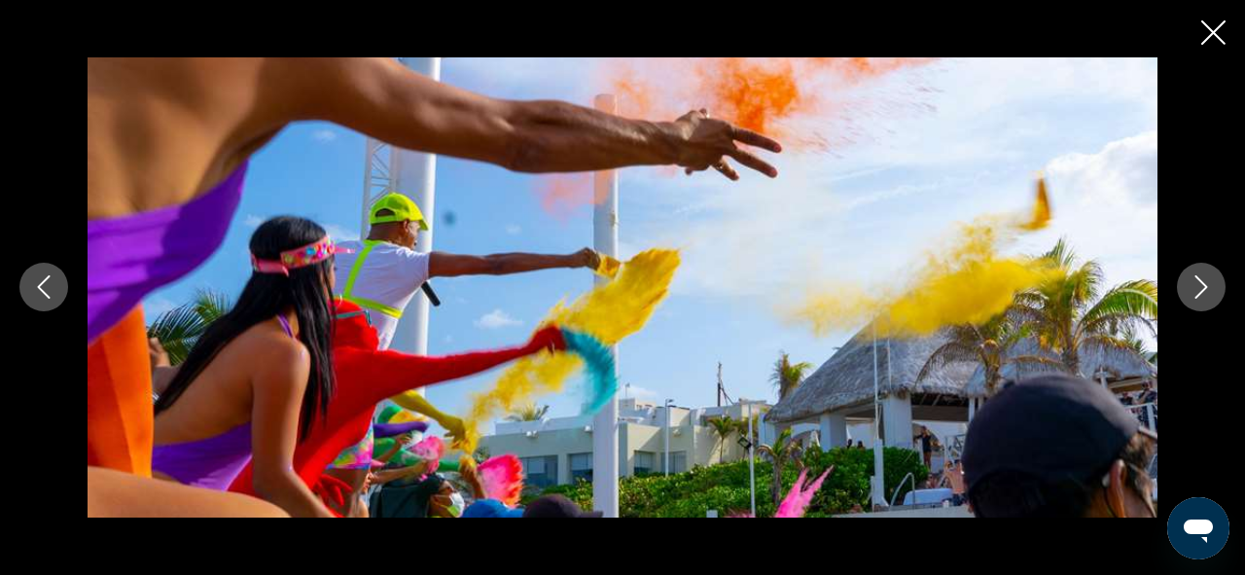
click at [1195, 287] on icon "Next image" at bounding box center [1201, 286] width 23 height 23
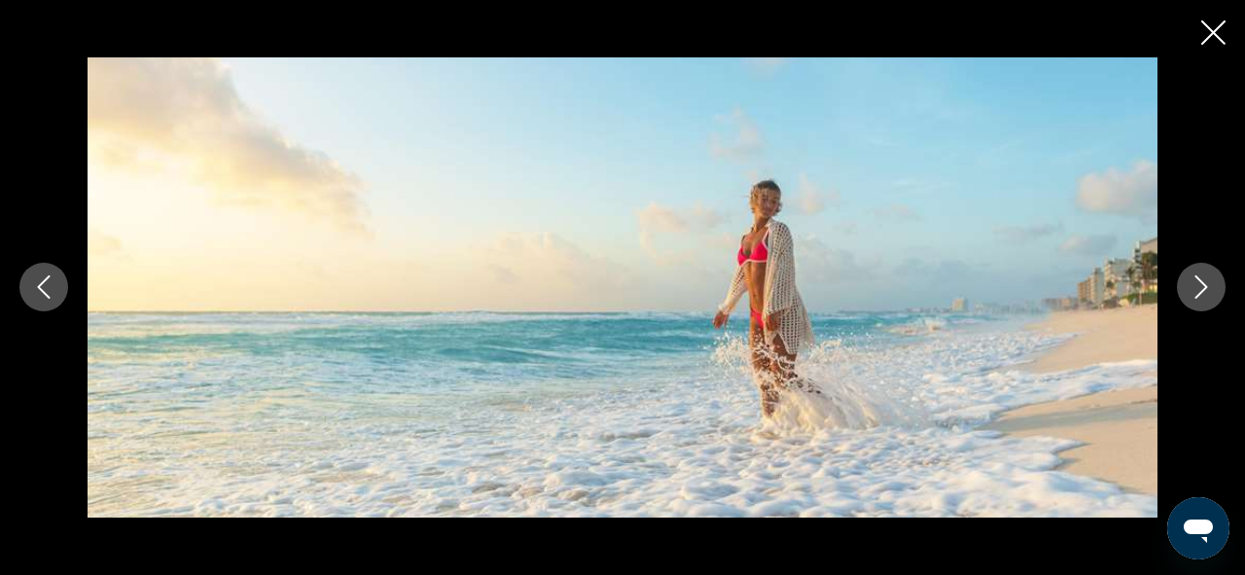
click at [1195, 287] on icon "Next image" at bounding box center [1201, 286] width 23 height 23
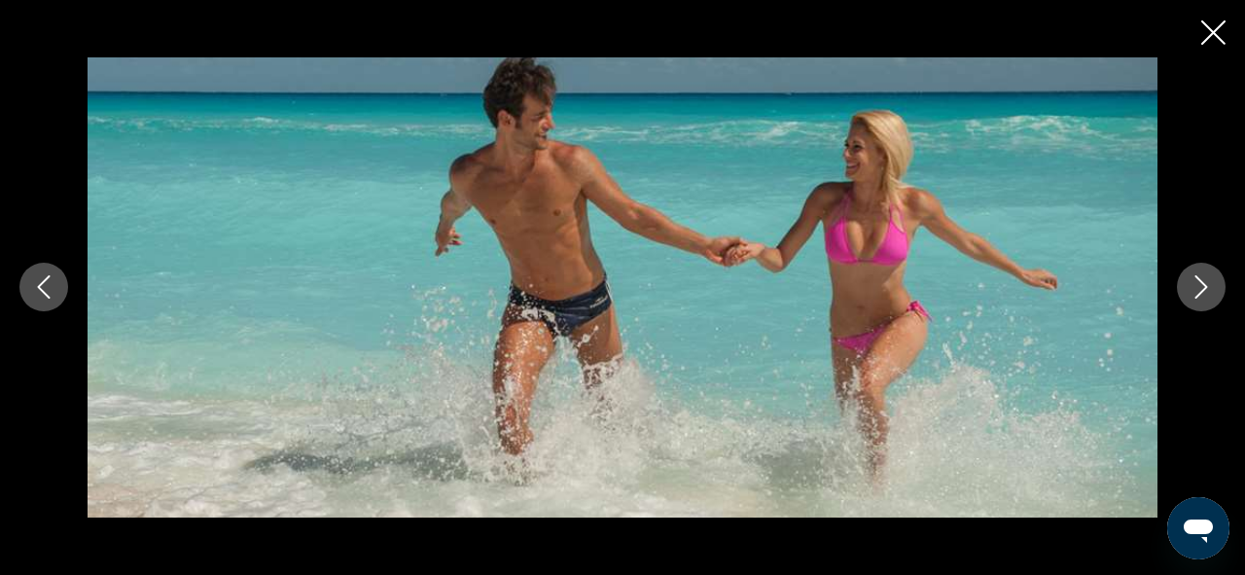
click at [1195, 287] on icon "Next image" at bounding box center [1201, 286] width 23 height 23
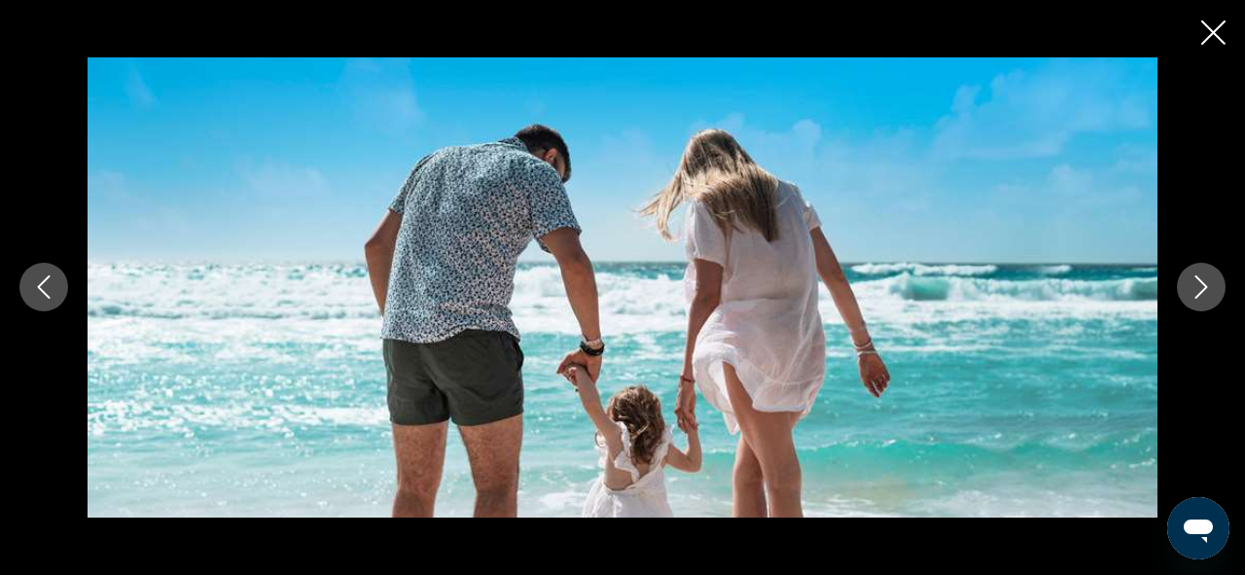
click at [1187, 286] on button "Next image" at bounding box center [1201, 287] width 49 height 49
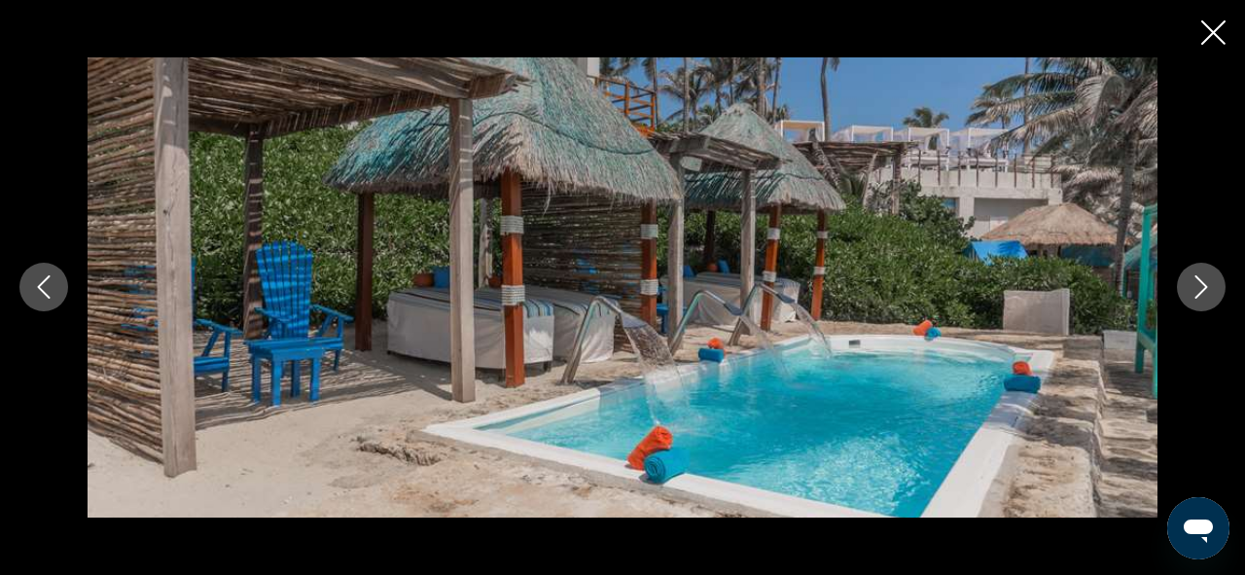
click at [1190, 283] on icon "Next image" at bounding box center [1201, 286] width 23 height 23
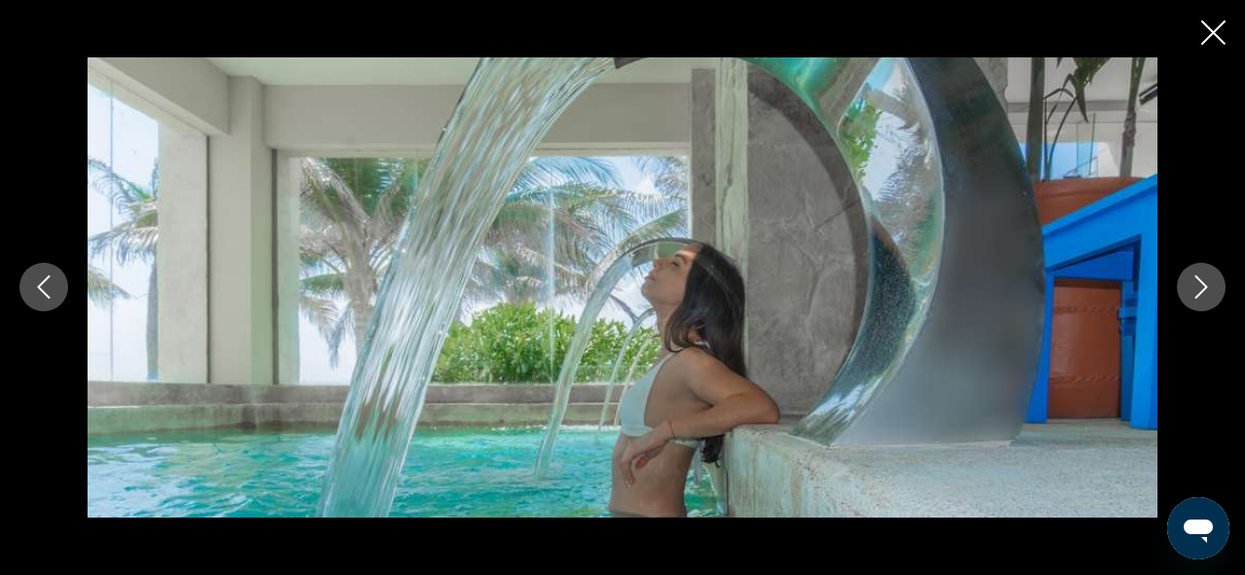
click at [1218, 287] on button "Next image" at bounding box center [1201, 287] width 49 height 49
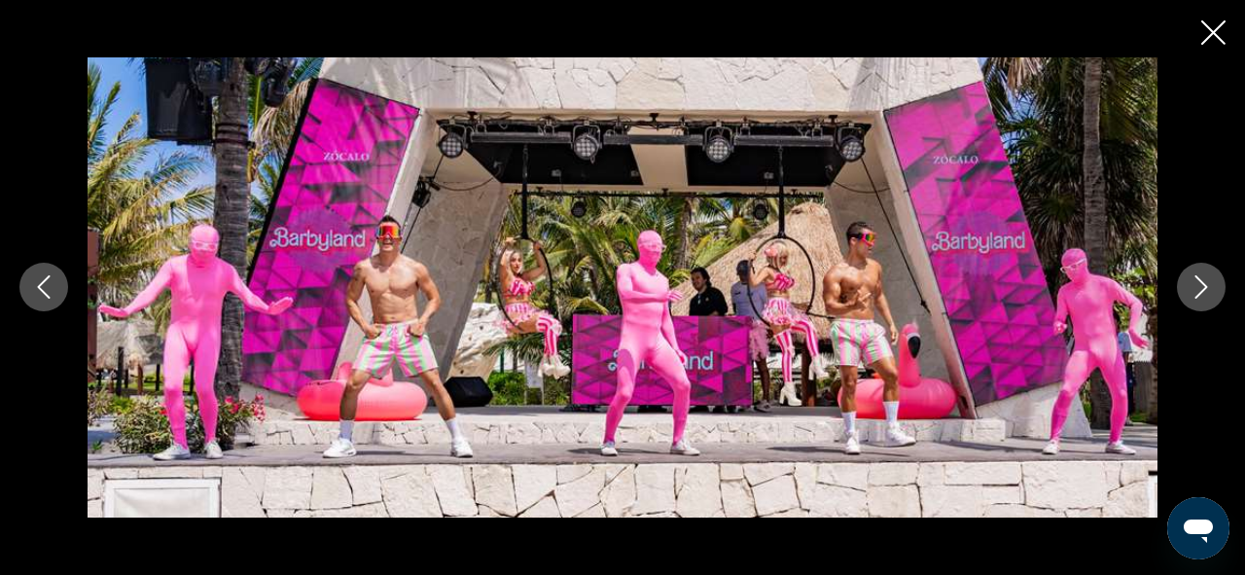
click at [1218, 287] on button "Next image" at bounding box center [1201, 287] width 49 height 49
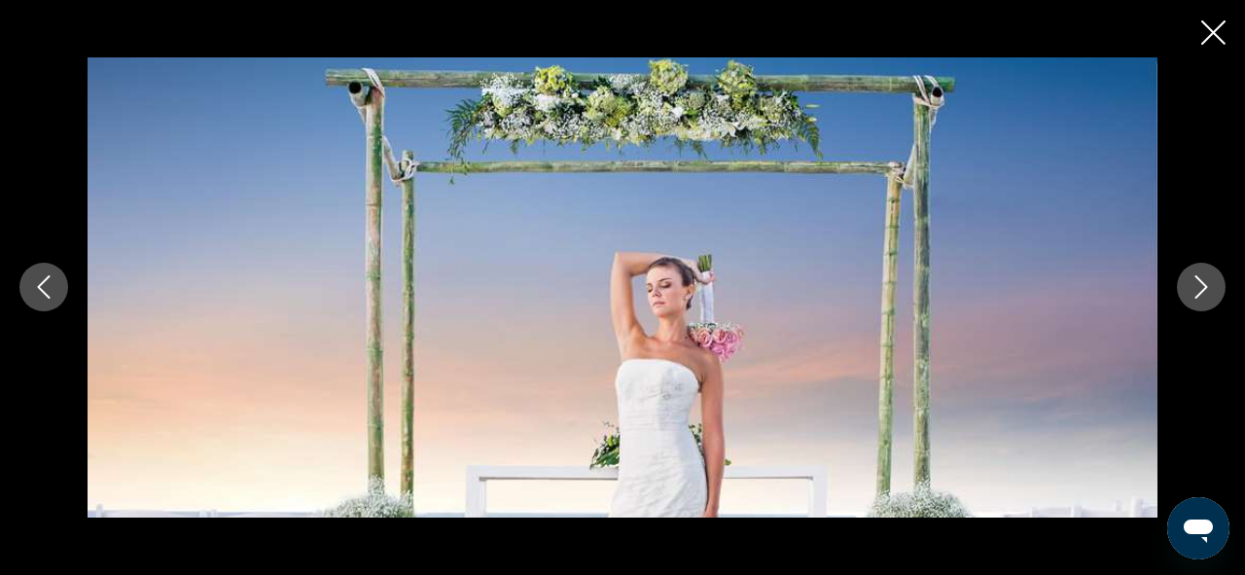
click at [47, 281] on icon "Previous image" at bounding box center [43, 286] width 23 height 23
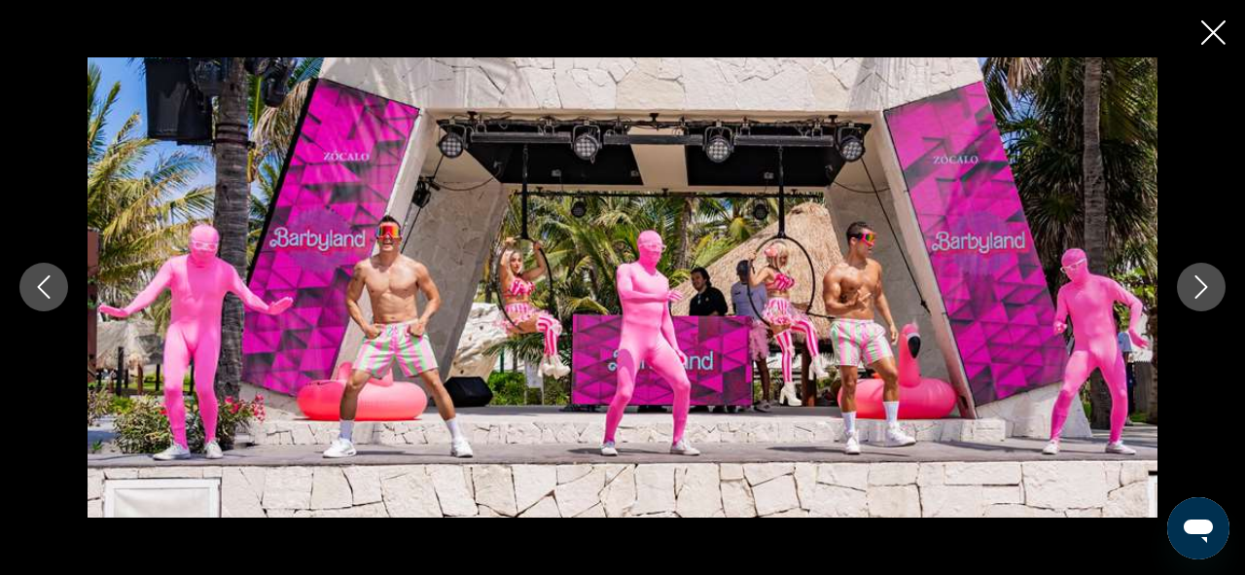
click at [1203, 290] on icon "Next image" at bounding box center [1201, 287] width 13 height 23
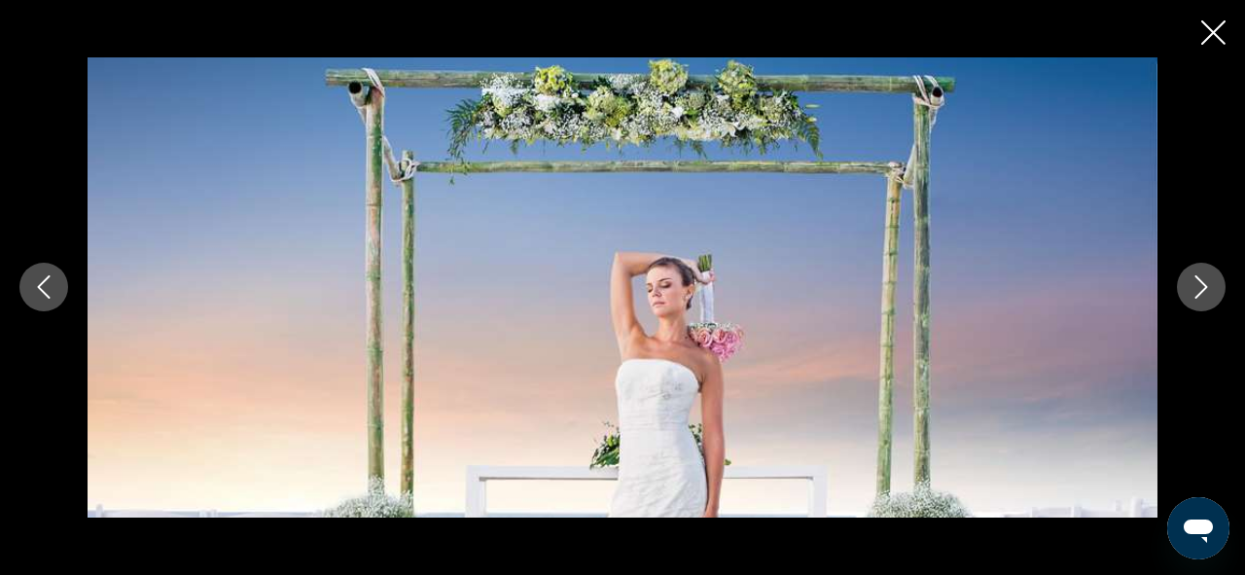
click at [1203, 290] on icon "Next image" at bounding box center [1201, 287] width 13 height 23
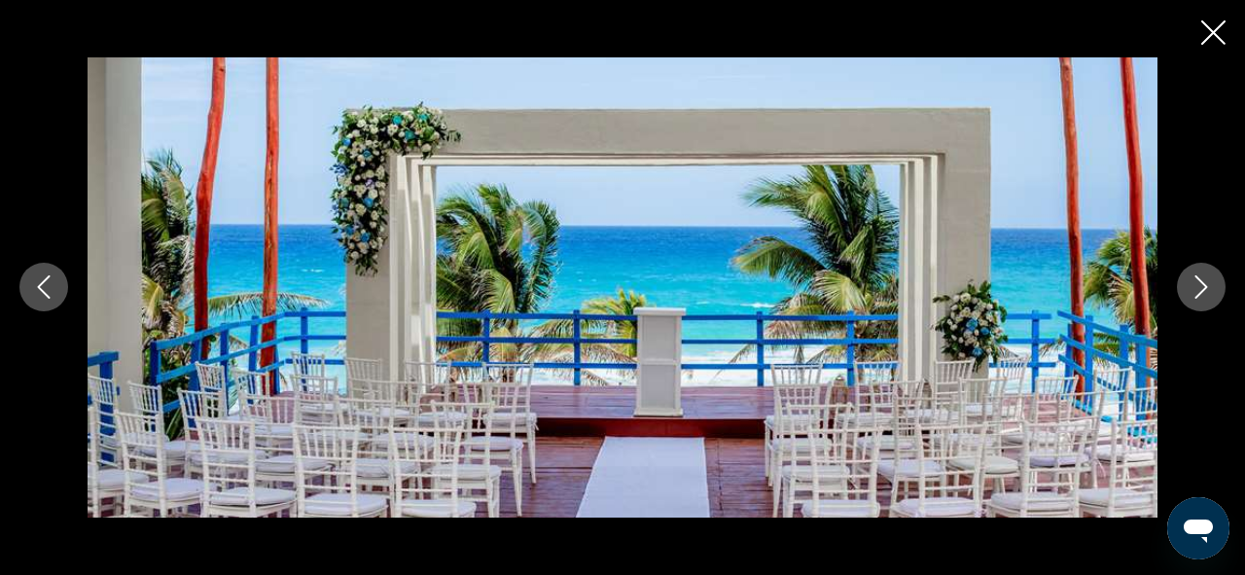
click at [1203, 290] on icon "Next image" at bounding box center [1201, 287] width 13 height 23
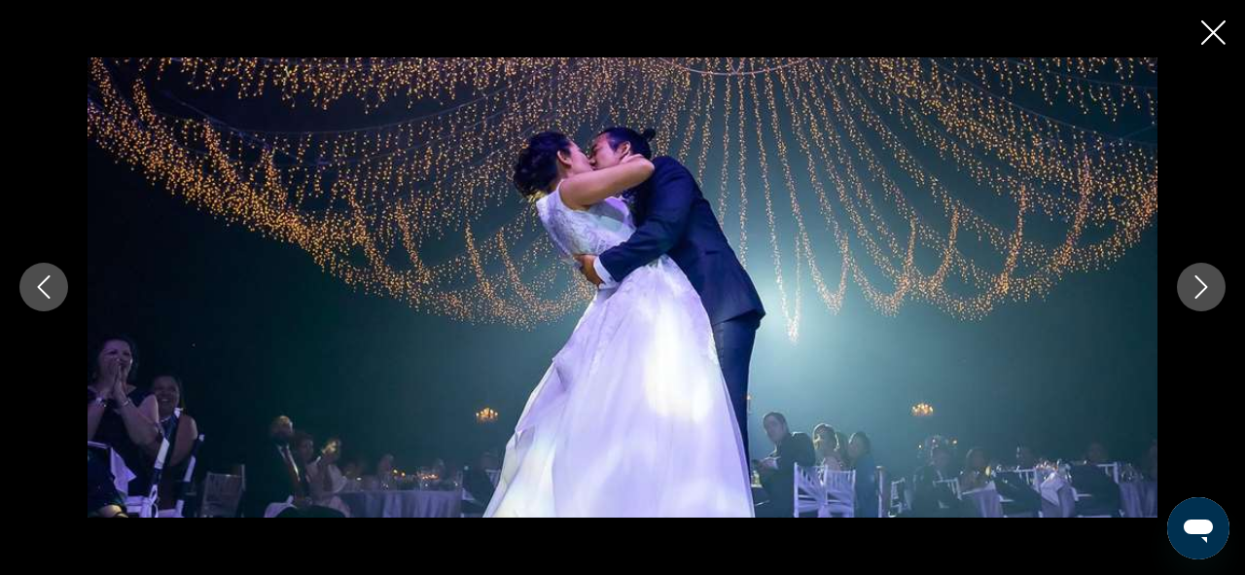
click at [1203, 290] on icon "Next image" at bounding box center [1201, 287] width 13 height 23
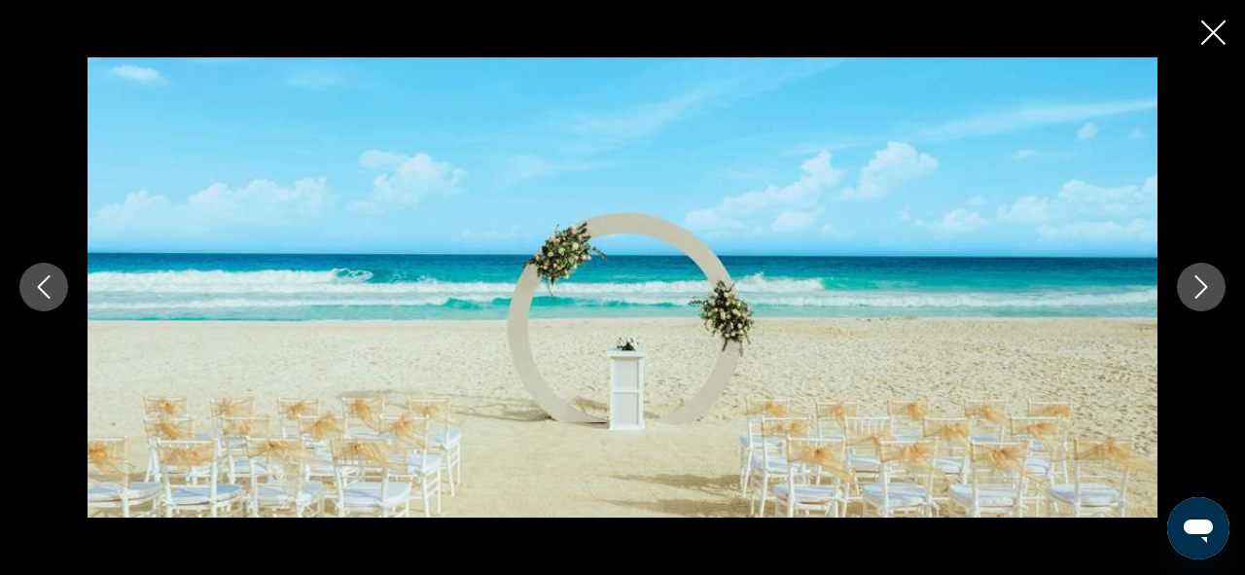
click at [1177, 263] on button "Next image" at bounding box center [1201, 287] width 49 height 49
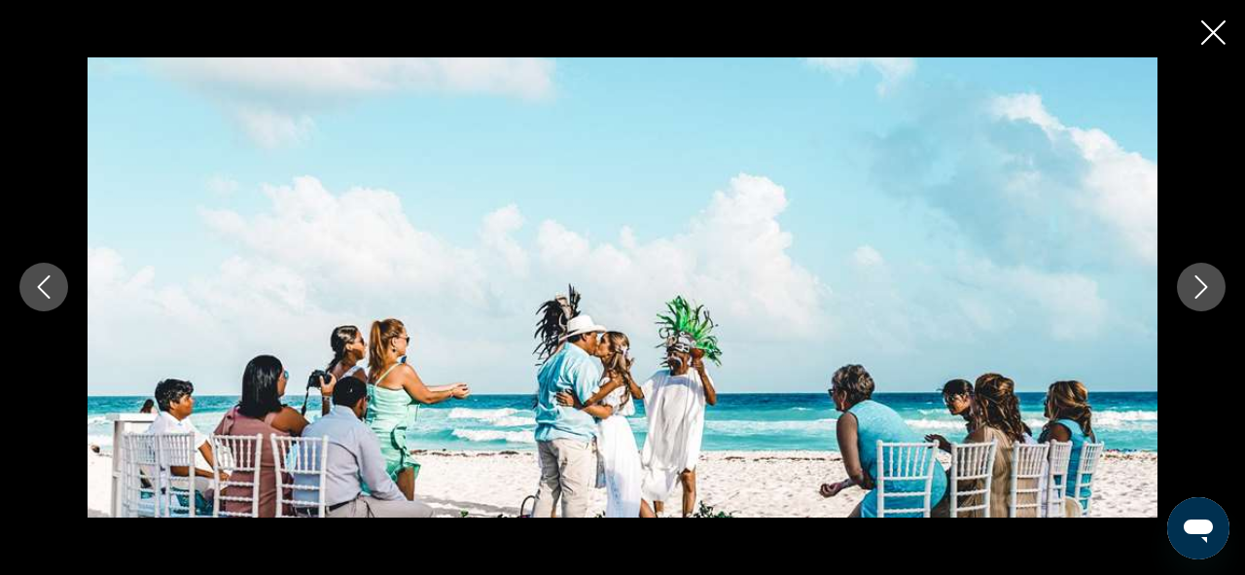
click at [1201, 289] on icon "Next image" at bounding box center [1201, 286] width 23 height 23
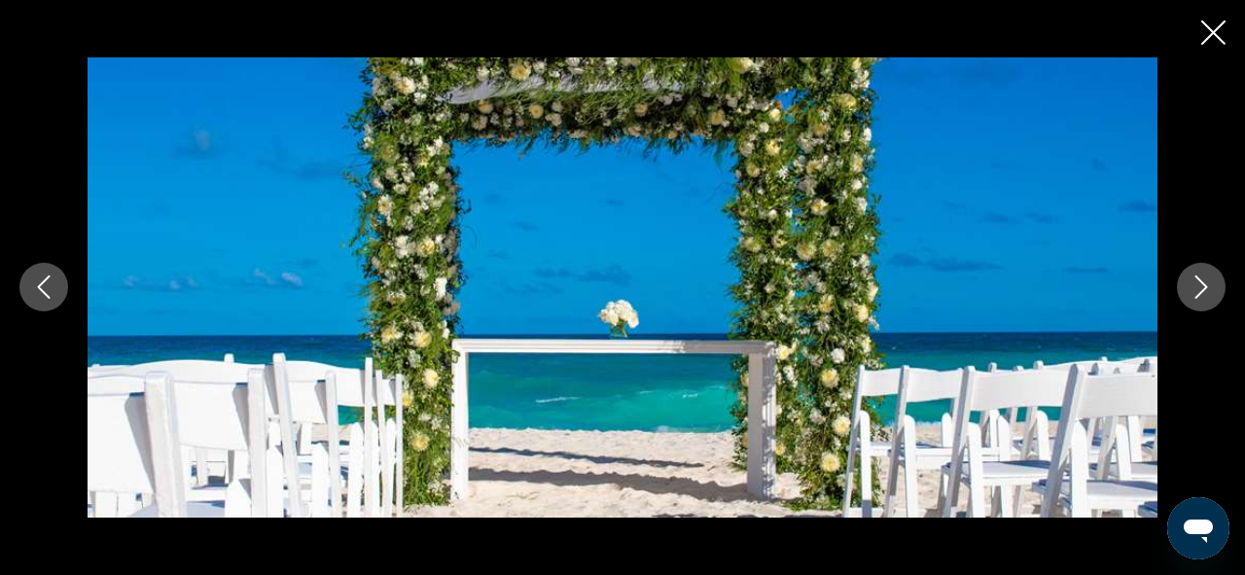
click at [1201, 289] on icon "Next image" at bounding box center [1201, 286] width 23 height 23
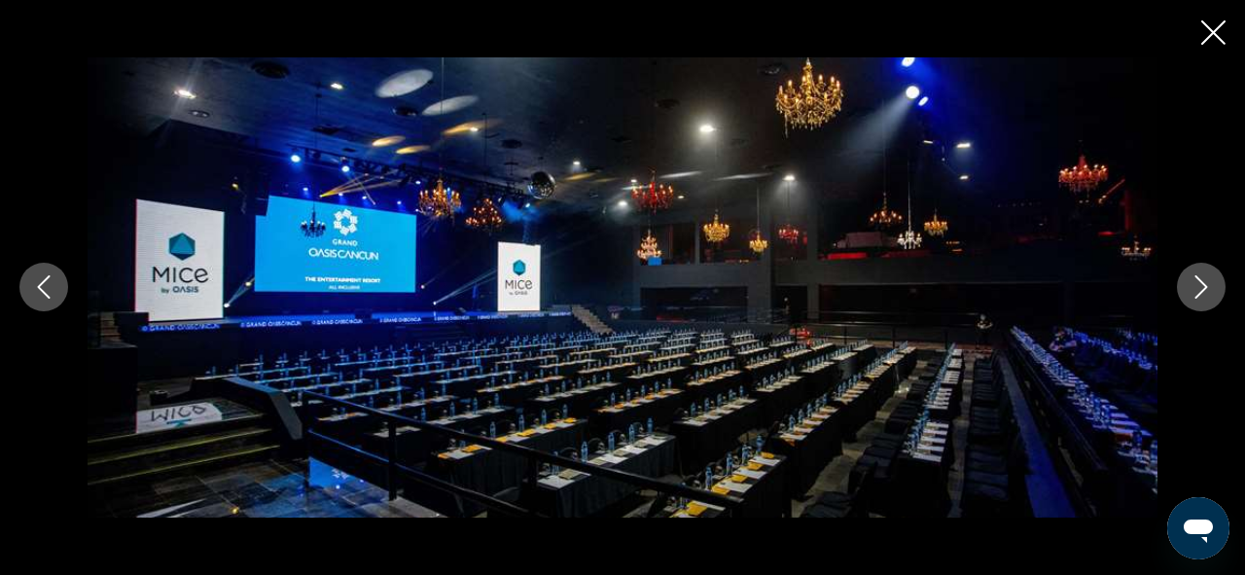
click at [1201, 289] on icon "Next image" at bounding box center [1201, 286] width 23 height 23
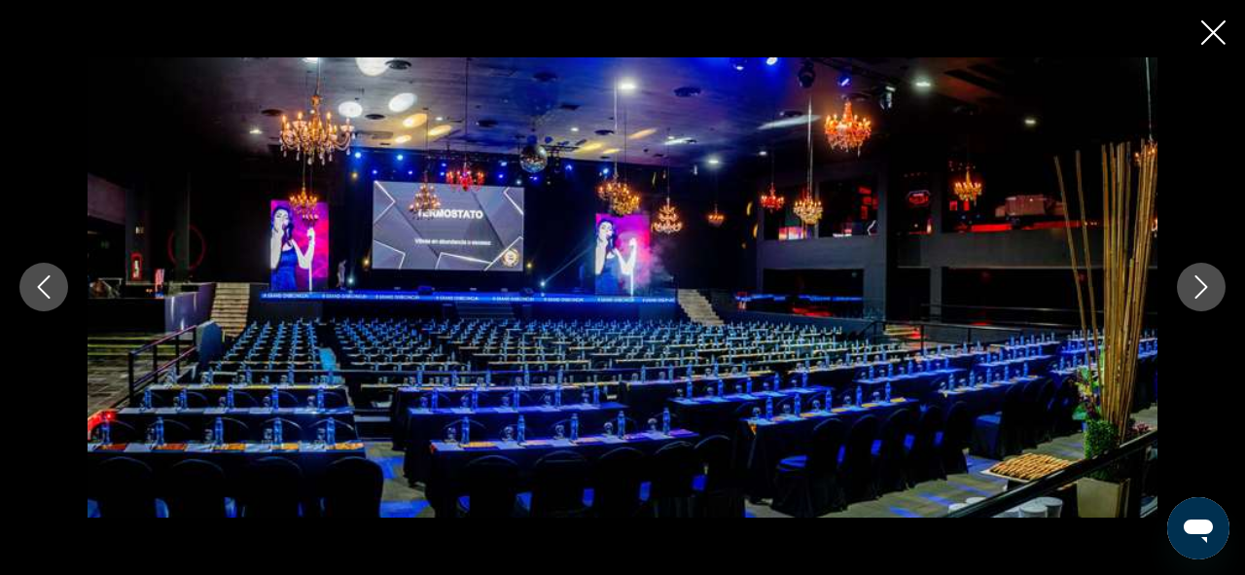
click at [1201, 289] on icon "Next image" at bounding box center [1201, 286] width 23 height 23
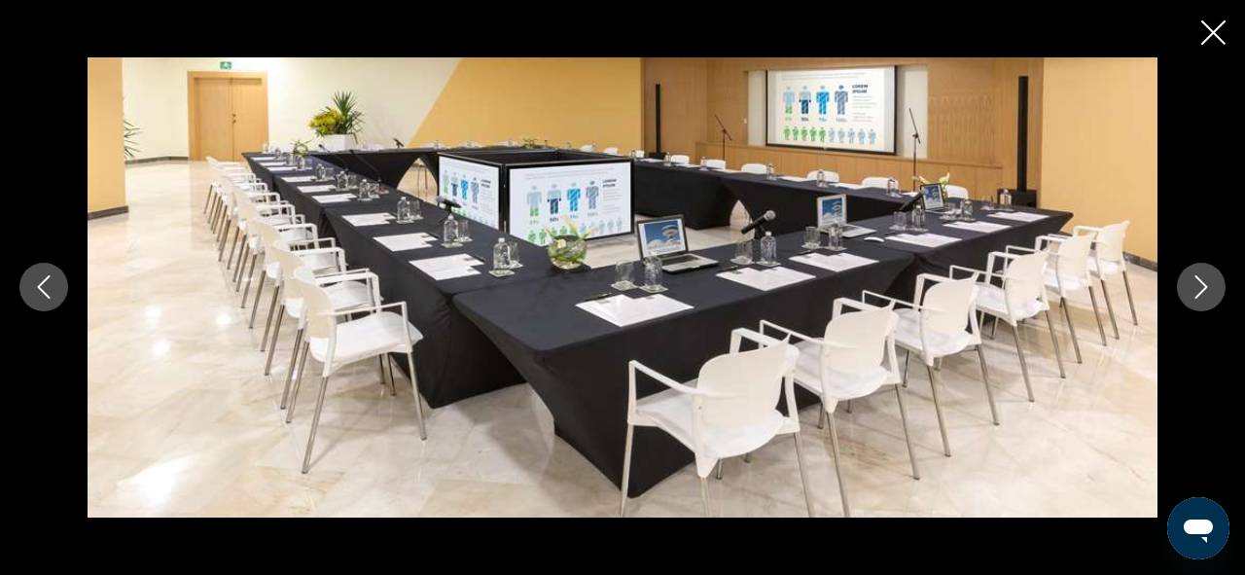
click at [1201, 289] on icon "Next image" at bounding box center [1201, 286] width 23 height 23
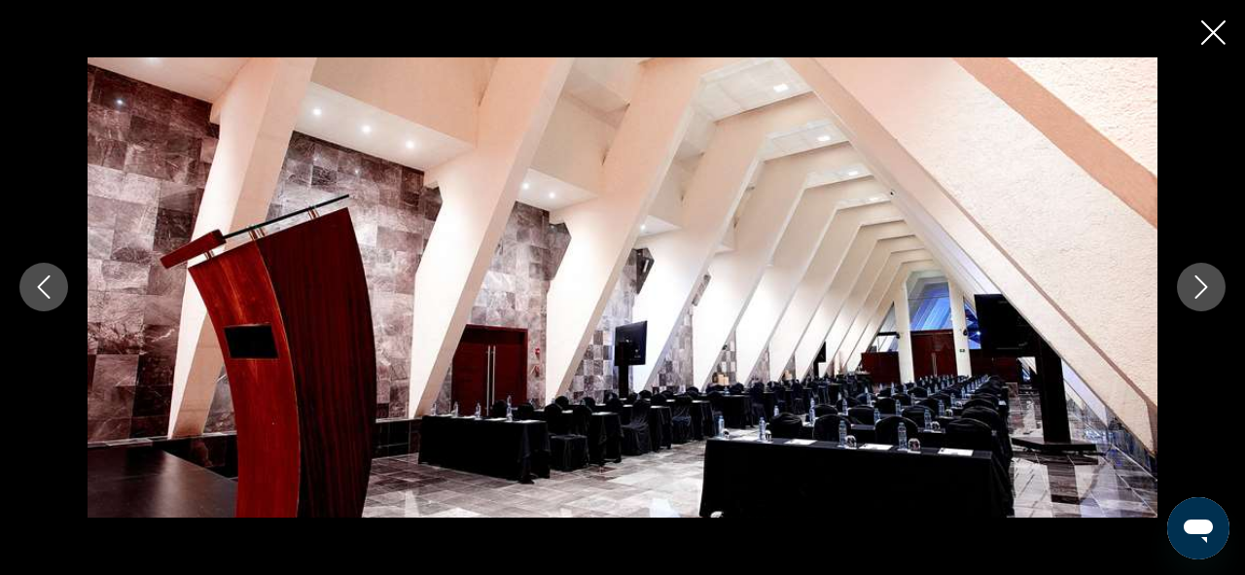
click at [1201, 289] on icon "Next image" at bounding box center [1201, 286] width 23 height 23
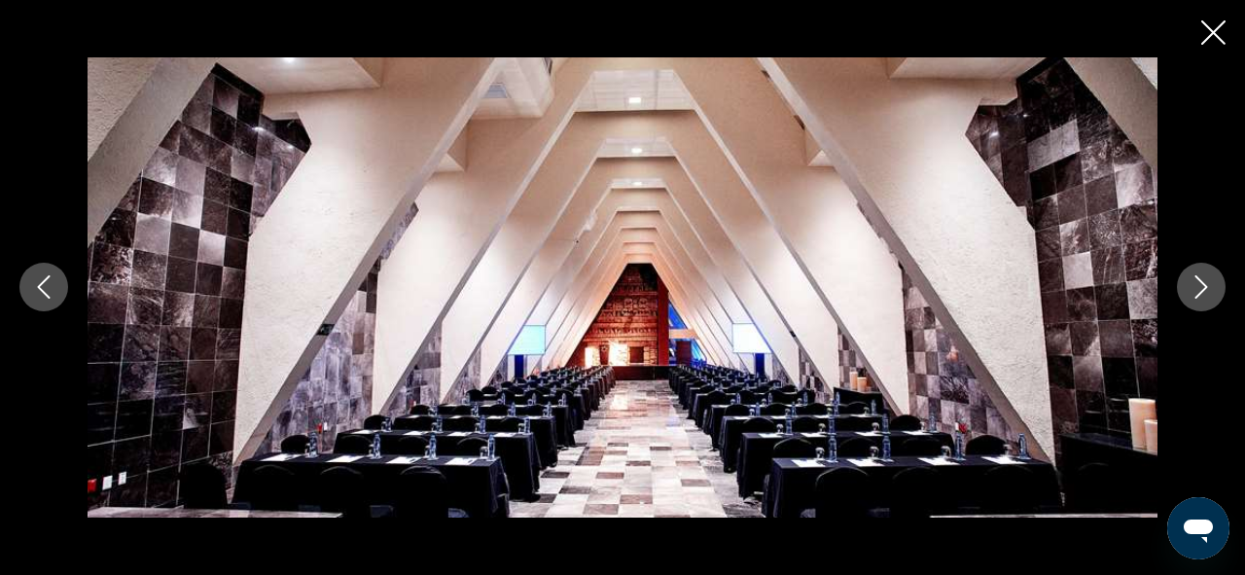
click at [1201, 289] on icon "Next image" at bounding box center [1201, 286] width 23 height 23
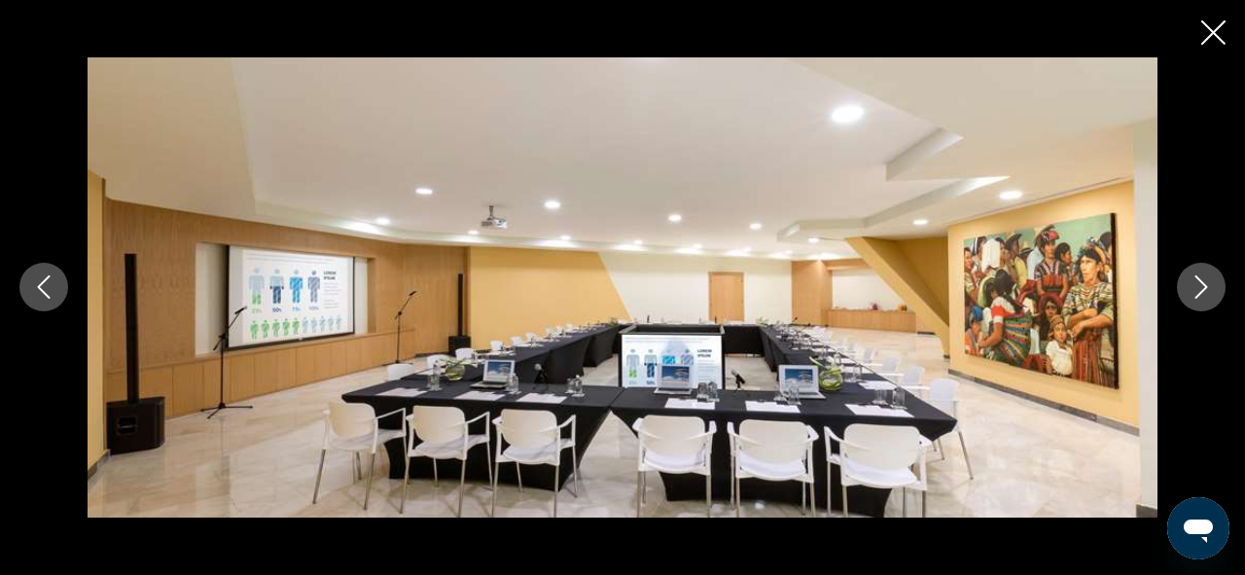
click at [1201, 289] on icon "Next image" at bounding box center [1201, 286] width 23 height 23
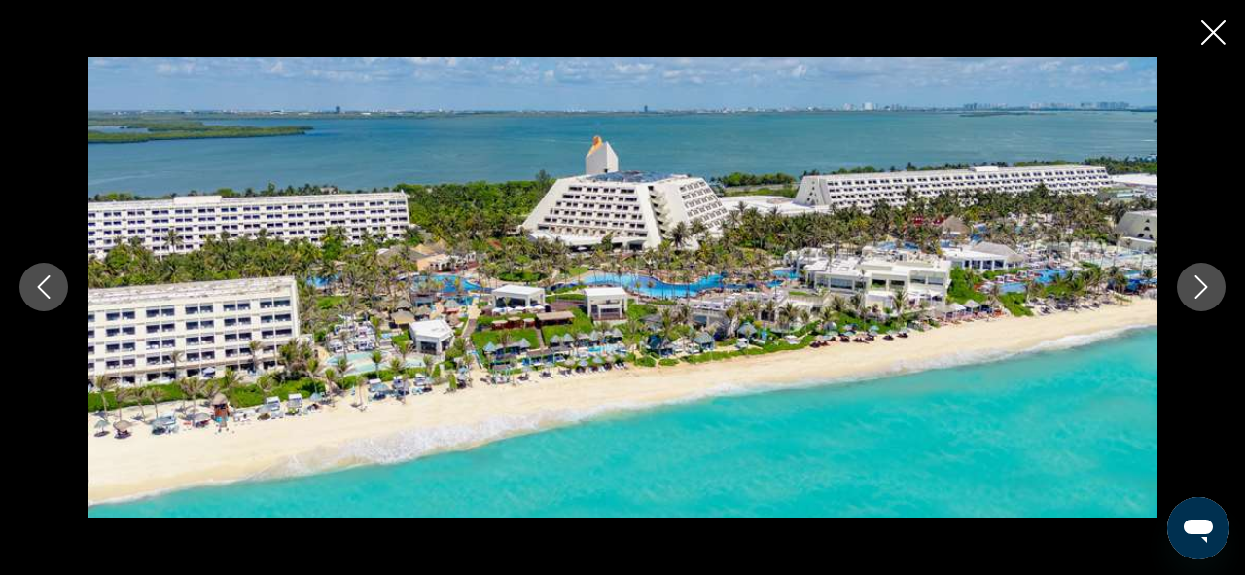
click at [1201, 289] on icon "Next image" at bounding box center [1201, 286] width 23 height 23
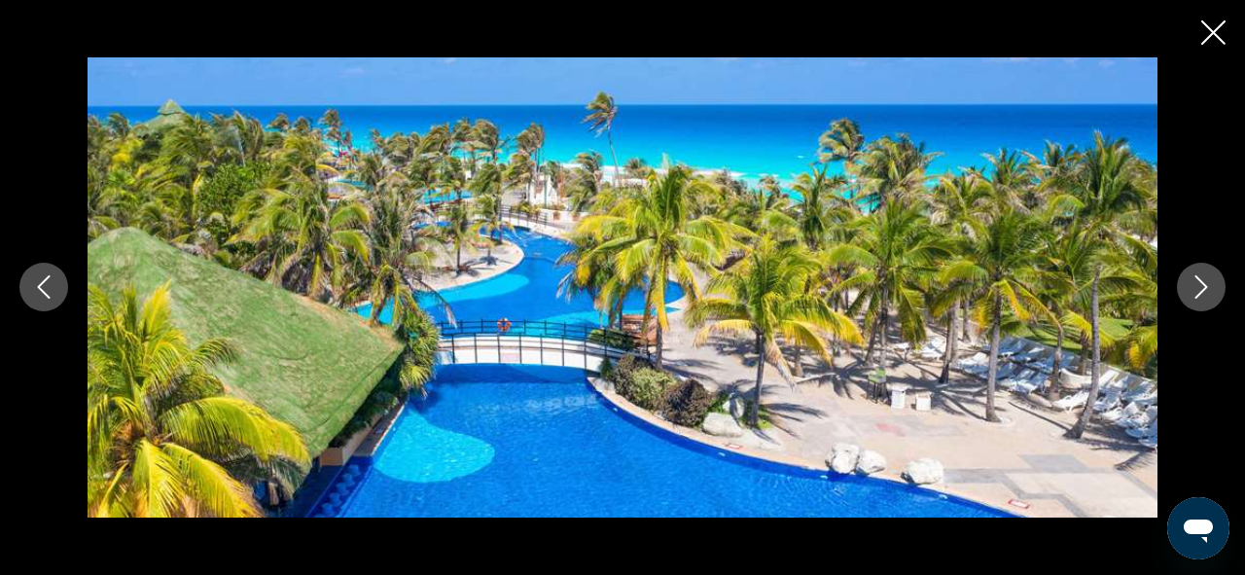
click at [1199, 289] on icon "Next image" at bounding box center [1201, 286] width 23 height 23
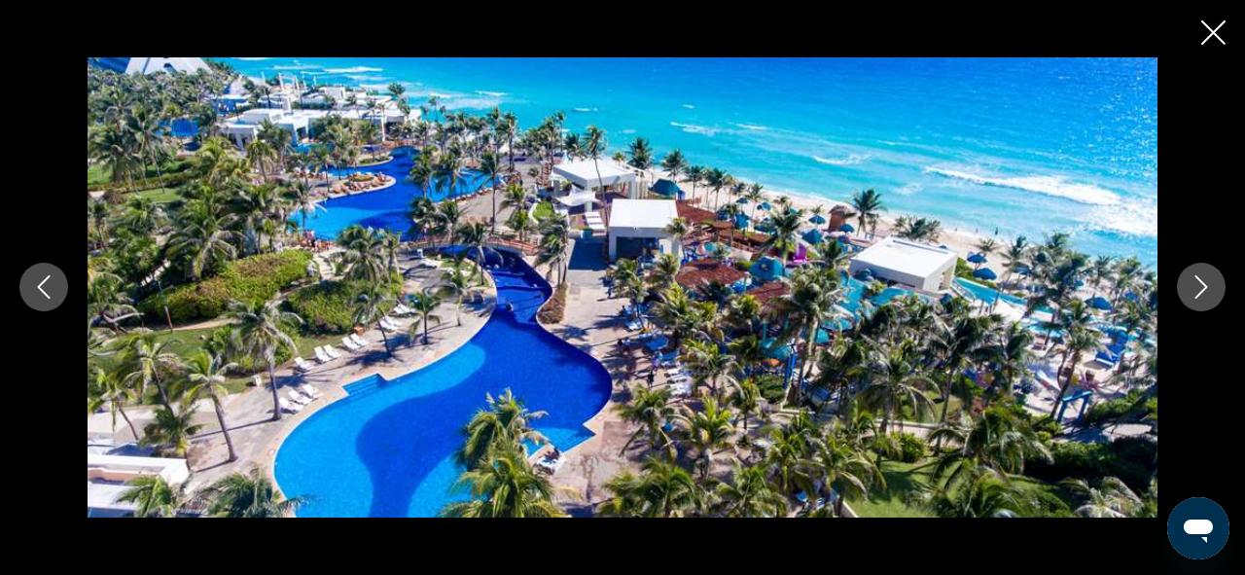
click at [1199, 289] on icon "Next image" at bounding box center [1201, 286] width 23 height 23
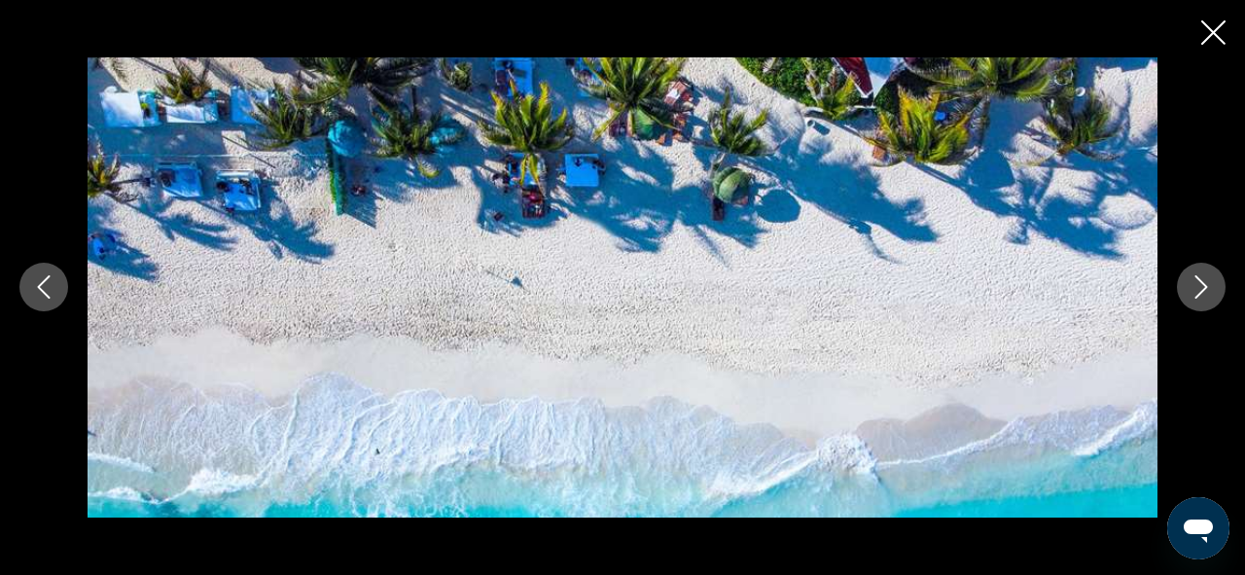
click at [1199, 289] on icon "Next image" at bounding box center [1201, 286] width 23 height 23
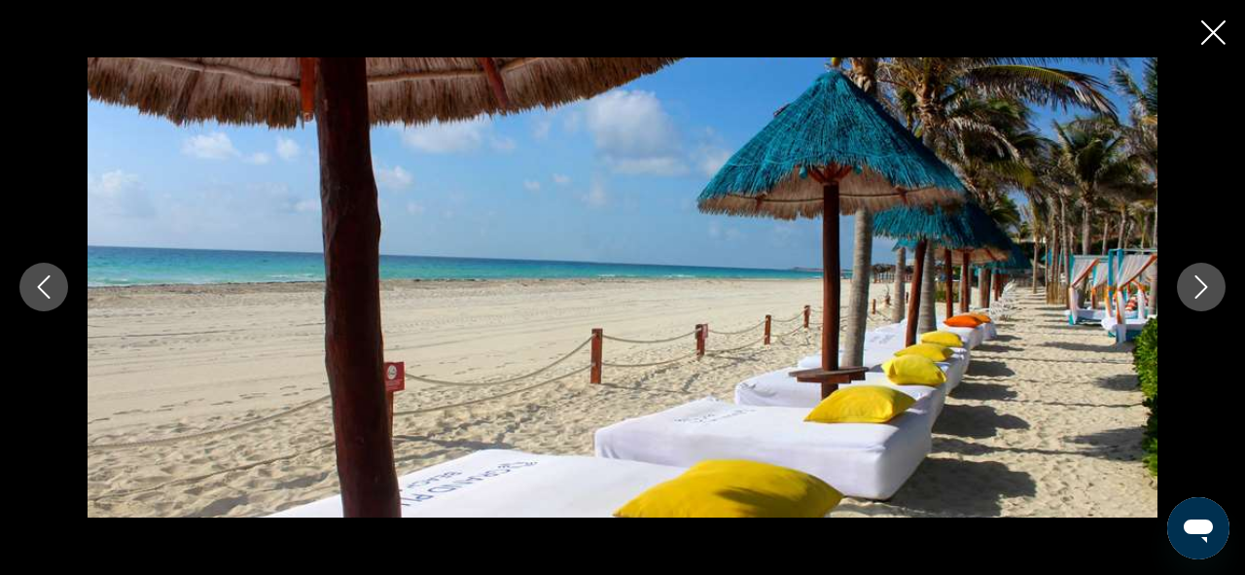
click at [1198, 289] on icon "Next image" at bounding box center [1201, 286] width 23 height 23
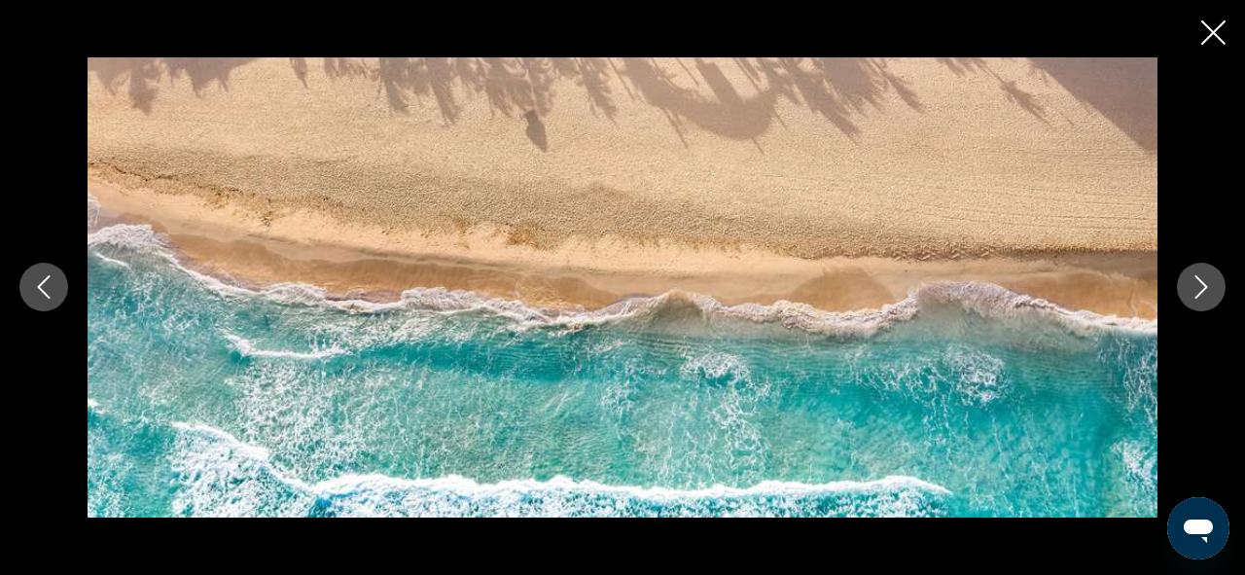
click at [1207, 36] on icon "Close slideshow" at bounding box center [1213, 32] width 24 height 24
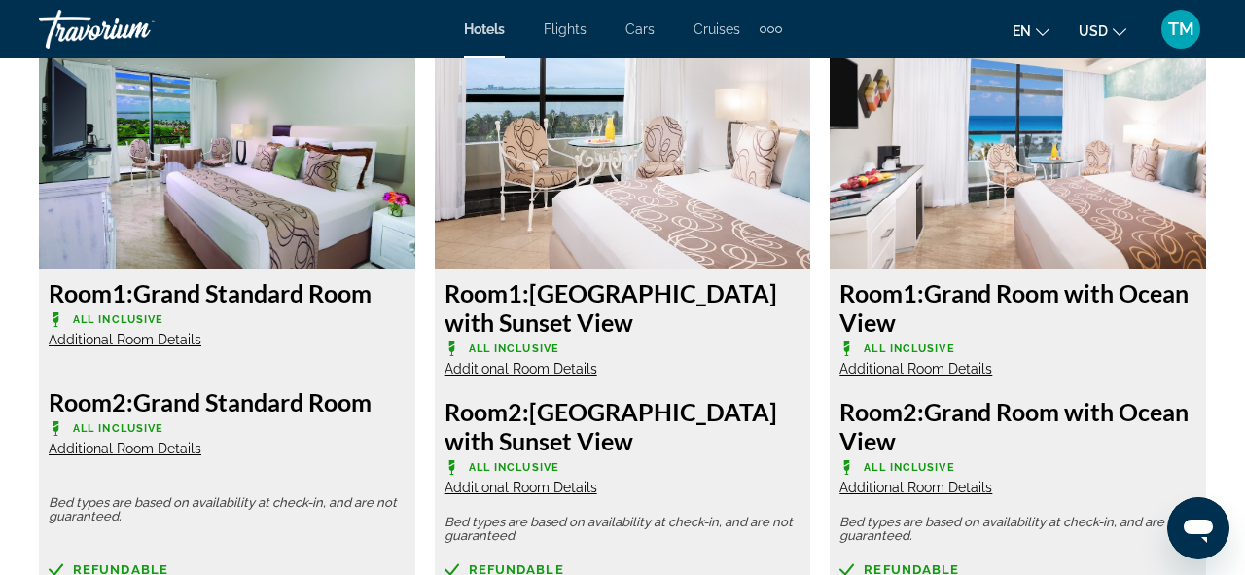
scroll to position [4353, 0]
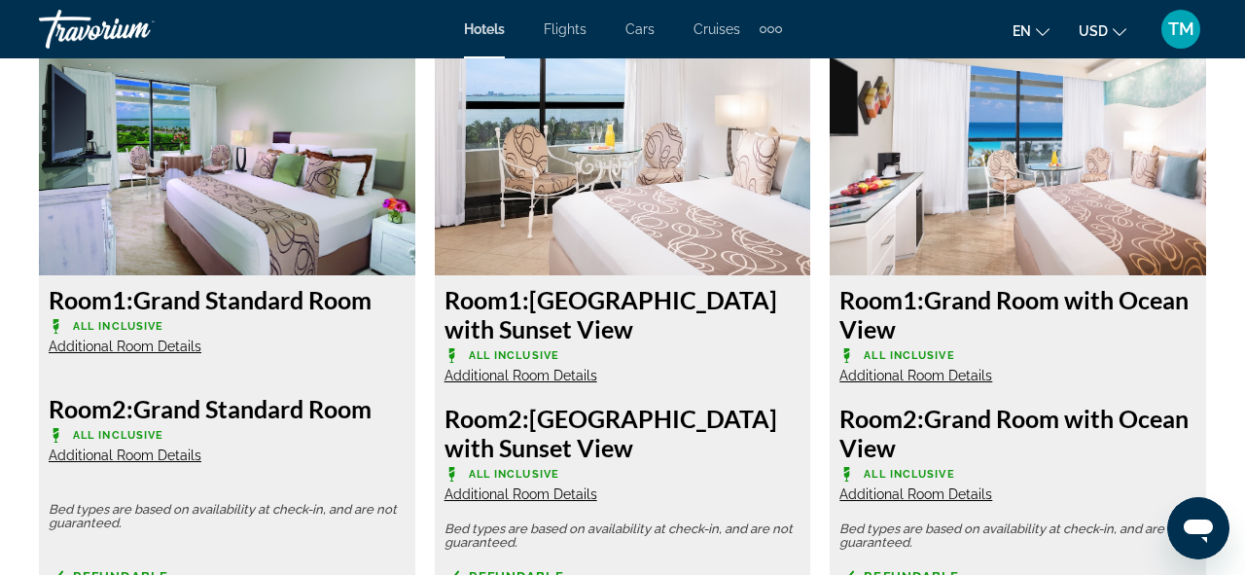
click at [555, 240] on img "Main content" at bounding box center [623, 153] width 376 height 243
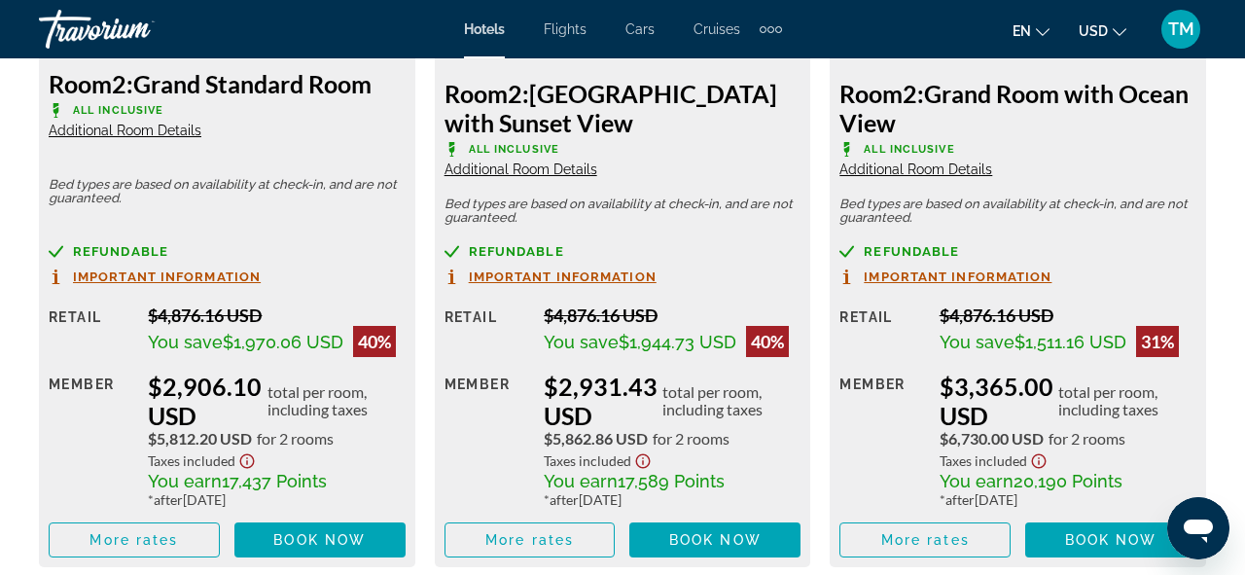
scroll to position [4666, 0]
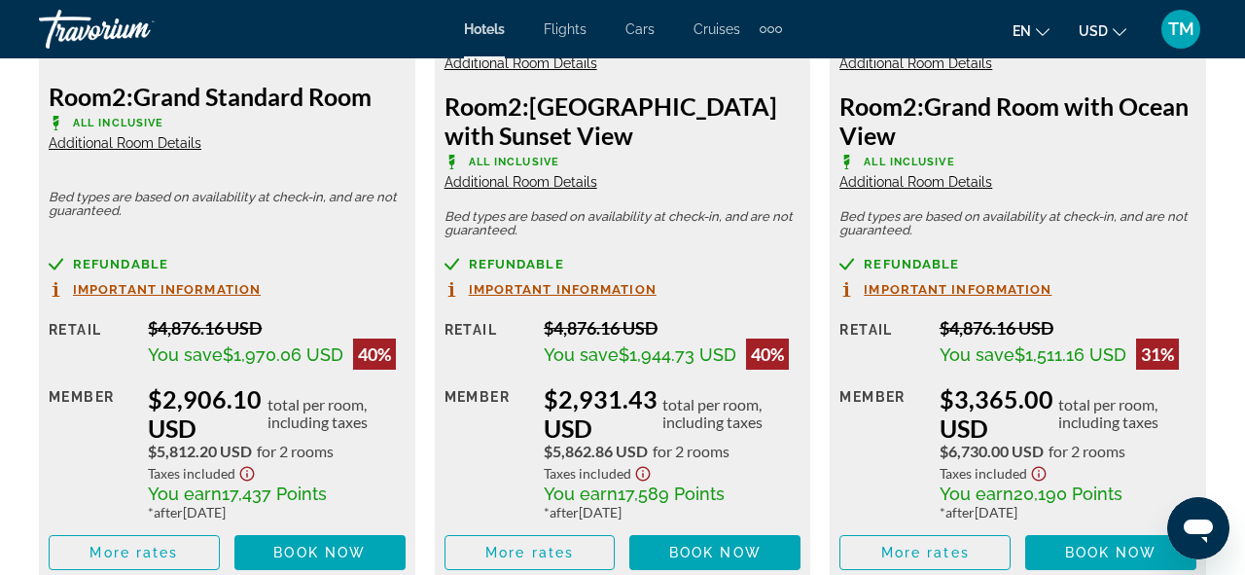
click at [178, 291] on span "Important Information" at bounding box center [167, 289] width 188 height 13
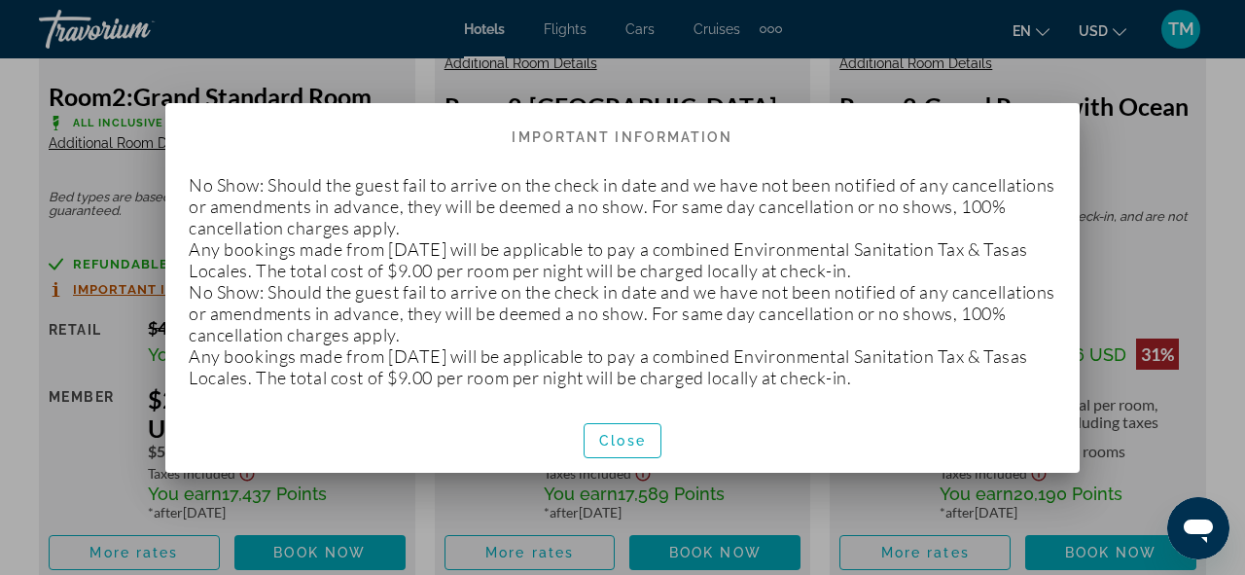
scroll to position [0, 0]
click at [591, 441] on span "button" at bounding box center [623, 440] width 76 height 47
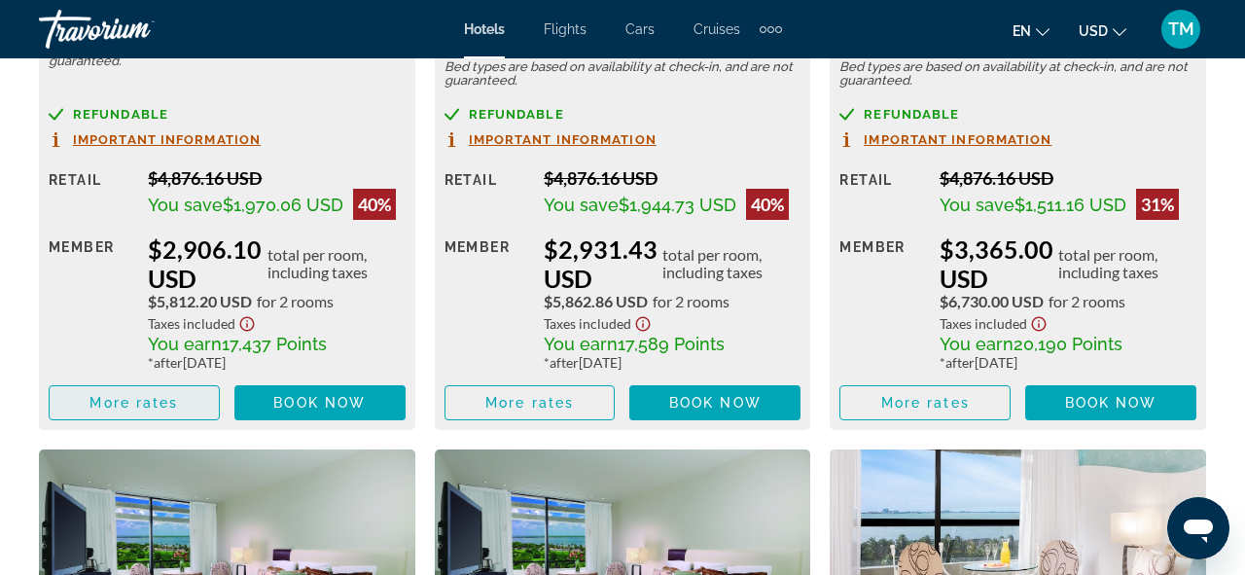
scroll to position [4857, 0]
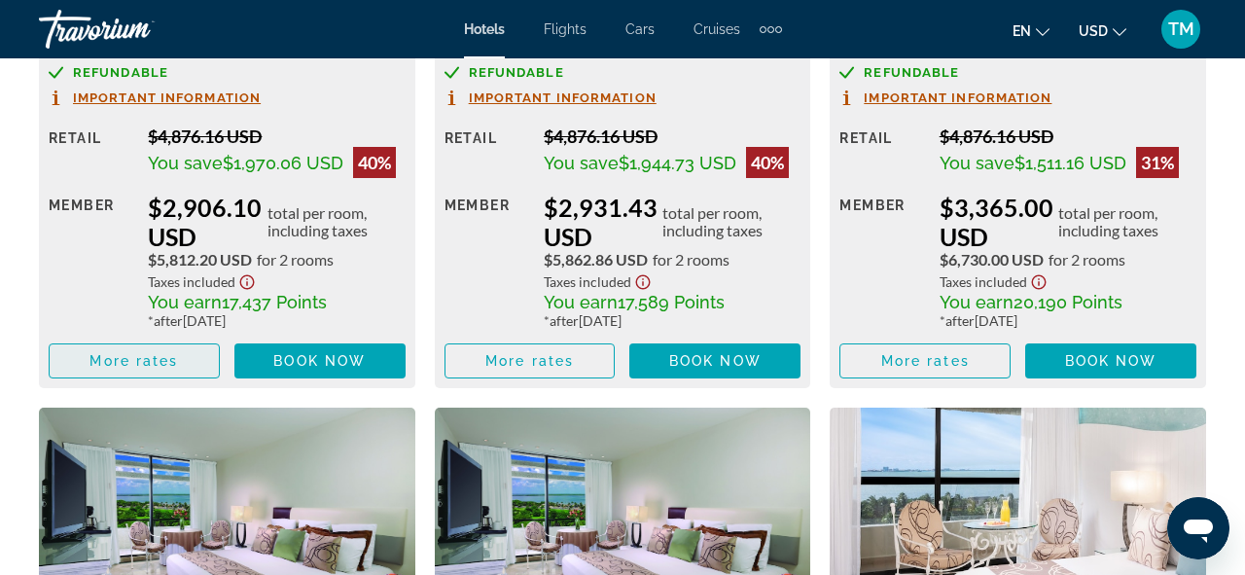
click at [140, 353] on span "More rates" at bounding box center [133, 361] width 89 height 16
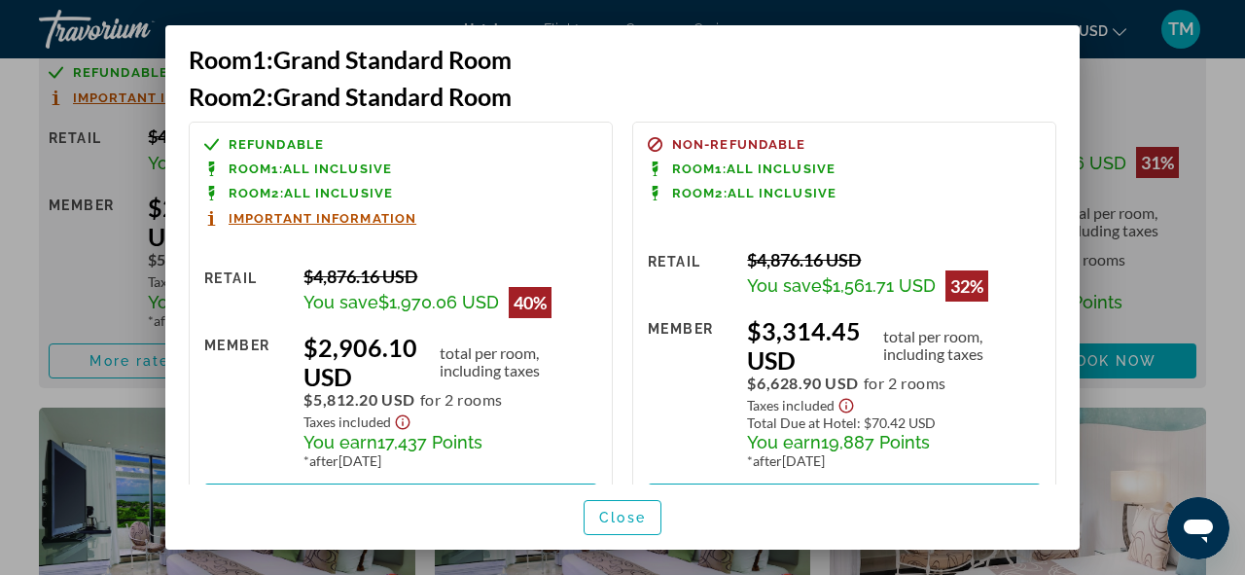
scroll to position [0, 0]
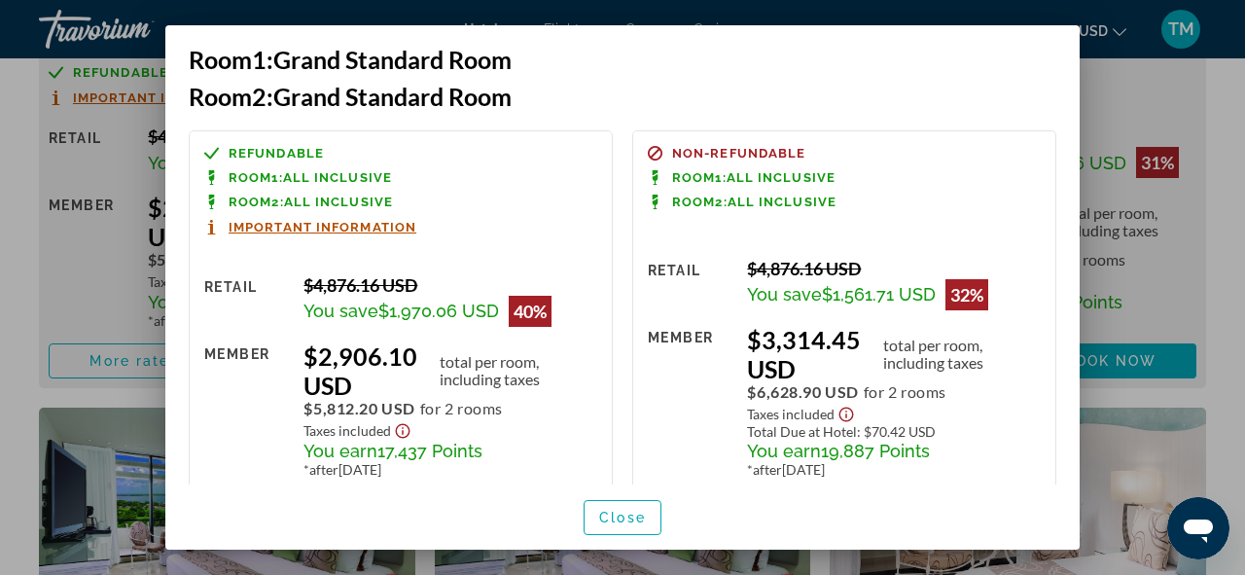
click at [396, 428] on icon "Show Taxes and Fees disclaimer" at bounding box center [403, 430] width 15 height 15
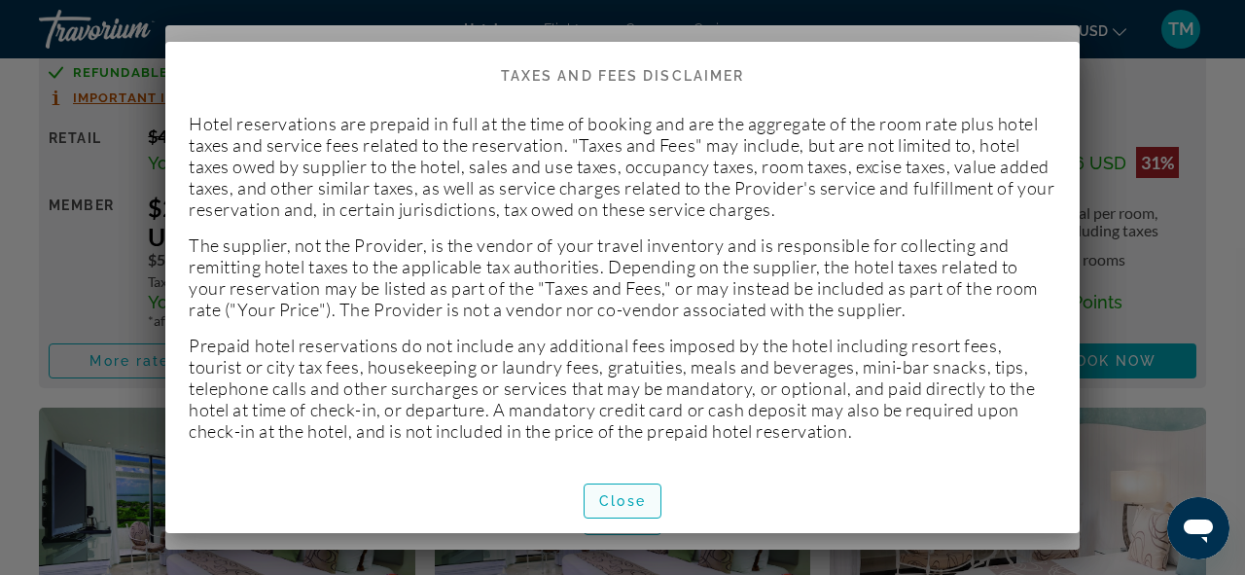
click at [619, 507] on span "Close" at bounding box center [622, 501] width 47 height 16
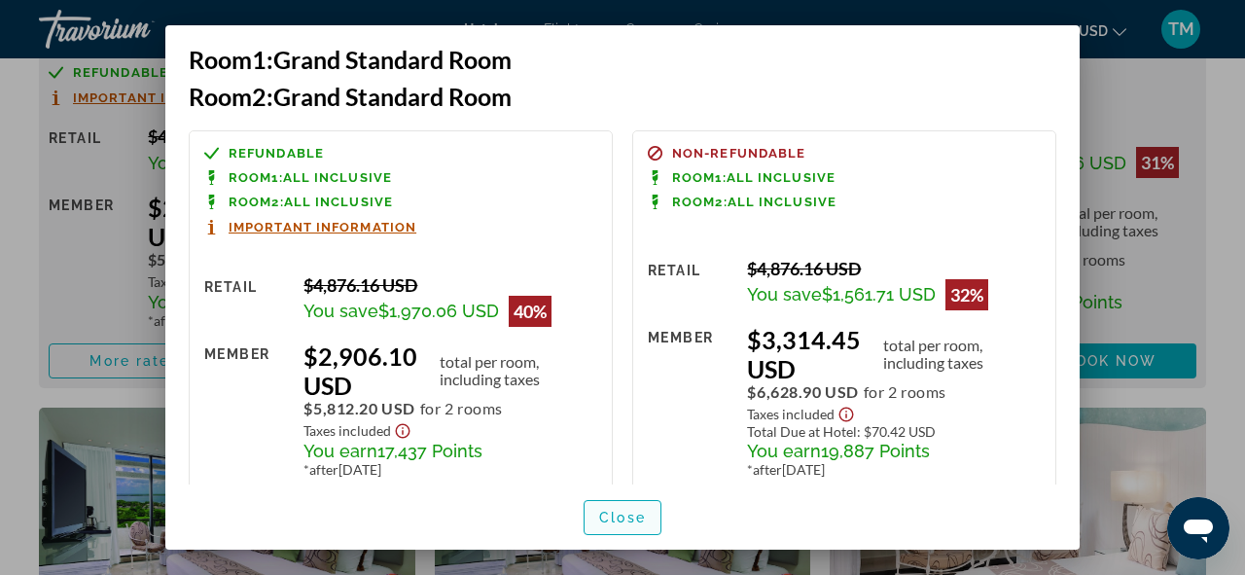
click at [611, 510] on span "Close" at bounding box center [622, 518] width 47 height 16
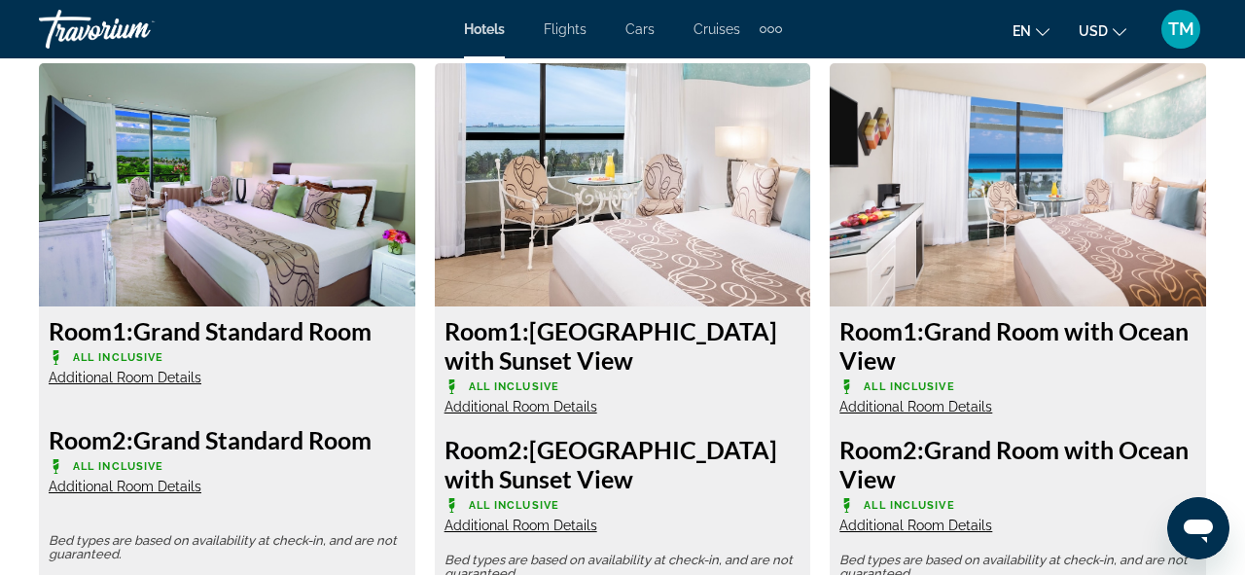
scroll to position [4313, 0]
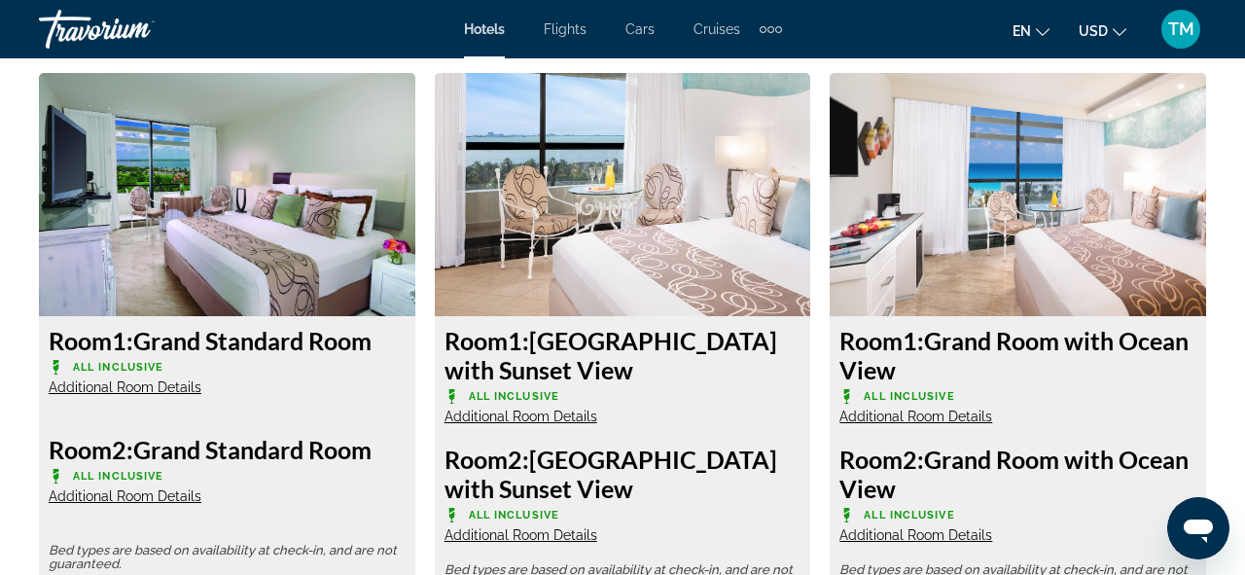
click at [288, 238] on img "Main content" at bounding box center [227, 194] width 376 height 243
click at [162, 160] on img "Main content" at bounding box center [227, 194] width 376 height 243
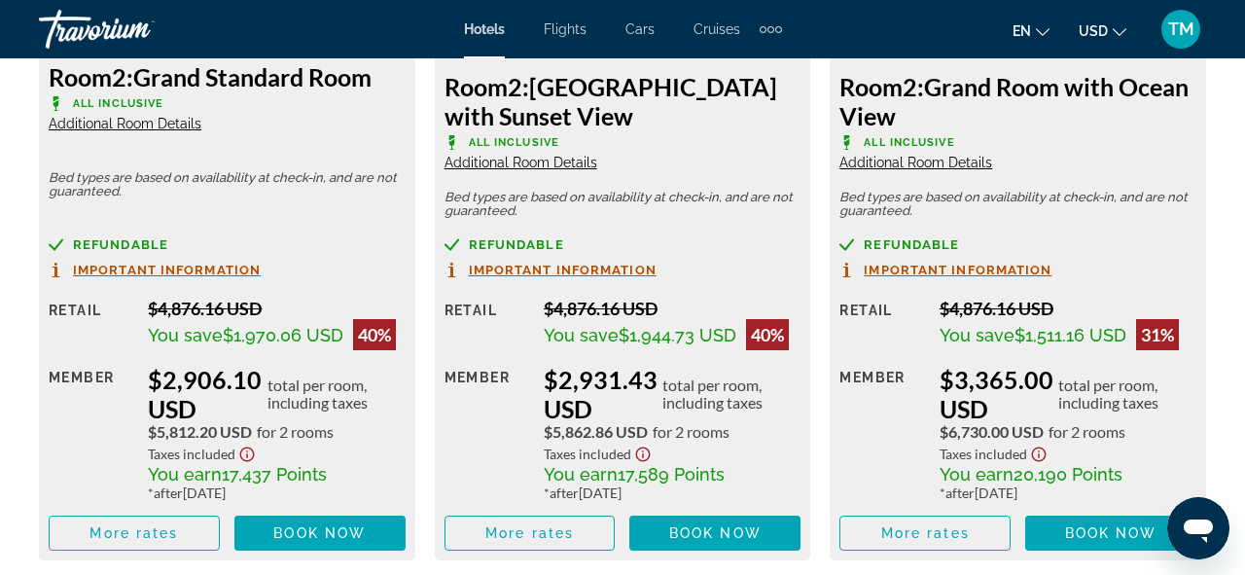
scroll to position [4687, 0]
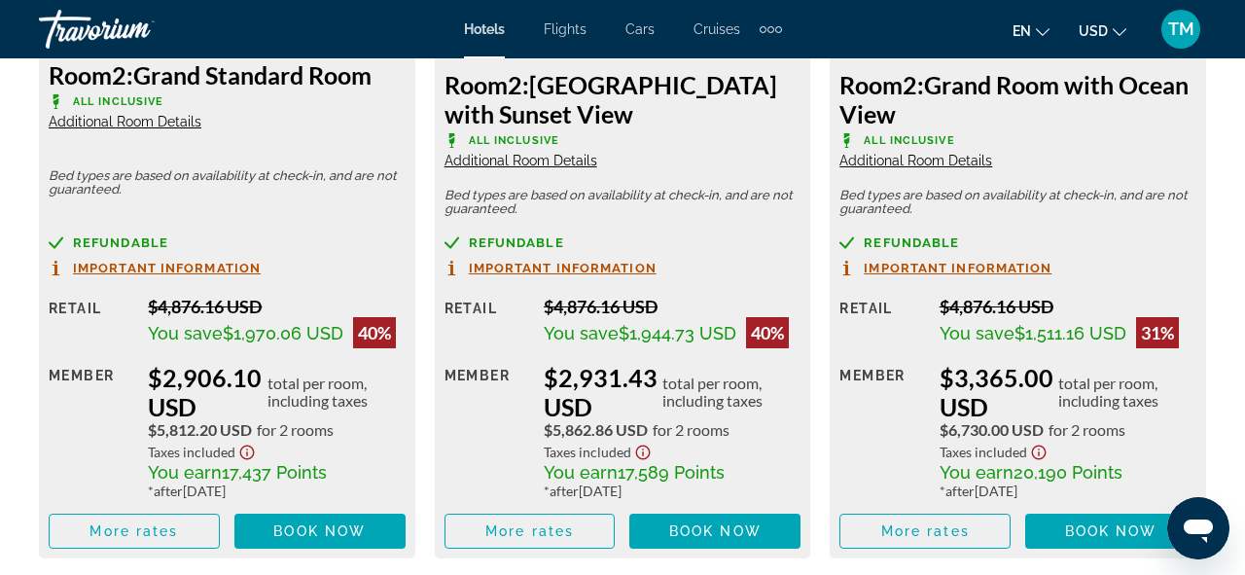
click at [500, 263] on span "Important Information" at bounding box center [563, 268] width 188 height 13
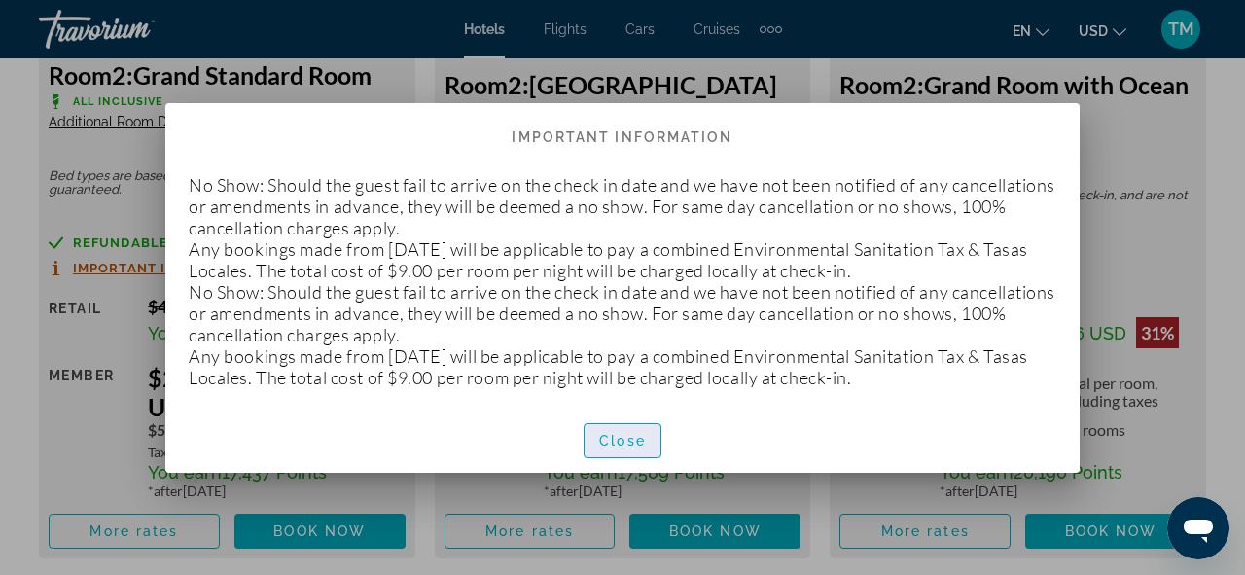
click at [629, 436] on span "Close" at bounding box center [622, 441] width 47 height 16
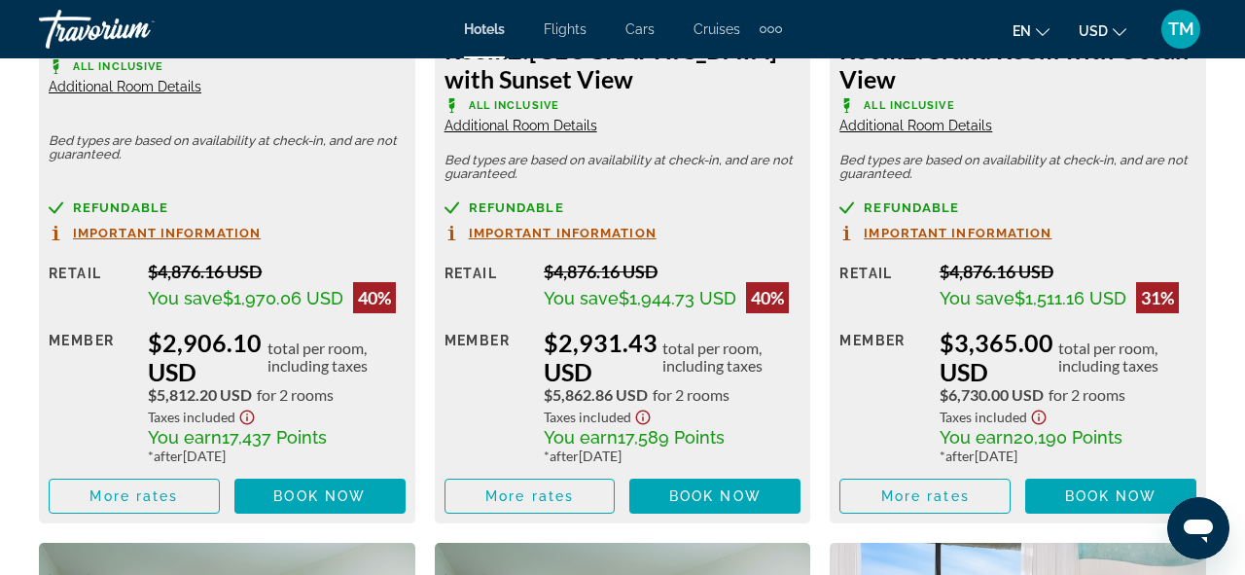
scroll to position [4721, 0]
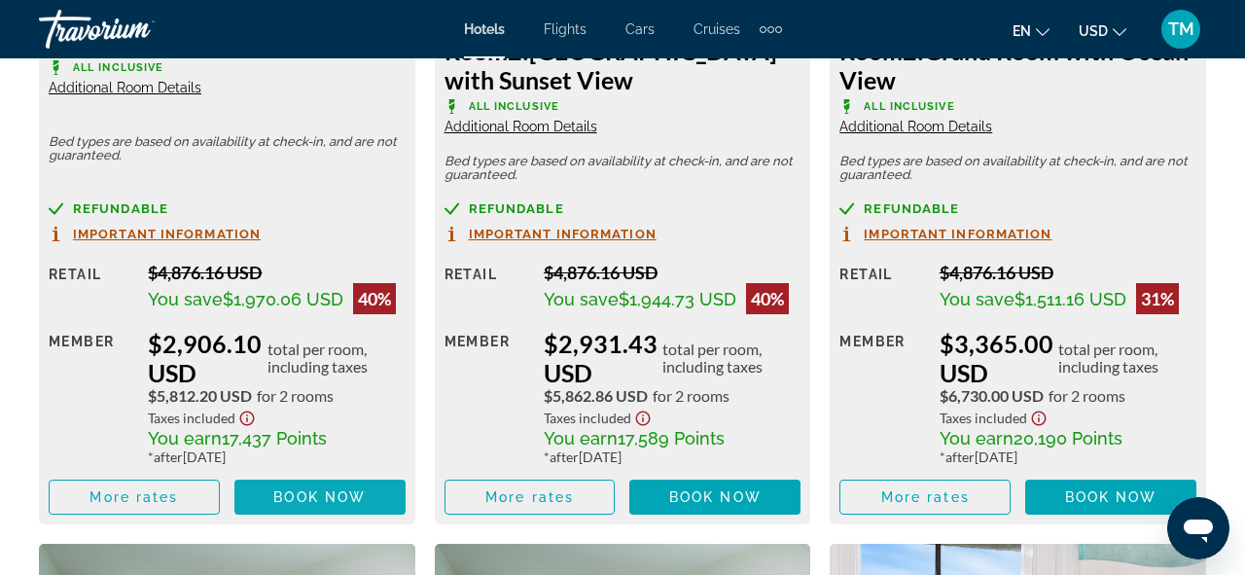
click at [350, 498] on span "Book now" at bounding box center [319, 497] width 92 height 16
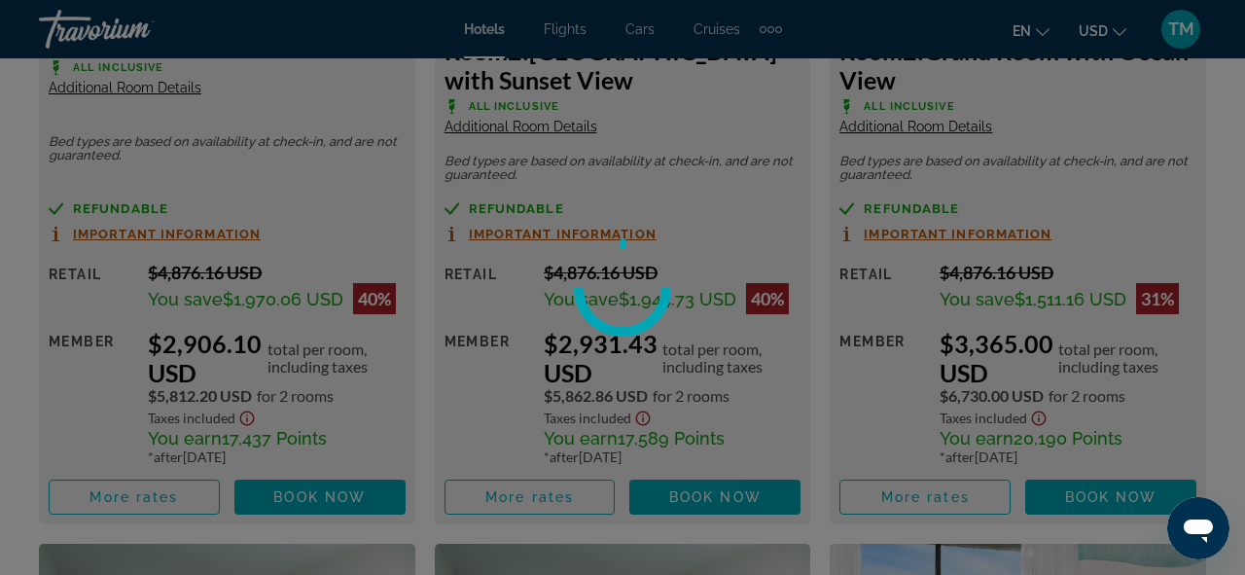
scroll to position [4579, 0]
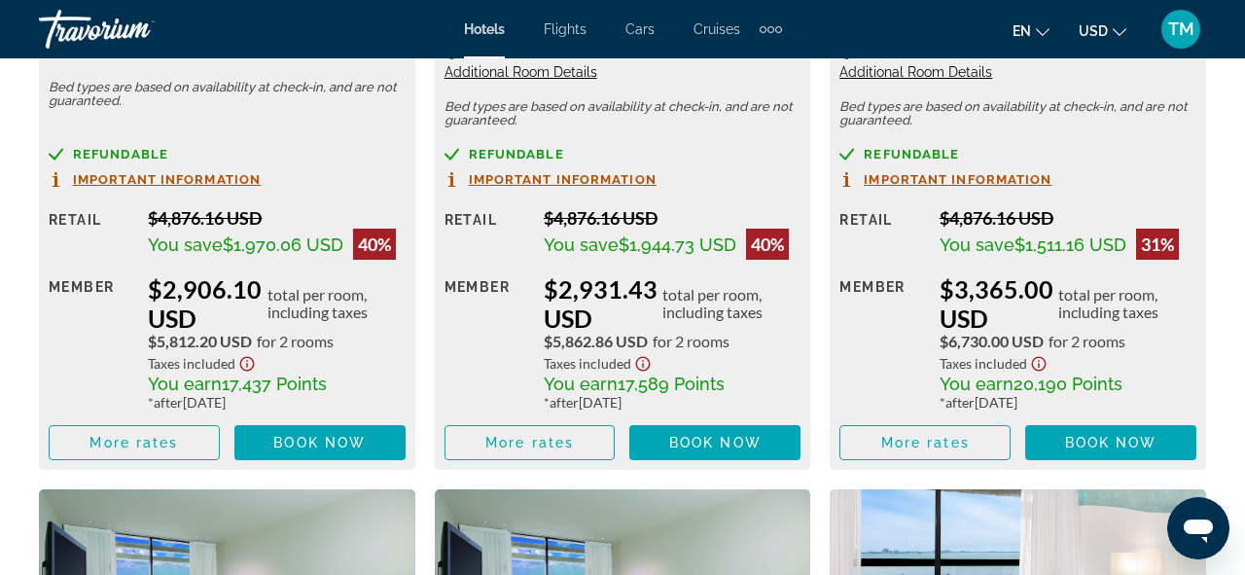
scroll to position [3599, 0]
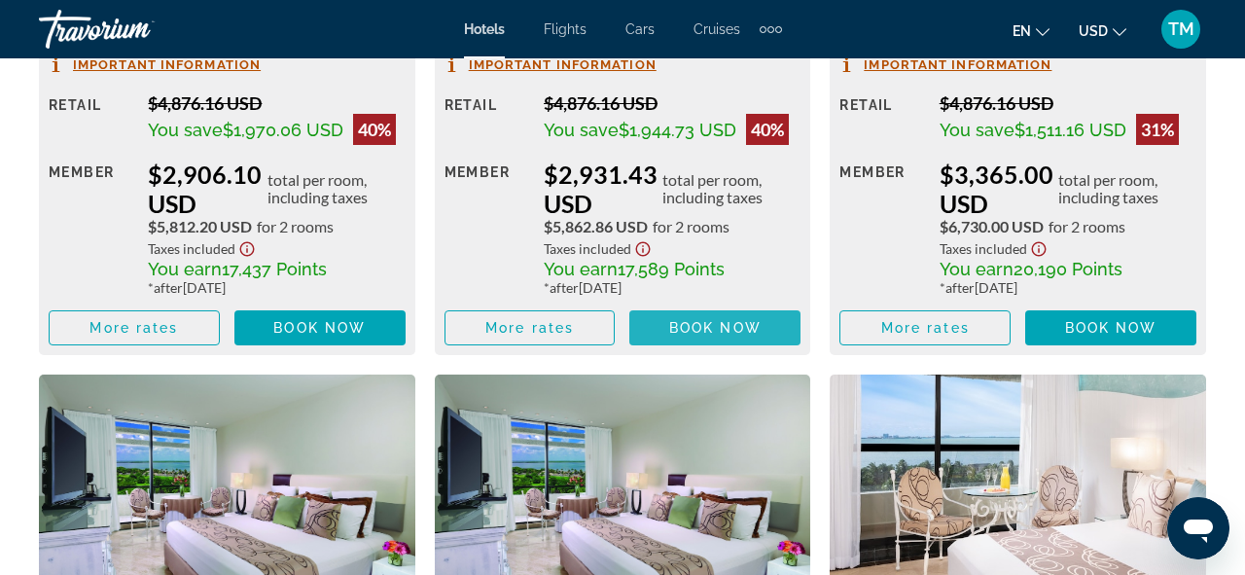
click at [690, 322] on span "Book now" at bounding box center [715, 328] width 92 height 16
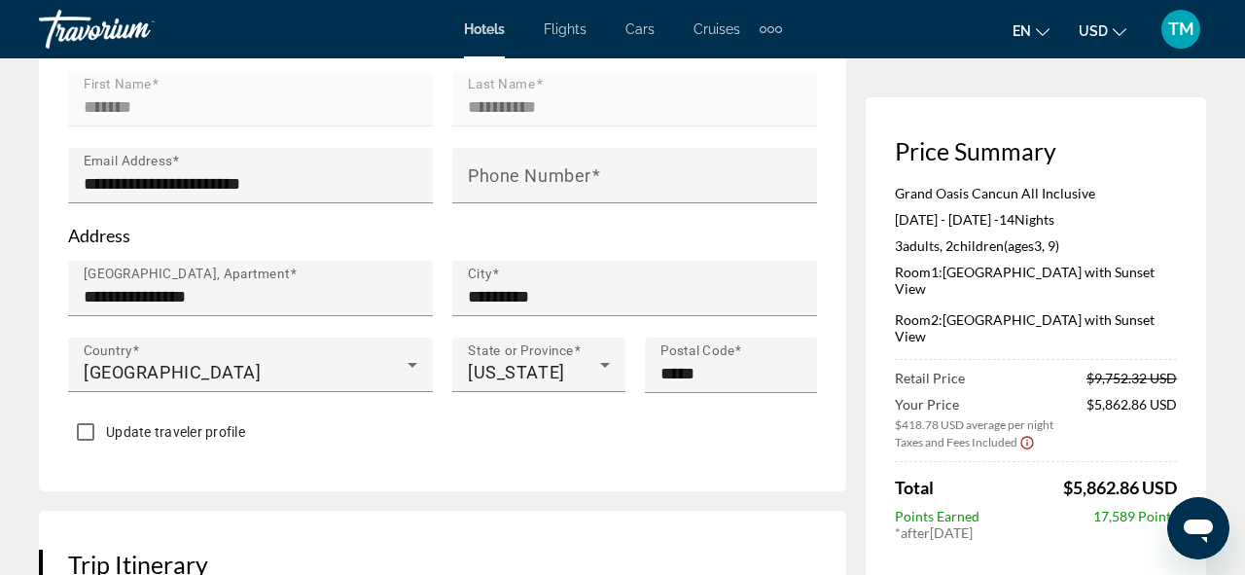
scroll to position [775, 0]
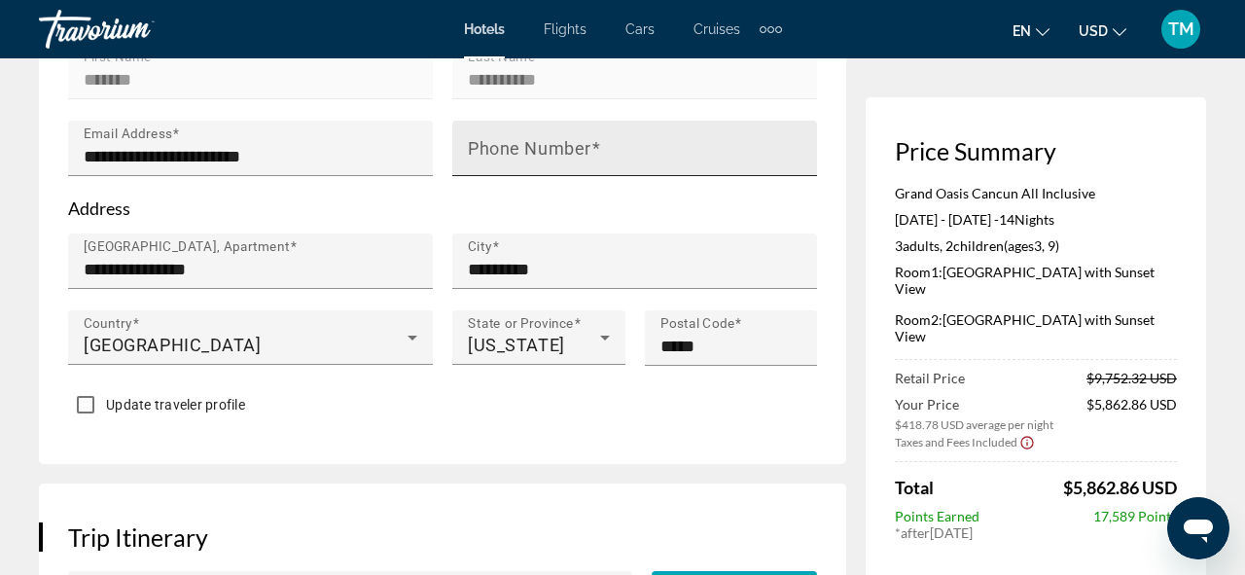
click at [526, 159] on mat-label "Phone Number" at bounding box center [530, 148] width 124 height 20
click at [526, 166] on input "Phone Number" at bounding box center [640, 156] width 345 height 23
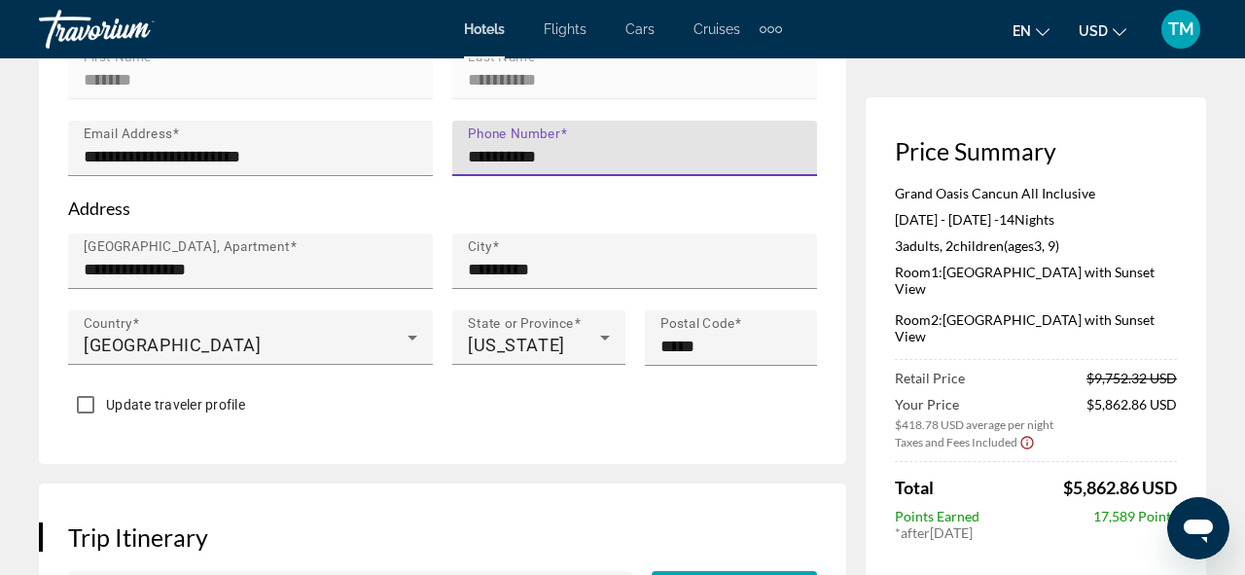
type input "**********"
click at [481, 121] on div "Main content" at bounding box center [634, 109] width 365 height 21
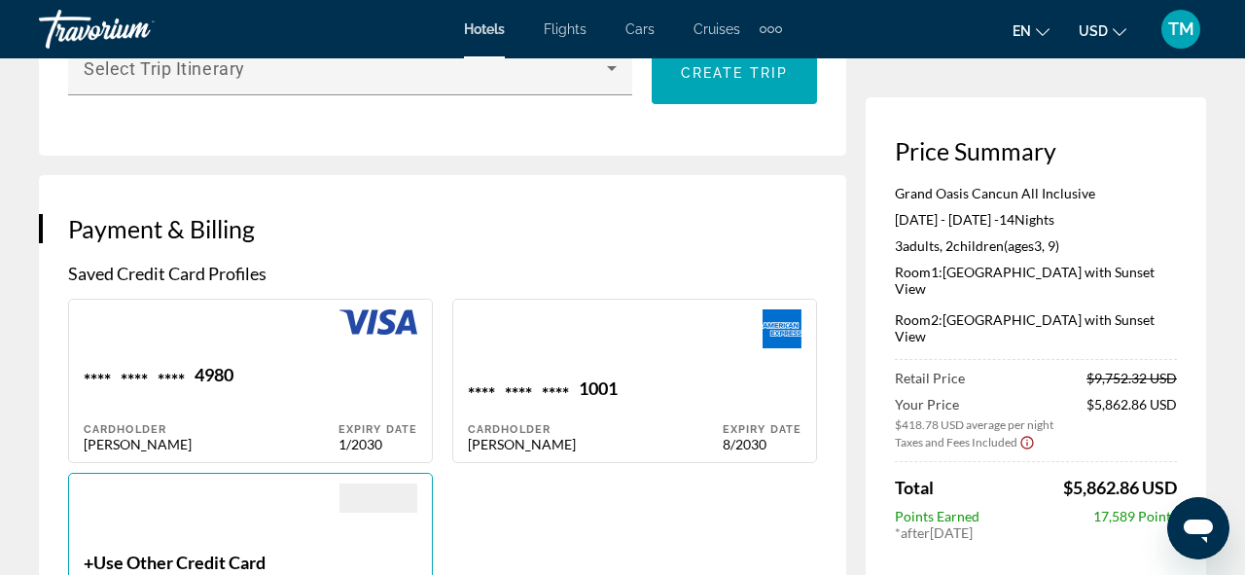
scroll to position [1377, 0]
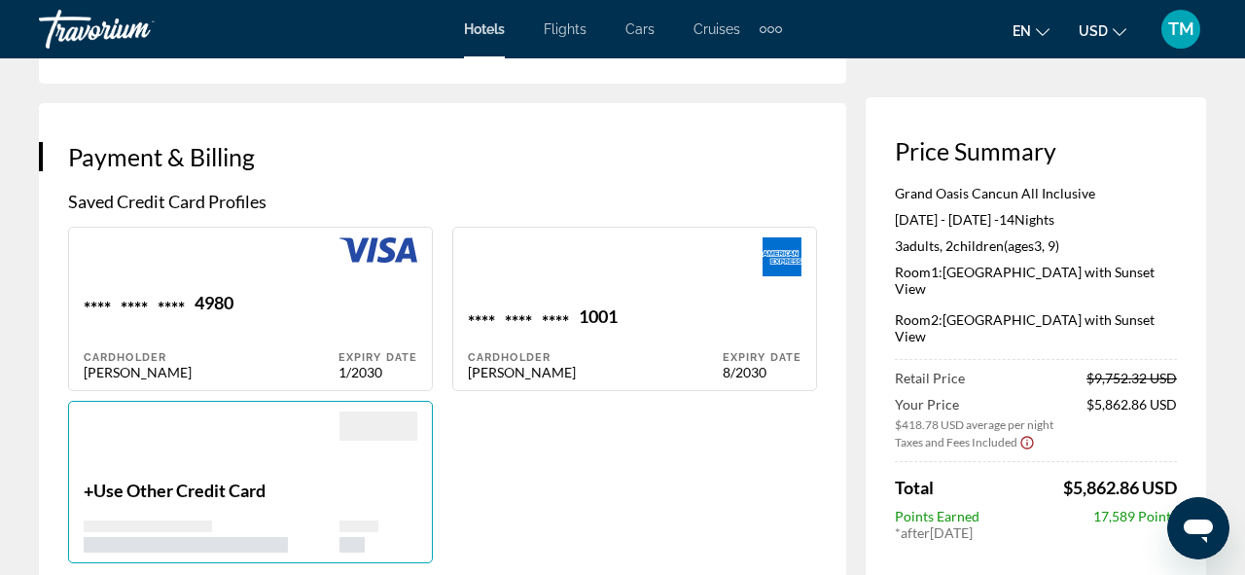
click at [609, 323] on div "1001" at bounding box center [598, 318] width 39 height 26
type input "*******"
type input "**********"
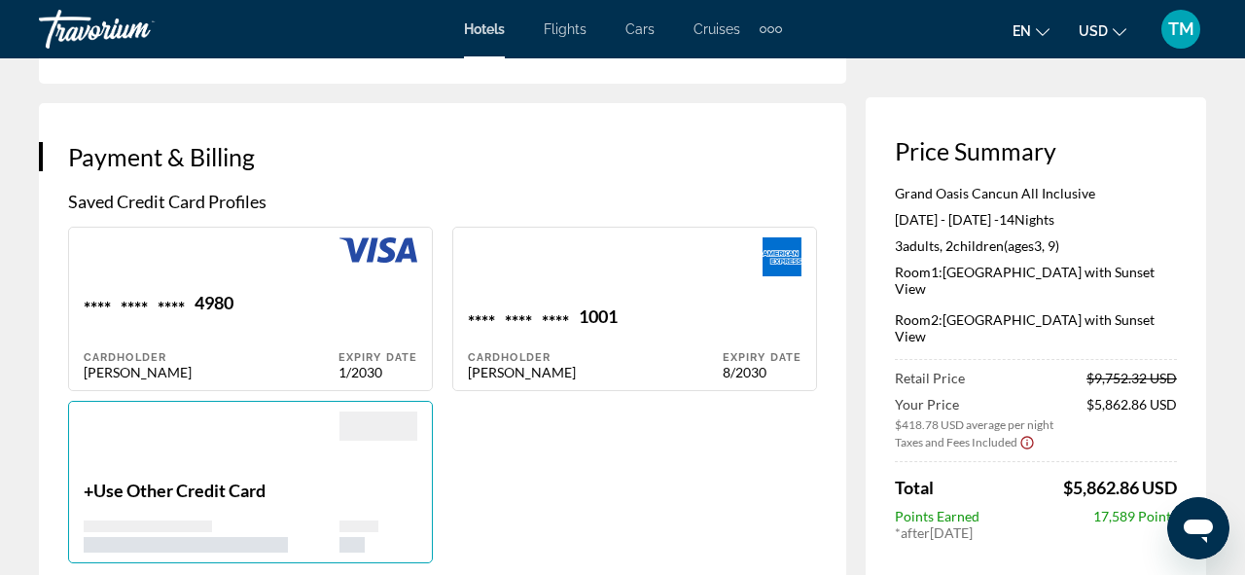
type input "*********"
type input "*****"
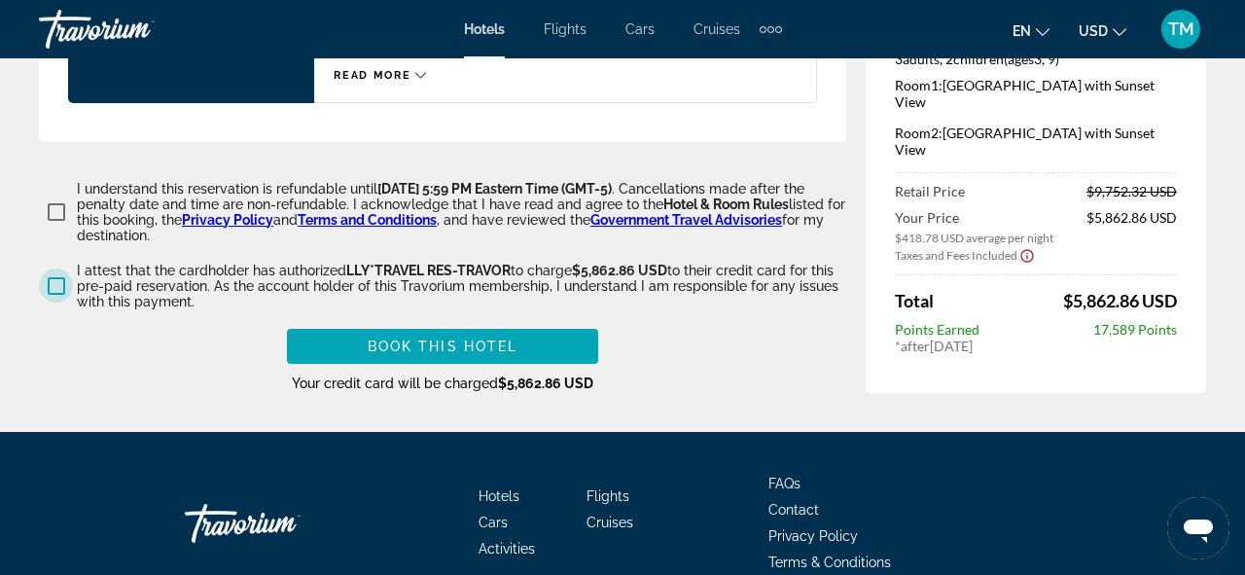
scroll to position [3273, 0]
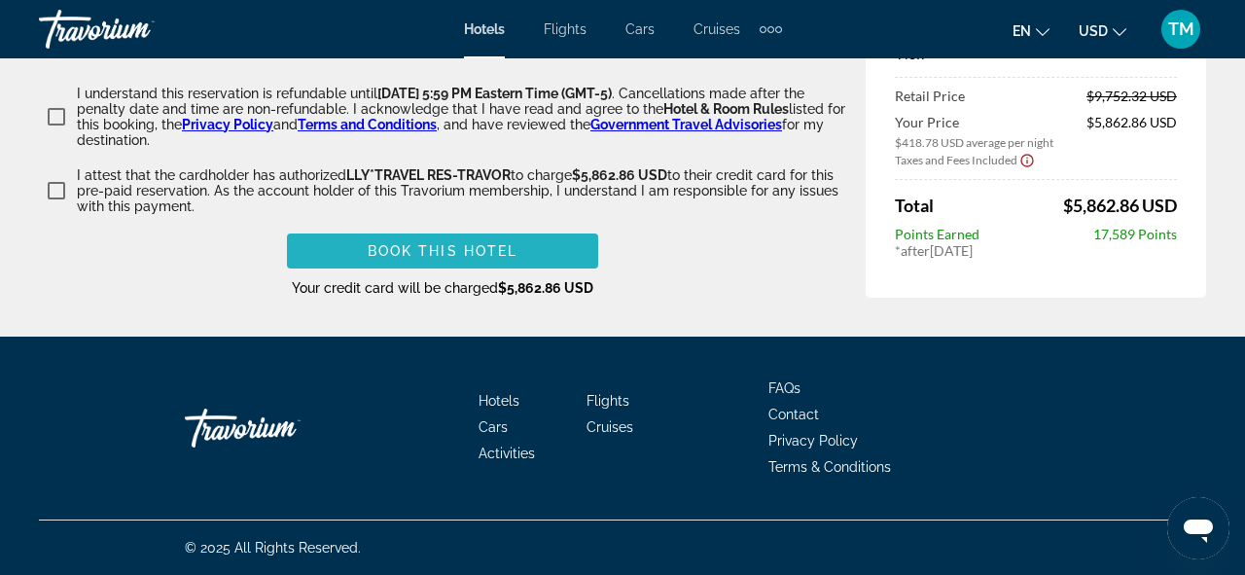
click at [474, 249] on span "Book this hotel" at bounding box center [443, 251] width 151 height 16
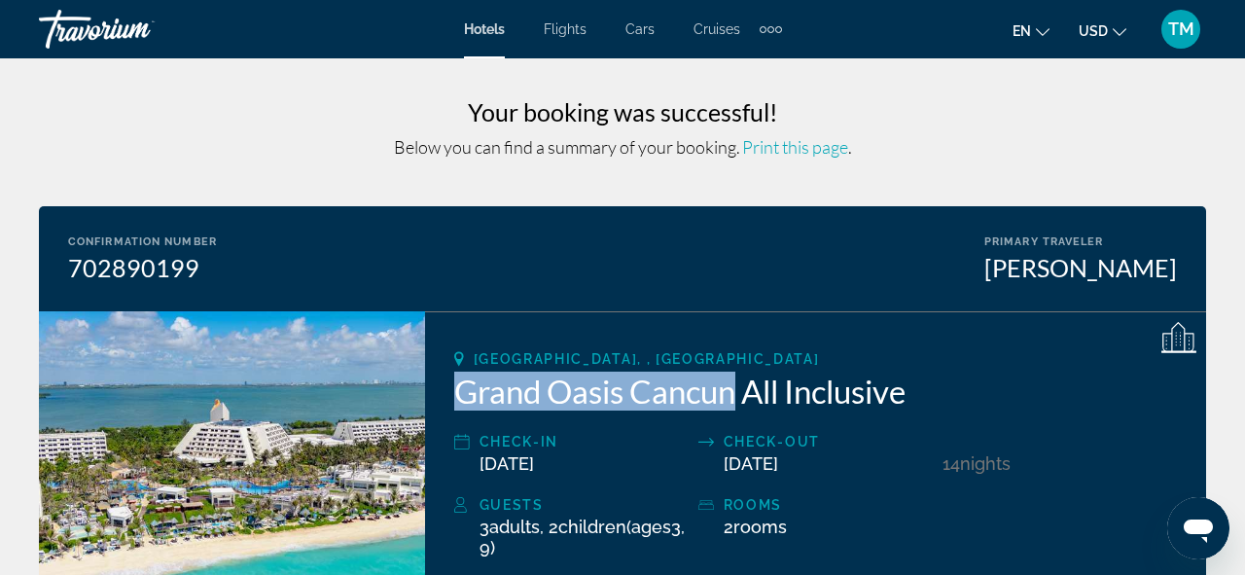
drag, startPoint x: 461, startPoint y: 389, endPoint x: 733, endPoint y: 390, distance: 272.3
click at [732, 388] on h2 "Grand Oasis Cancun All Inclusive" at bounding box center [815, 391] width 723 height 39
